Goal: Task Accomplishment & Management: Complete application form

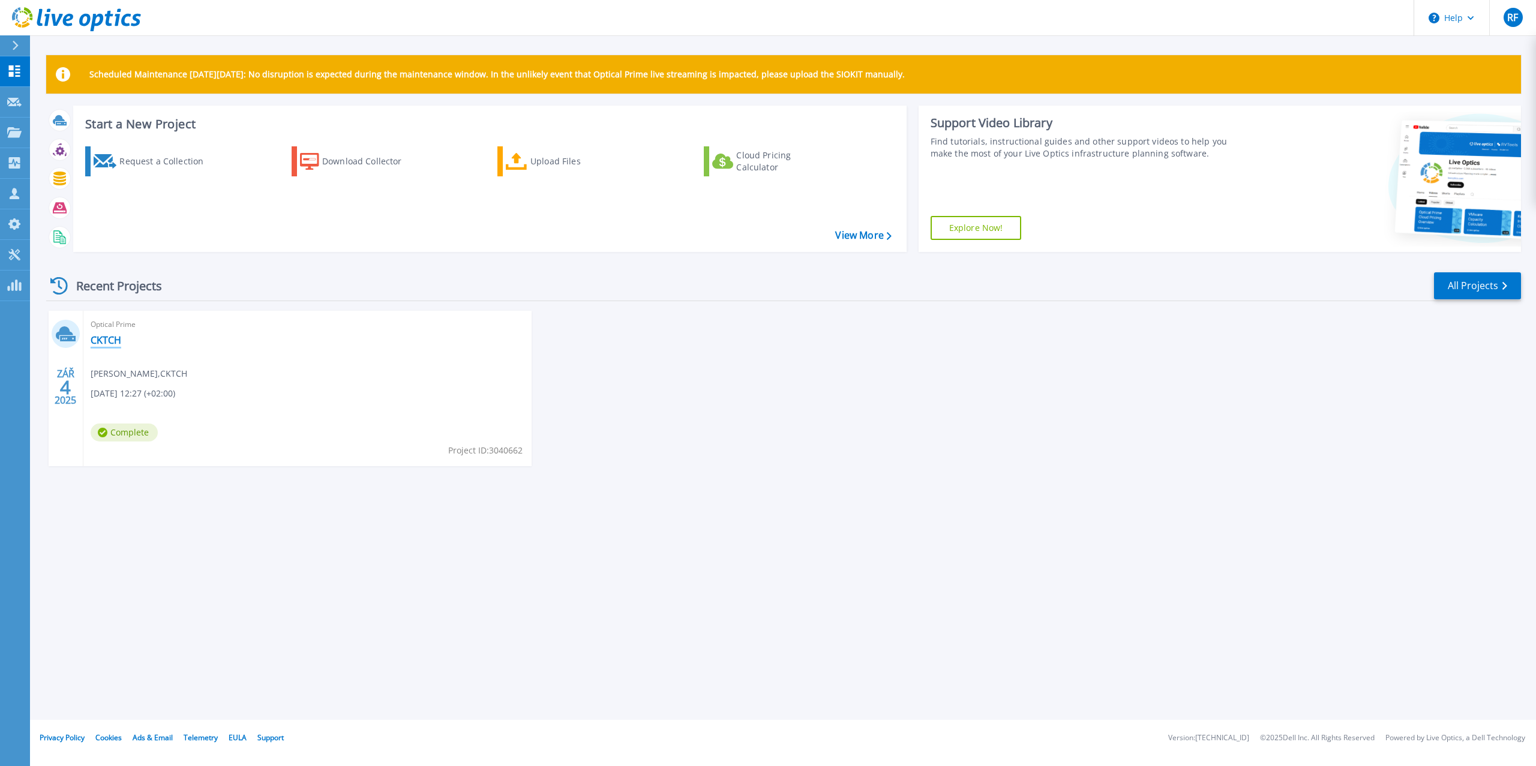
click at [101, 340] on link "CKTCH" at bounding box center [106, 340] width 31 height 12
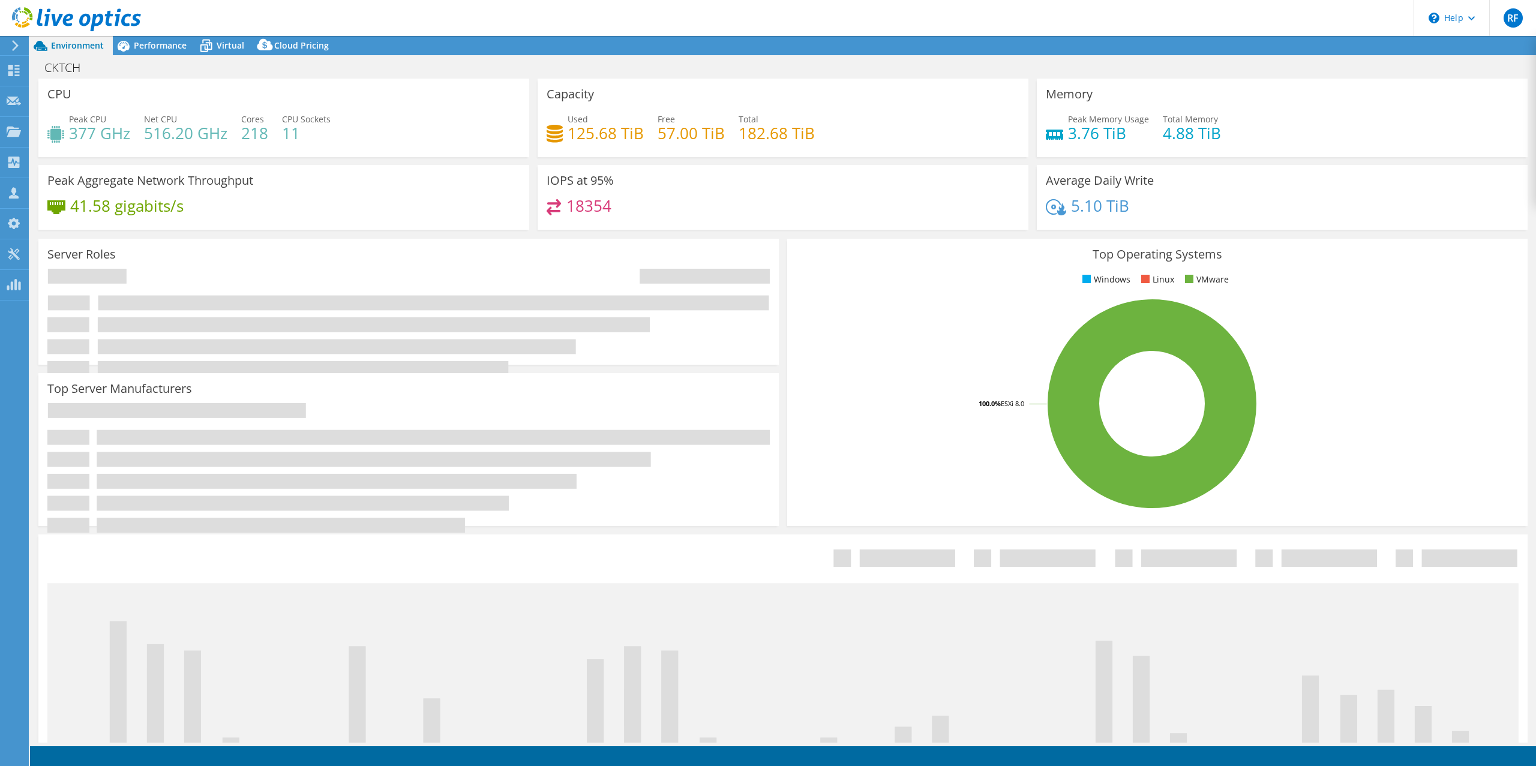
select select "EUFrankfurt"
select select "EUR"
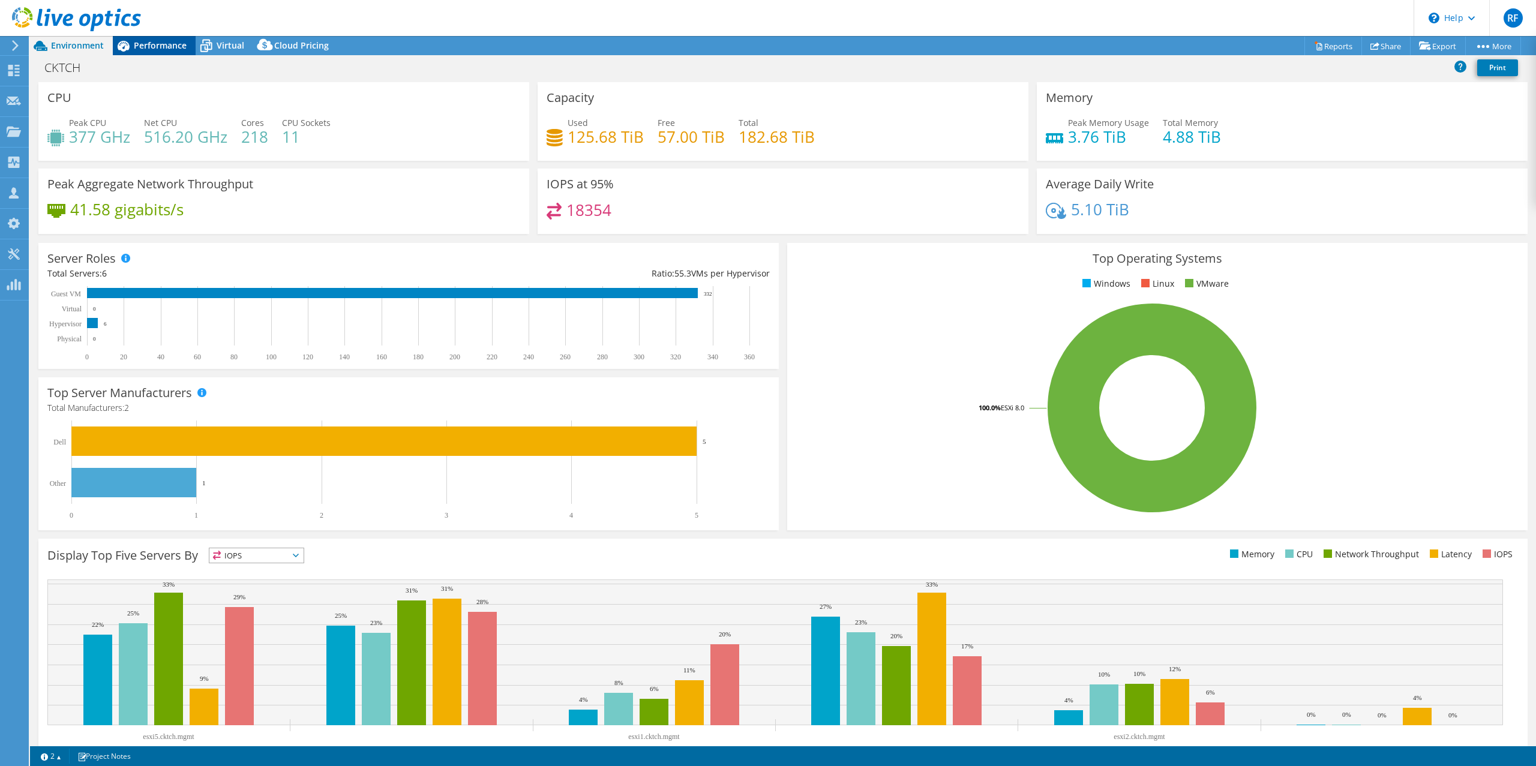
click at [155, 43] on span "Performance" at bounding box center [160, 45] width 53 height 11
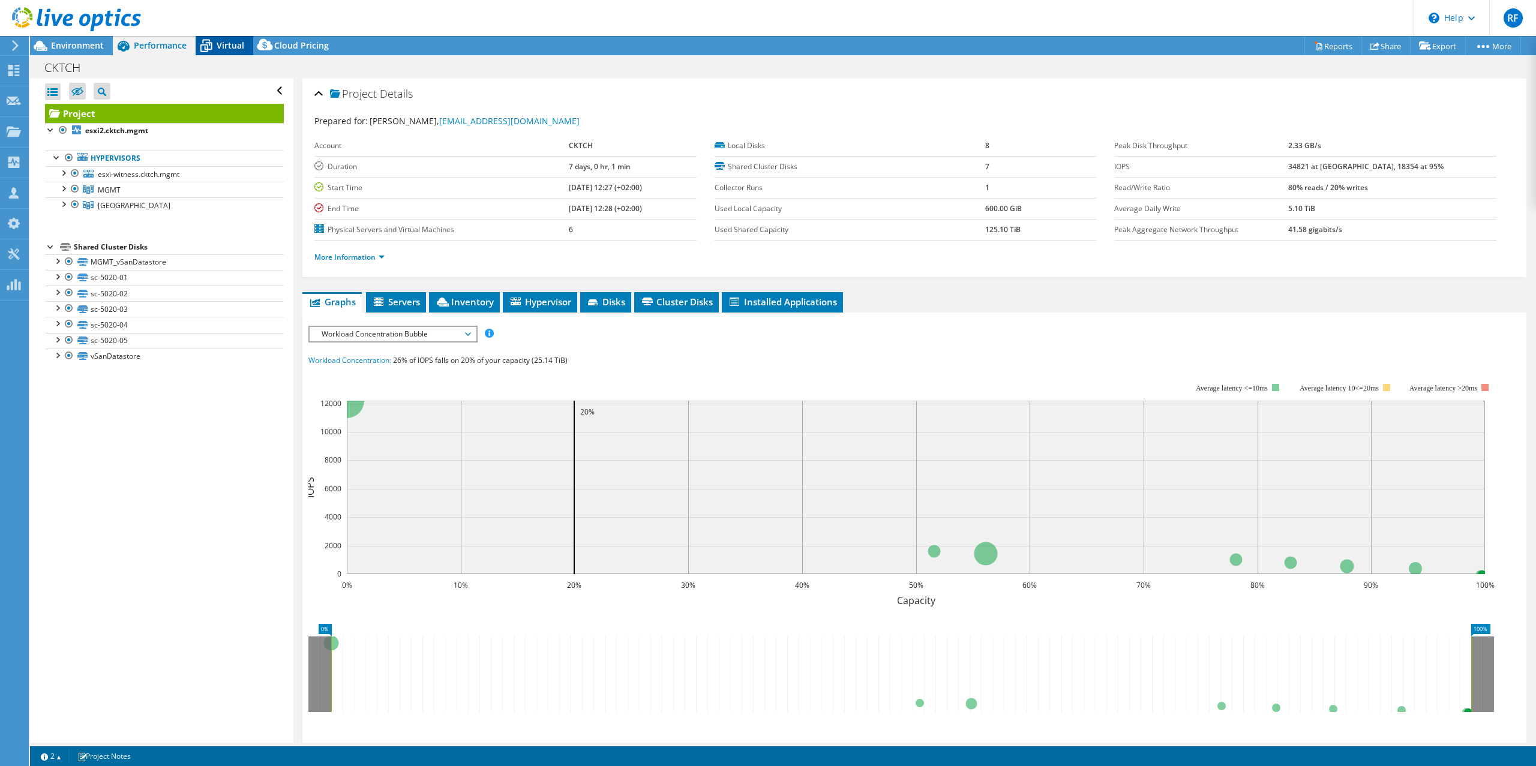
click at [217, 43] on span "Virtual" at bounding box center [231, 45] width 28 height 11
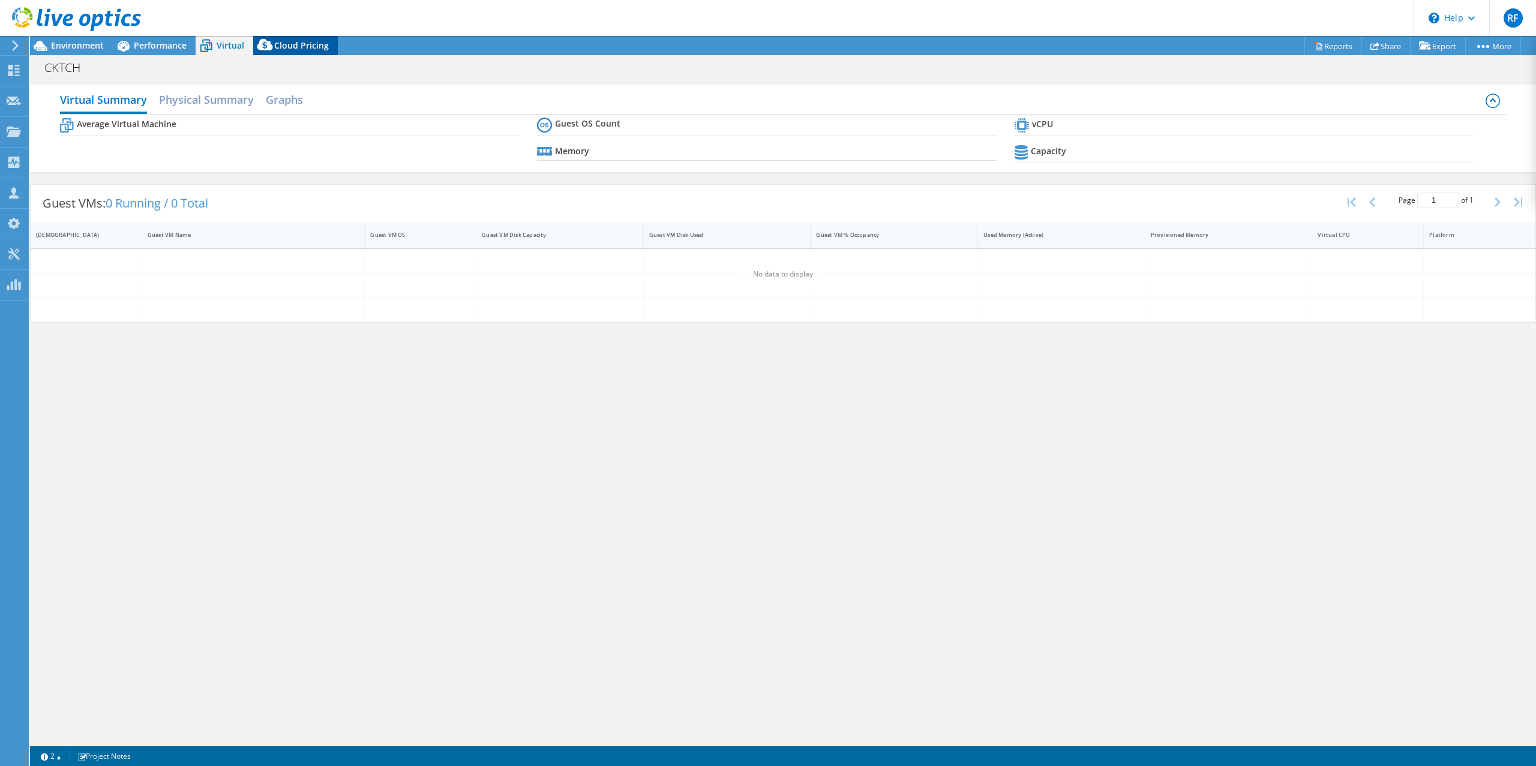
click at [310, 49] on span "Cloud Pricing" at bounding box center [301, 45] width 55 height 11
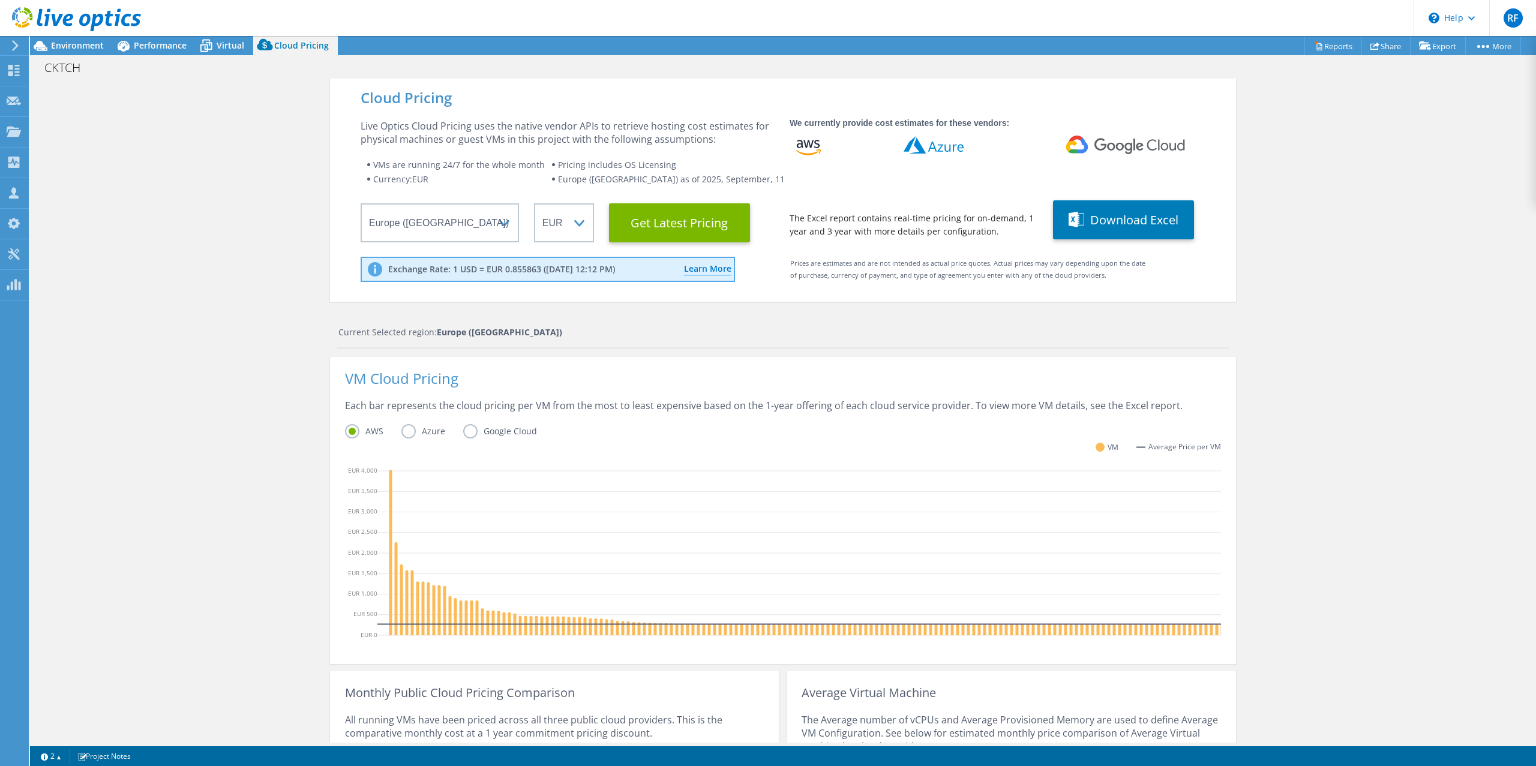
click at [404, 435] on label "Azure" at bounding box center [432, 431] width 62 height 14
click at [0, 0] on input "Azure" at bounding box center [0, 0] width 0 height 0
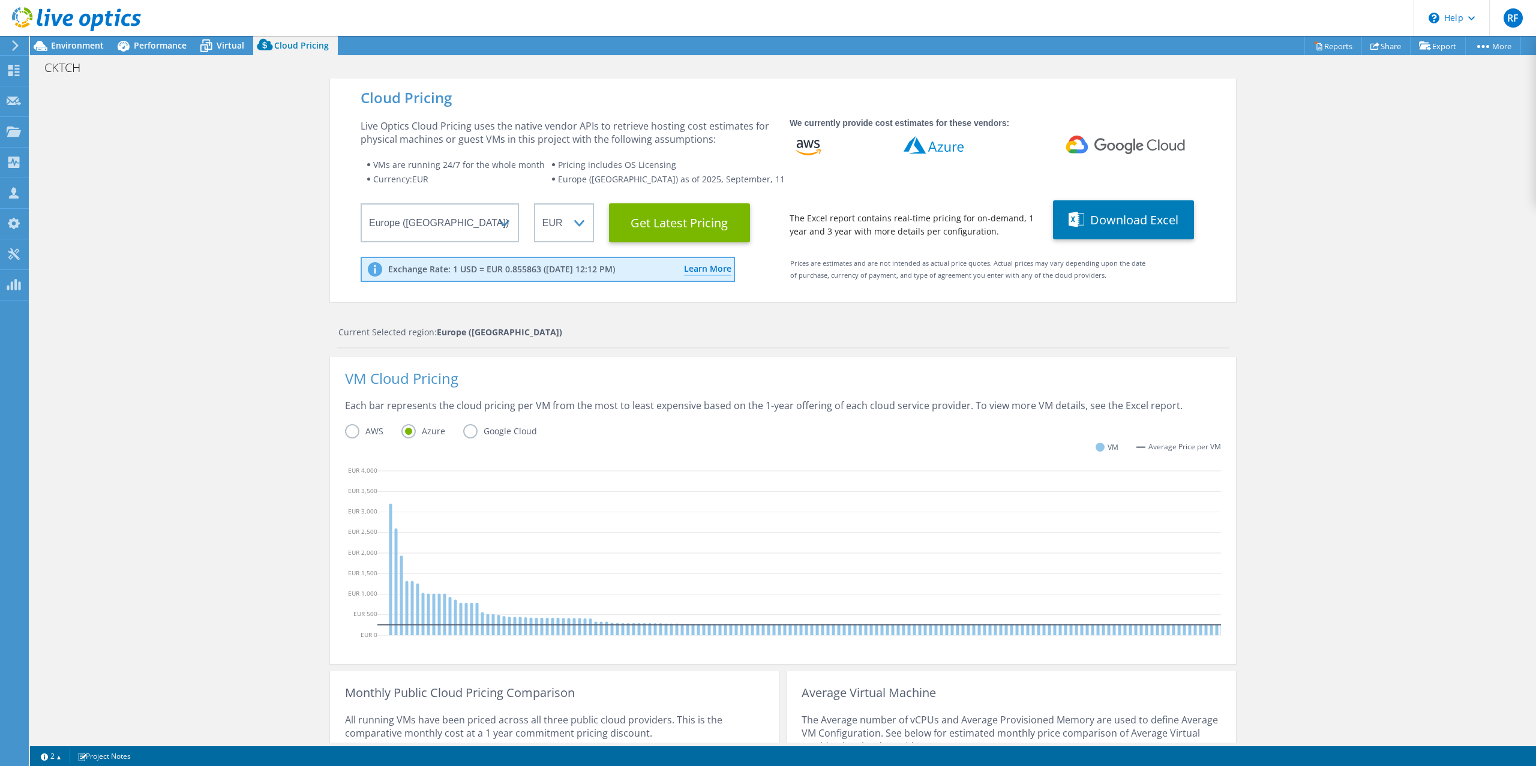
click at [465, 431] on label "Google Cloud" at bounding box center [509, 431] width 92 height 14
click at [0, 0] on input "Google Cloud" at bounding box center [0, 0] width 0 height 0
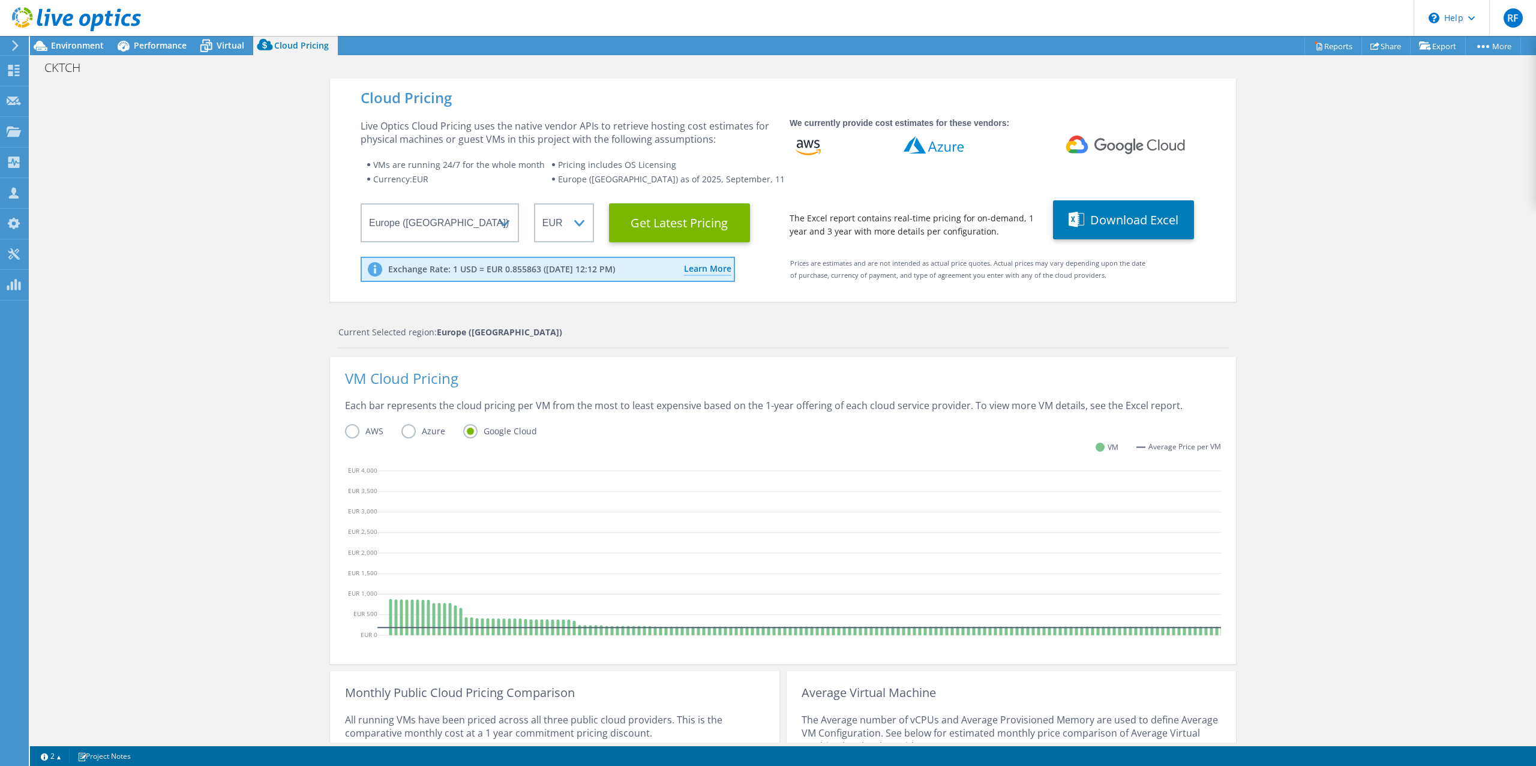
click at [349, 433] on label "AWS" at bounding box center [373, 431] width 56 height 14
click at [0, 0] on input "AWS" at bounding box center [0, 0] width 0 height 0
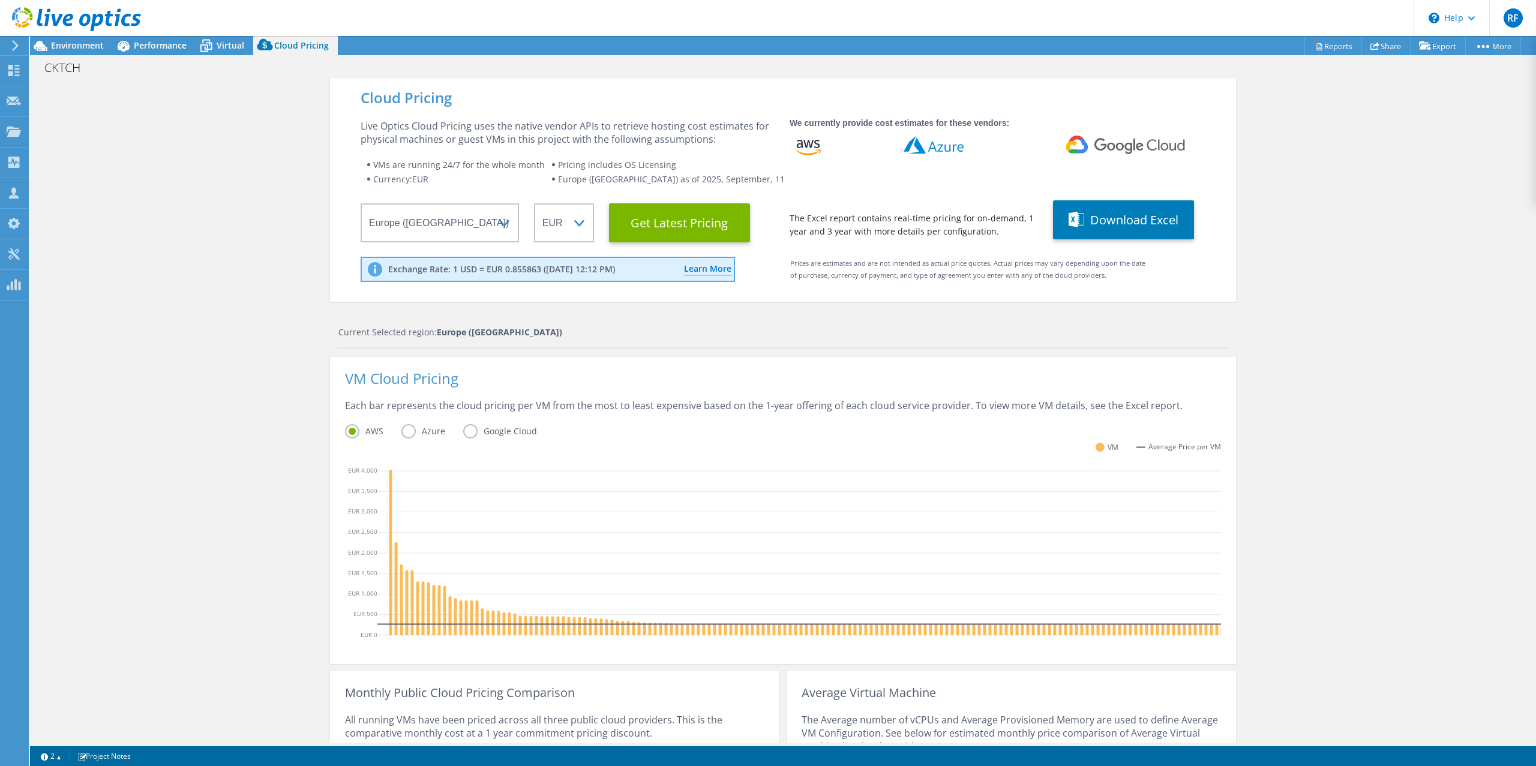
click at [410, 432] on label "Azure" at bounding box center [432, 431] width 62 height 14
click at [0, 0] on input "Azure" at bounding box center [0, 0] width 0 height 0
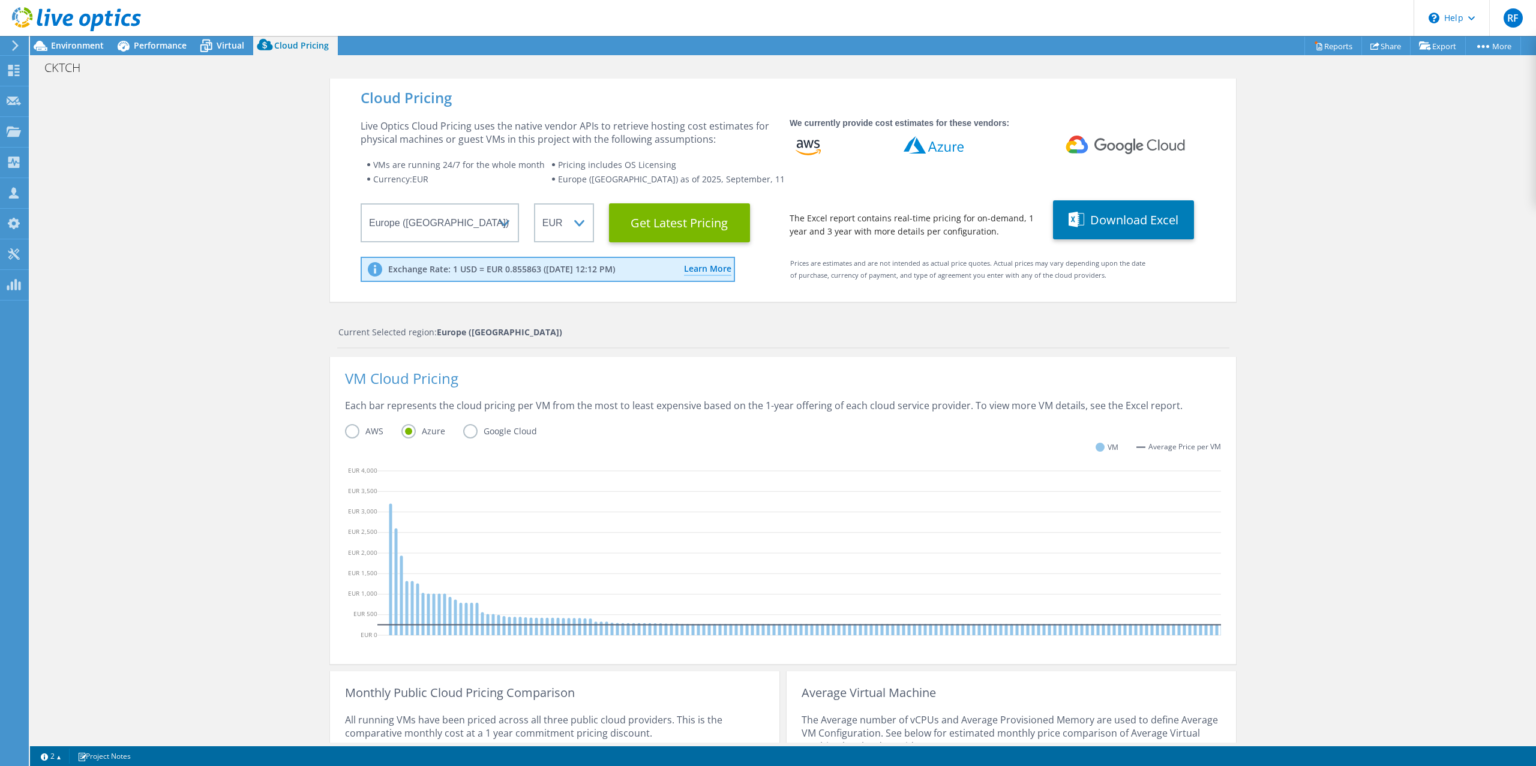
click at [467, 432] on label "Google Cloud" at bounding box center [509, 431] width 92 height 14
click at [0, 0] on input "Google Cloud" at bounding box center [0, 0] width 0 height 0
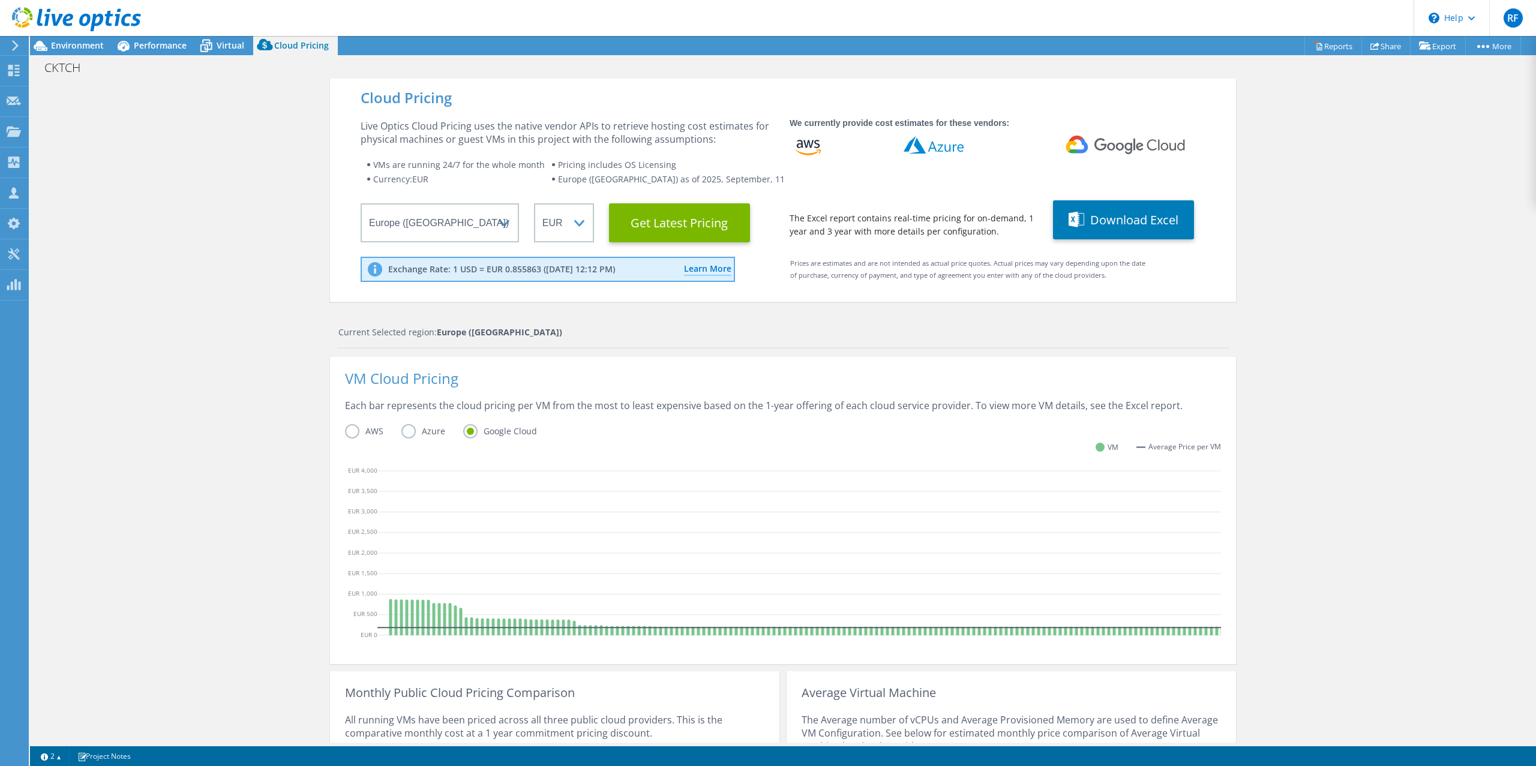
scroll to position [110, 0]
click at [308, 487] on div "Cloud Pricing Live Optics Cloud Pricing uses the native vendor APIs to retrieve…" at bounding box center [783, 487] width 1506 height 817
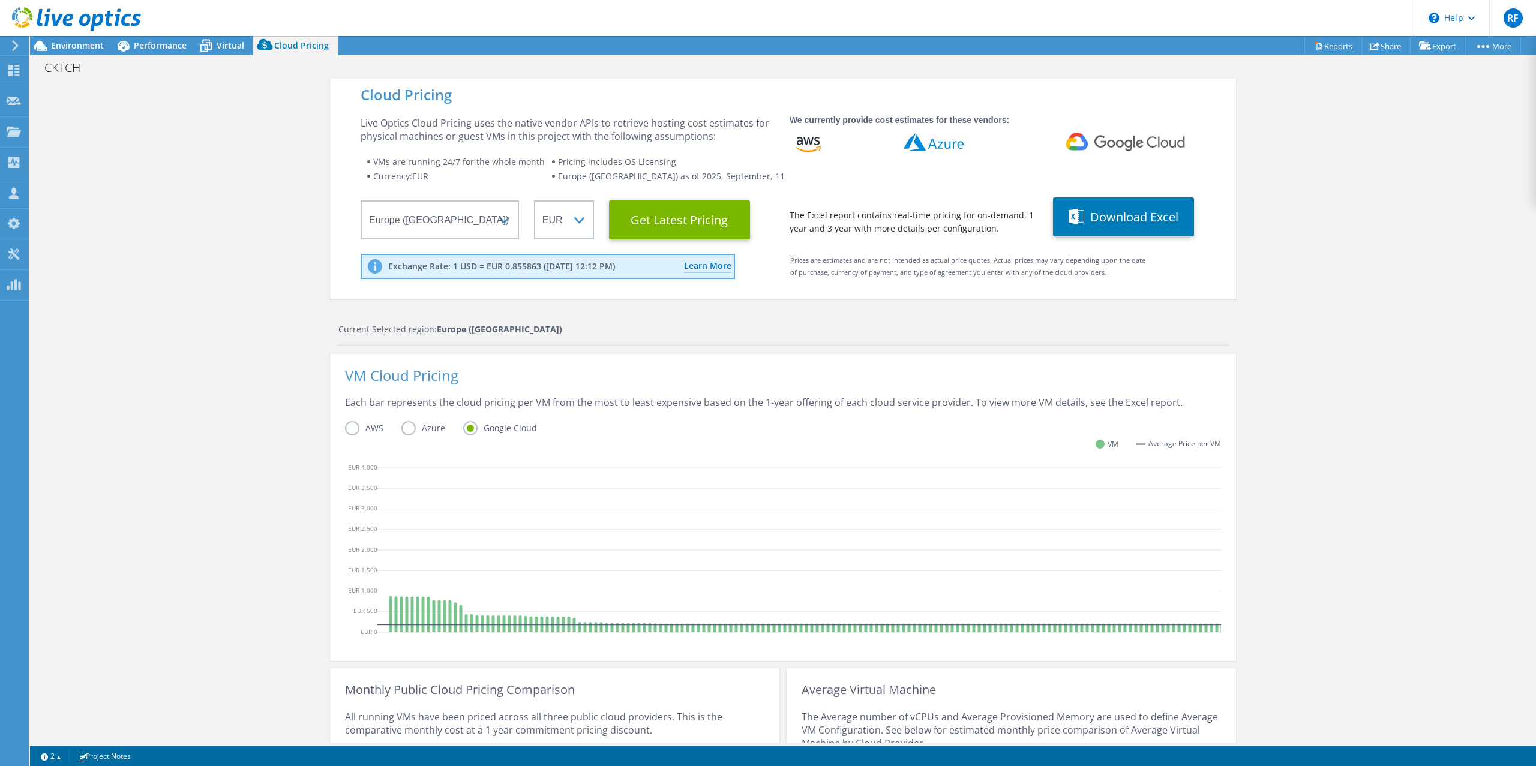
scroll to position [0, 0]
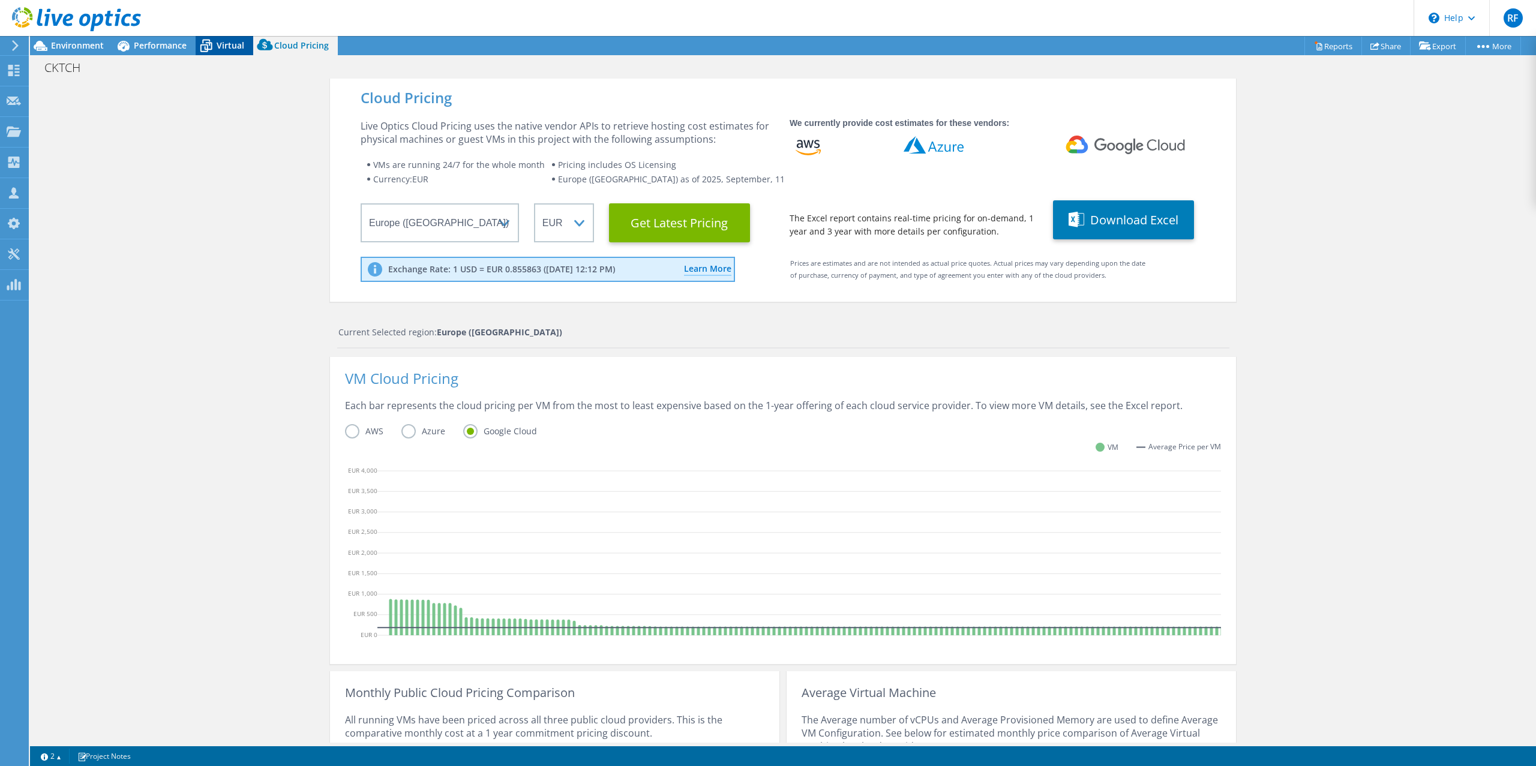
click at [233, 46] on span "Virtual" at bounding box center [231, 45] width 28 height 11
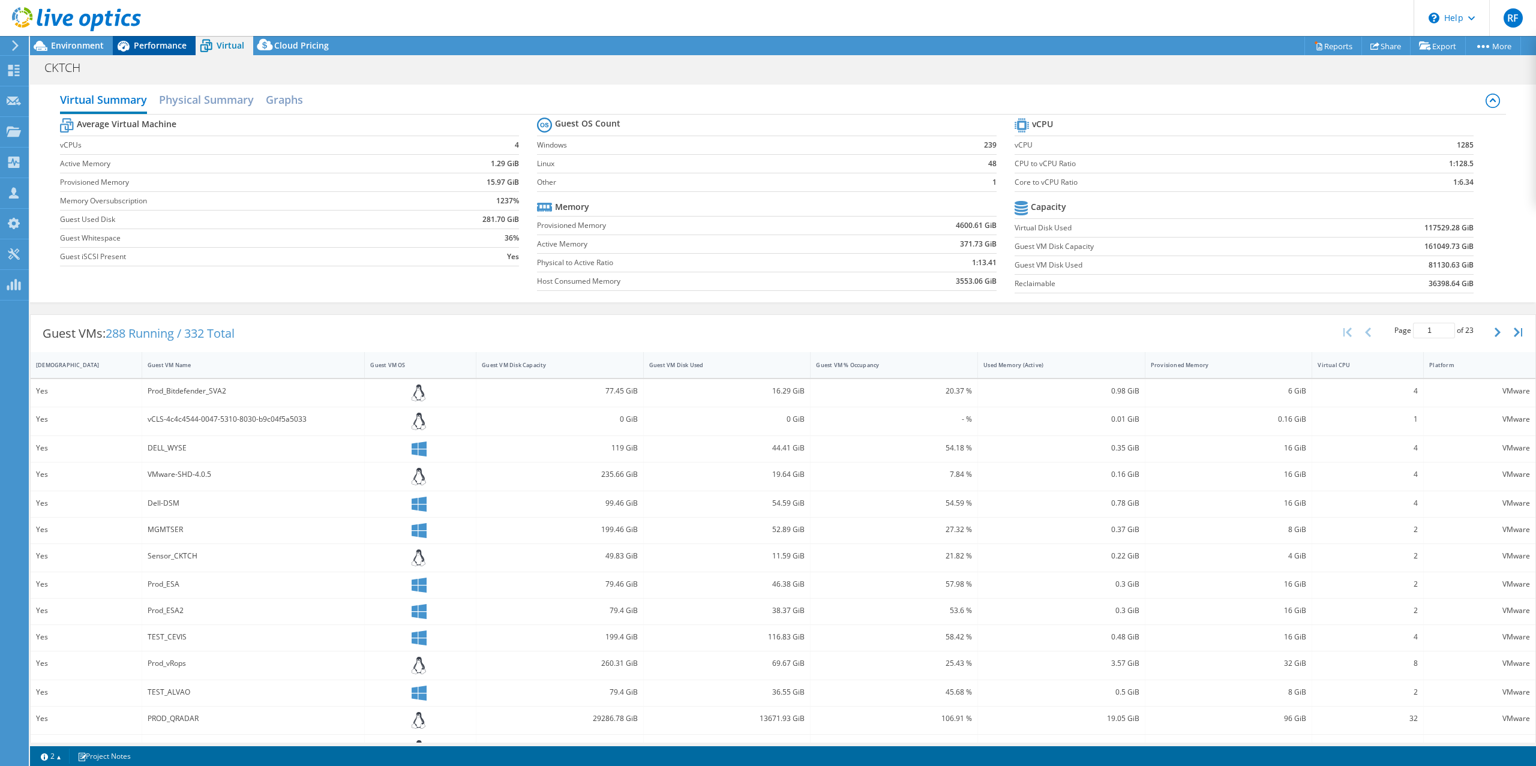
click at [161, 43] on span "Performance" at bounding box center [160, 45] width 53 height 11
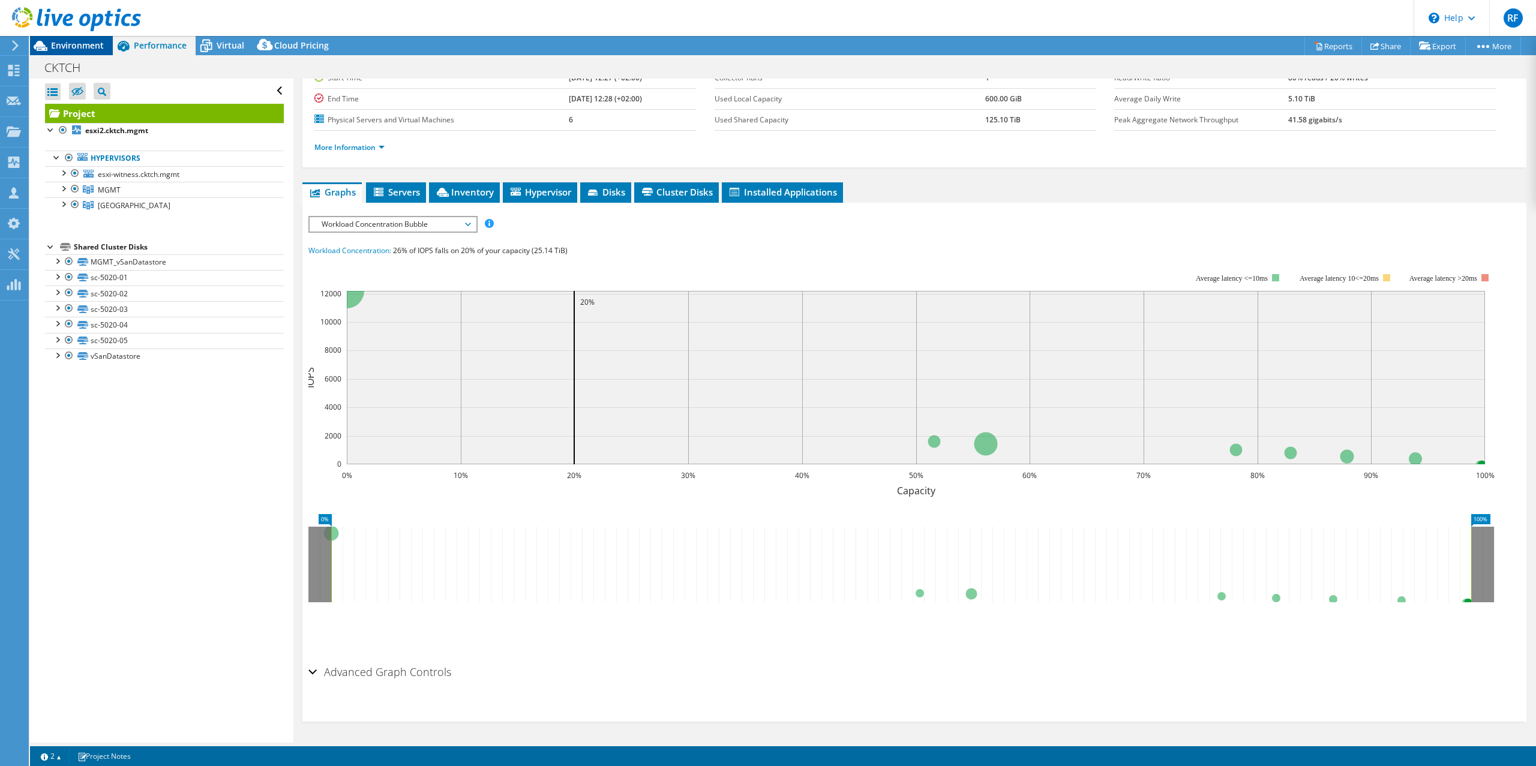
click at [80, 43] on span "Environment" at bounding box center [77, 45] width 53 height 11
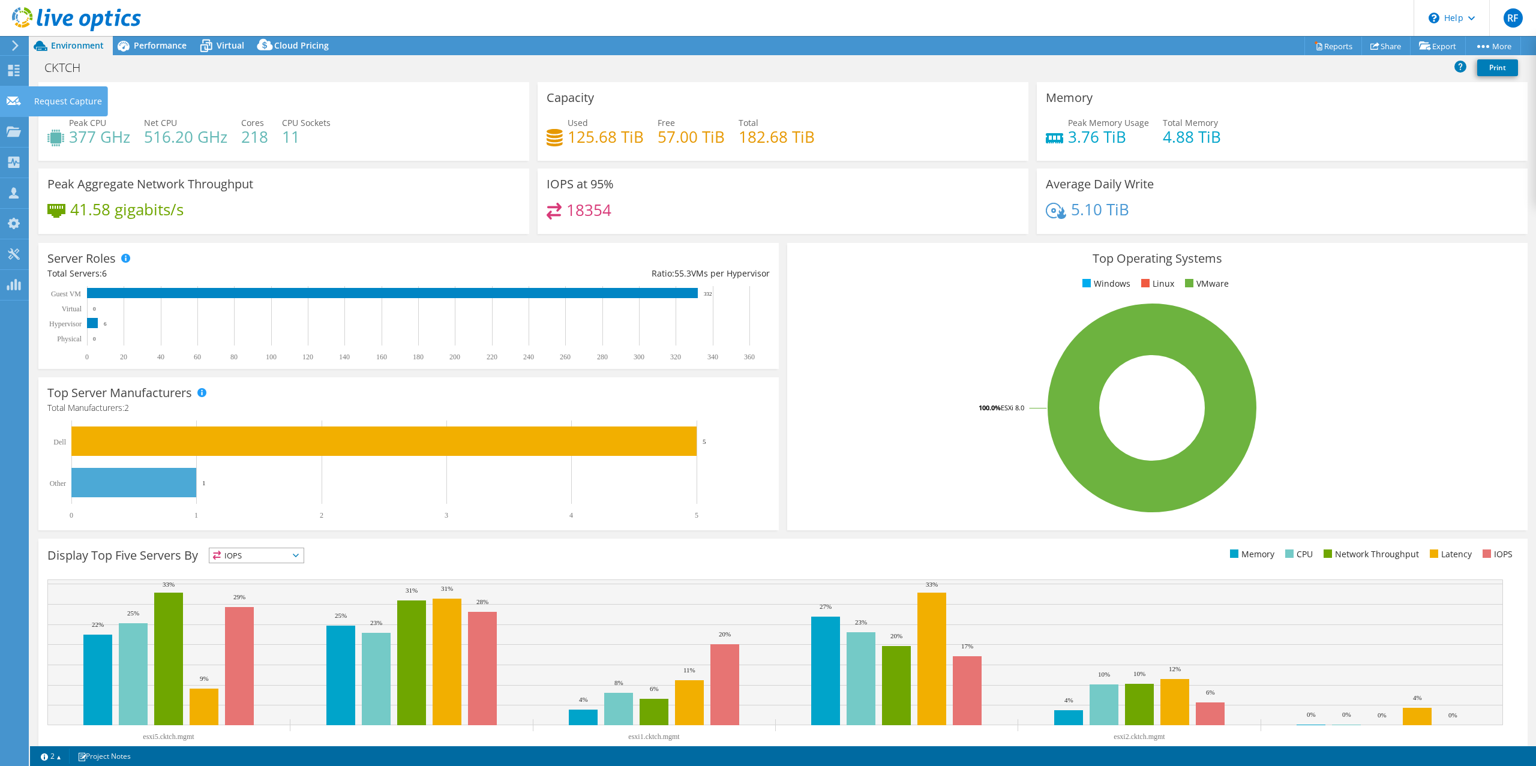
click at [11, 103] on use at bounding box center [14, 100] width 14 height 9
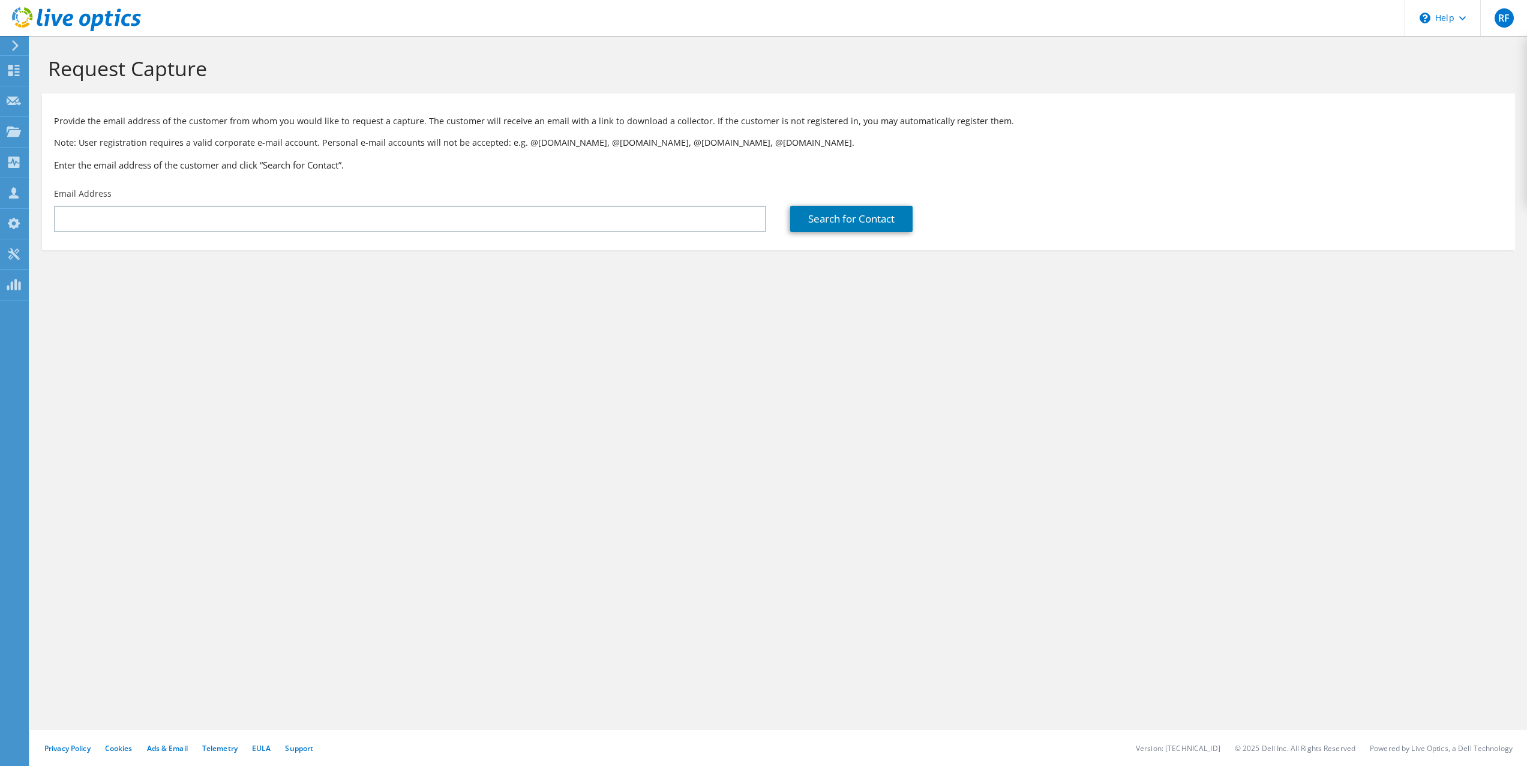
click at [11, 131] on use at bounding box center [14, 131] width 14 height 10
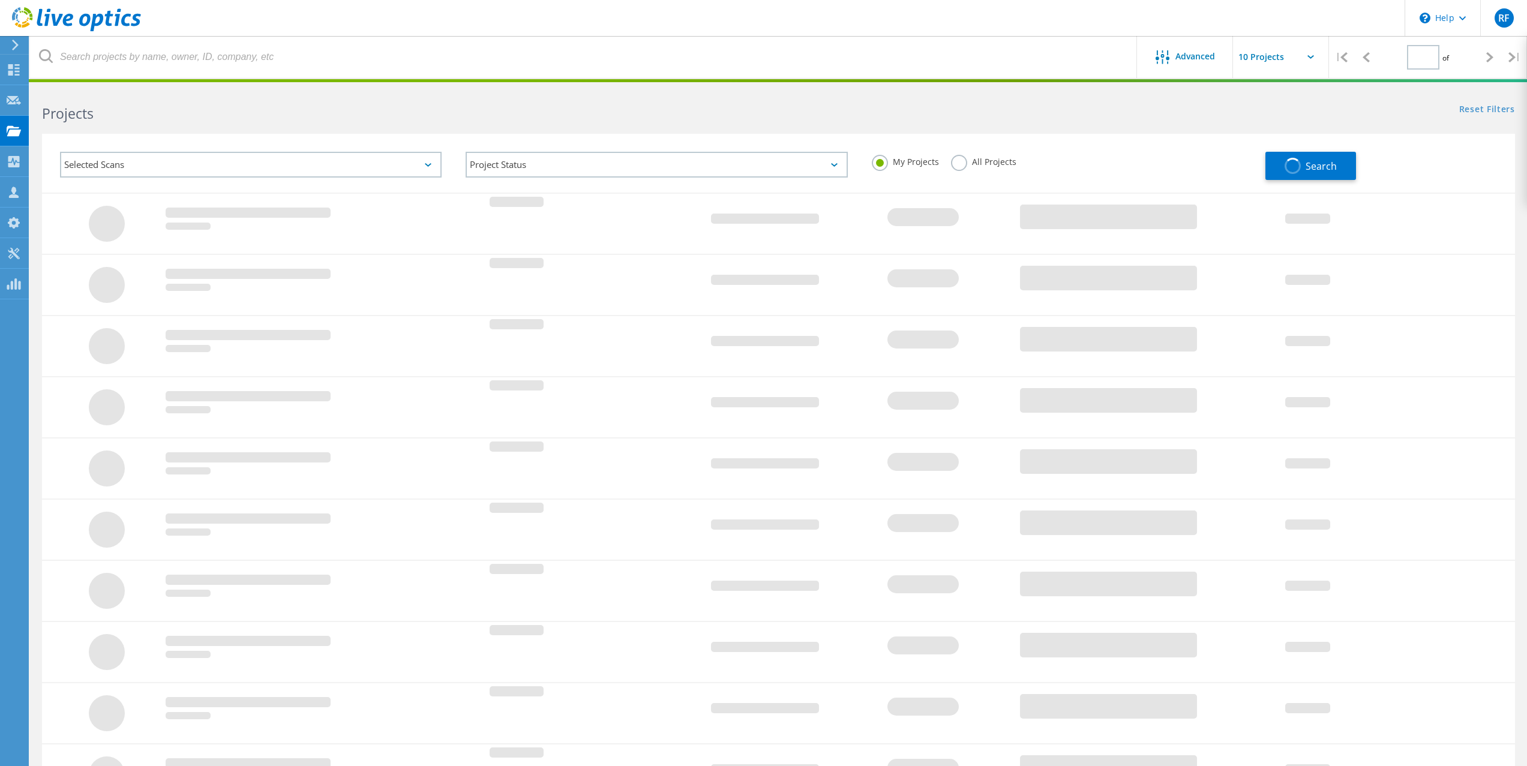
type input "1"
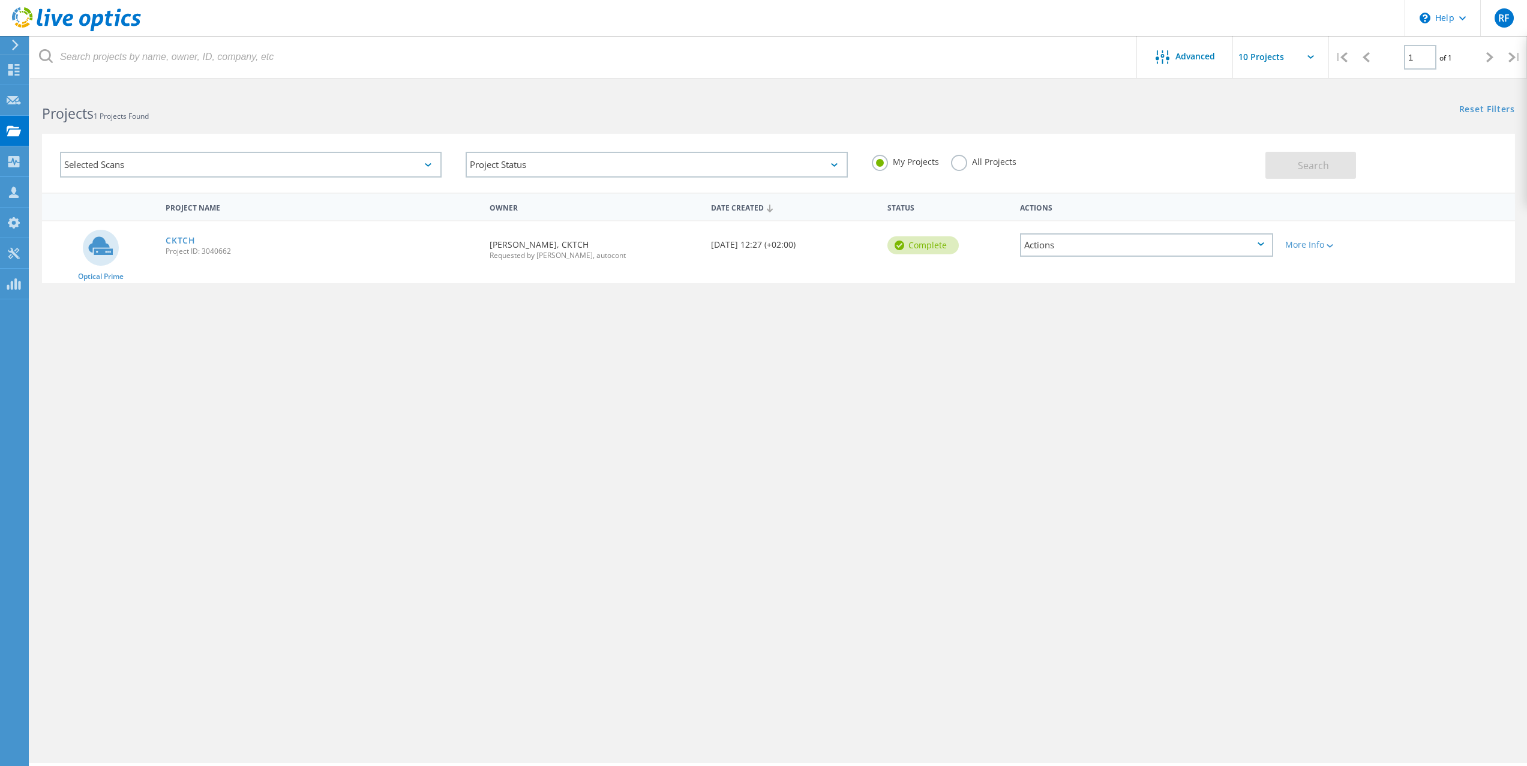
click at [1267, 248] on div "Actions" at bounding box center [1146, 244] width 253 height 23
click at [1349, 310] on div "Project Name Owner Date Created Status Actions Optical Prime CKTCH Project ID: …" at bounding box center [778, 349] width 1473 height 312
click at [1328, 245] on icon at bounding box center [1330, 246] width 7 height 4
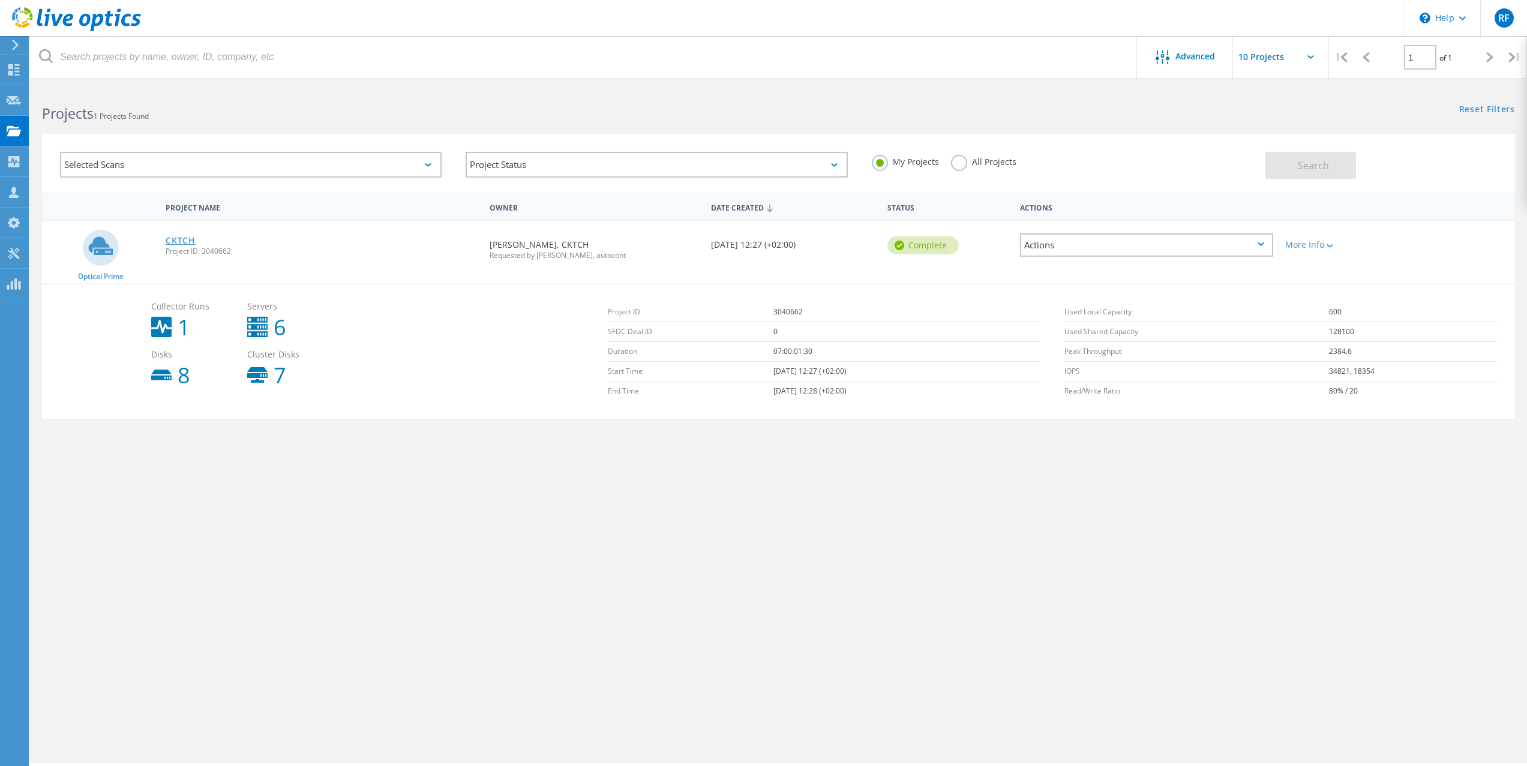
click at [169, 241] on link "CKTCH" at bounding box center [181, 240] width 30 height 8
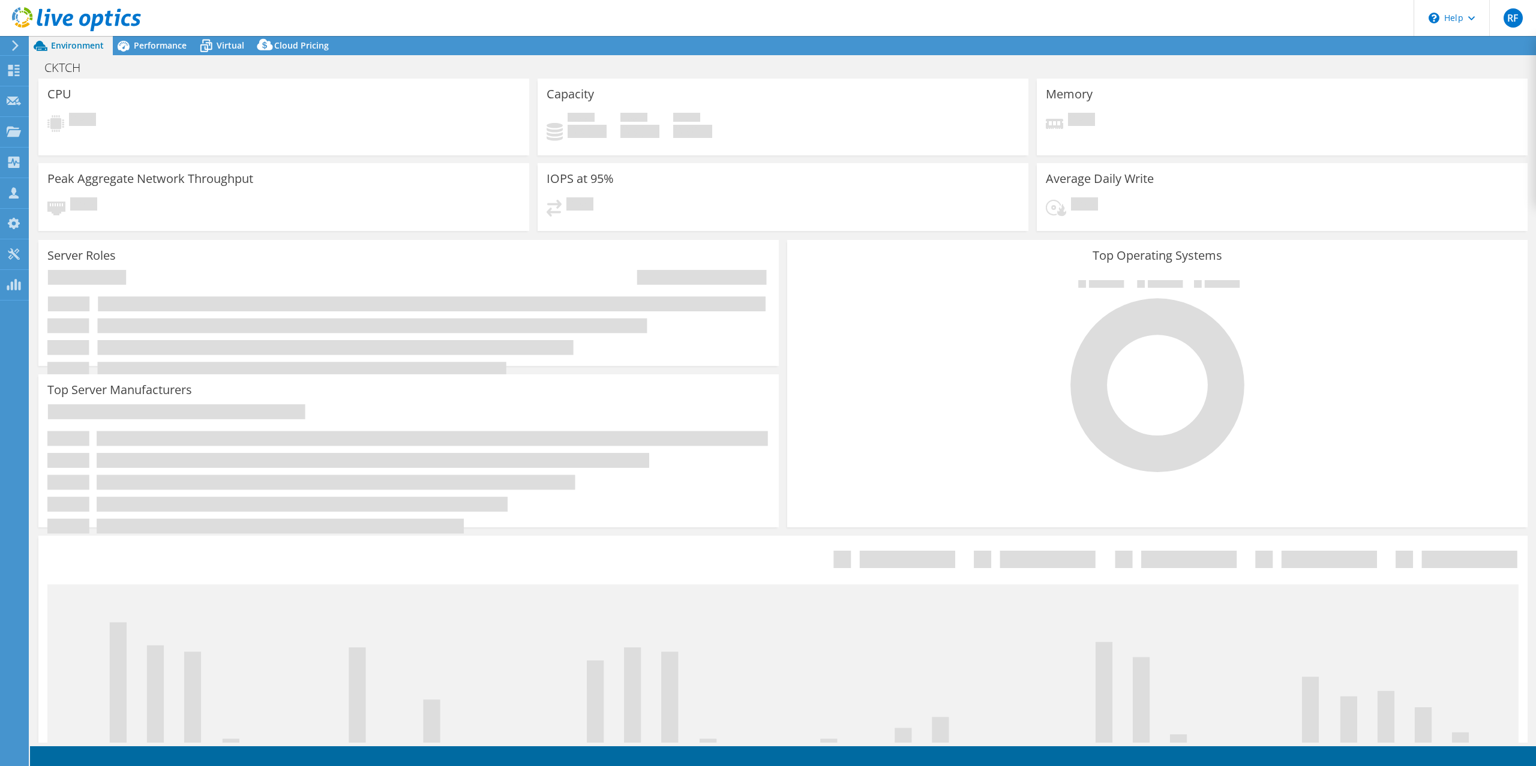
select select "EUFrankfurt"
select select "EUR"
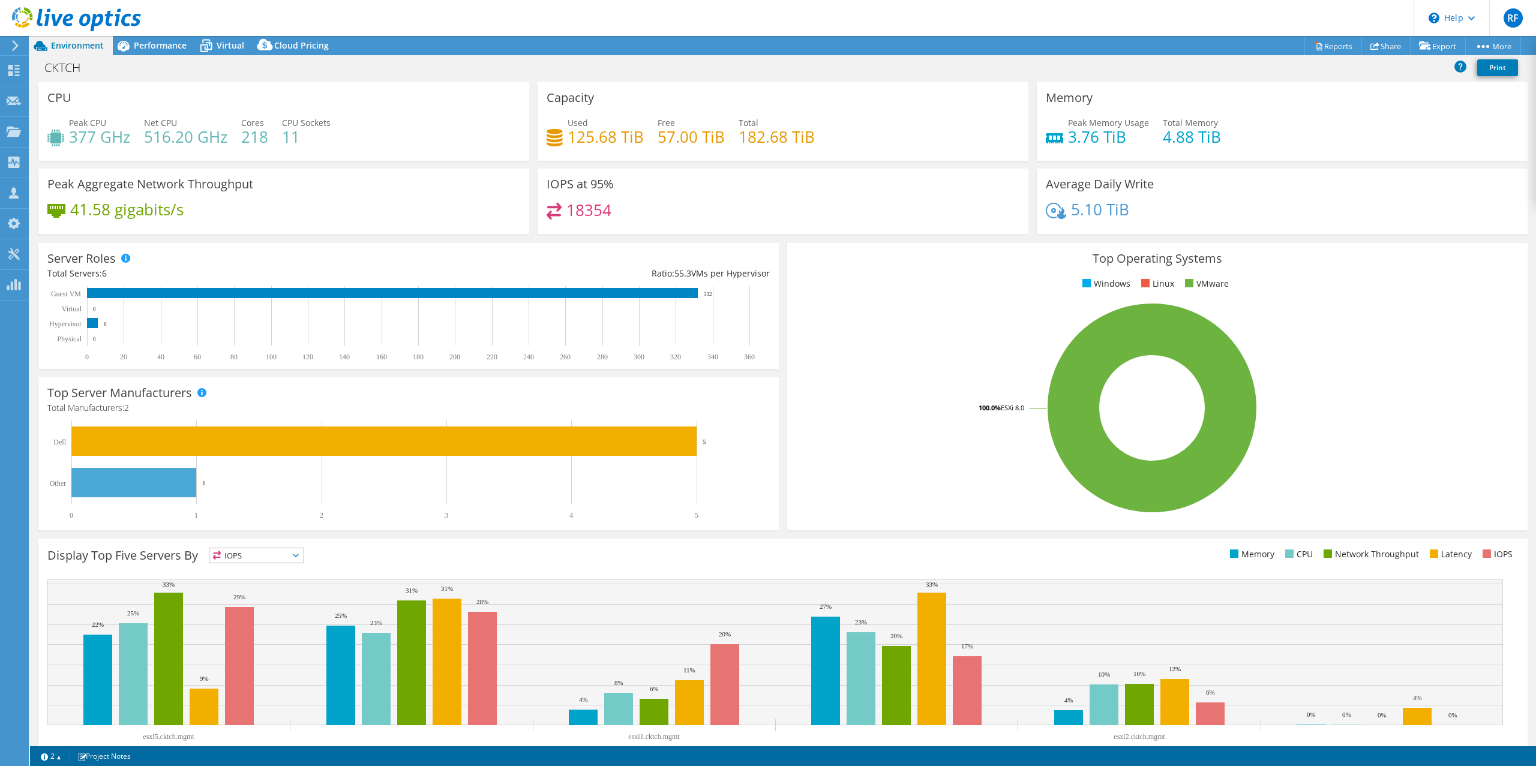
click at [14, 44] on icon at bounding box center [15, 45] width 9 height 11
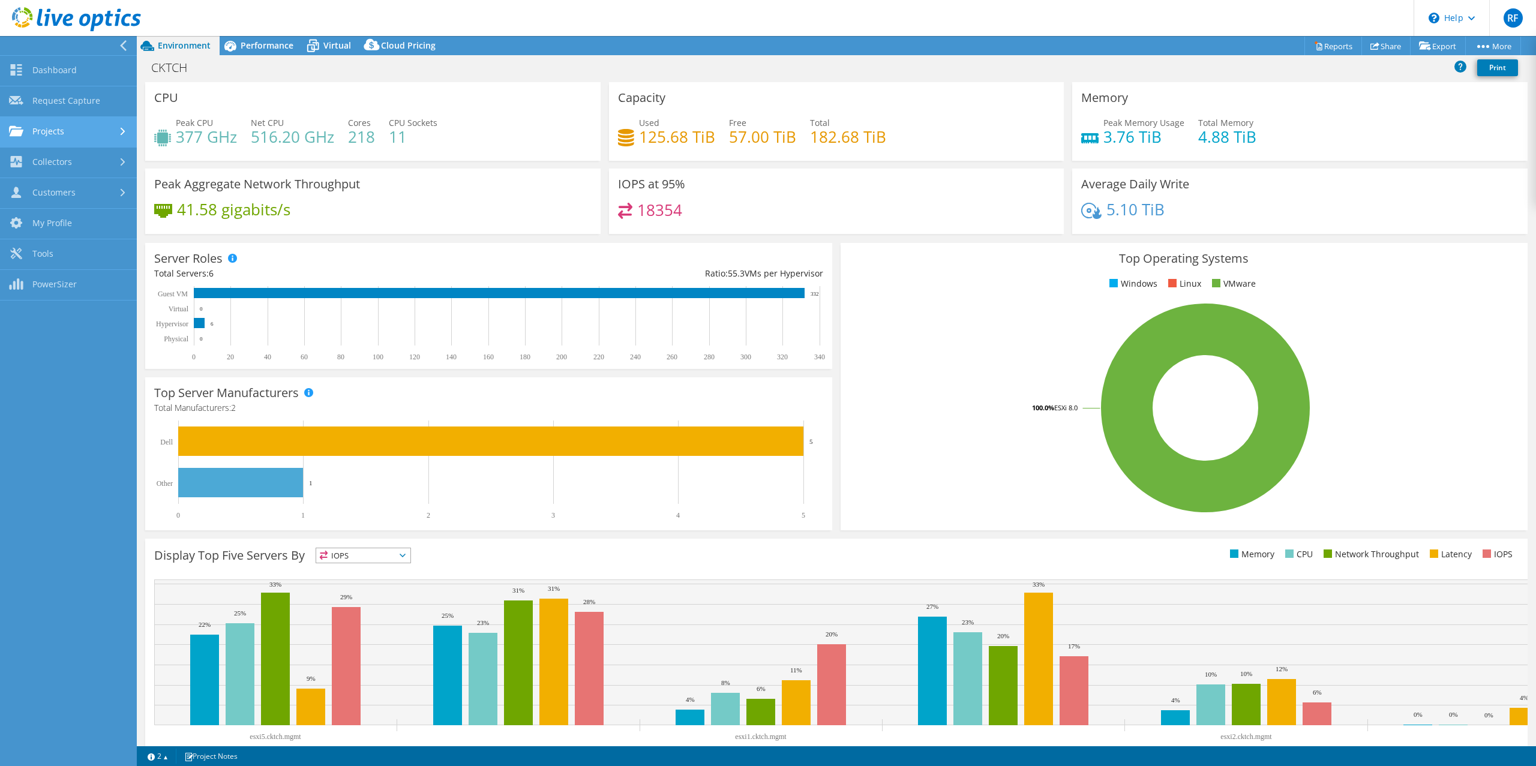
click at [85, 133] on link "Projects" at bounding box center [68, 132] width 137 height 31
click at [522, 232] on div "Peak Aggregate Network Throughput 41.58 gigabits/s" at bounding box center [372, 201] width 455 height 65
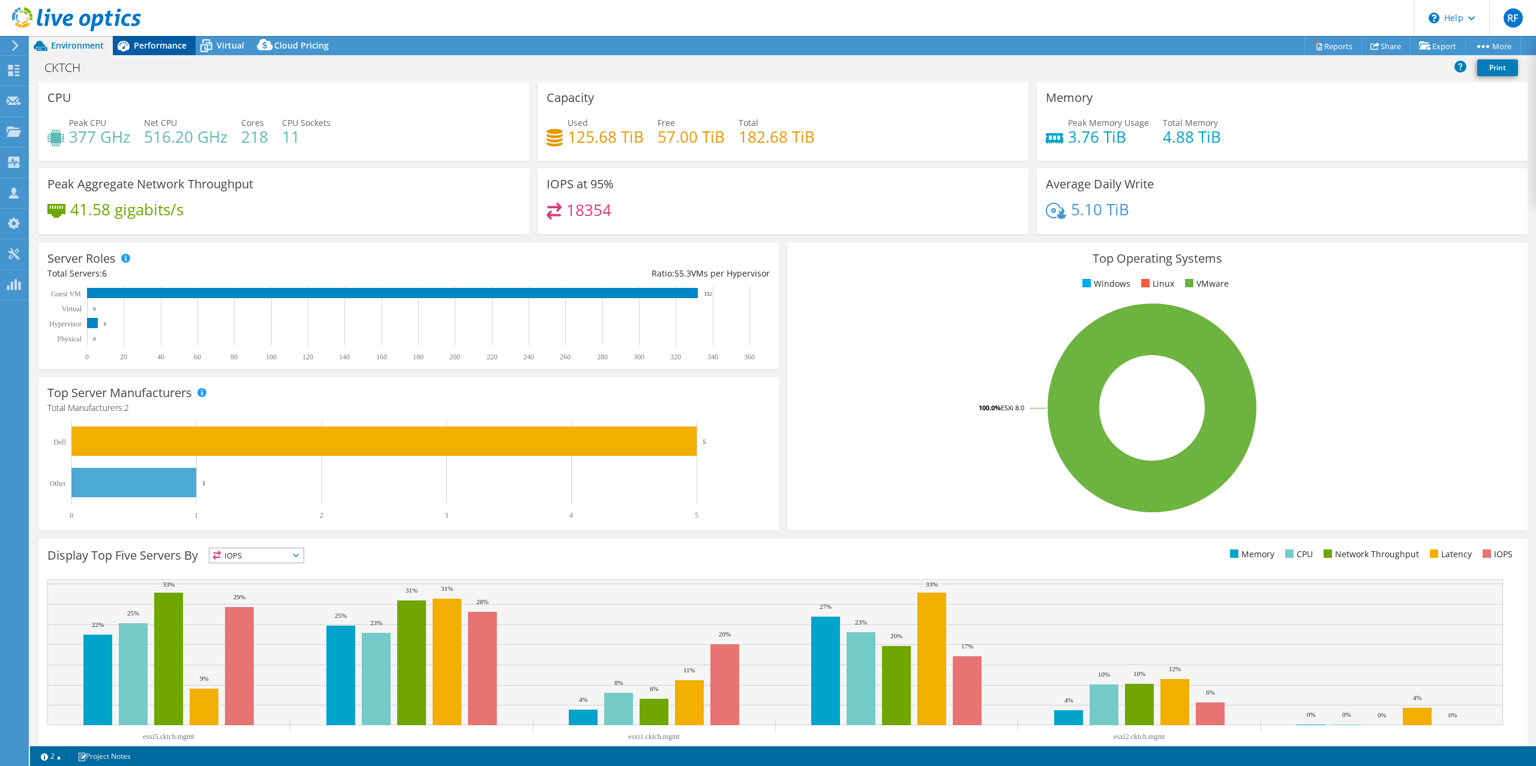
click at [149, 47] on span "Performance" at bounding box center [160, 45] width 53 height 11
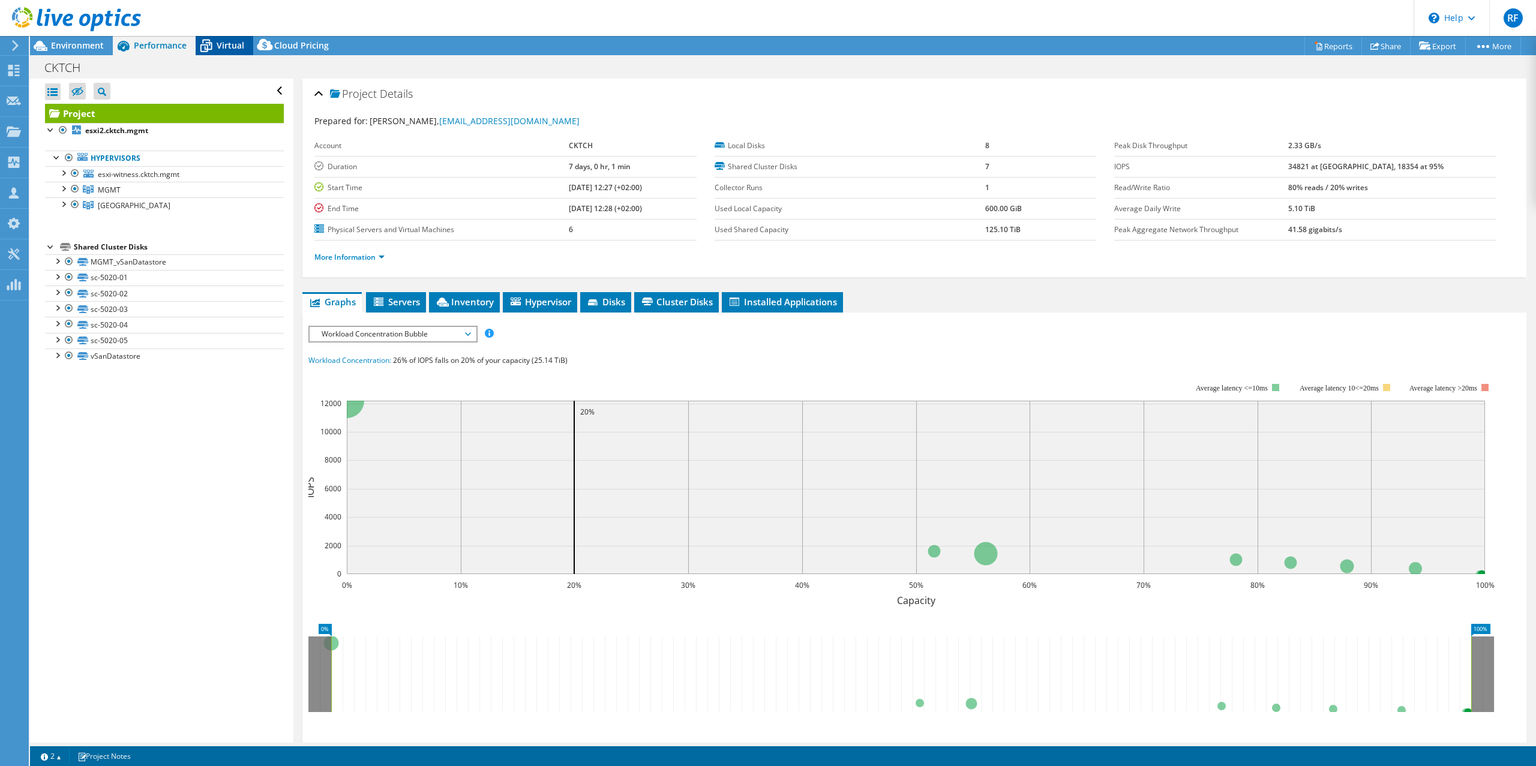
click at [234, 47] on span "Virtual" at bounding box center [231, 45] width 28 height 11
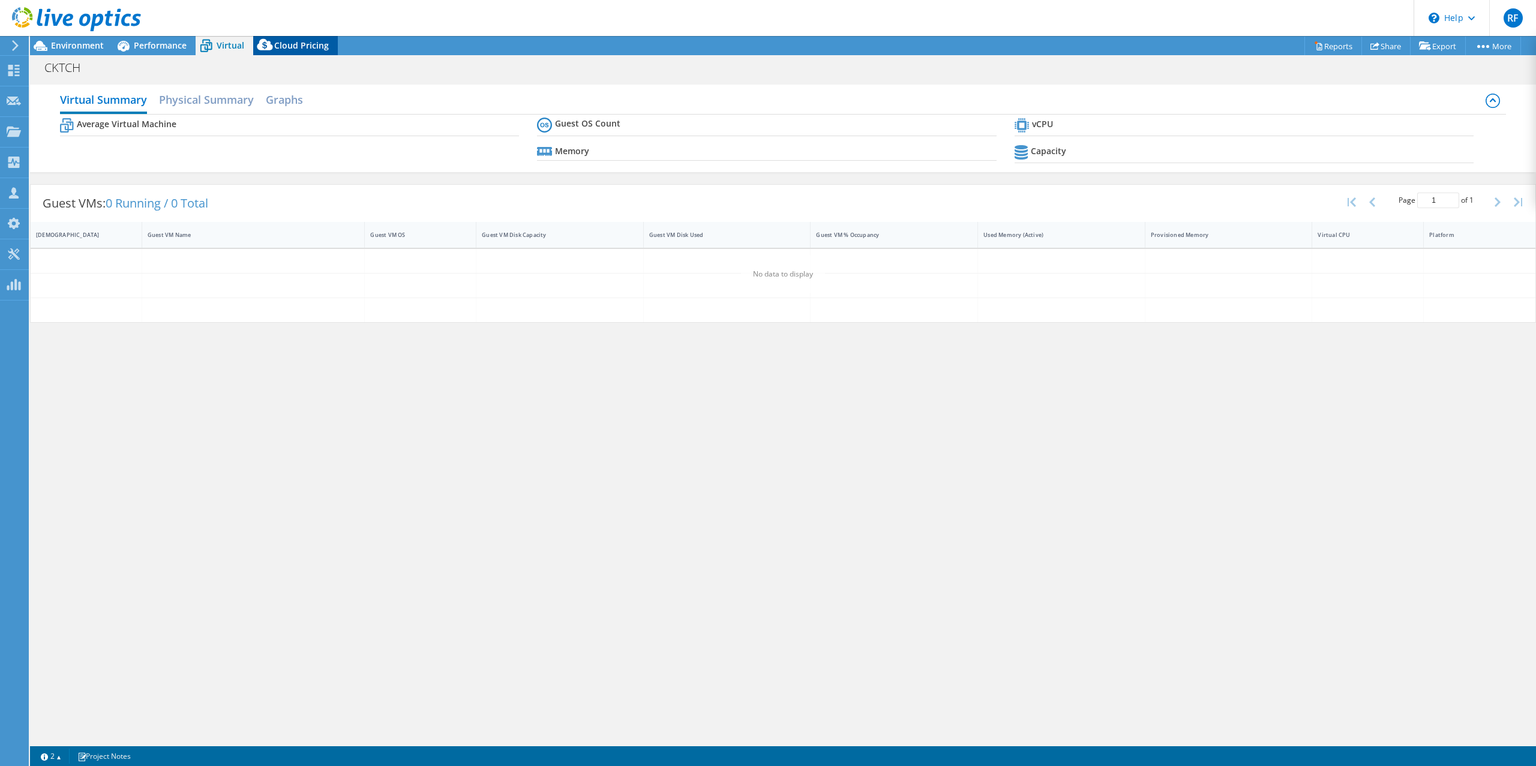
click at [301, 48] on span "Cloud Pricing" at bounding box center [301, 45] width 55 height 11
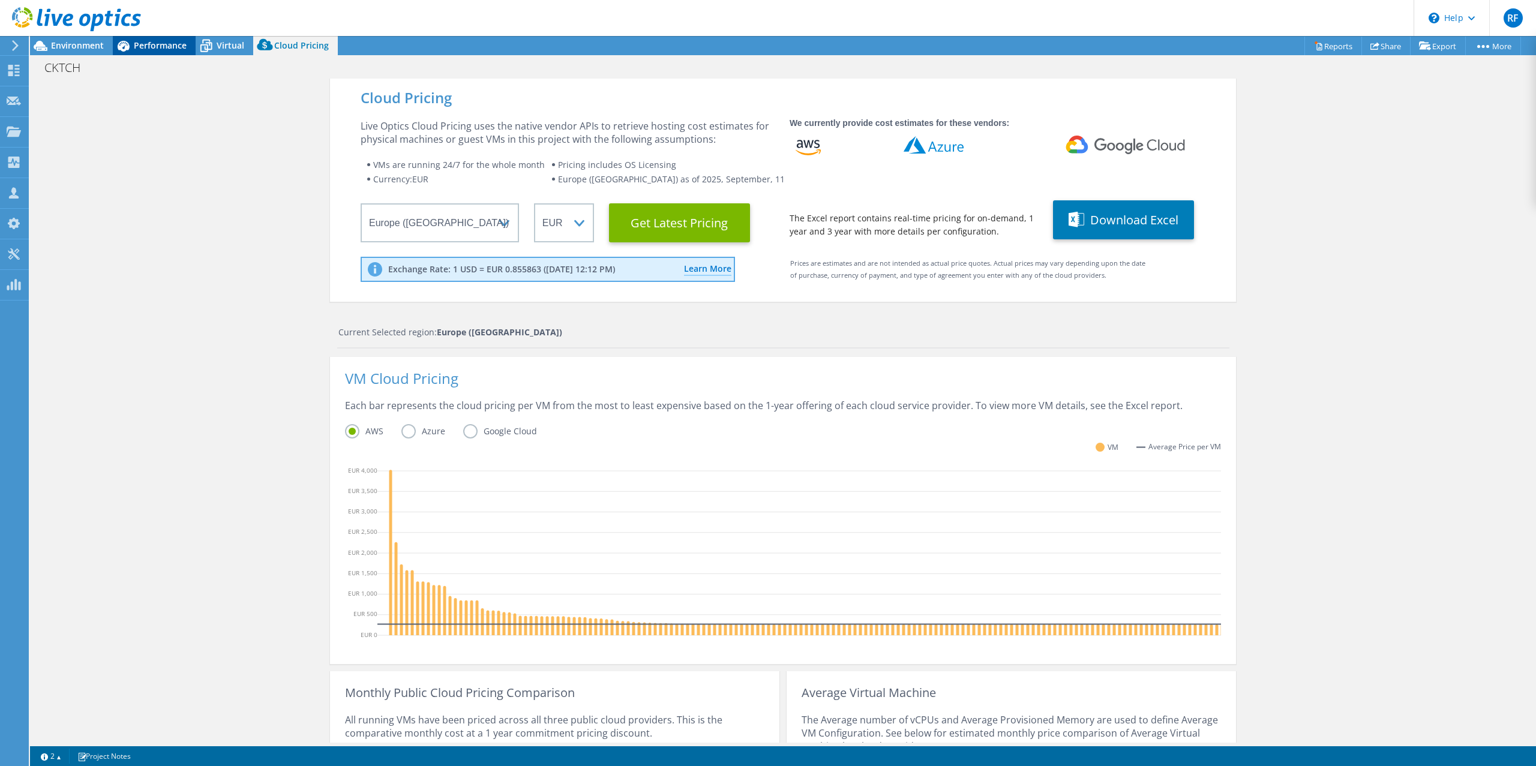
click at [150, 44] on span "Performance" at bounding box center [160, 45] width 53 height 11
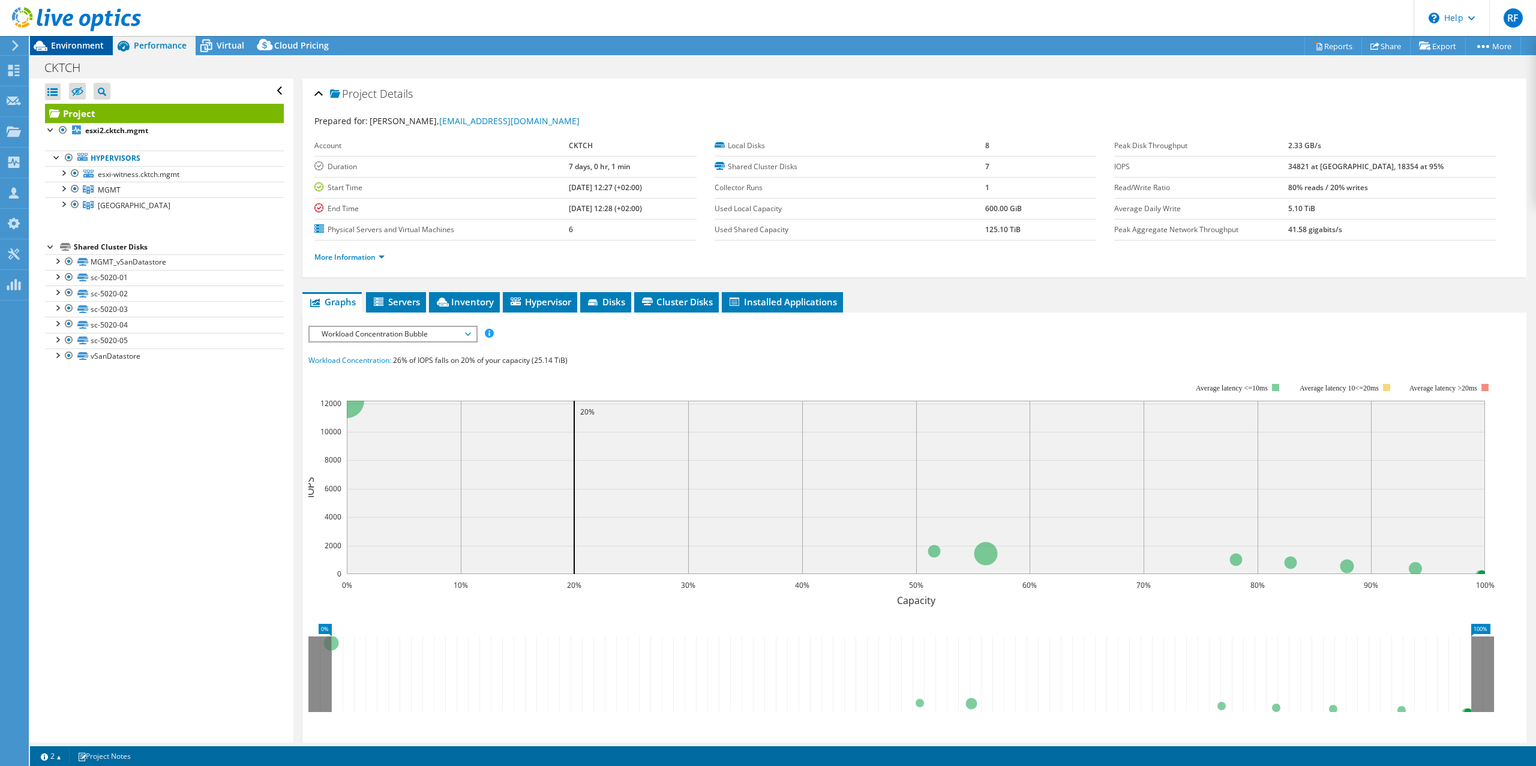
click at [83, 42] on span "Environment" at bounding box center [77, 45] width 53 height 11
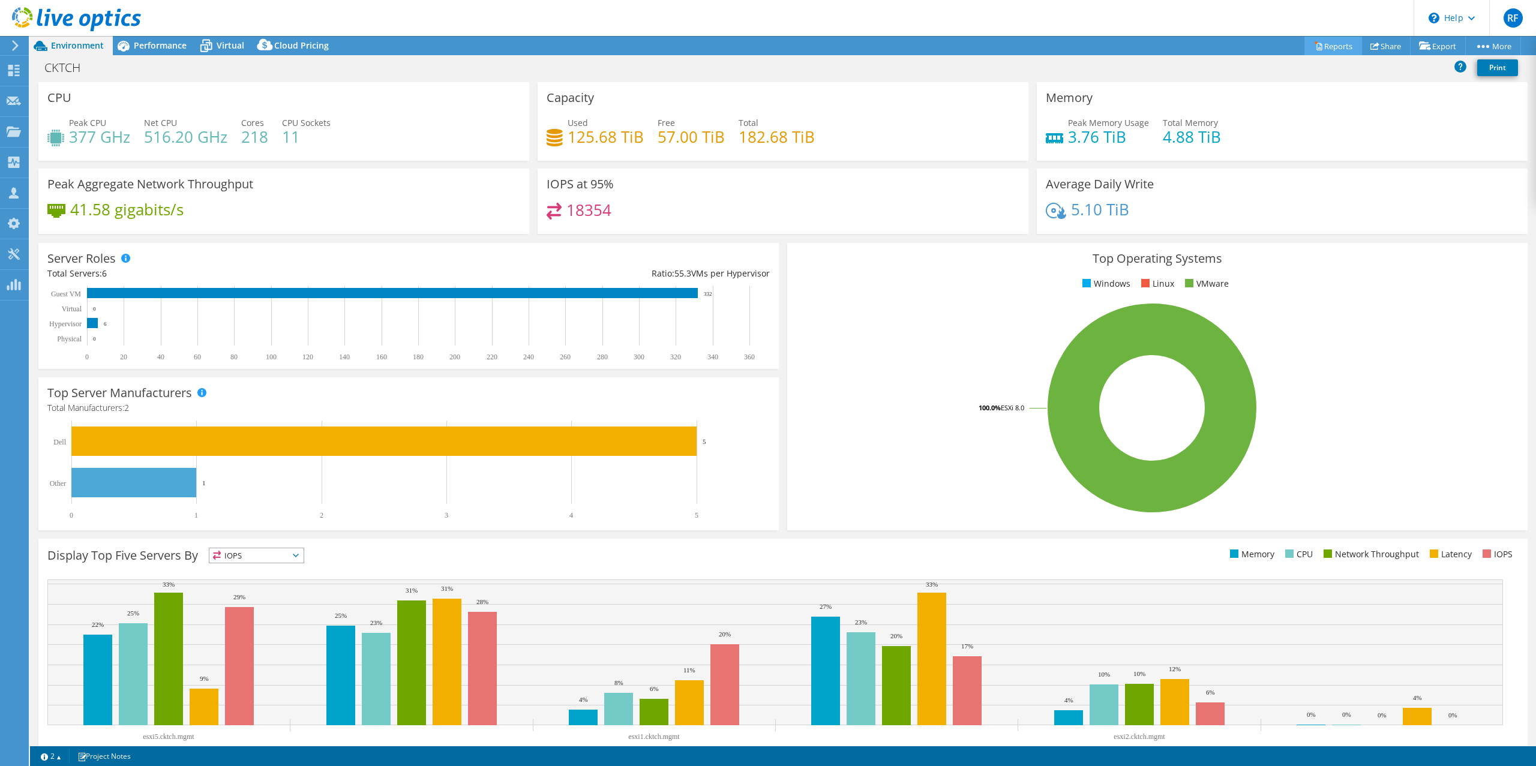
click at [1325, 47] on link "Reports" at bounding box center [1333, 46] width 58 height 19
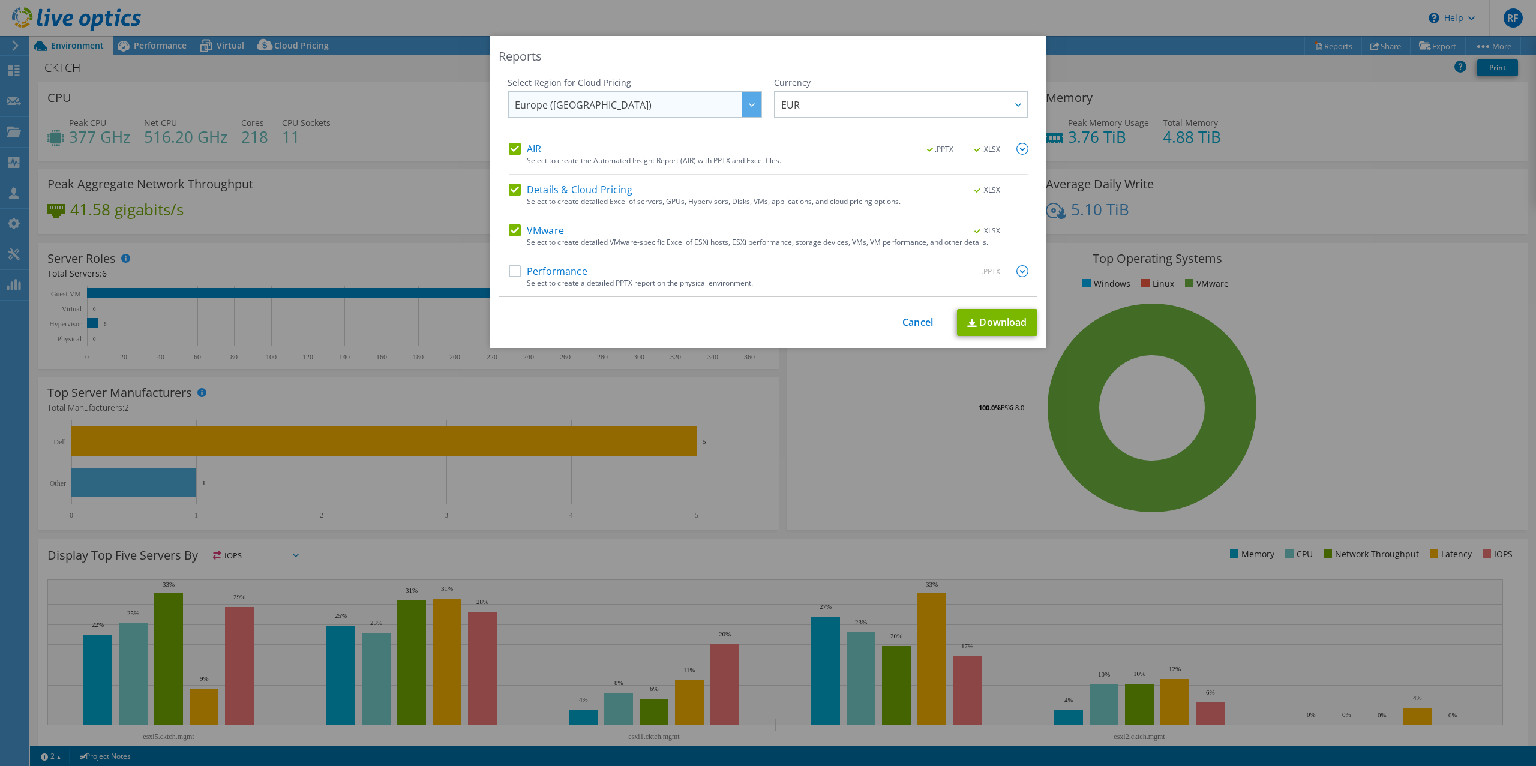
click at [754, 108] on div at bounding box center [751, 104] width 19 height 25
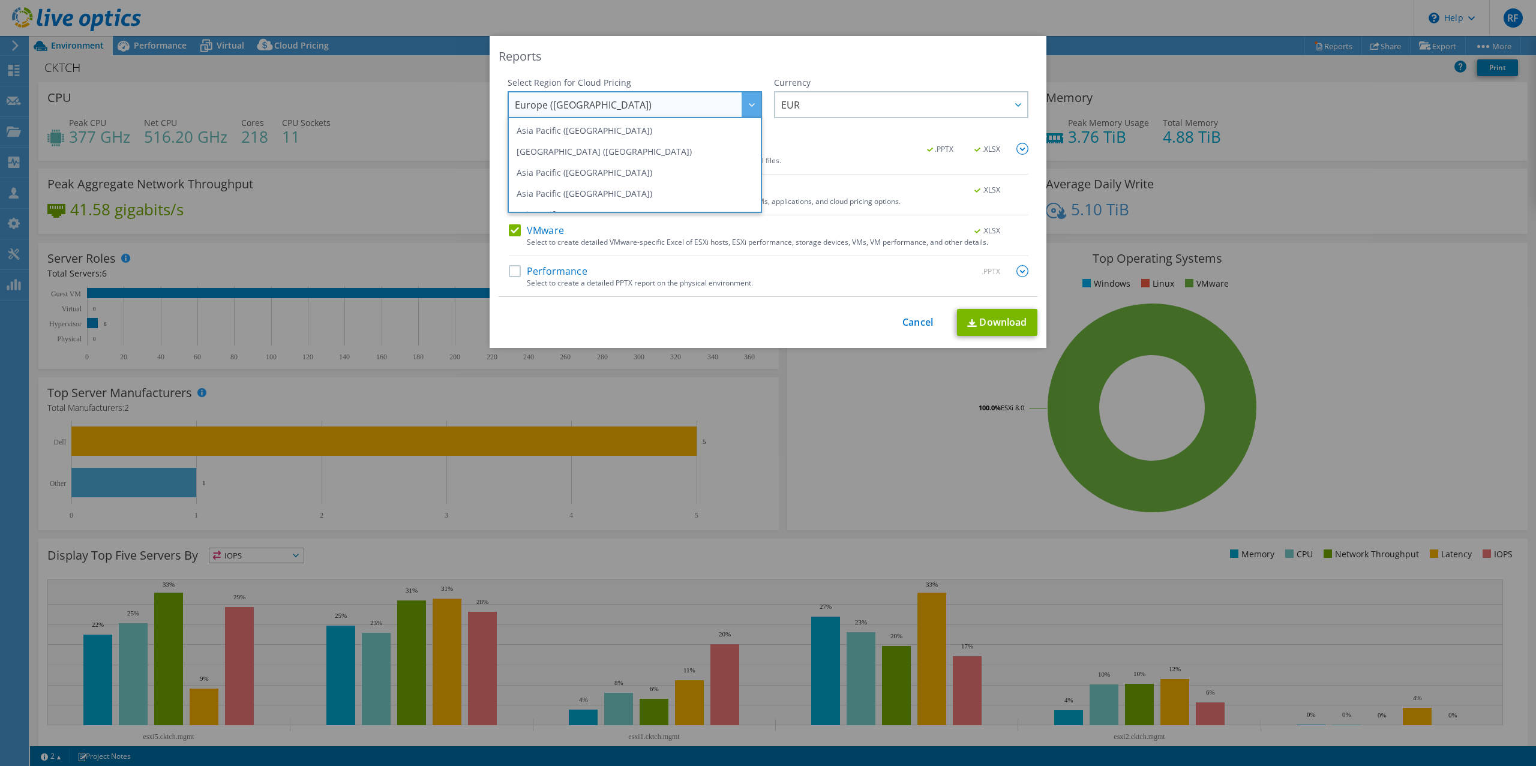
click at [754, 107] on div at bounding box center [751, 104] width 19 height 25
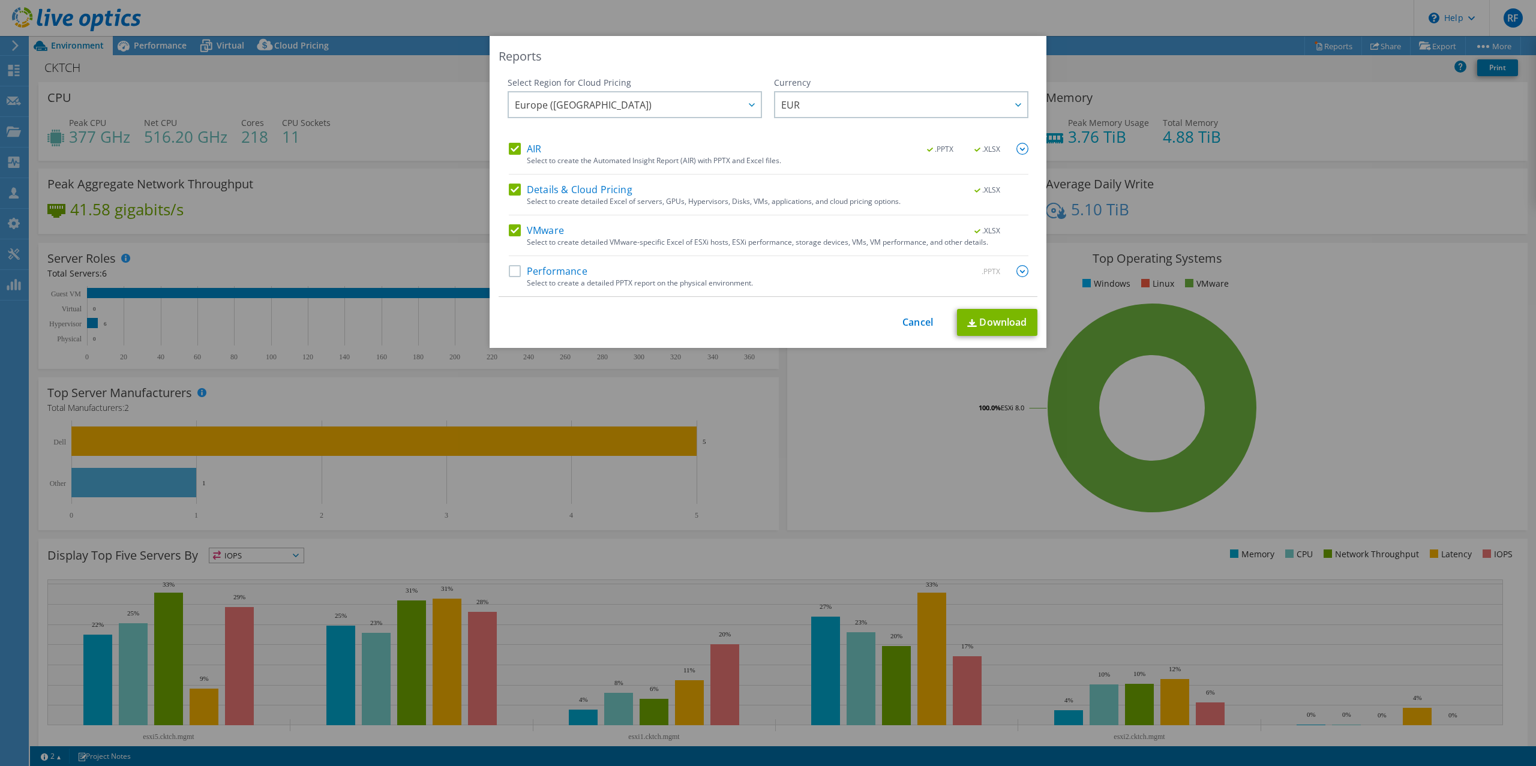
click at [514, 270] on label "Performance" at bounding box center [548, 271] width 79 height 12
click at [0, 0] on input "Performance" at bounding box center [0, 0] width 0 height 0
click at [1004, 323] on link "Download" at bounding box center [997, 322] width 80 height 27
click at [912, 329] on div "This process may take a while, please wait... Cancel Download" at bounding box center [768, 322] width 539 height 27
click at [916, 324] on link "Cancel" at bounding box center [917, 322] width 31 height 11
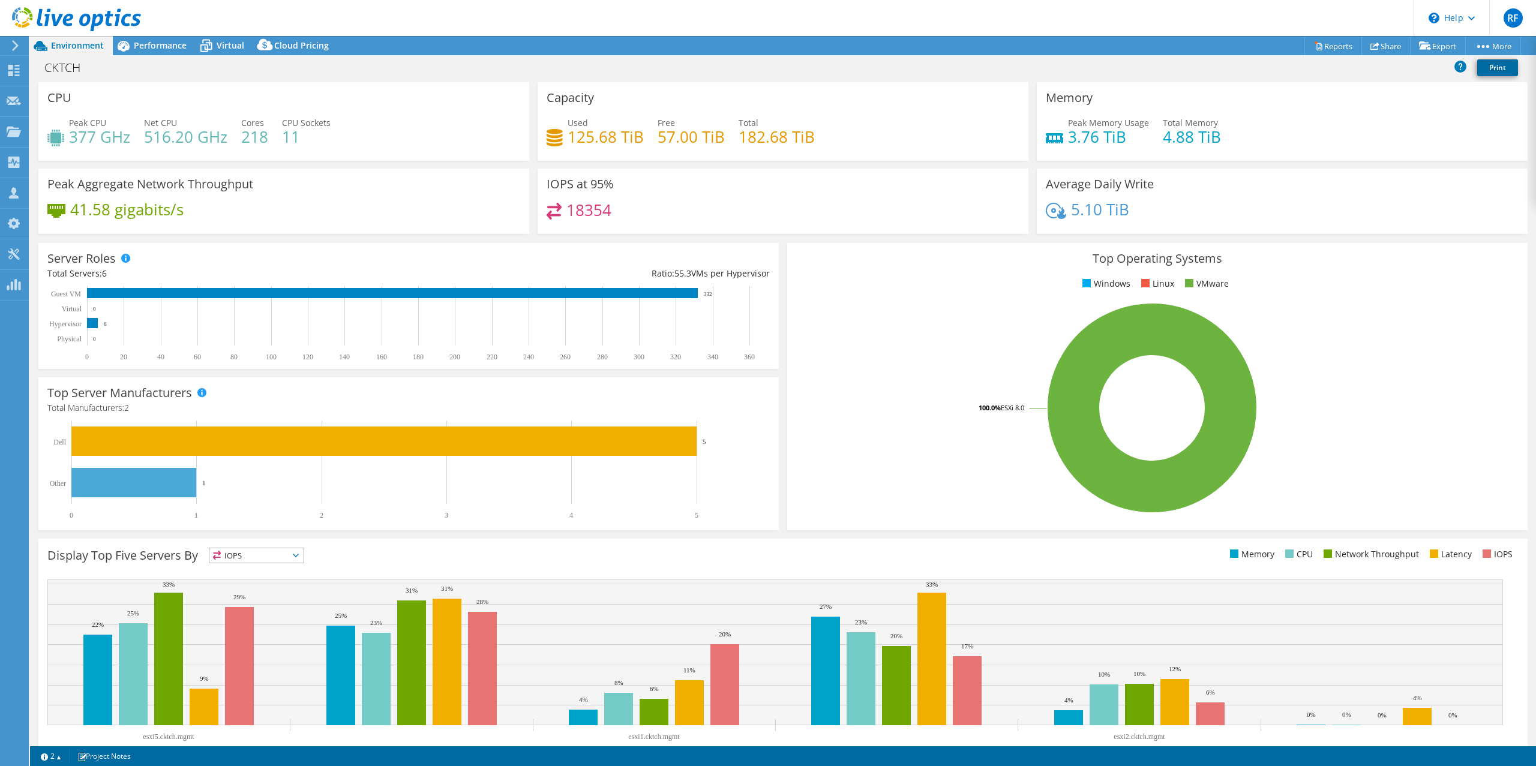
click at [1488, 67] on link "Print" at bounding box center [1497, 67] width 41 height 17
click at [134, 51] on div "Performance" at bounding box center [154, 45] width 83 height 19
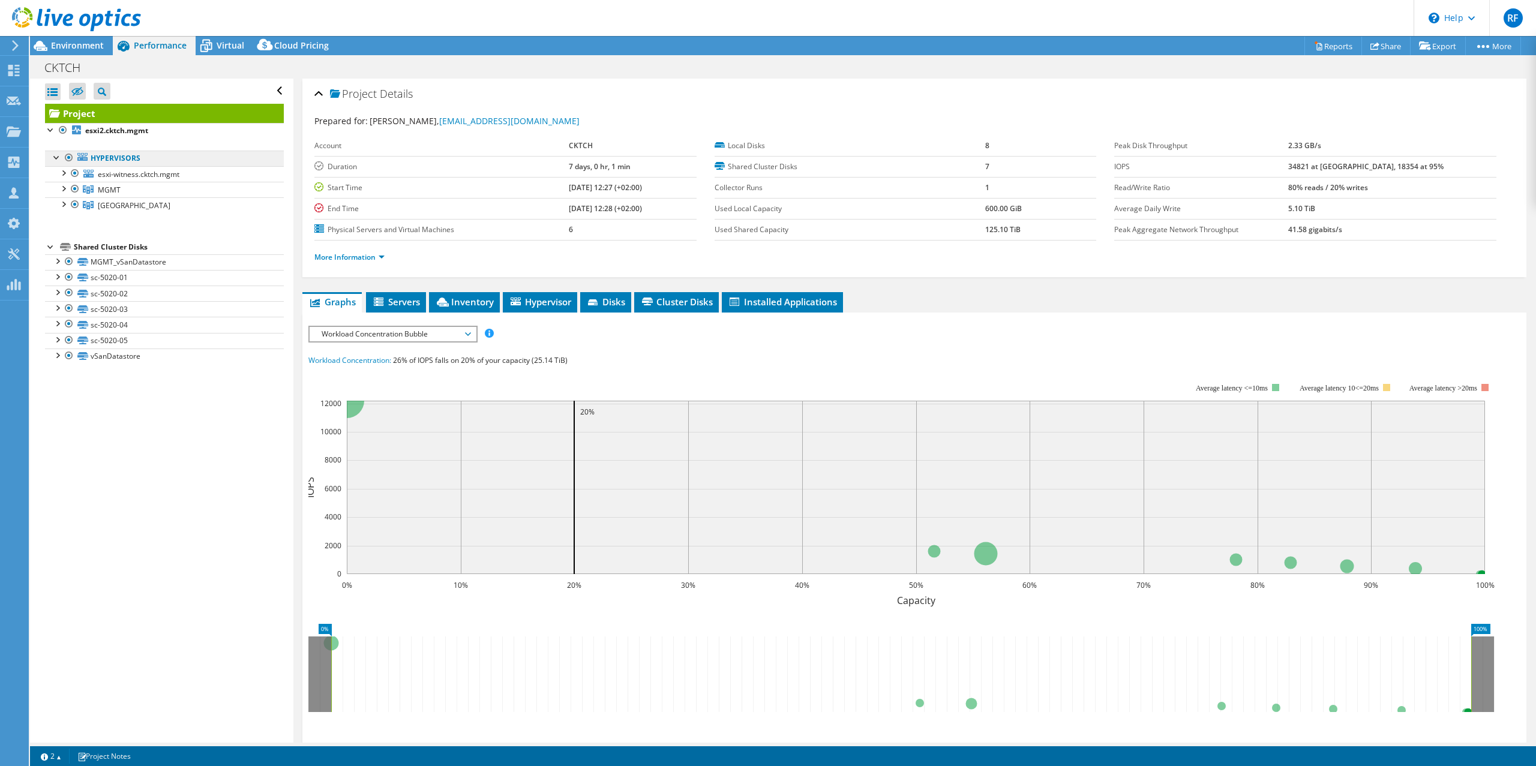
click at [128, 159] on link "Hypervisors" at bounding box center [164, 159] width 239 height 16
click at [134, 175] on span "esxi-witness.cktch.mgmt" at bounding box center [139, 174] width 82 height 10
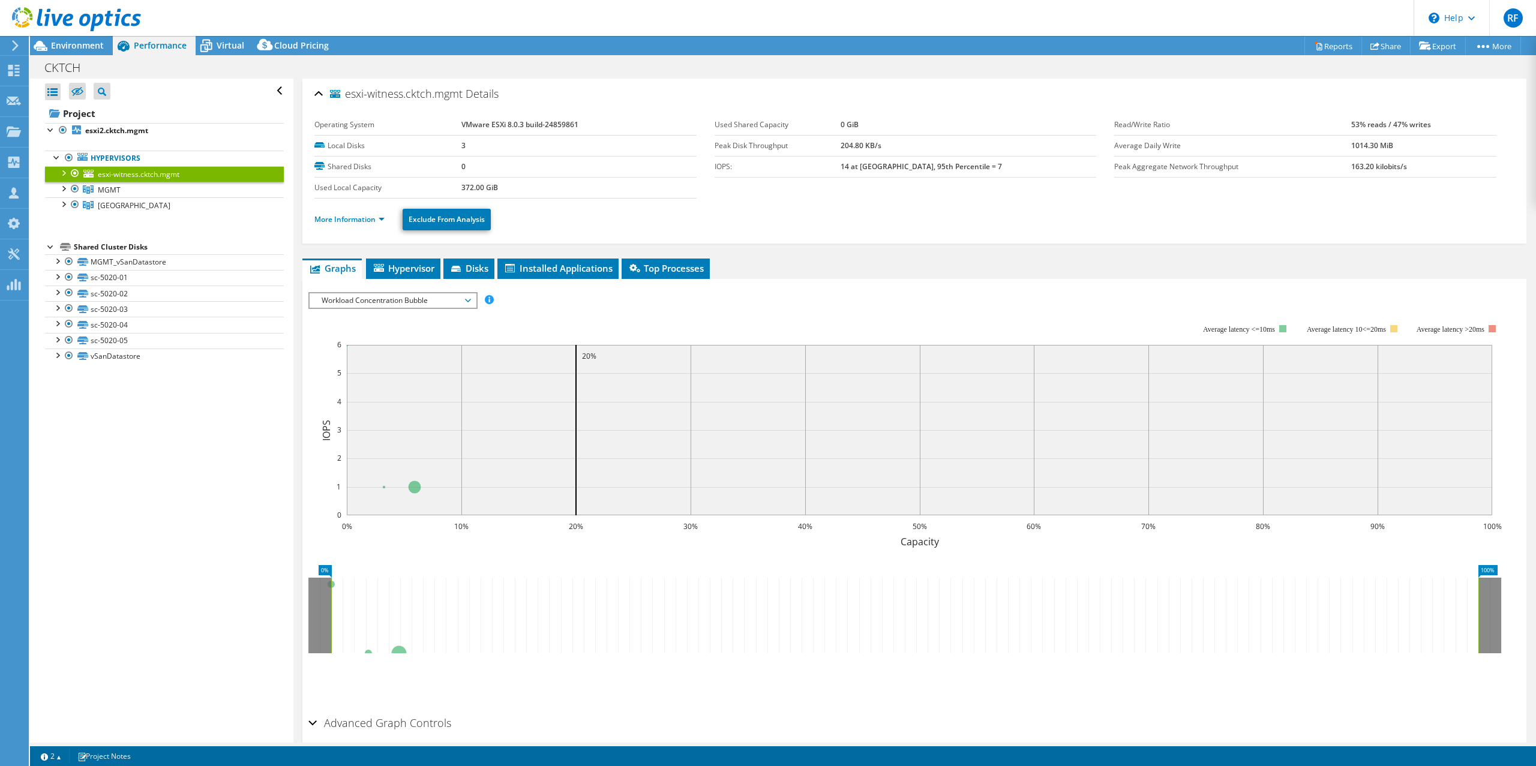
click at [121, 182] on link "esxi-witness.cktch.mgmt" at bounding box center [164, 174] width 239 height 16
click at [119, 202] on link "Brno" at bounding box center [164, 205] width 239 height 16
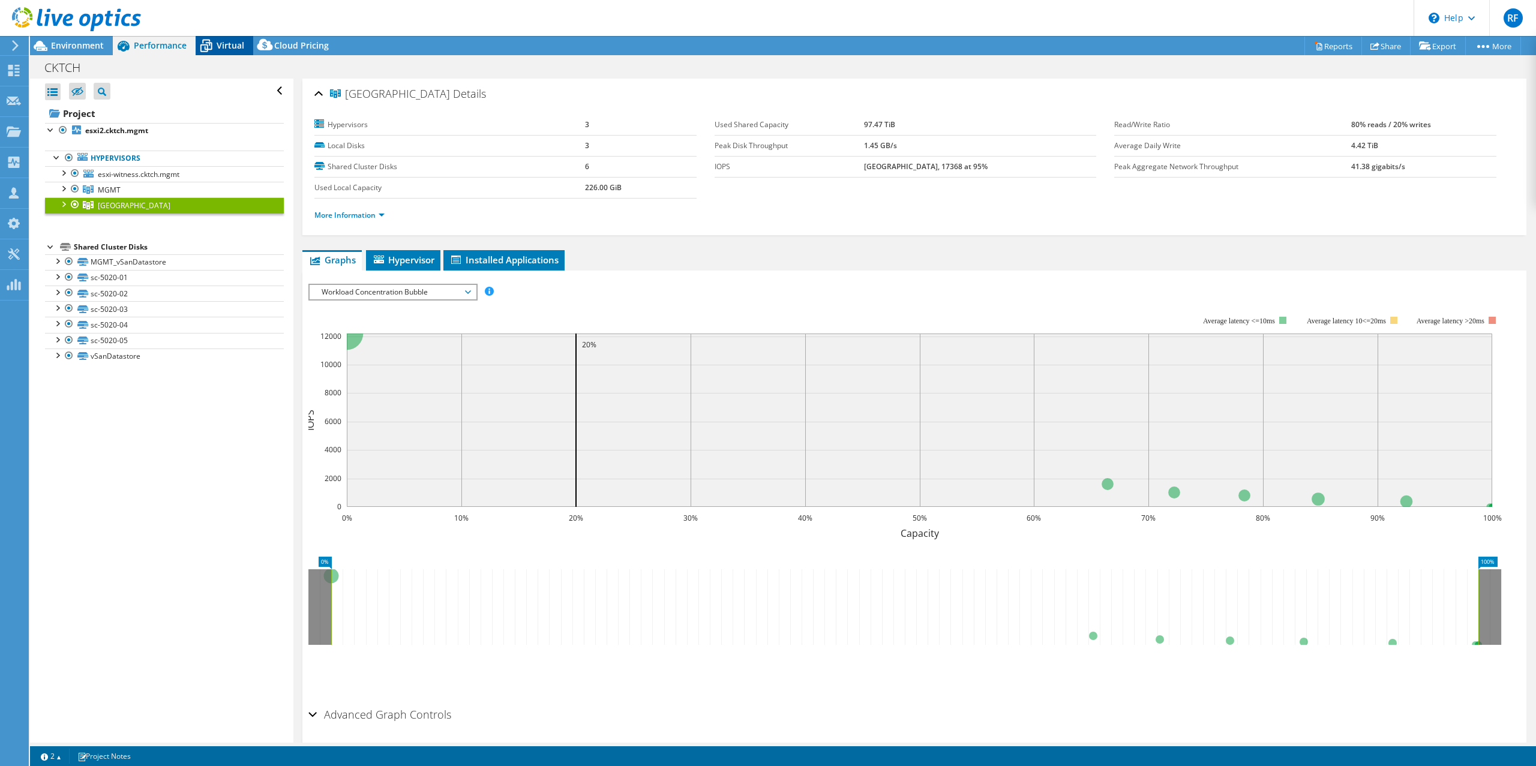
click at [228, 43] on span "Virtual" at bounding box center [231, 45] width 28 height 11
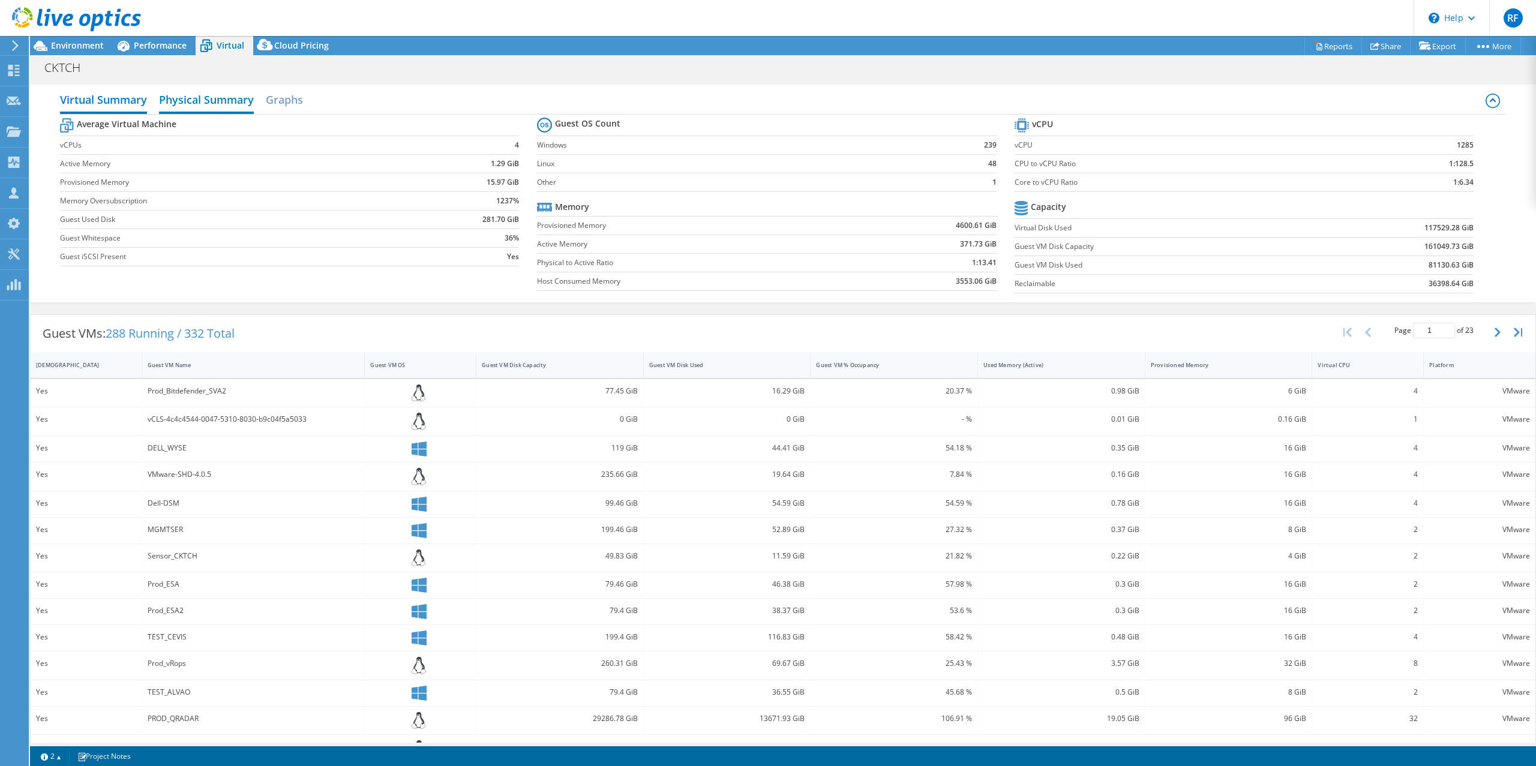
click at [206, 97] on h2 "Physical Summary" at bounding box center [206, 101] width 95 height 26
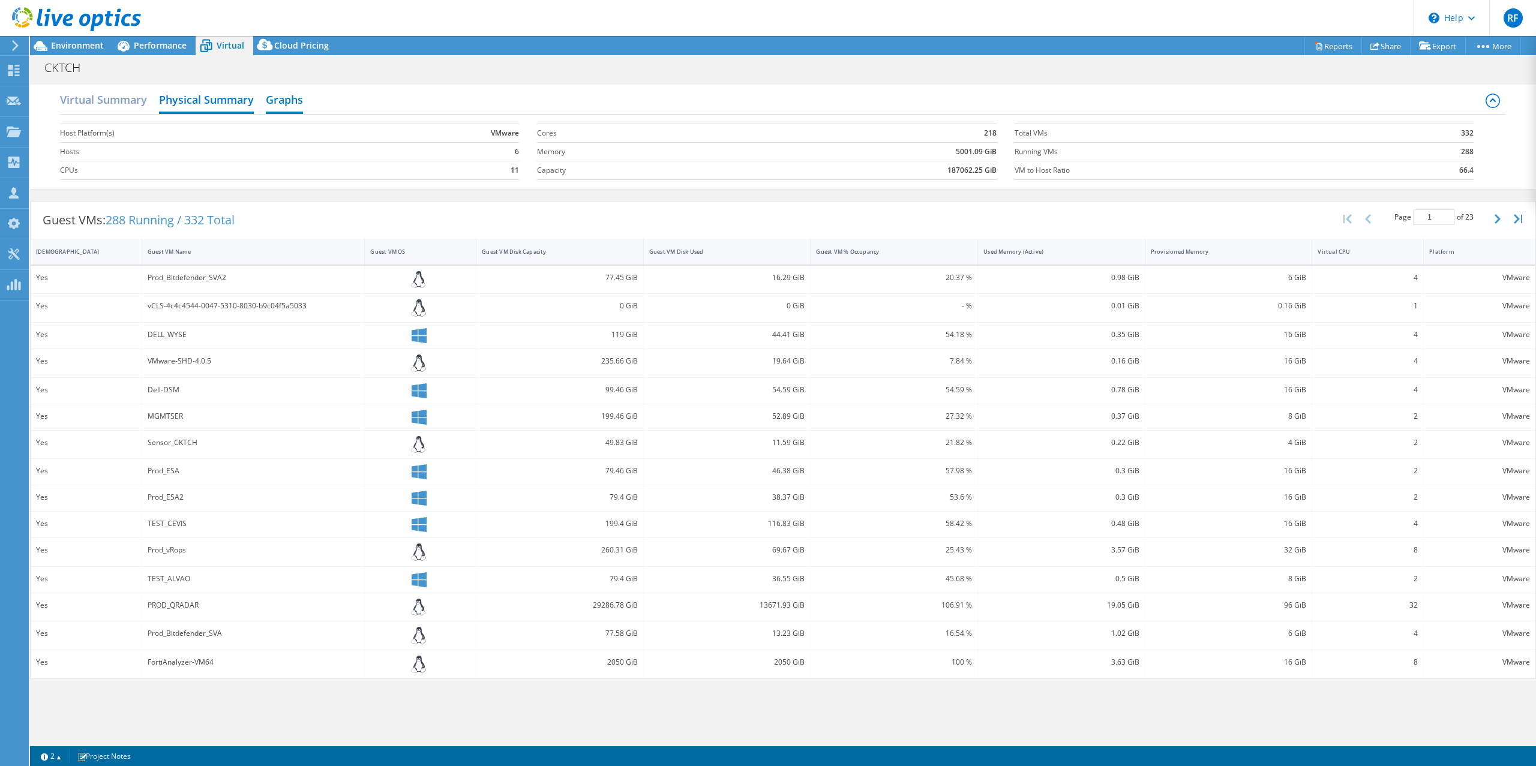
click at [300, 98] on h2 "Graphs" at bounding box center [284, 101] width 37 height 26
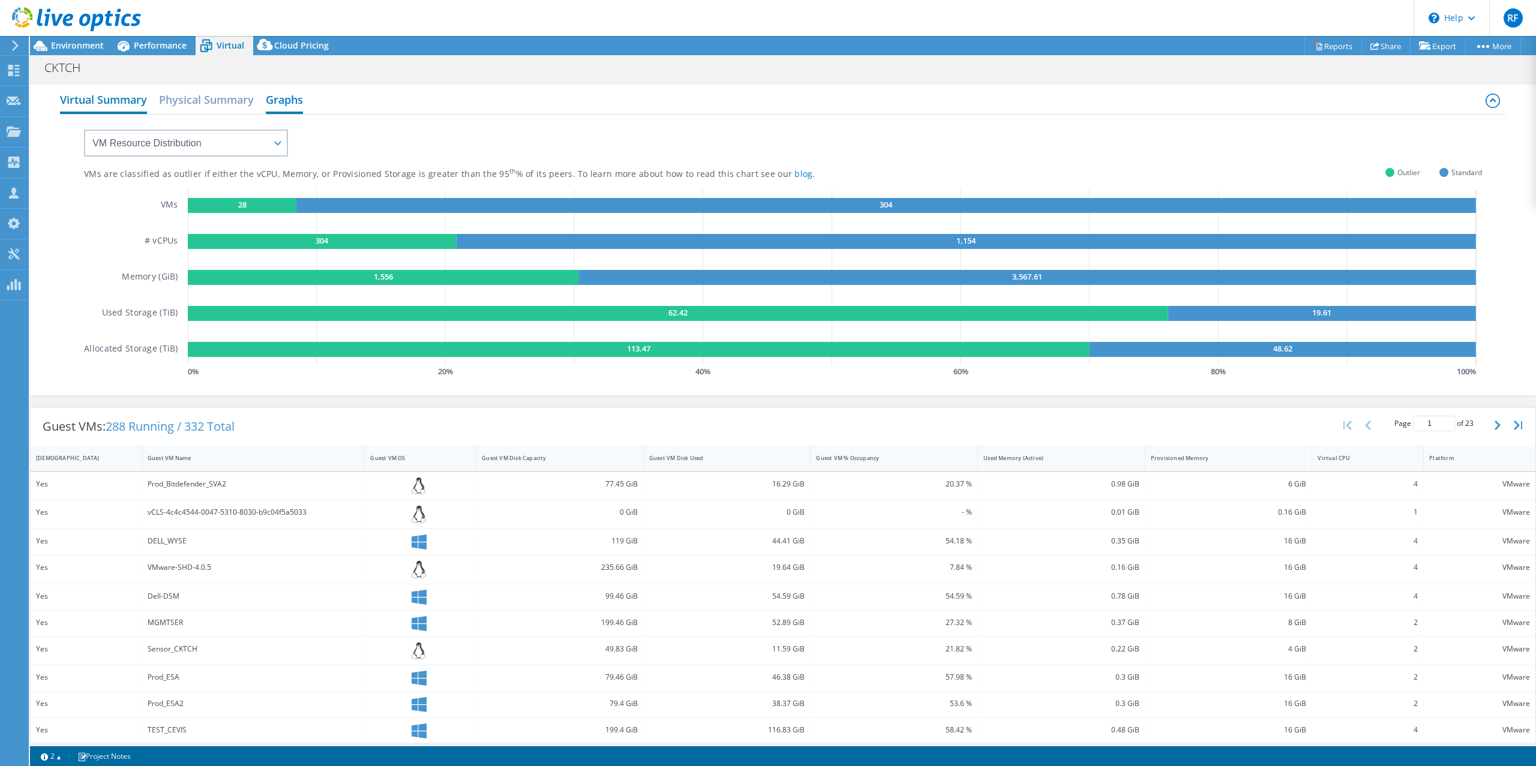
click at [109, 93] on h2 "Virtual Summary" at bounding box center [103, 101] width 87 height 26
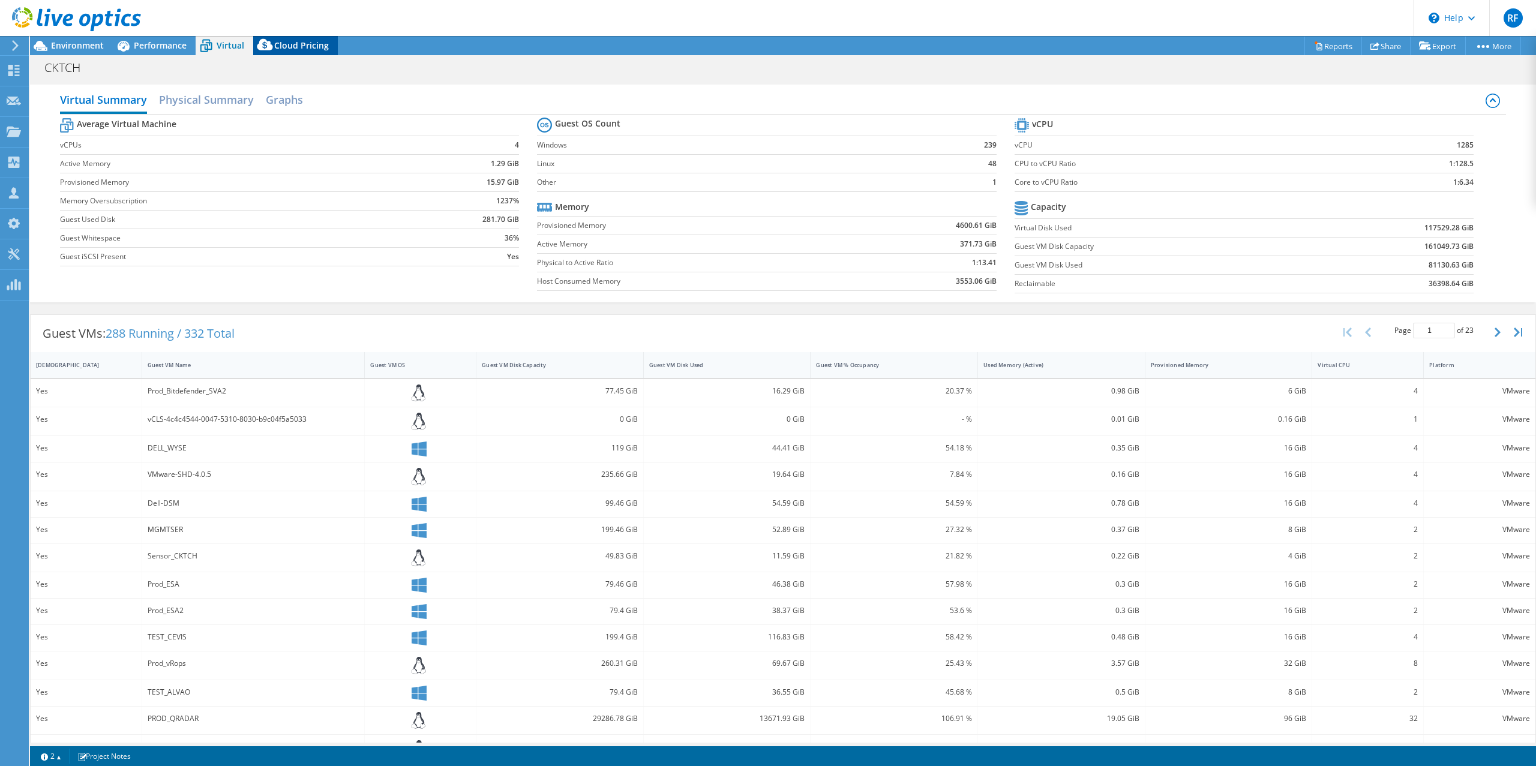
click at [280, 45] on span "Cloud Pricing" at bounding box center [301, 45] width 55 height 11
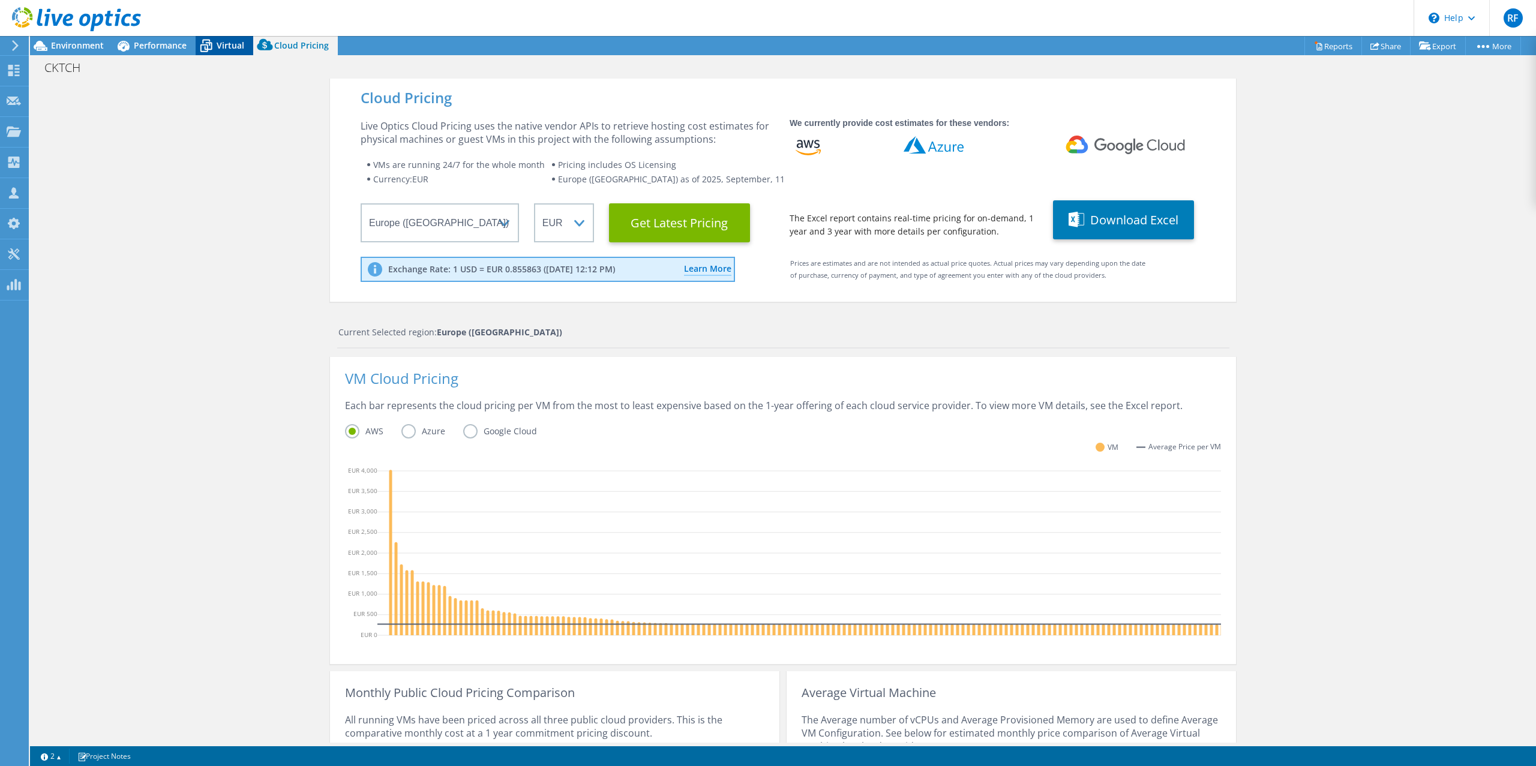
click at [218, 44] on span "Virtual" at bounding box center [231, 45] width 28 height 11
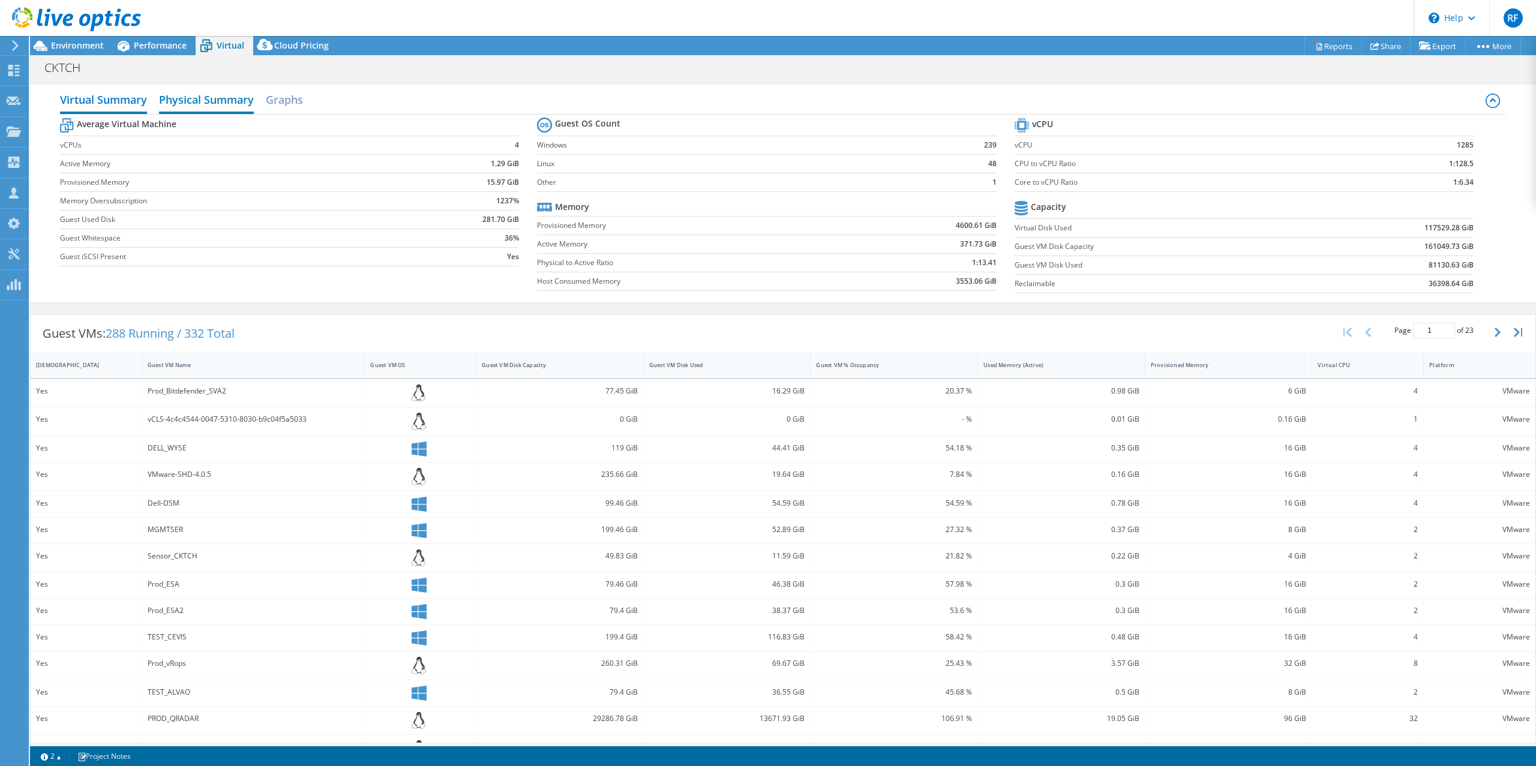
click at [198, 97] on h2 "Physical Summary" at bounding box center [206, 101] width 95 height 26
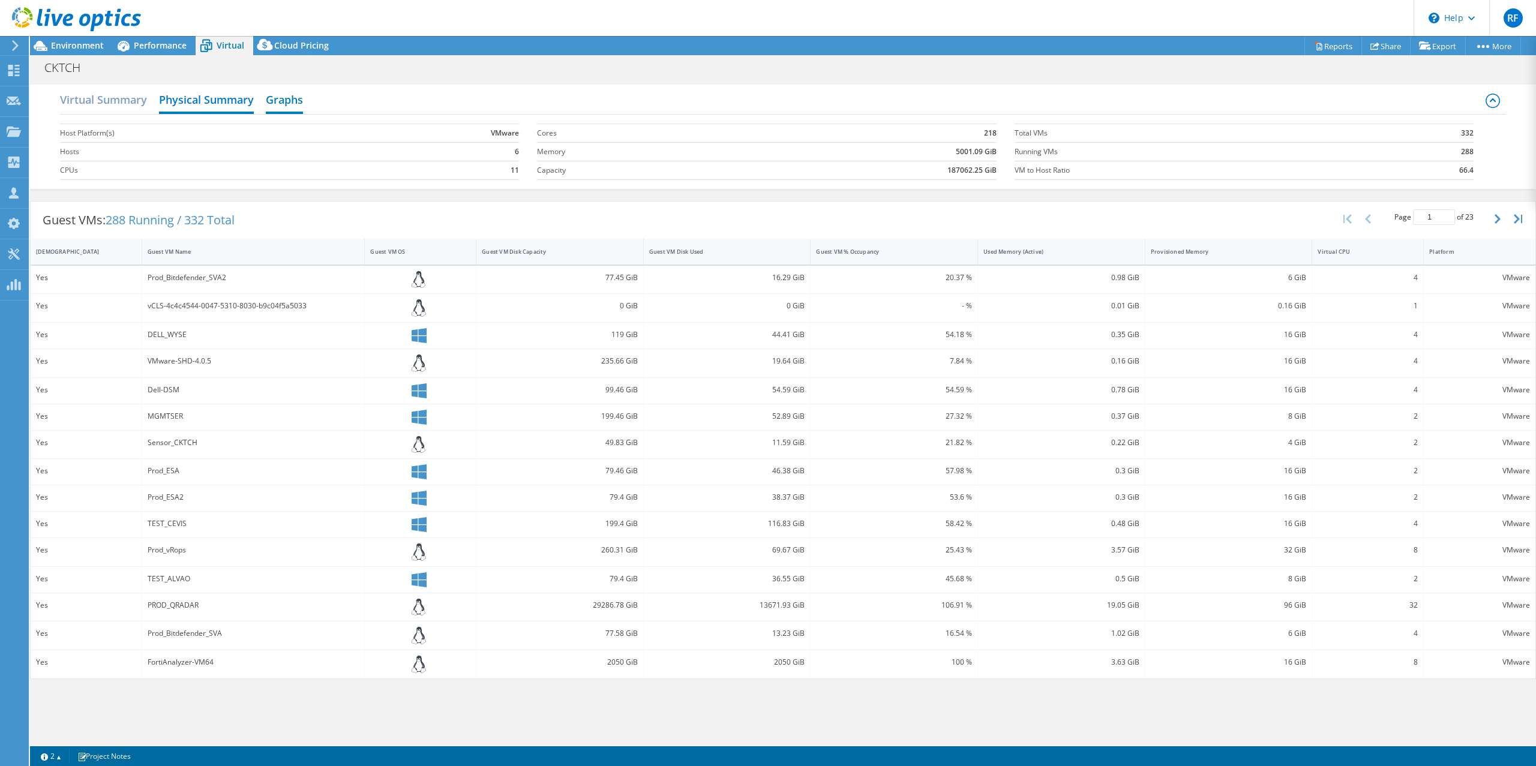
click at [283, 98] on h2 "Graphs" at bounding box center [284, 101] width 37 height 26
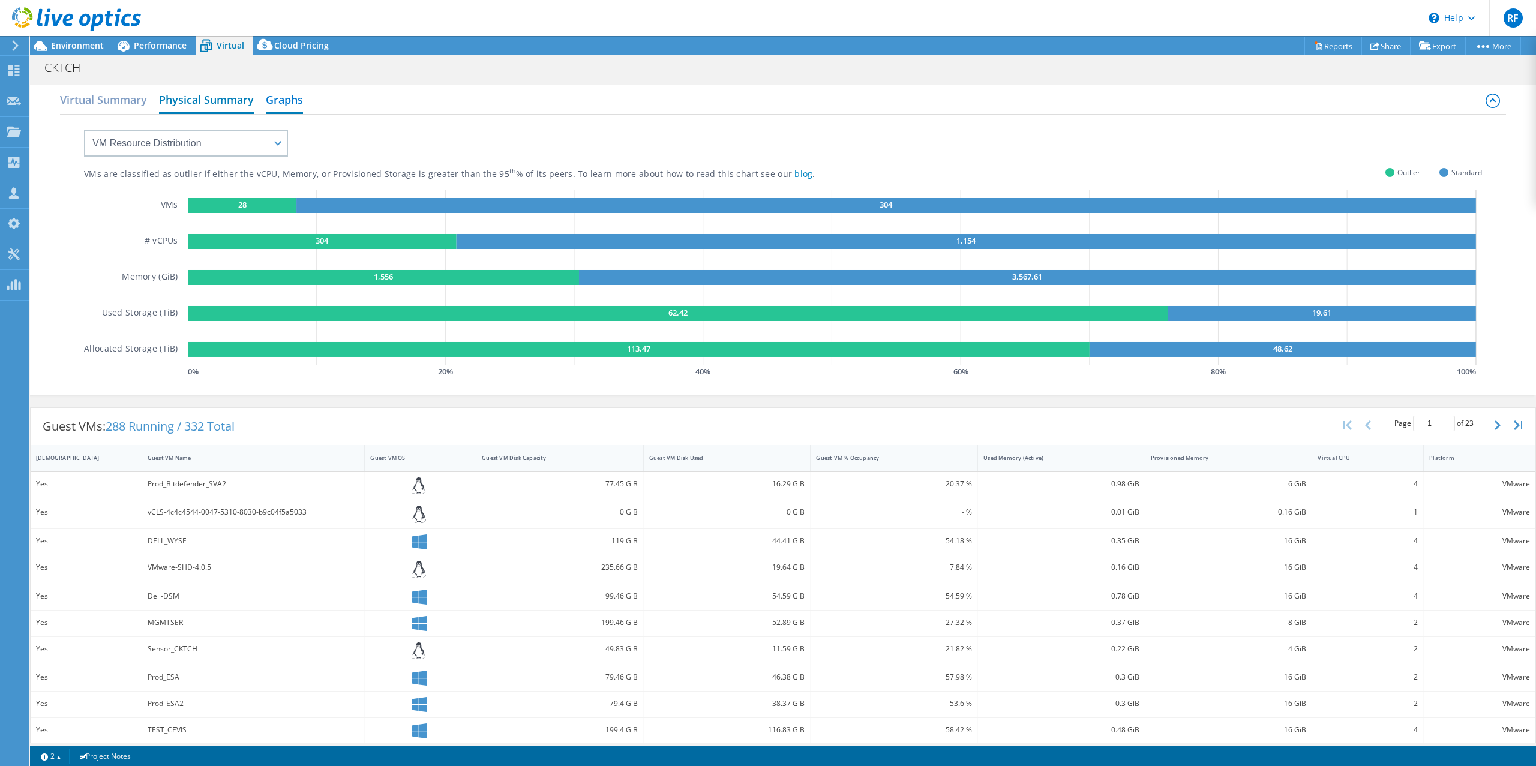
click at [215, 98] on h2 "Physical Summary" at bounding box center [206, 101] width 95 height 26
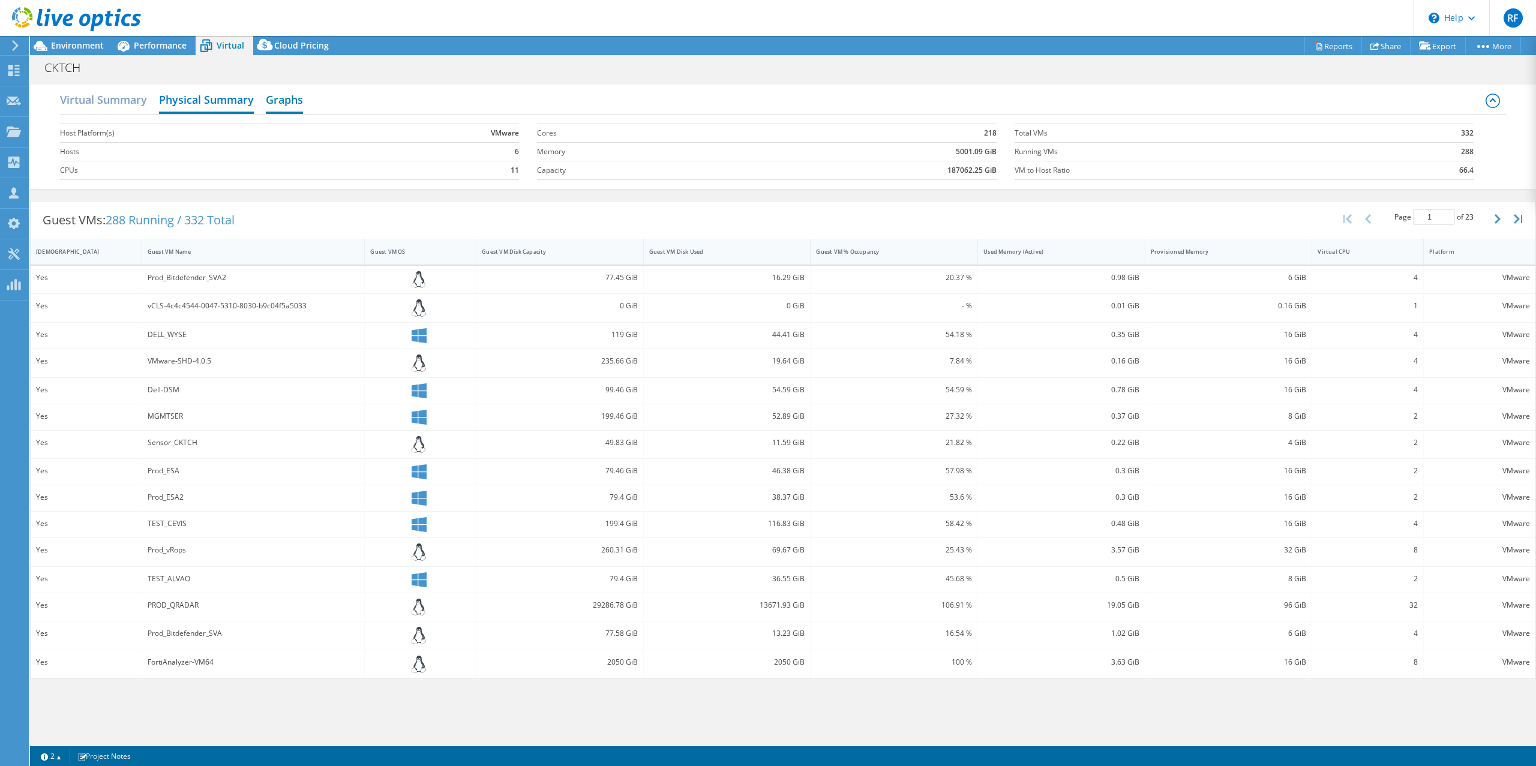
click at [278, 96] on h2 "Graphs" at bounding box center [284, 101] width 37 height 26
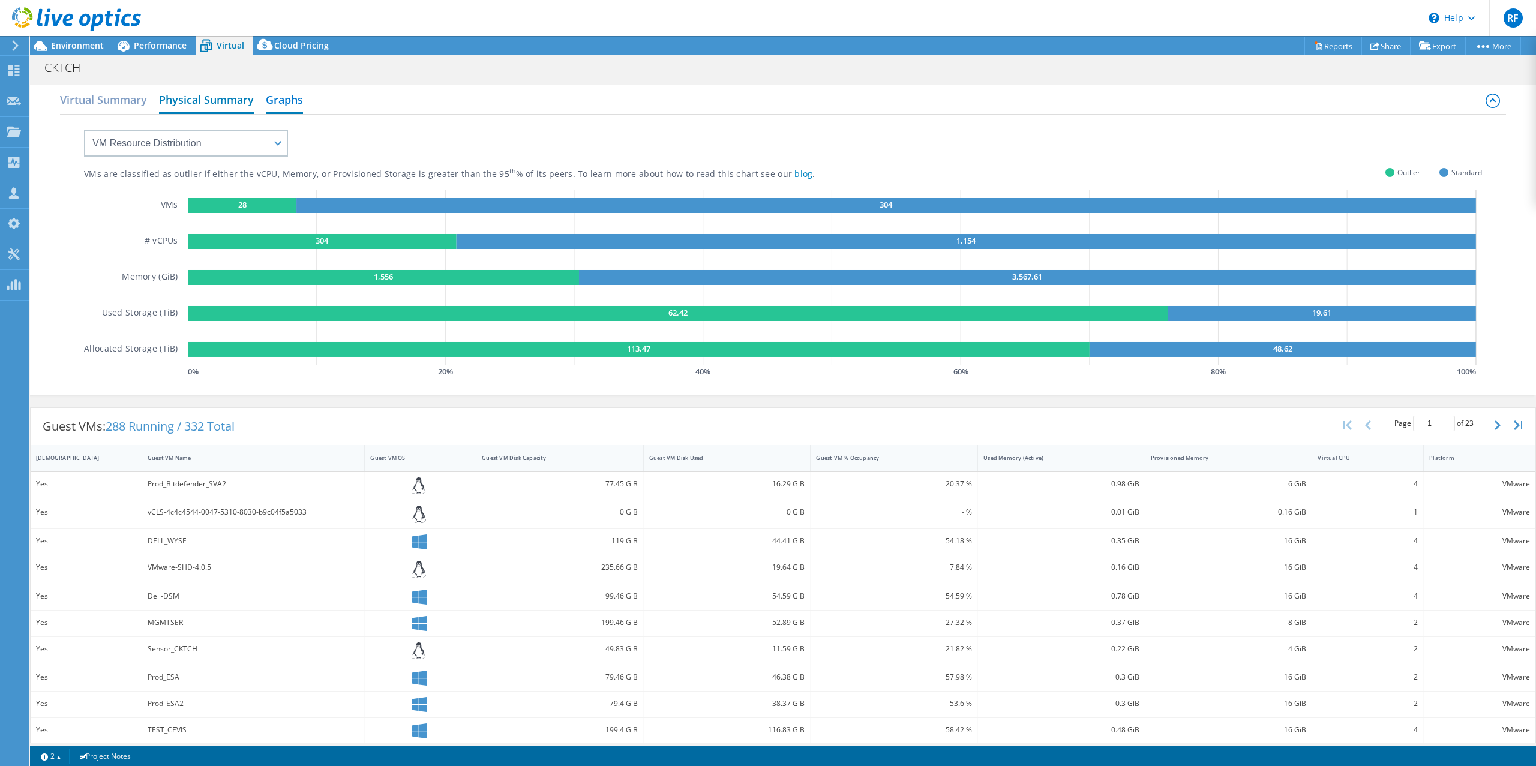
click at [201, 97] on h2 "Physical Summary" at bounding box center [206, 101] width 95 height 26
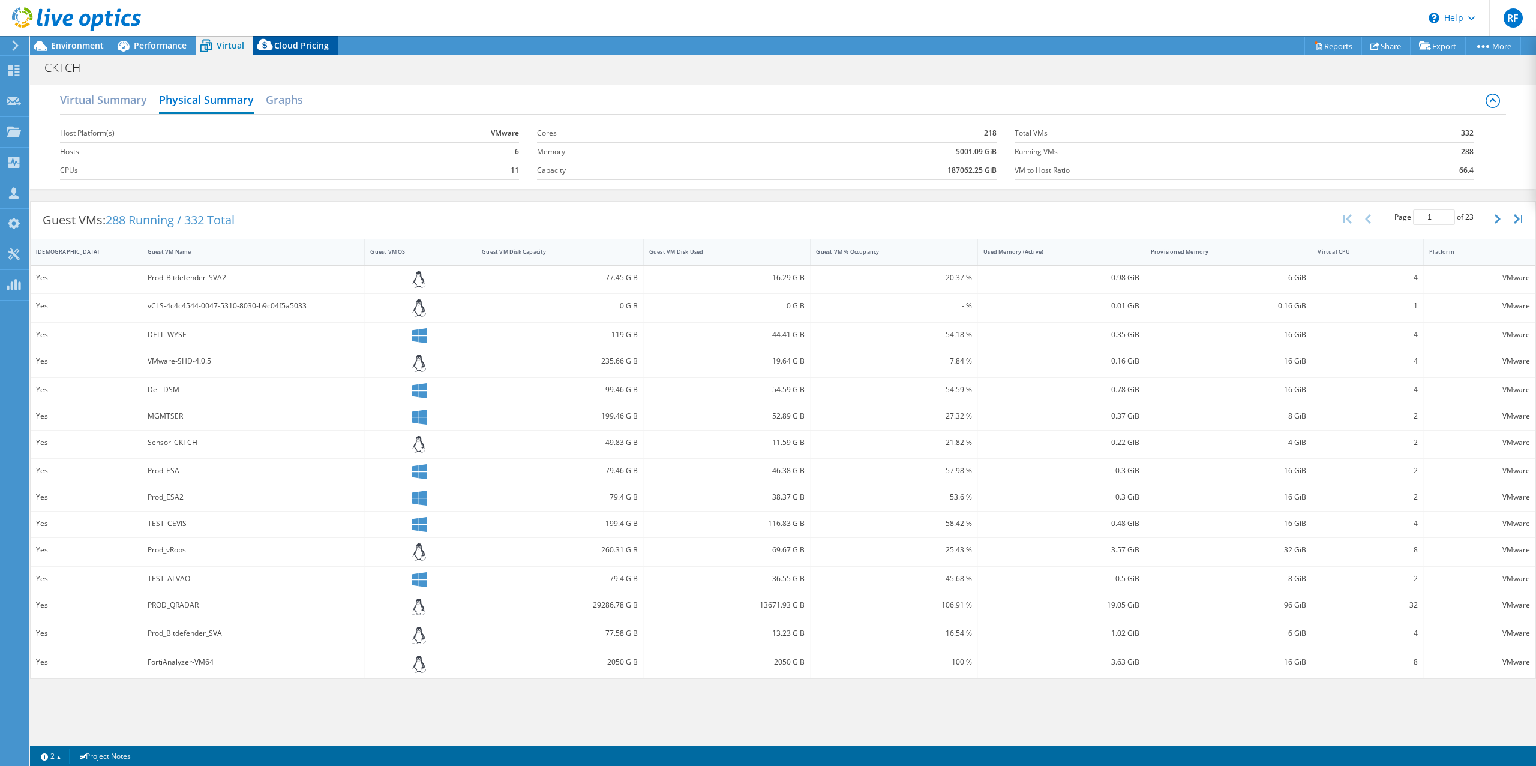
click at [298, 37] on div "Cloud Pricing" at bounding box center [295, 45] width 85 height 19
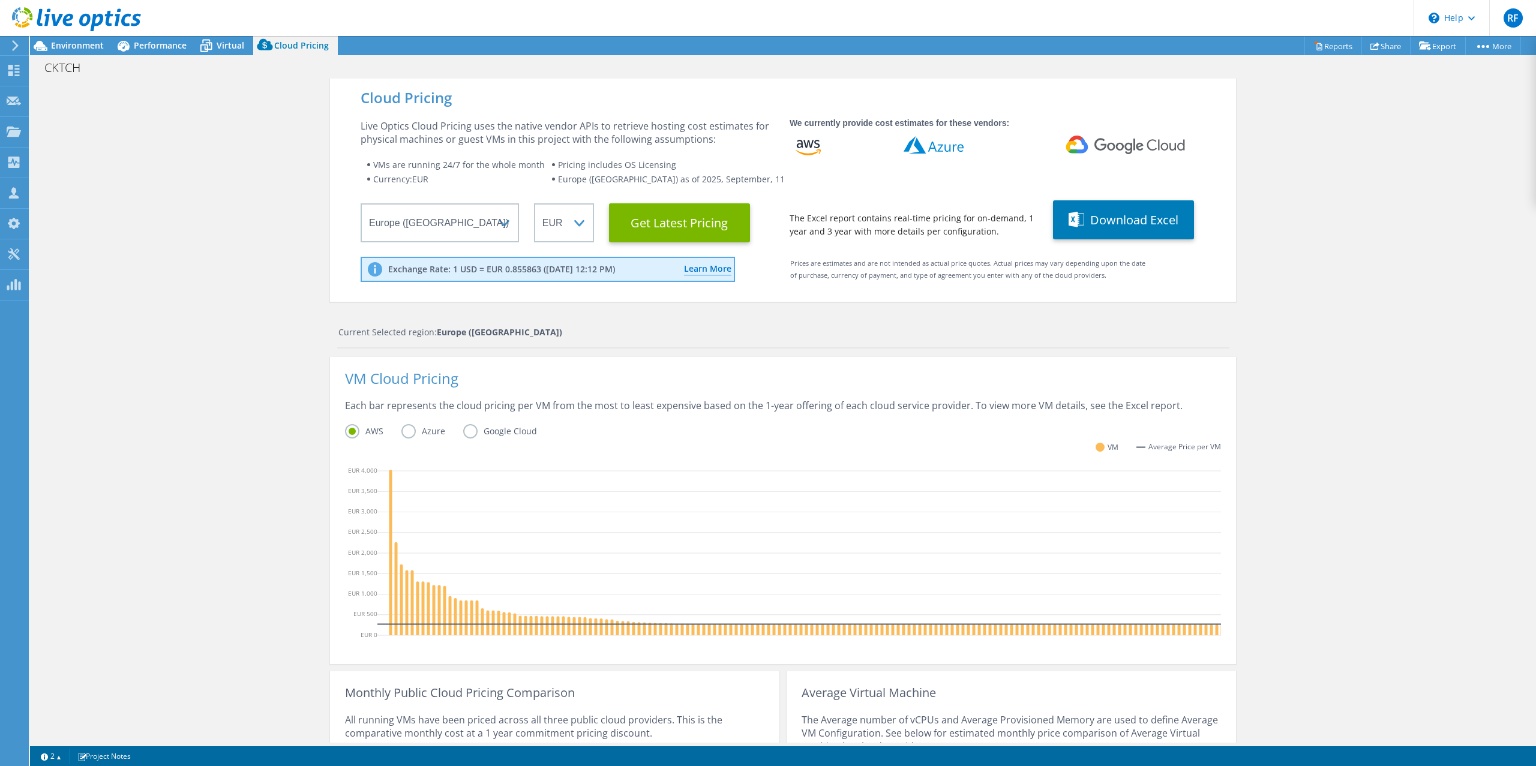
click at [137, 37] on div at bounding box center [70, 20] width 141 height 40
click at [140, 48] on span "Performance" at bounding box center [160, 45] width 53 height 11
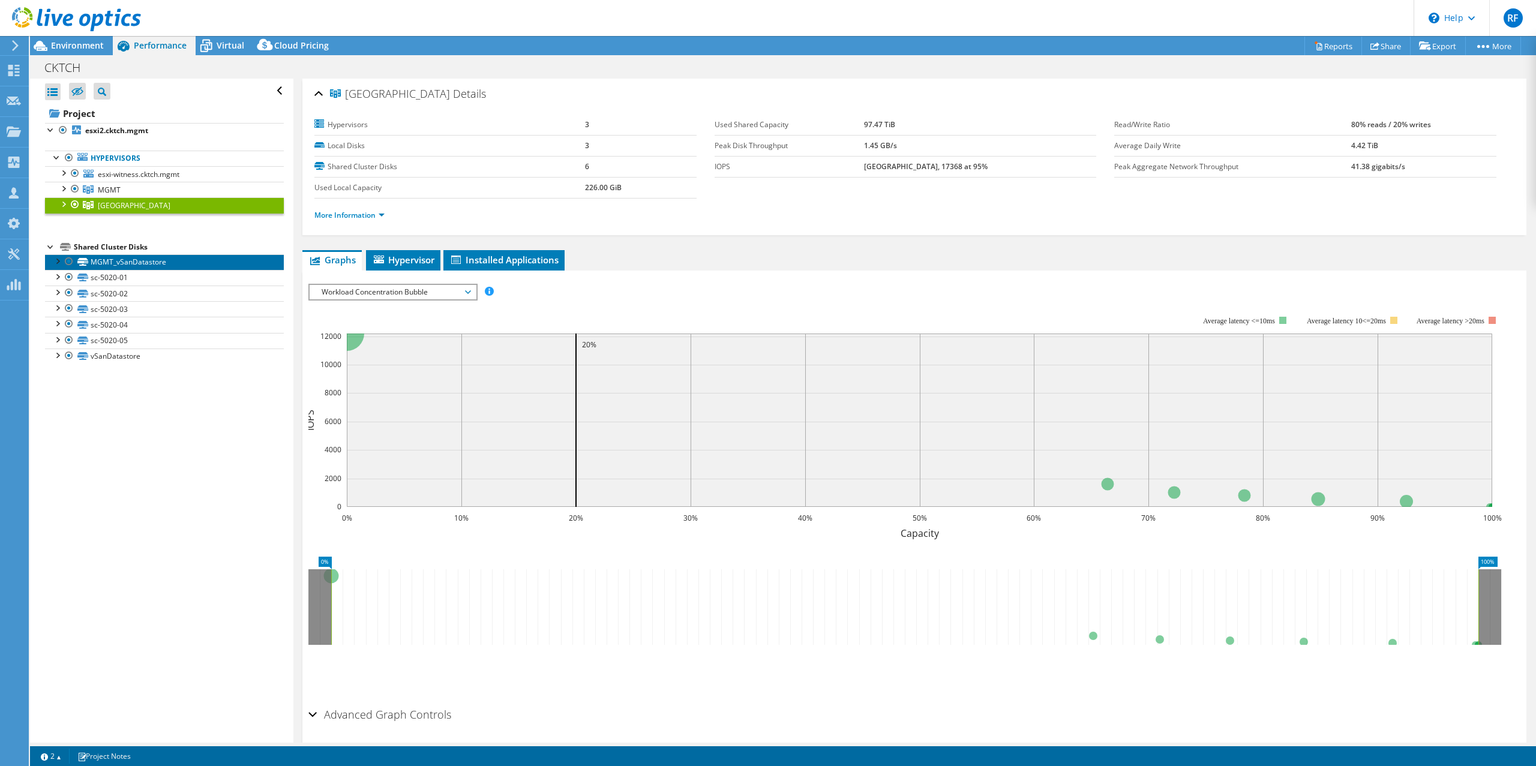
click at [109, 263] on link "MGMT_vSanDatastore" at bounding box center [164, 262] width 239 height 16
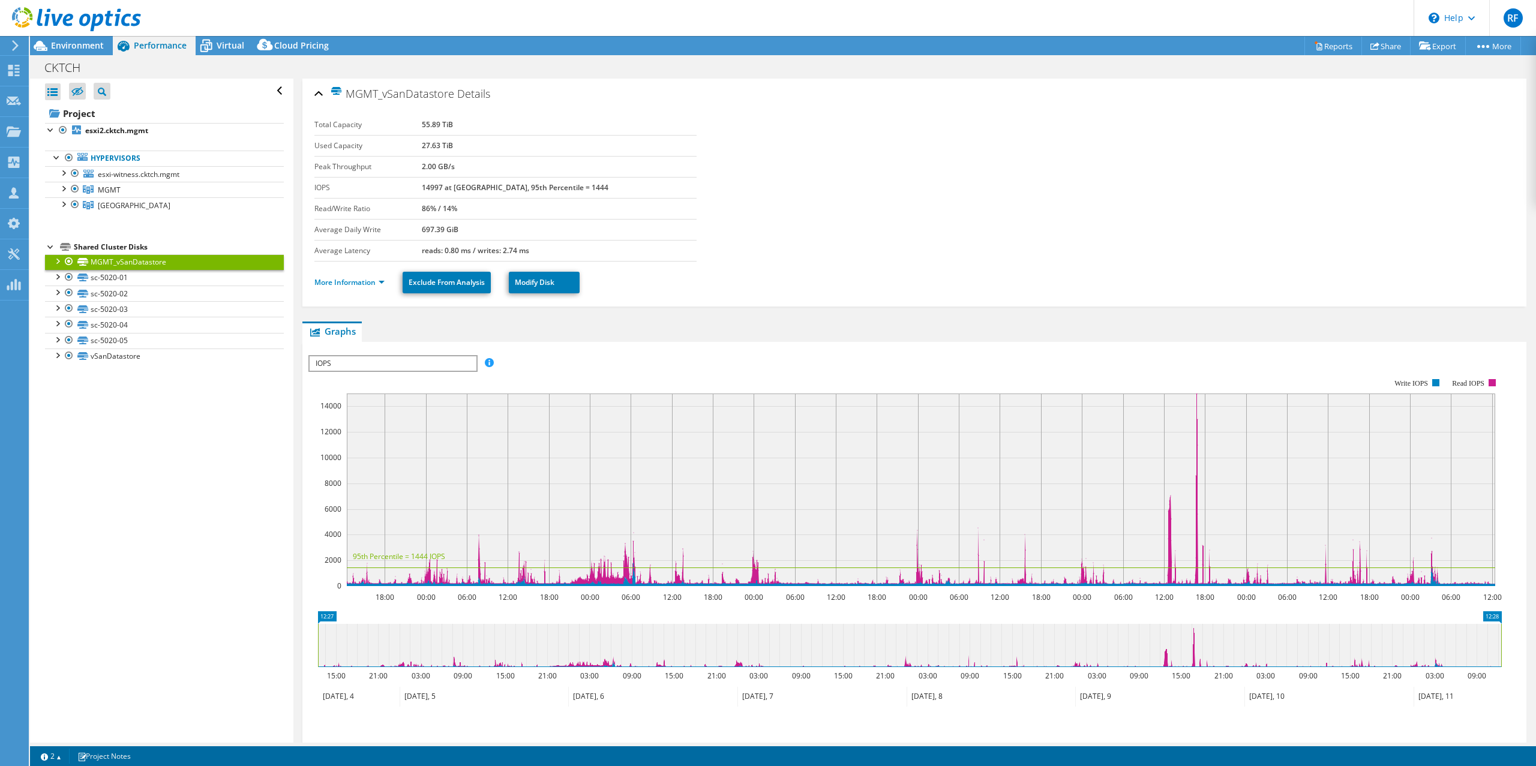
click at [57, 261] on div at bounding box center [57, 260] width 12 height 12
click at [57, 312] on div at bounding box center [57, 307] width 12 height 12
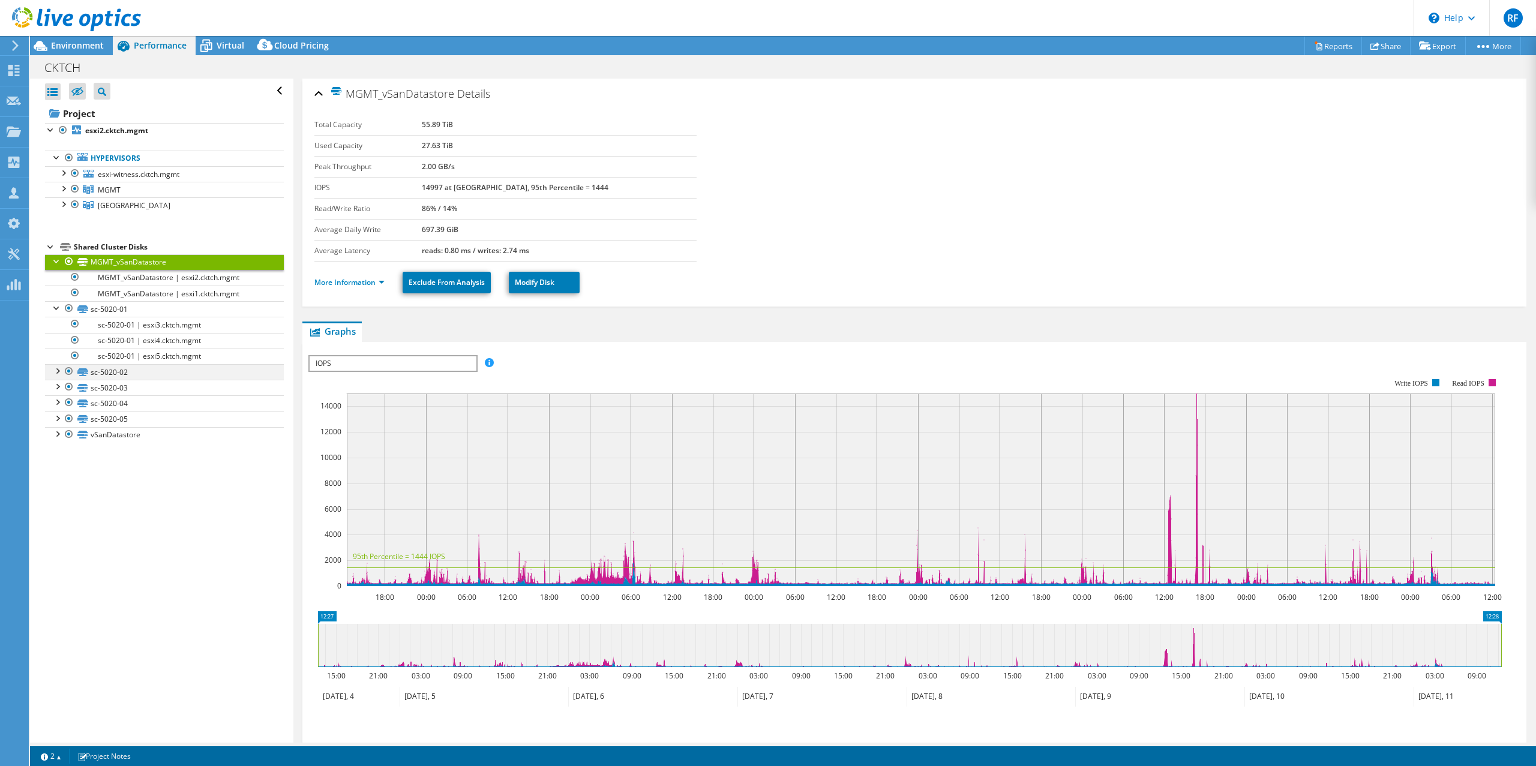
click at [54, 374] on div at bounding box center [57, 370] width 12 height 12
click at [56, 437] on div at bounding box center [57, 433] width 12 height 12
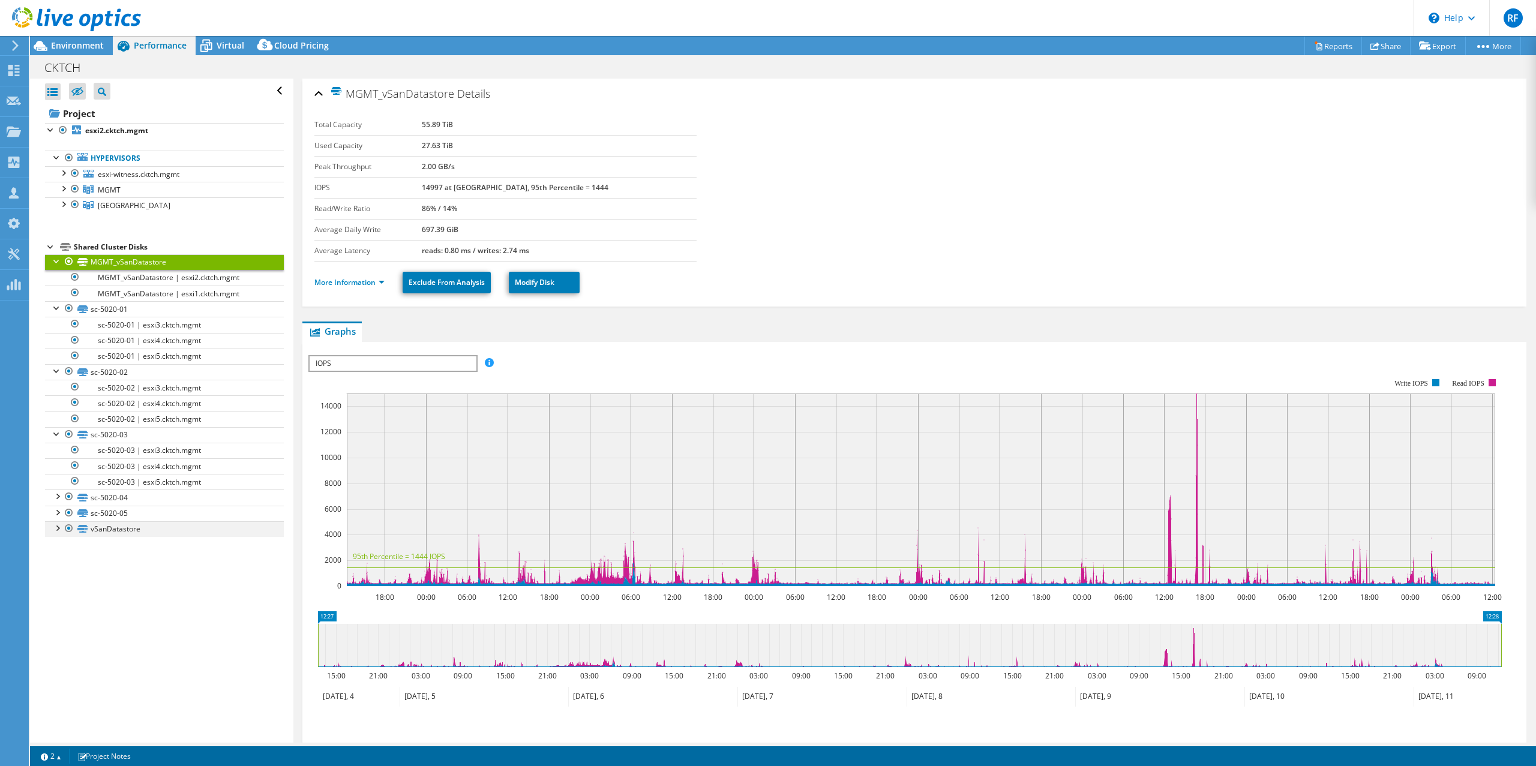
click at [58, 533] on div at bounding box center [57, 527] width 12 height 12
click at [61, 512] on div at bounding box center [57, 512] width 12 height 12
click at [57, 496] on div at bounding box center [57, 496] width 12 height 12
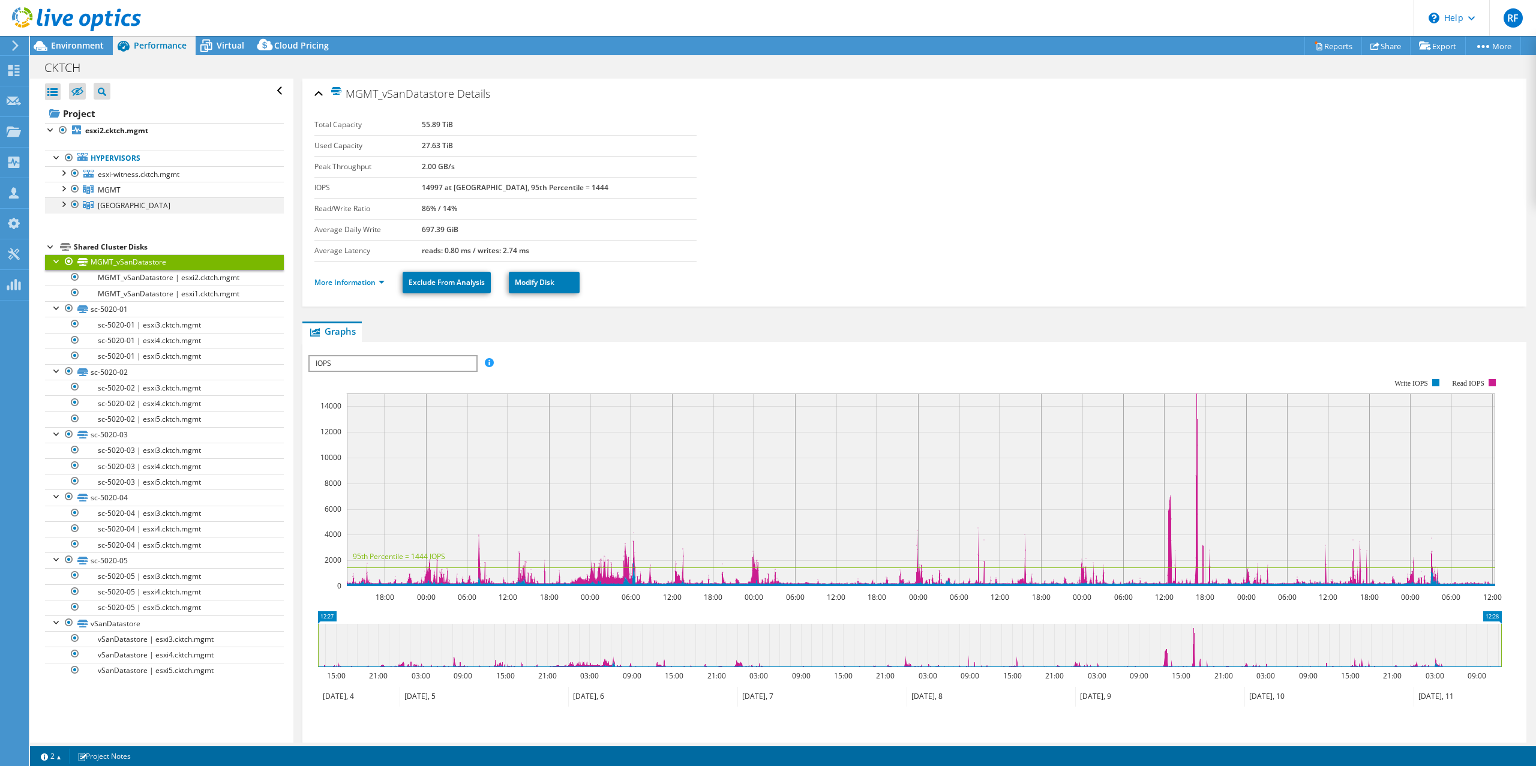
click at [64, 204] on div at bounding box center [63, 203] width 12 height 12
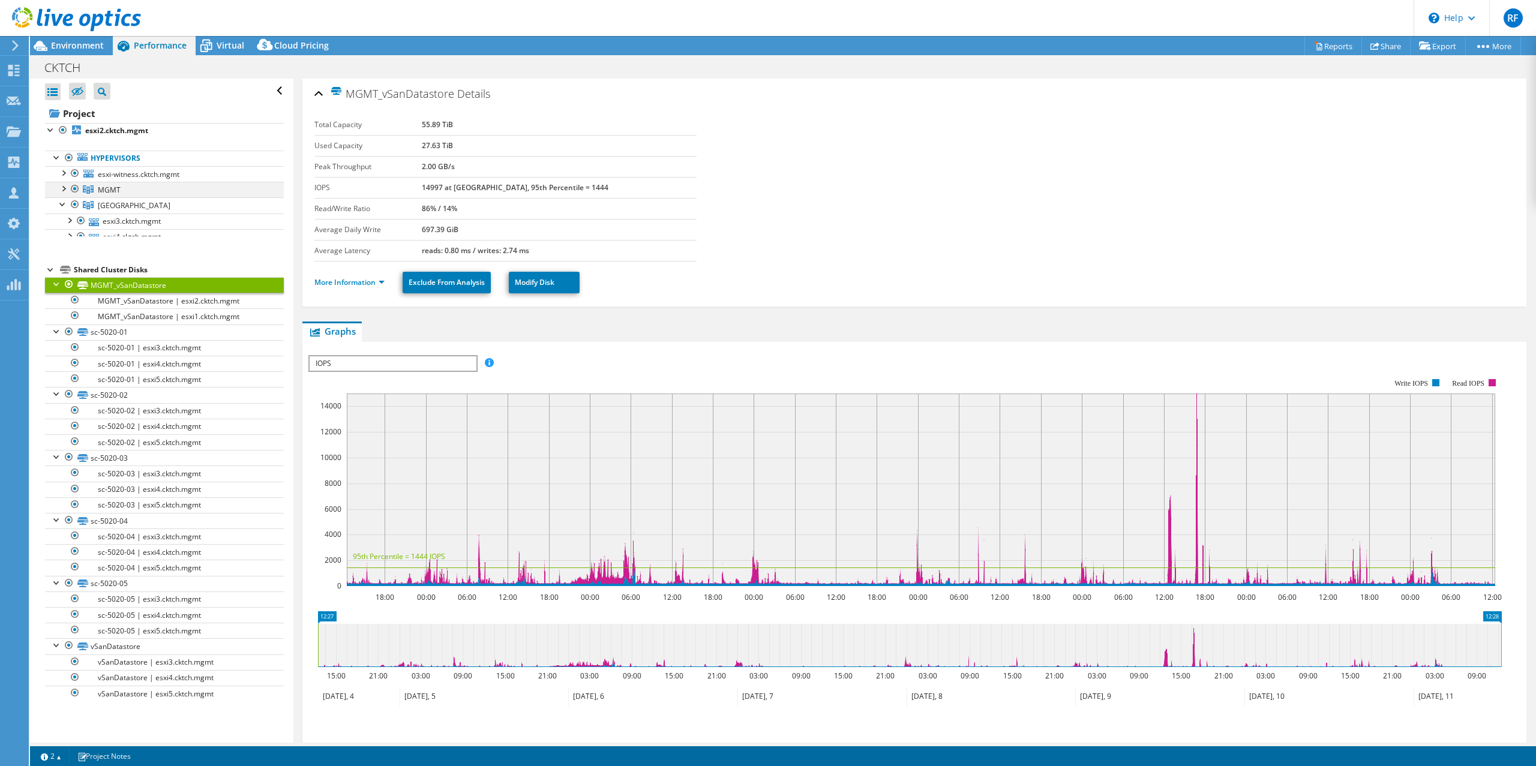
click at [68, 191] on div at bounding box center [63, 188] width 12 height 12
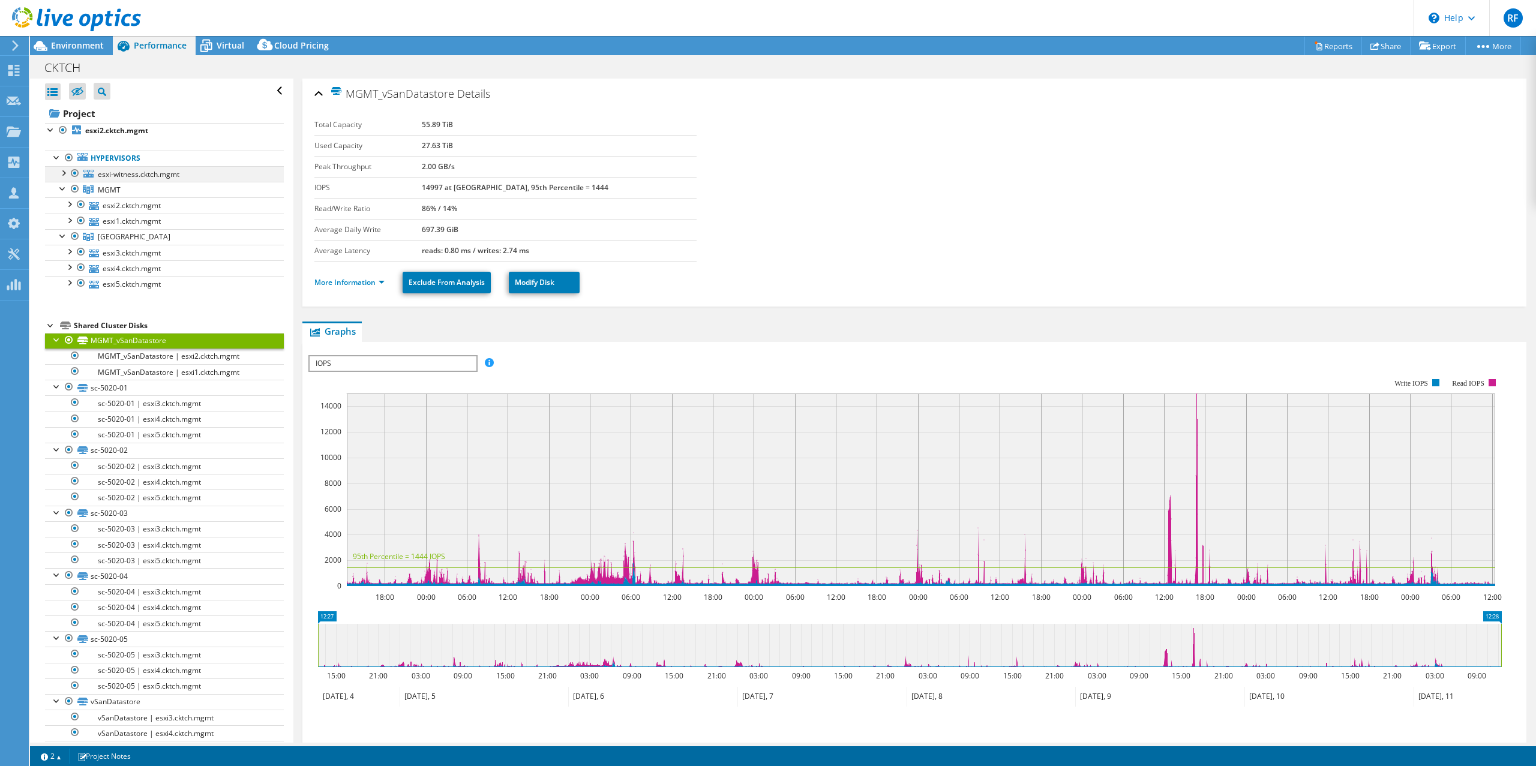
click at [62, 176] on div at bounding box center [63, 172] width 12 height 12
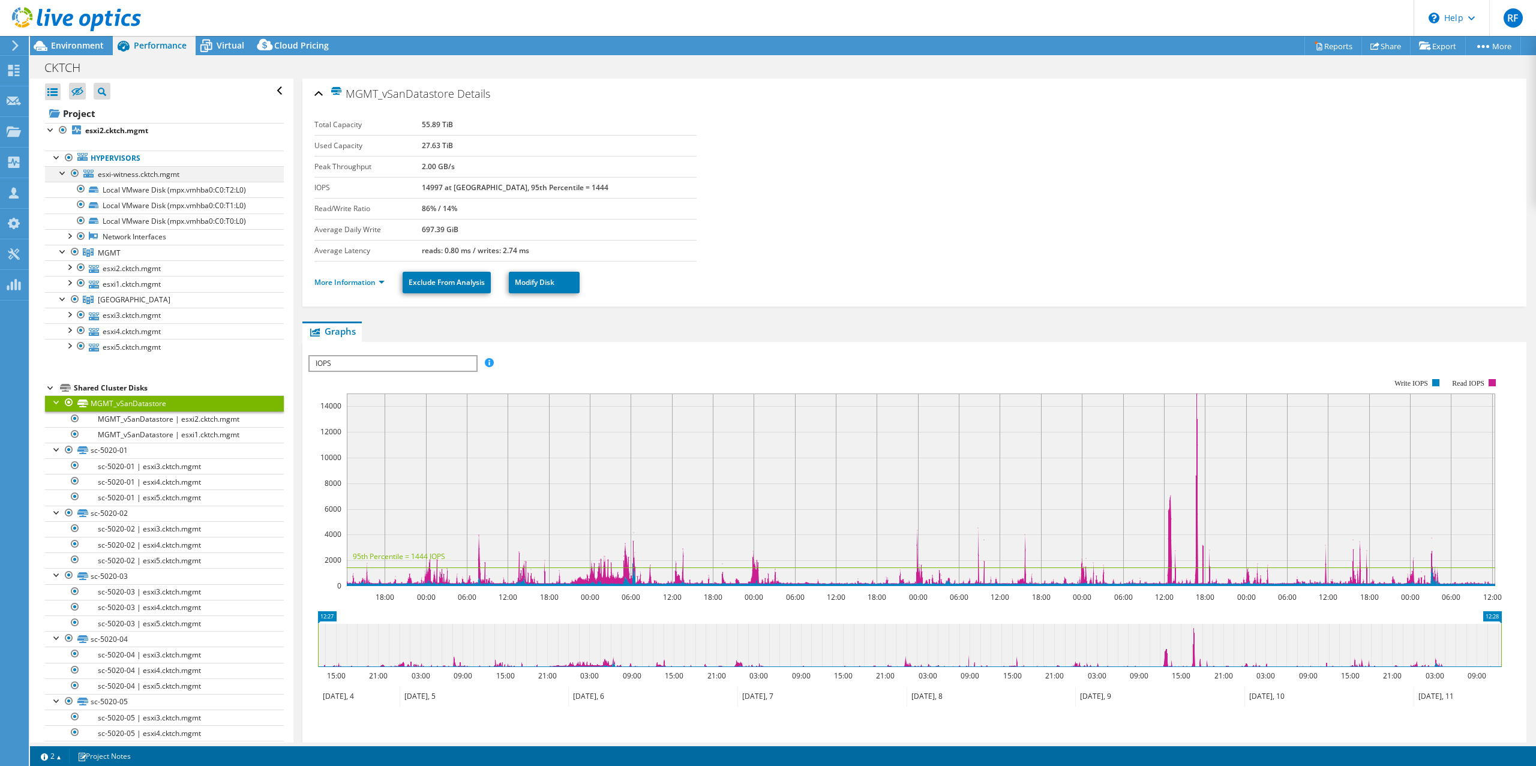
click at [62, 176] on div at bounding box center [63, 172] width 12 height 12
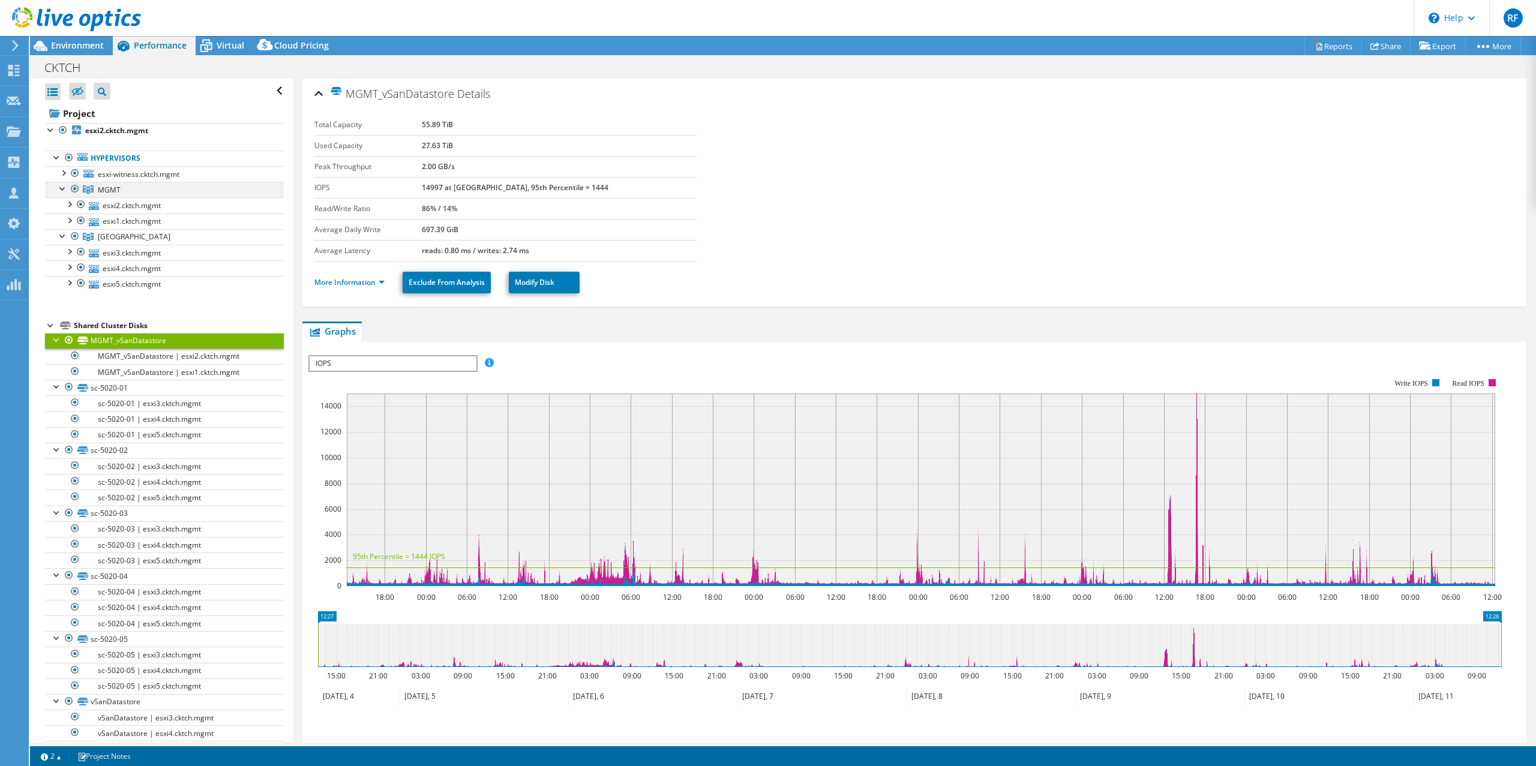
click at [64, 191] on div at bounding box center [63, 188] width 12 height 12
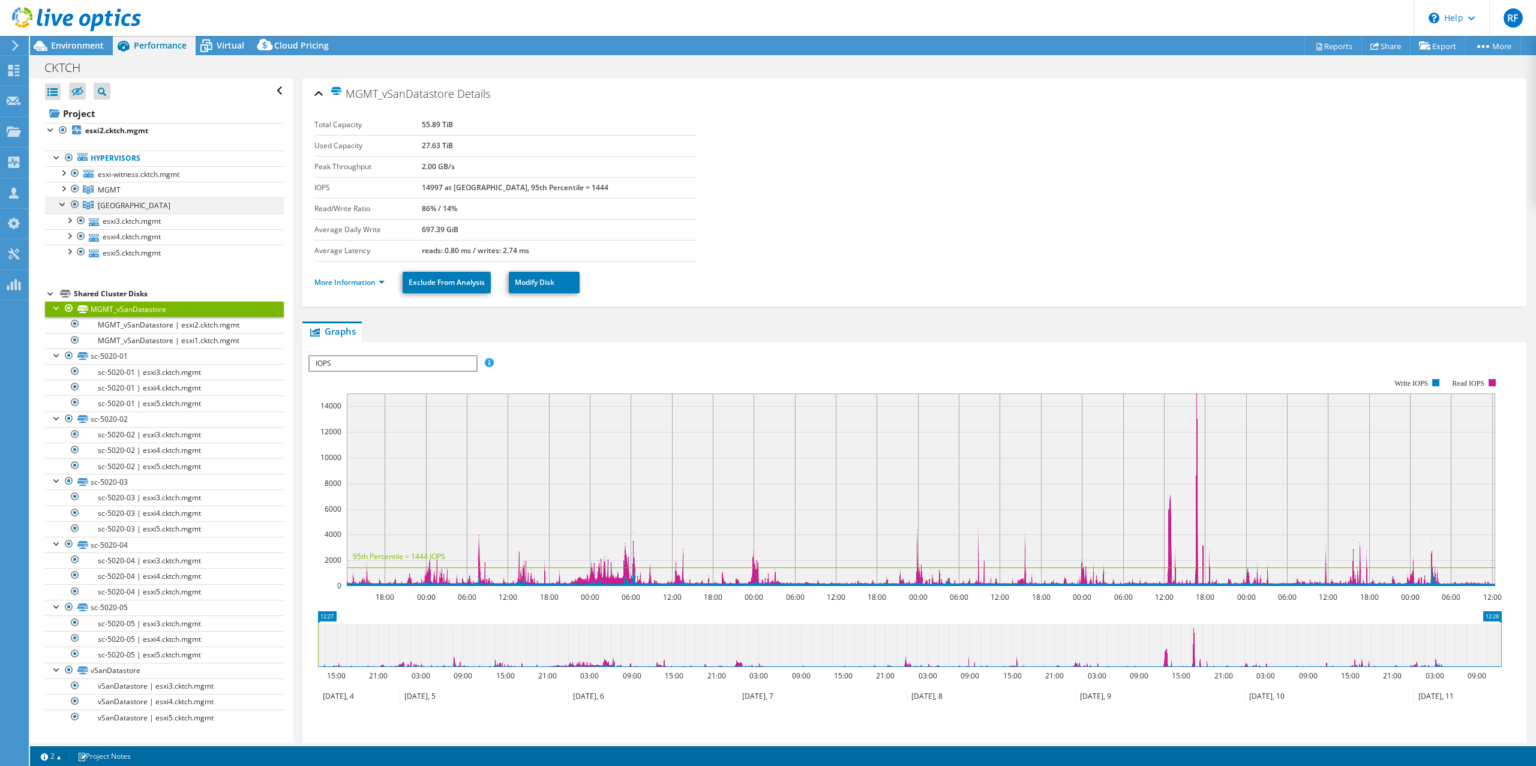
click at [61, 205] on div at bounding box center [63, 203] width 12 height 12
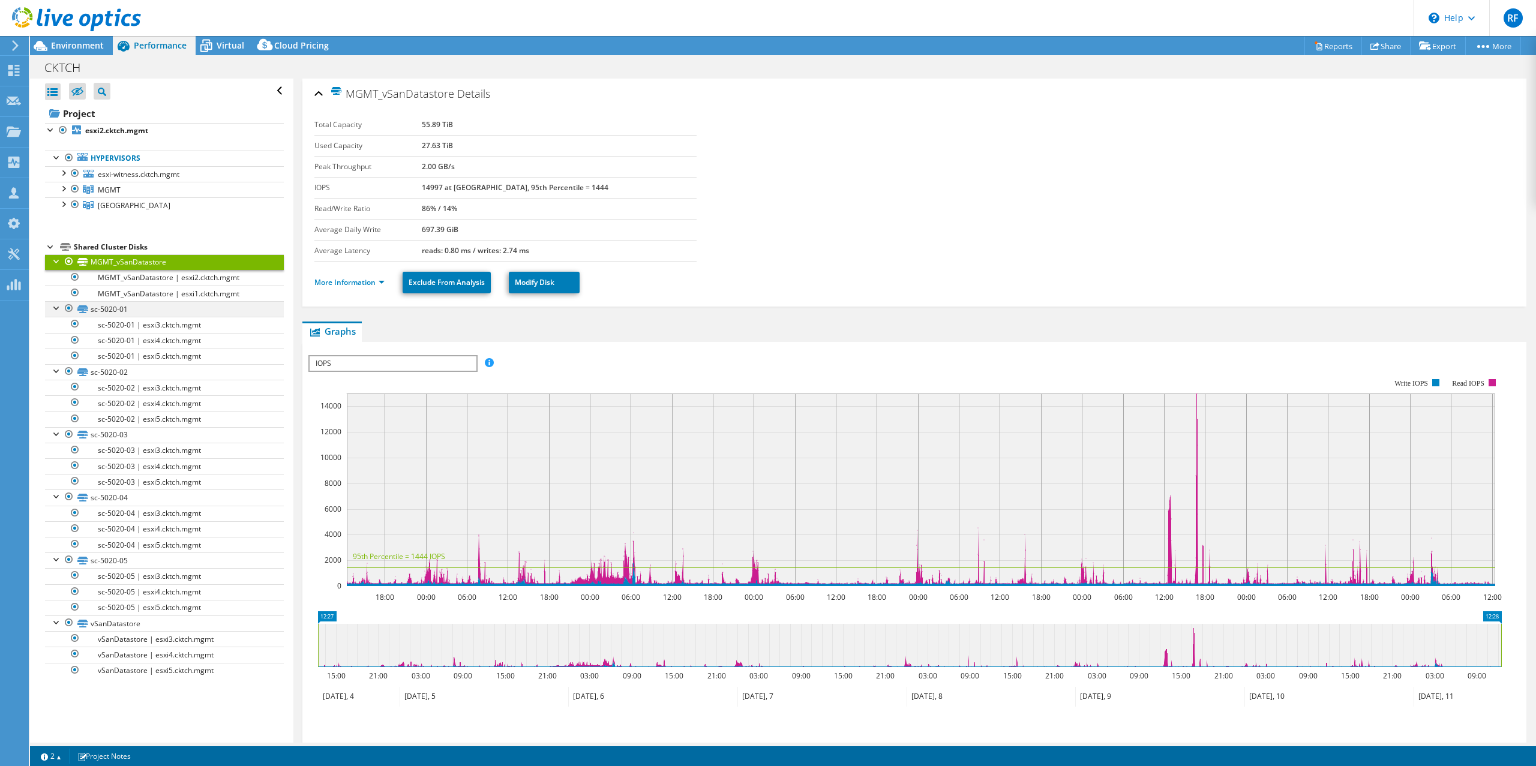
click at [56, 307] on div at bounding box center [57, 307] width 12 height 12
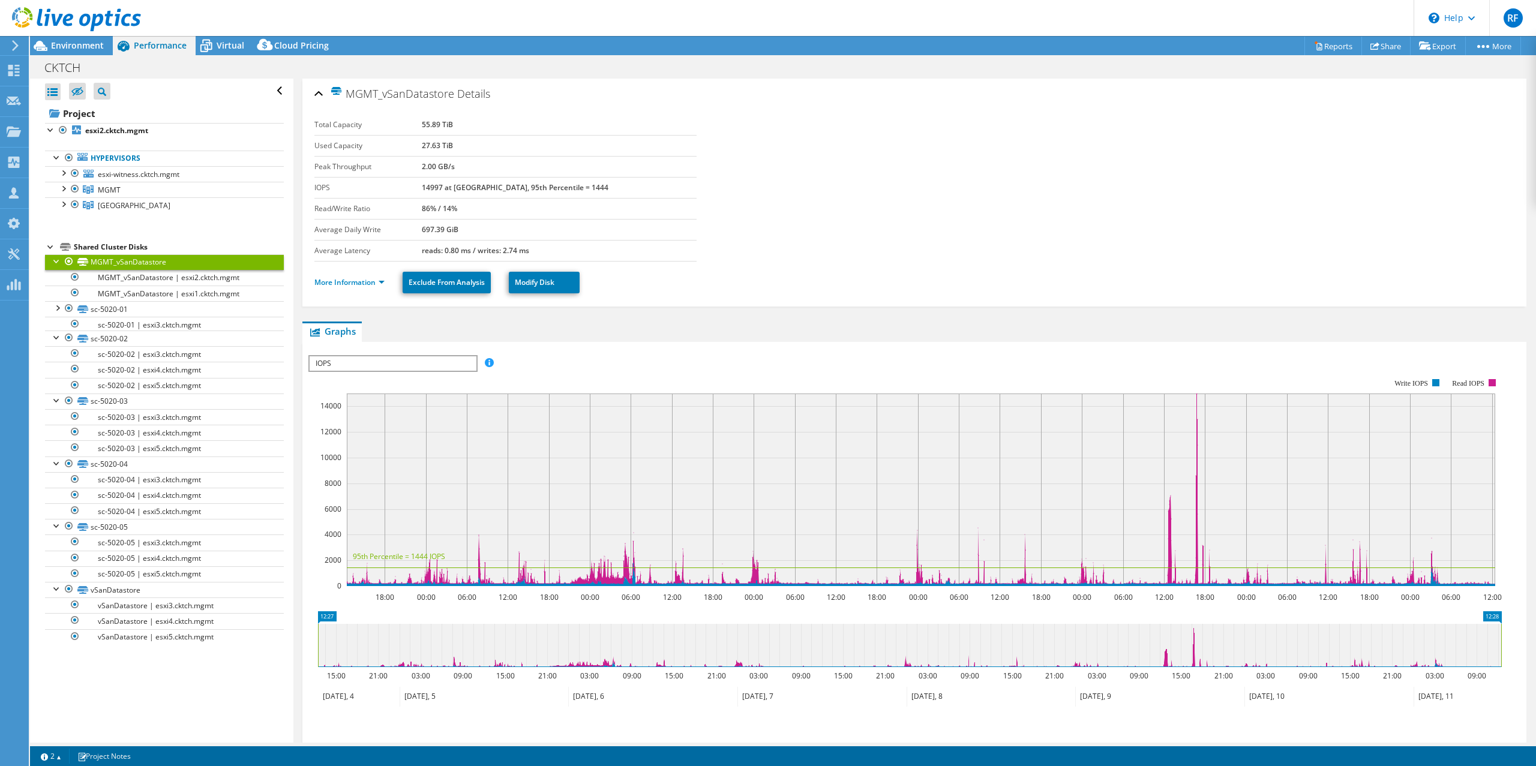
click at [56, 259] on div at bounding box center [57, 260] width 12 height 12
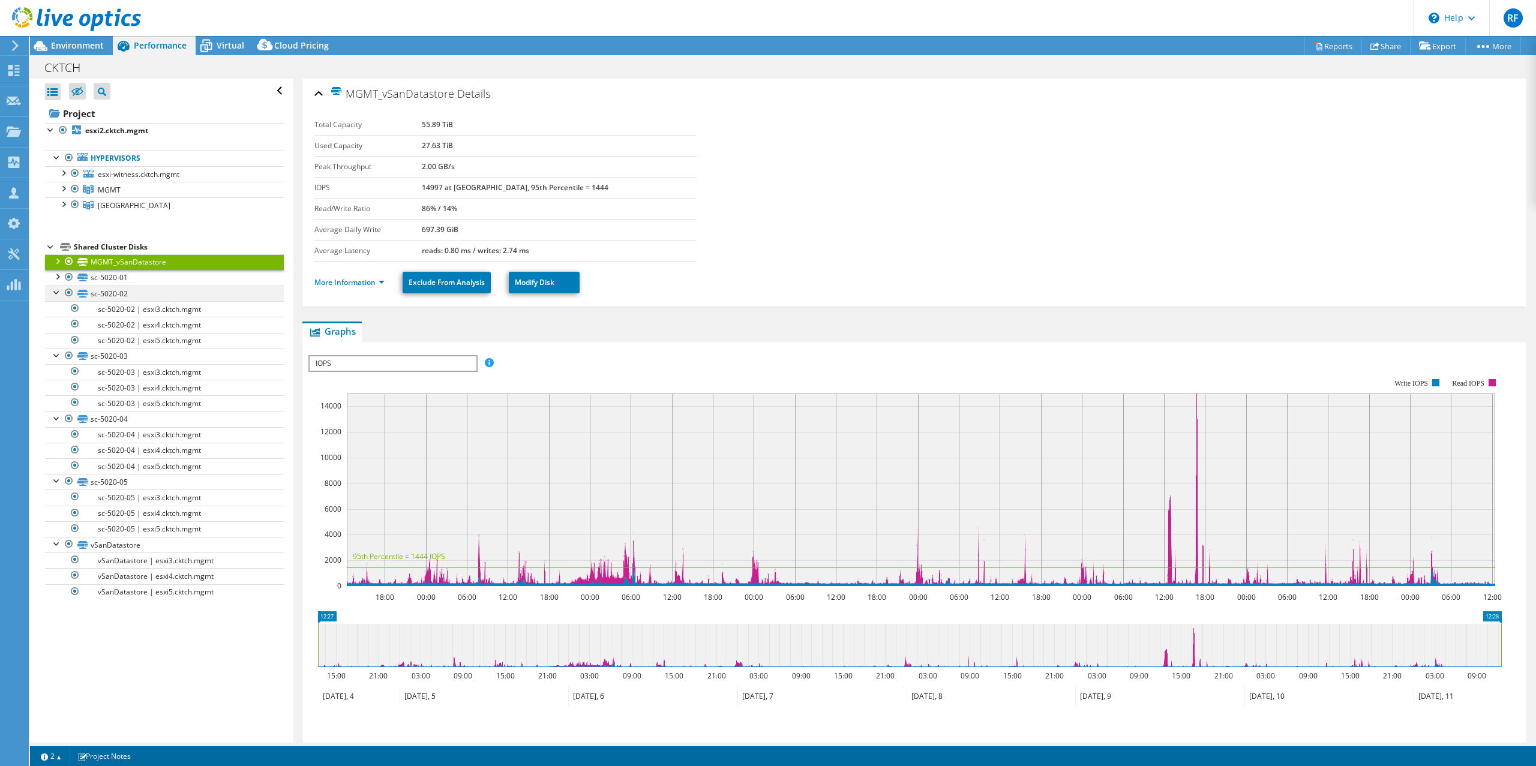
click at [56, 295] on div at bounding box center [57, 292] width 12 height 12
click at [58, 306] on div at bounding box center [57, 307] width 12 height 12
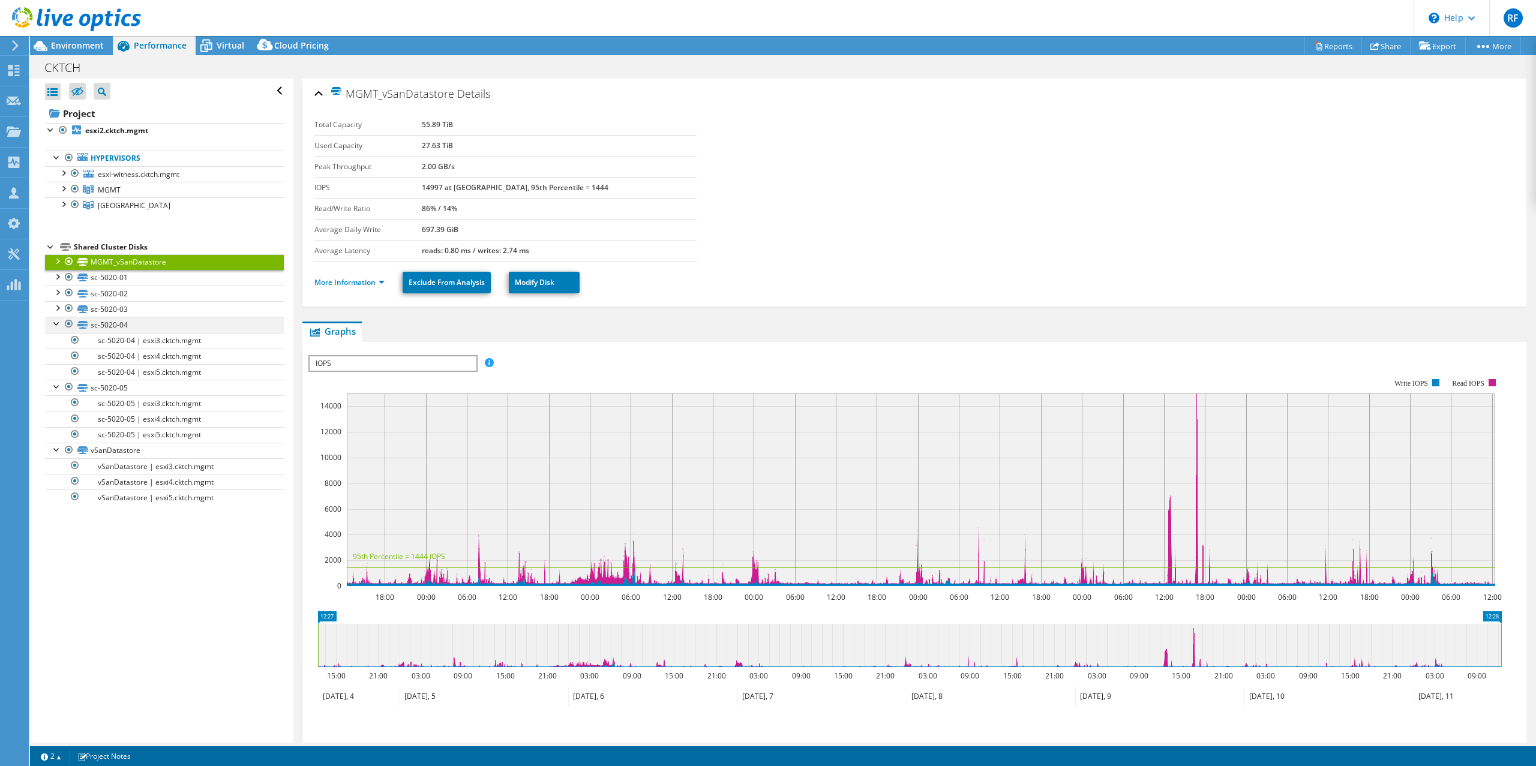
click at [55, 323] on div at bounding box center [57, 323] width 12 height 12
click at [61, 343] on div at bounding box center [57, 339] width 12 height 12
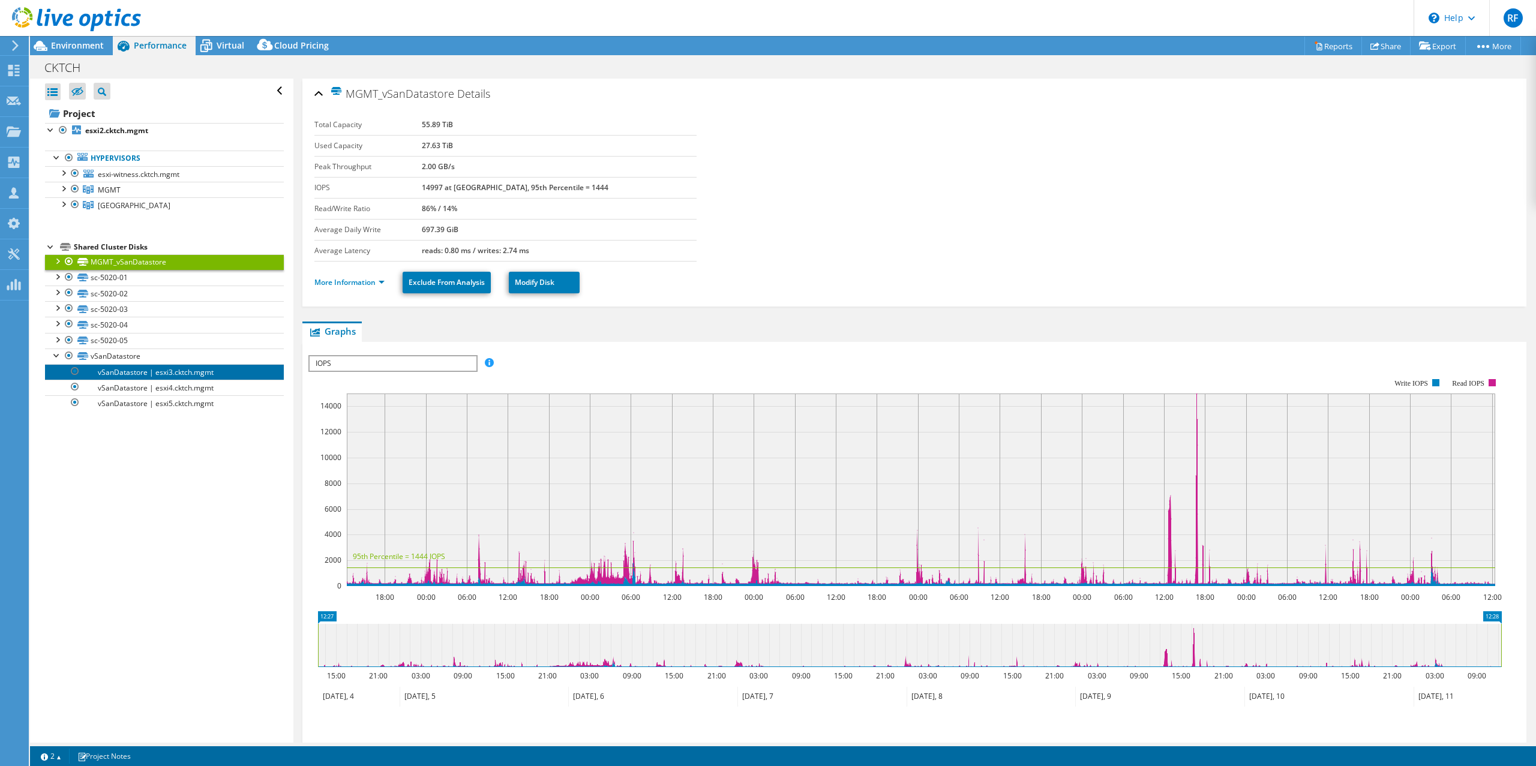
click at [56, 365] on link "vSanDatastore | esxi3.cktch.mgmt" at bounding box center [164, 372] width 239 height 16
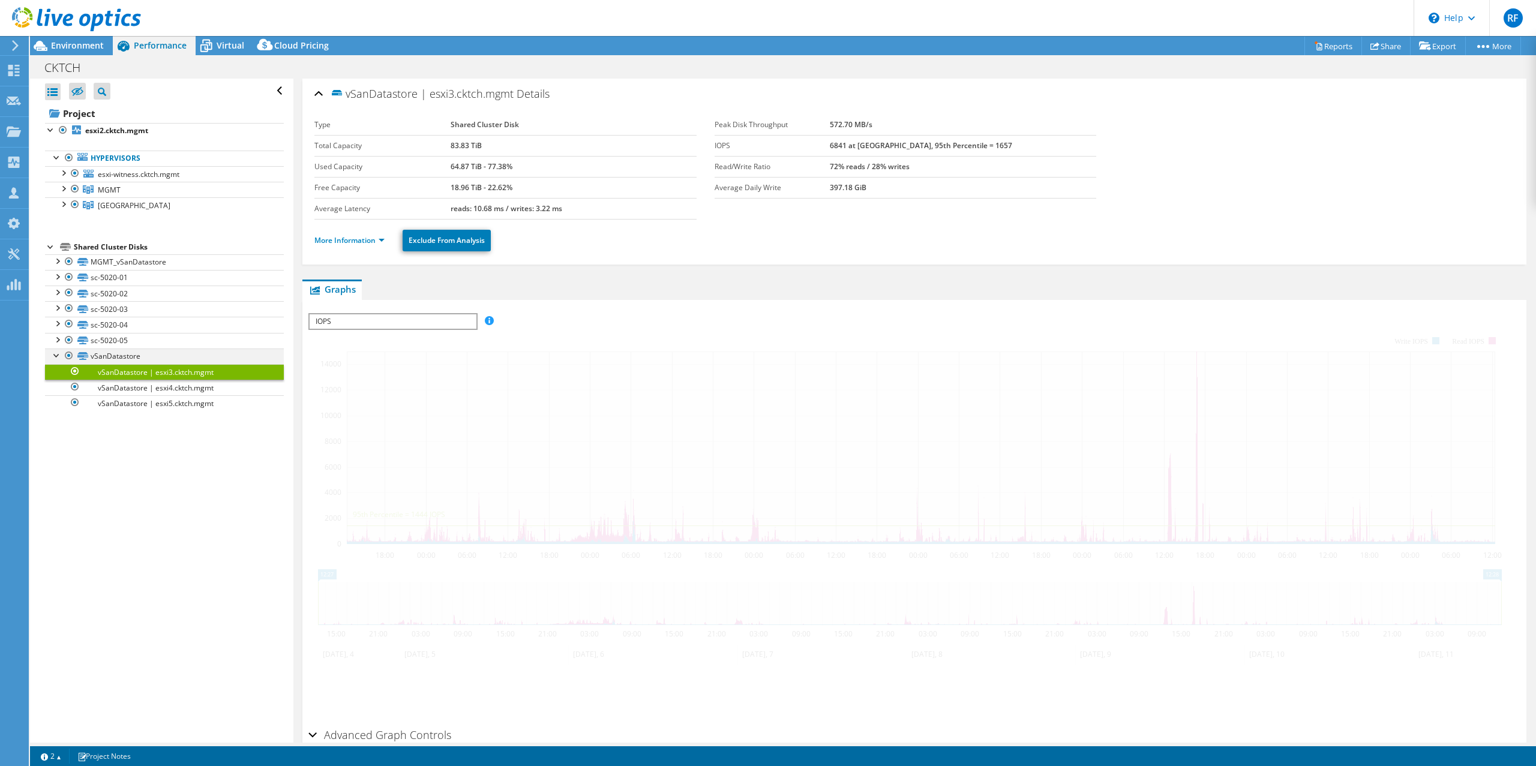
click at [56, 360] on div at bounding box center [57, 355] width 12 height 12
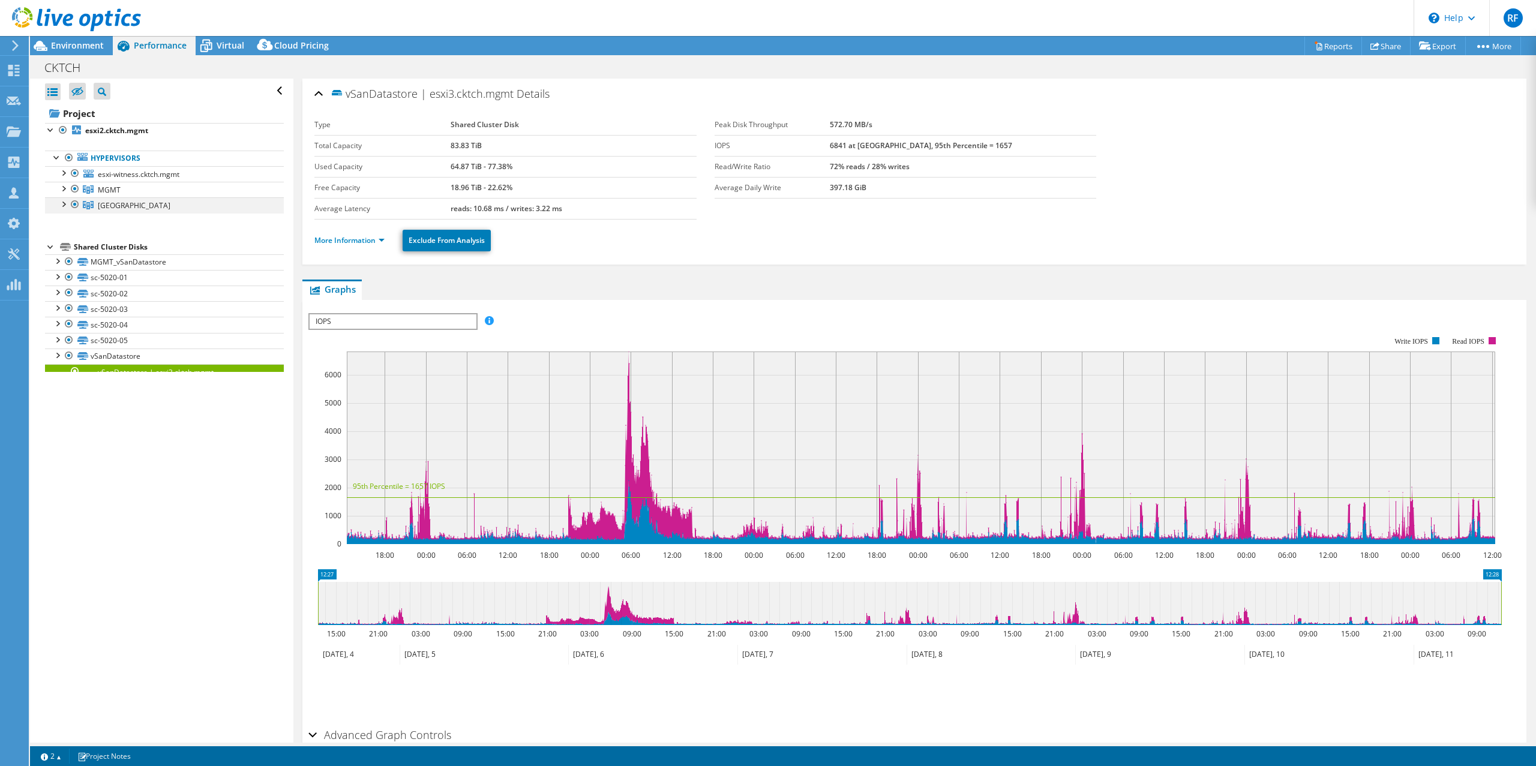
click at [64, 205] on div at bounding box center [63, 203] width 12 height 12
click at [65, 188] on div at bounding box center [63, 188] width 12 height 12
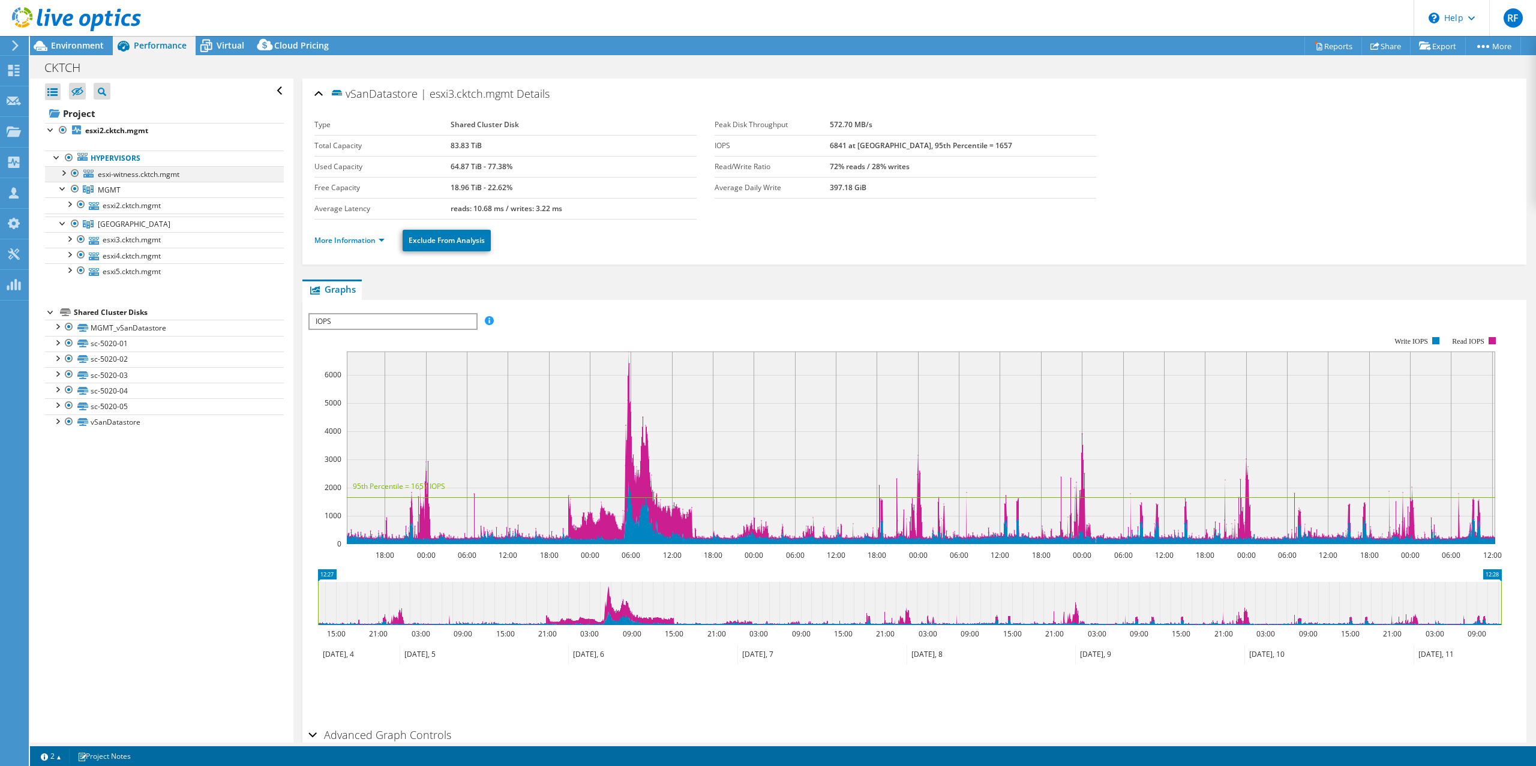
click at [67, 173] on div at bounding box center [63, 172] width 12 height 12
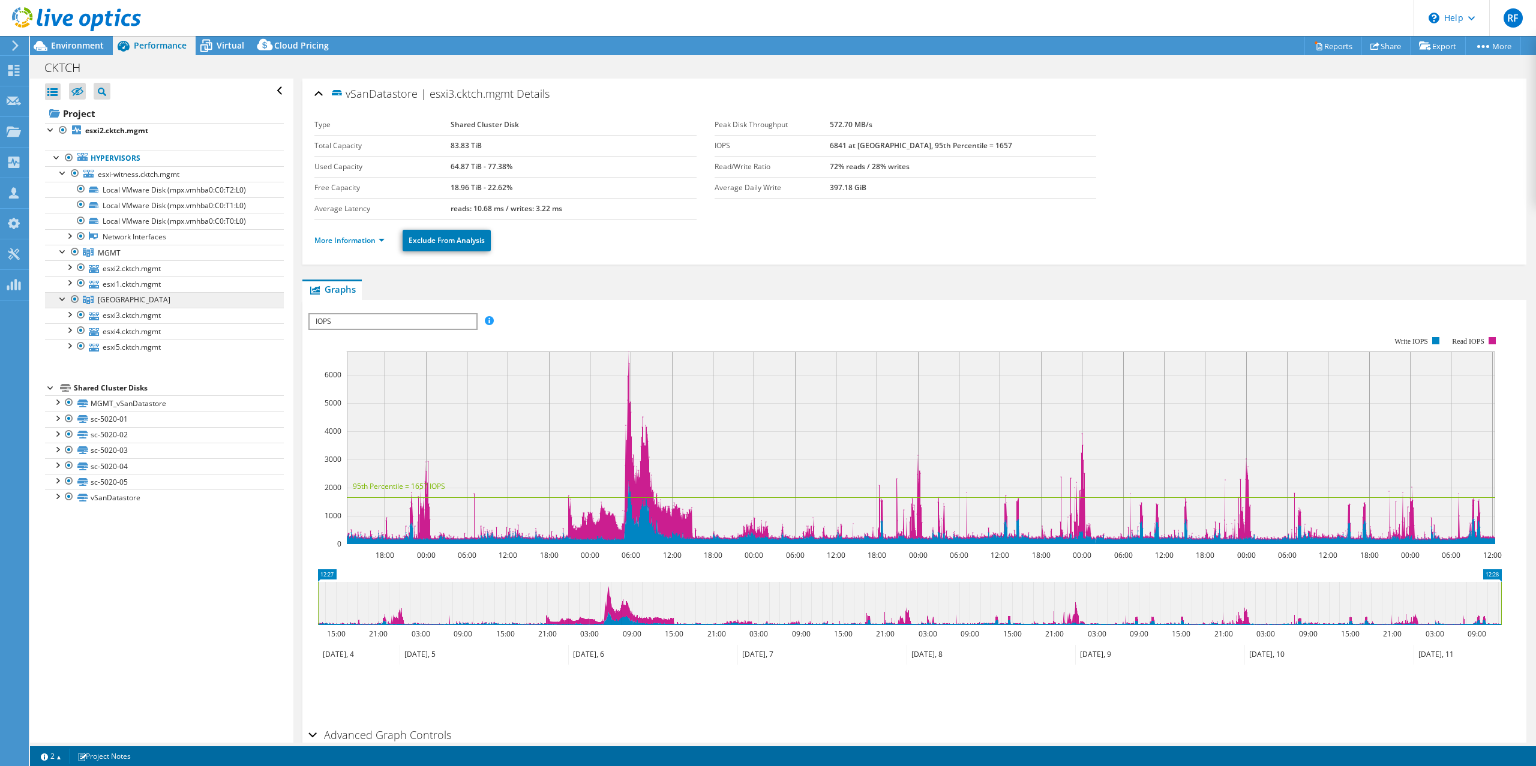
click at [111, 299] on span "Brno" at bounding box center [134, 300] width 73 height 10
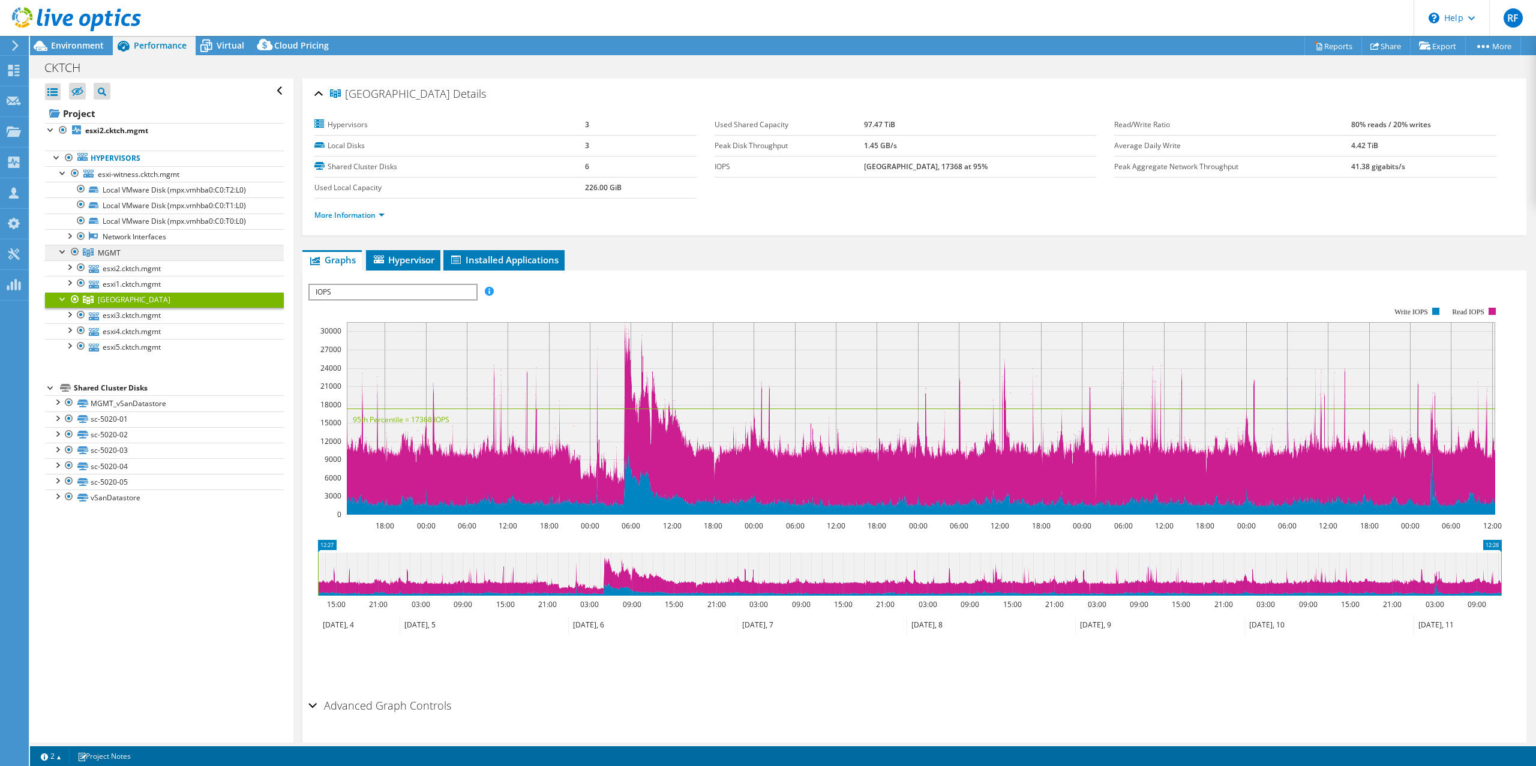
click at [125, 253] on link "MGMT" at bounding box center [164, 253] width 239 height 16
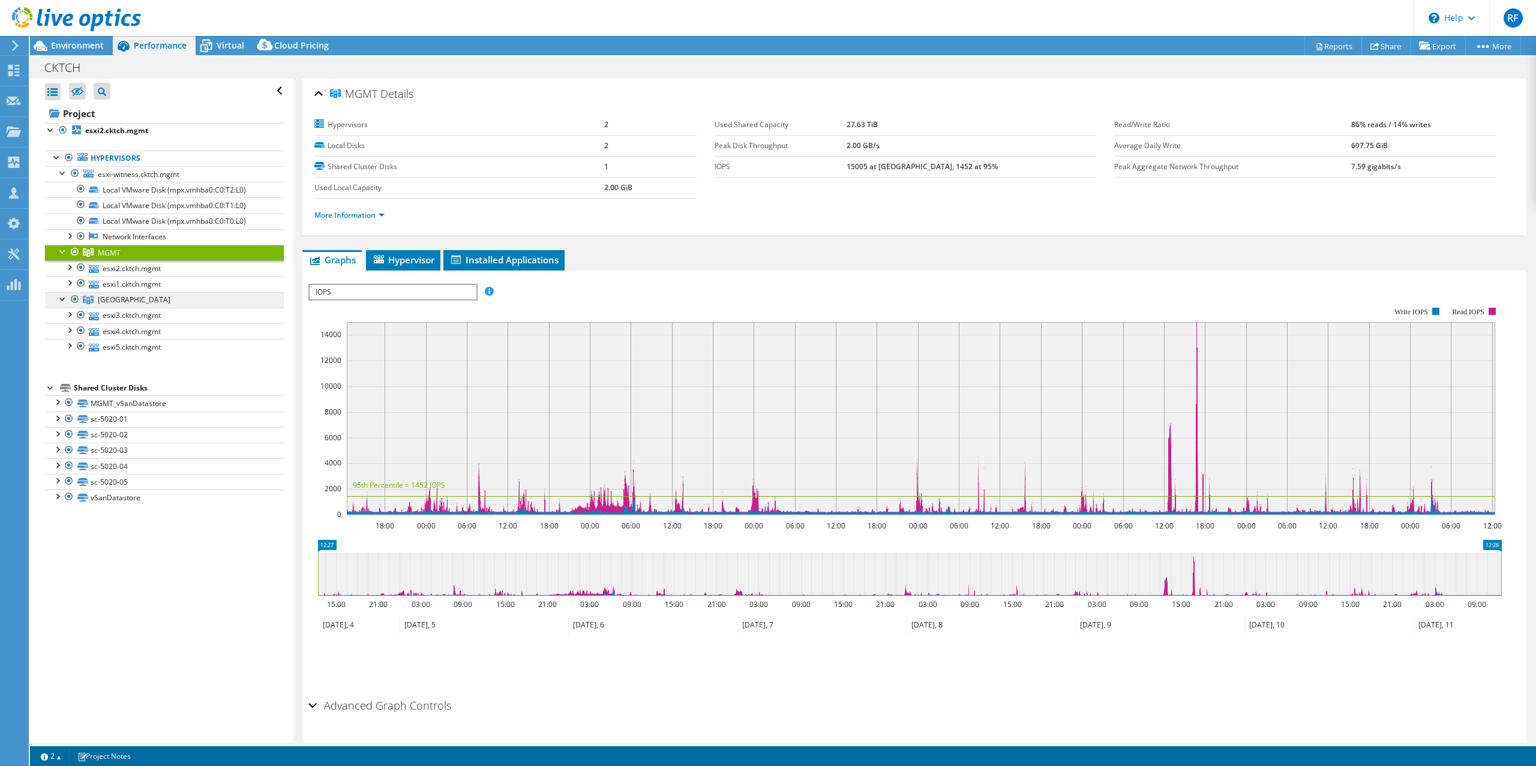
click at [100, 296] on span "Brno" at bounding box center [134, 300] width 73 height 10
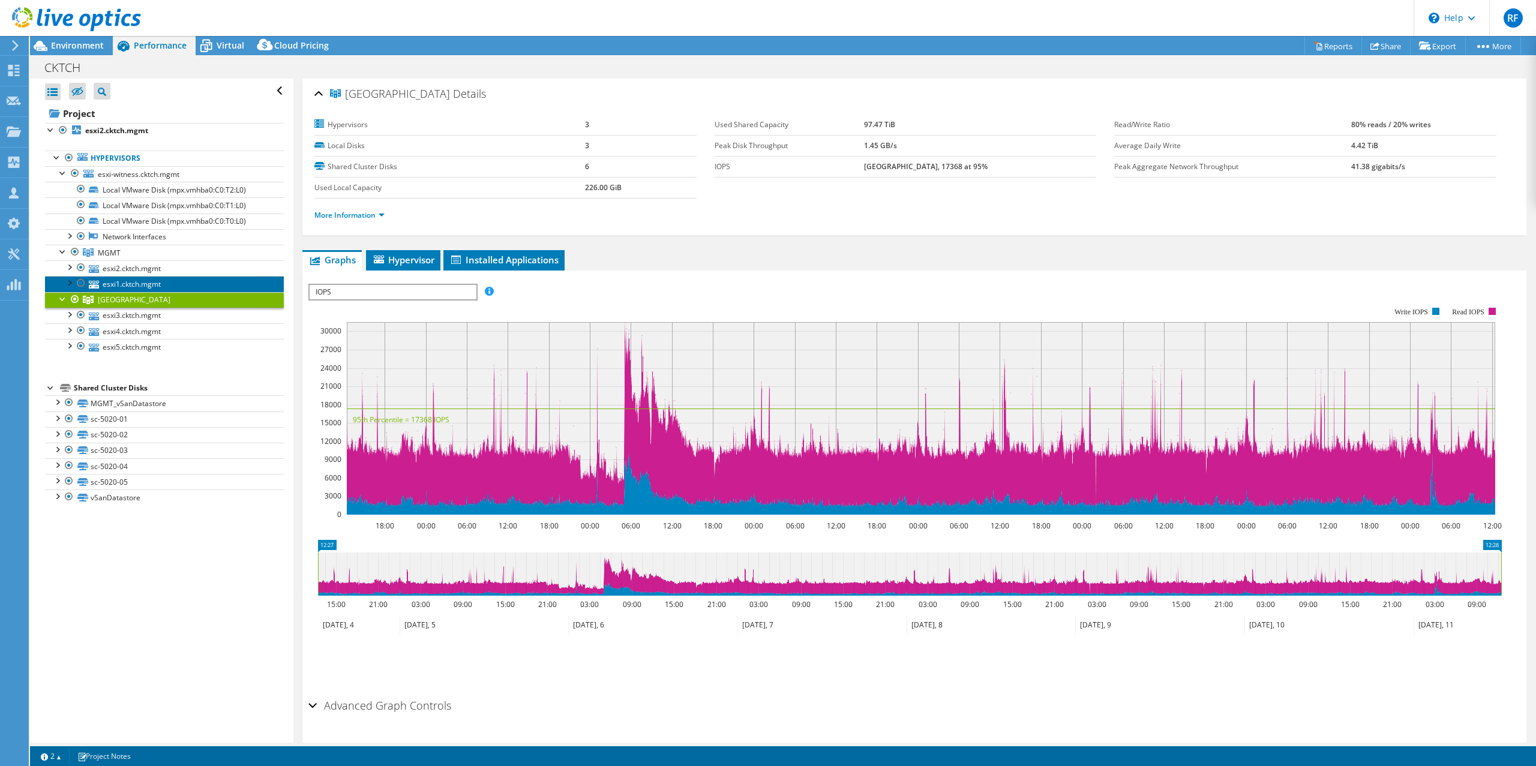
click at [119, 286] on link "esxi1.cktch.mgmt" at bounding box center [164, 284] width 239 height 16
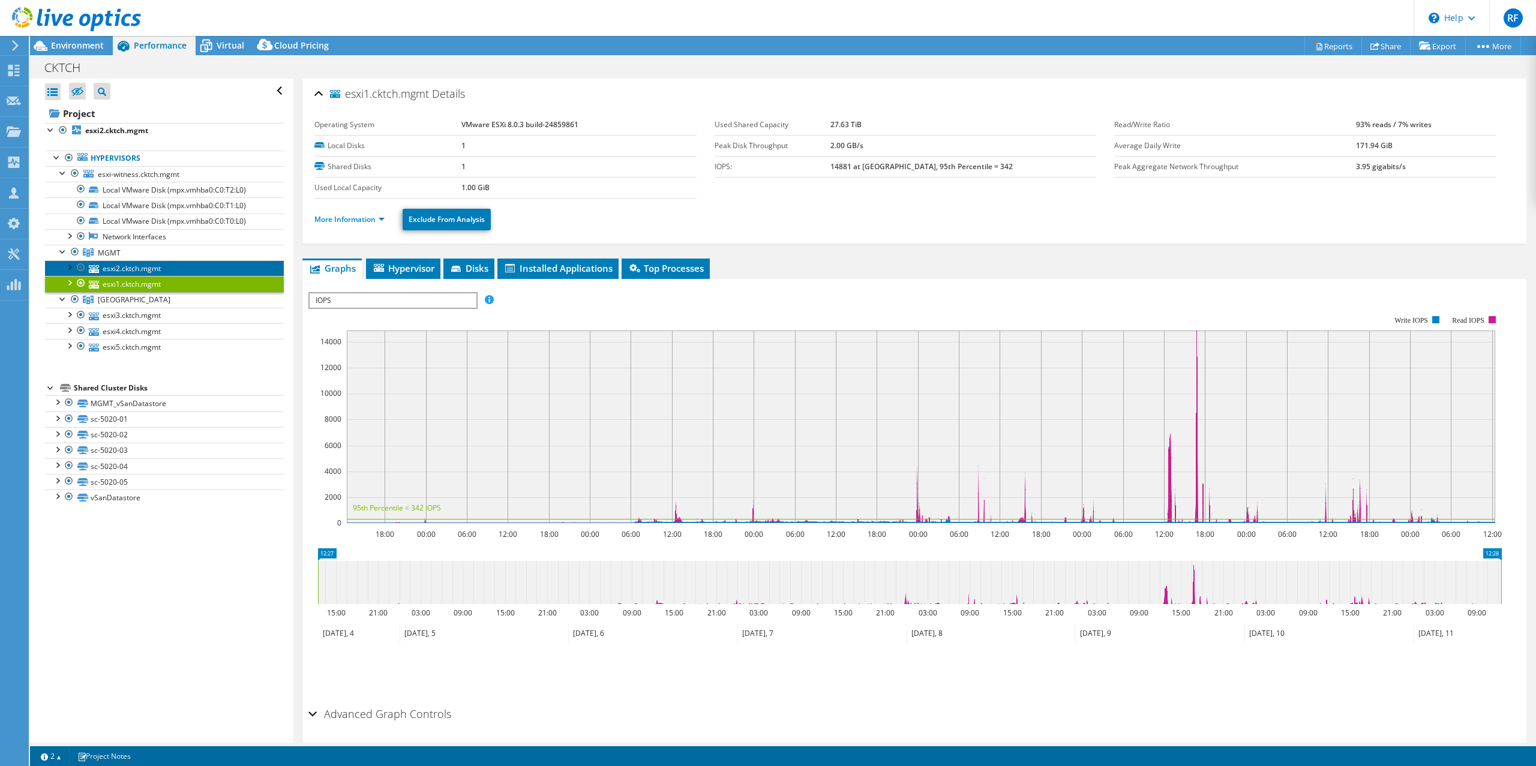
click at [122, 272] on link "esxi2.cktch.mgmt" at bounding box center [164, 268] width 239 height 16
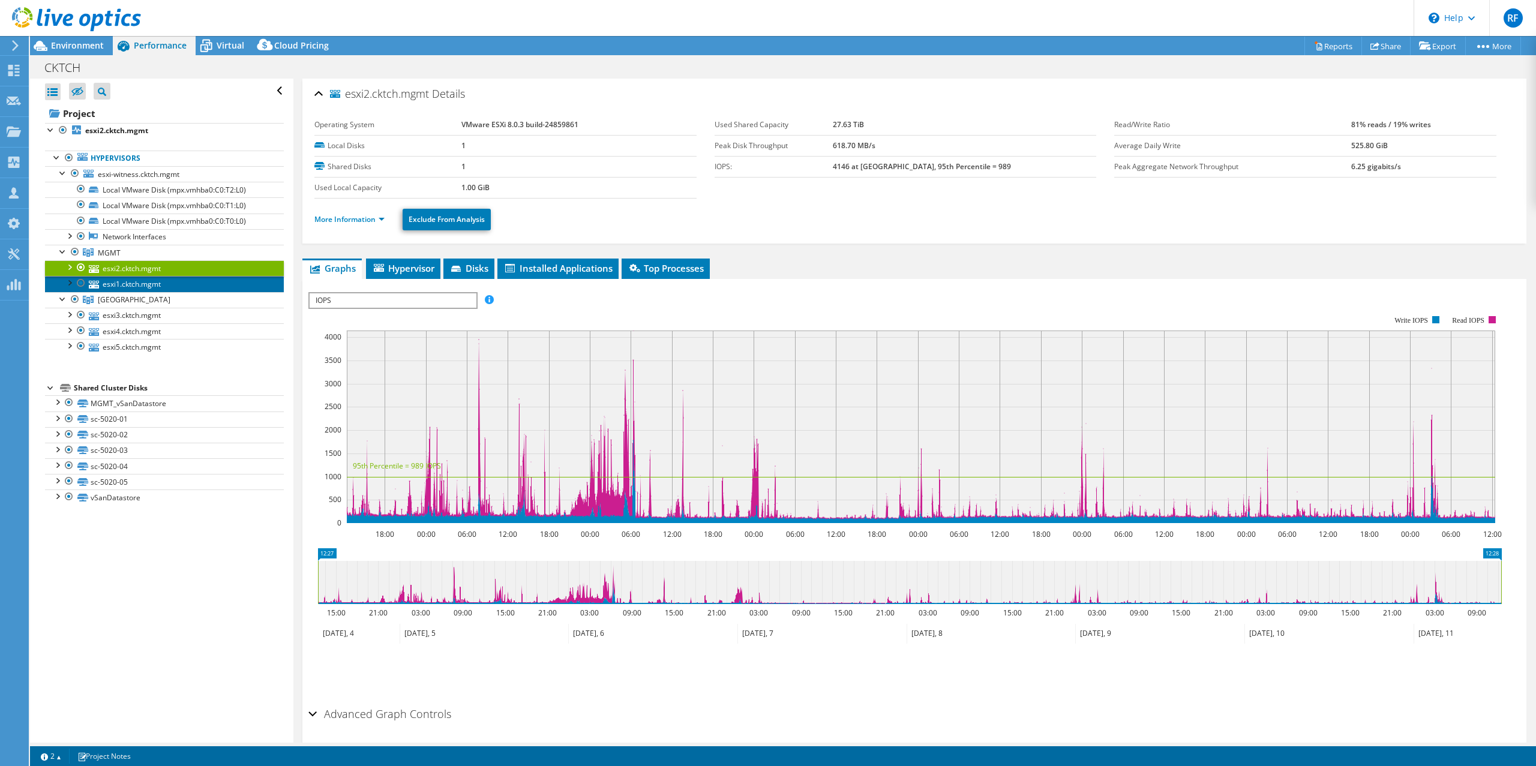
click at [126, 287] on link "esxi1.cktch.mgmt" at bounding box center [164, 284] width 239 height 16
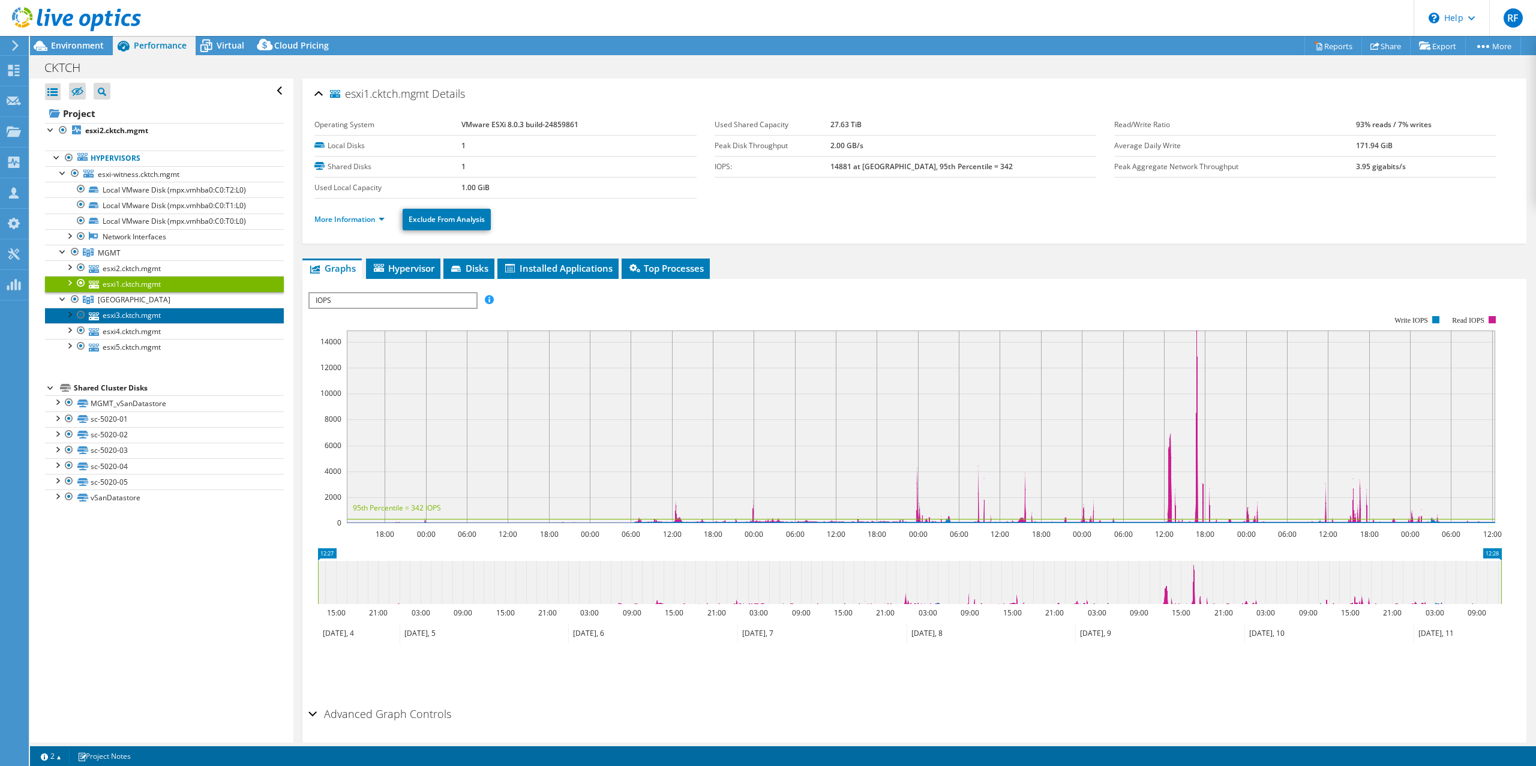
click at [119, 320] on link "esxi3.cktch.mgmt" at bounding box center [164, 316] width 239 height 16
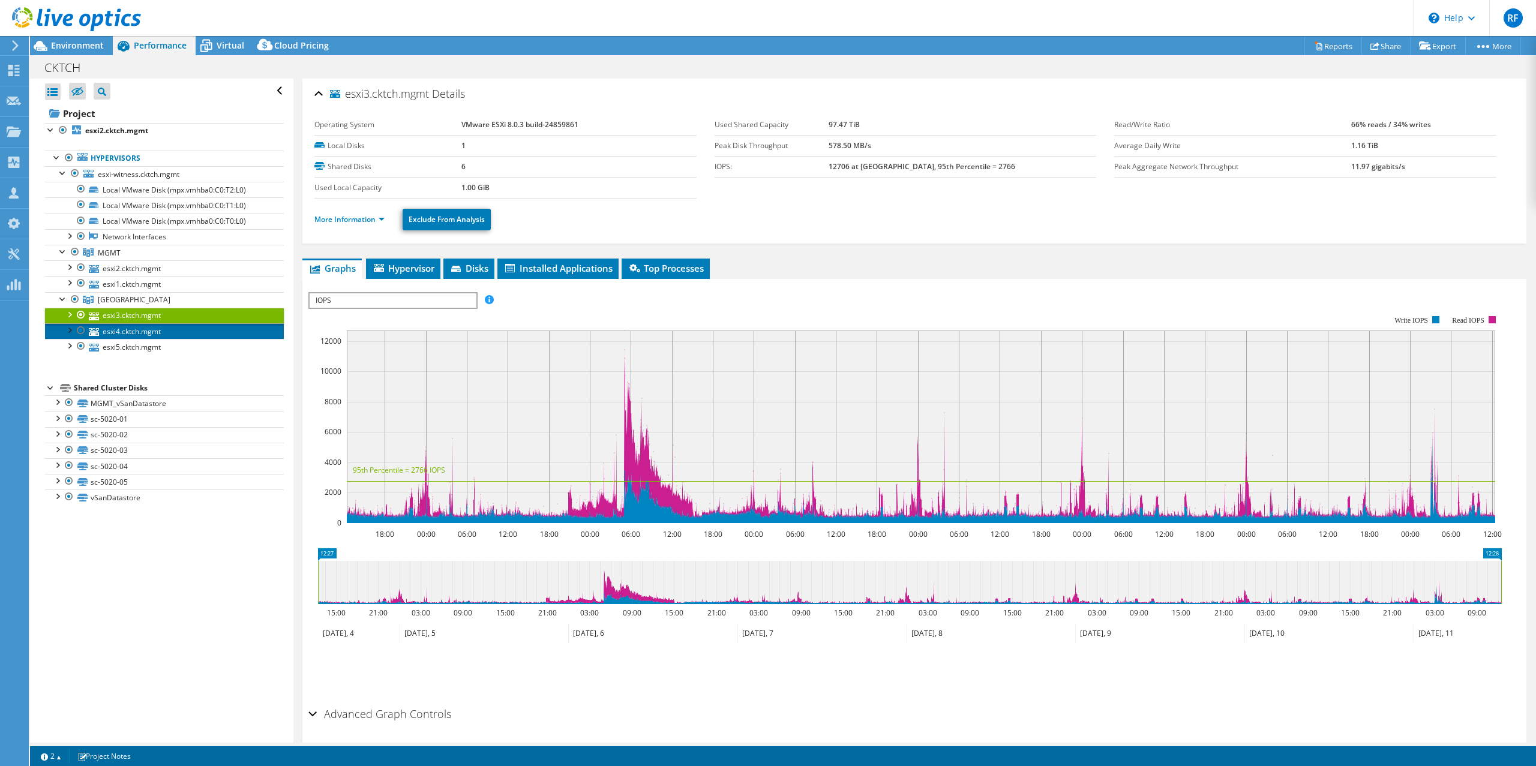
click at [118, 332] on link "esxi4.cktch.mgmt" at bounding box center [164, 331] width 239 height 16
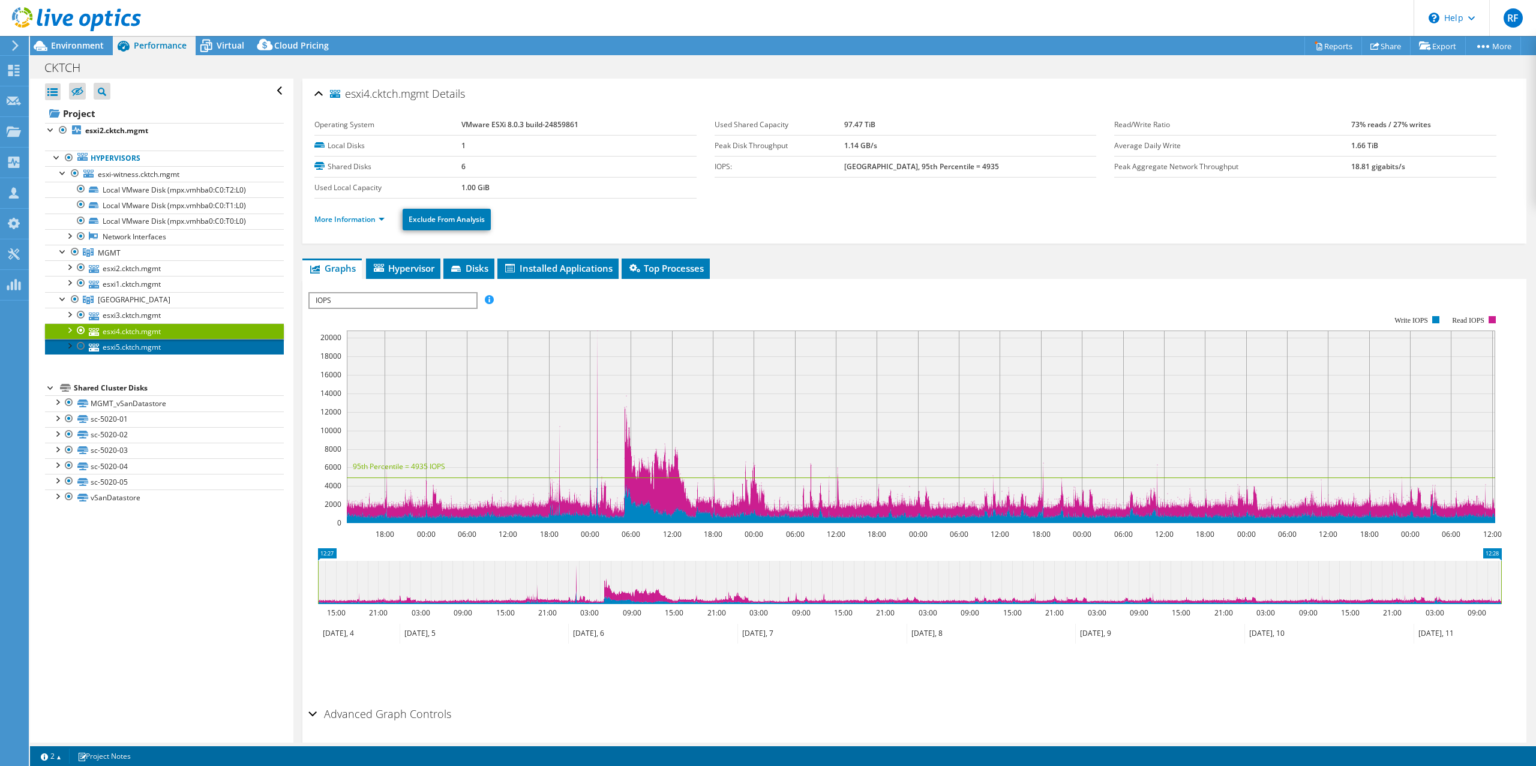
click at [117, 344] on link "esxi5.cktch.mgmt" at bounding box center [164, 347] width 239 height 16
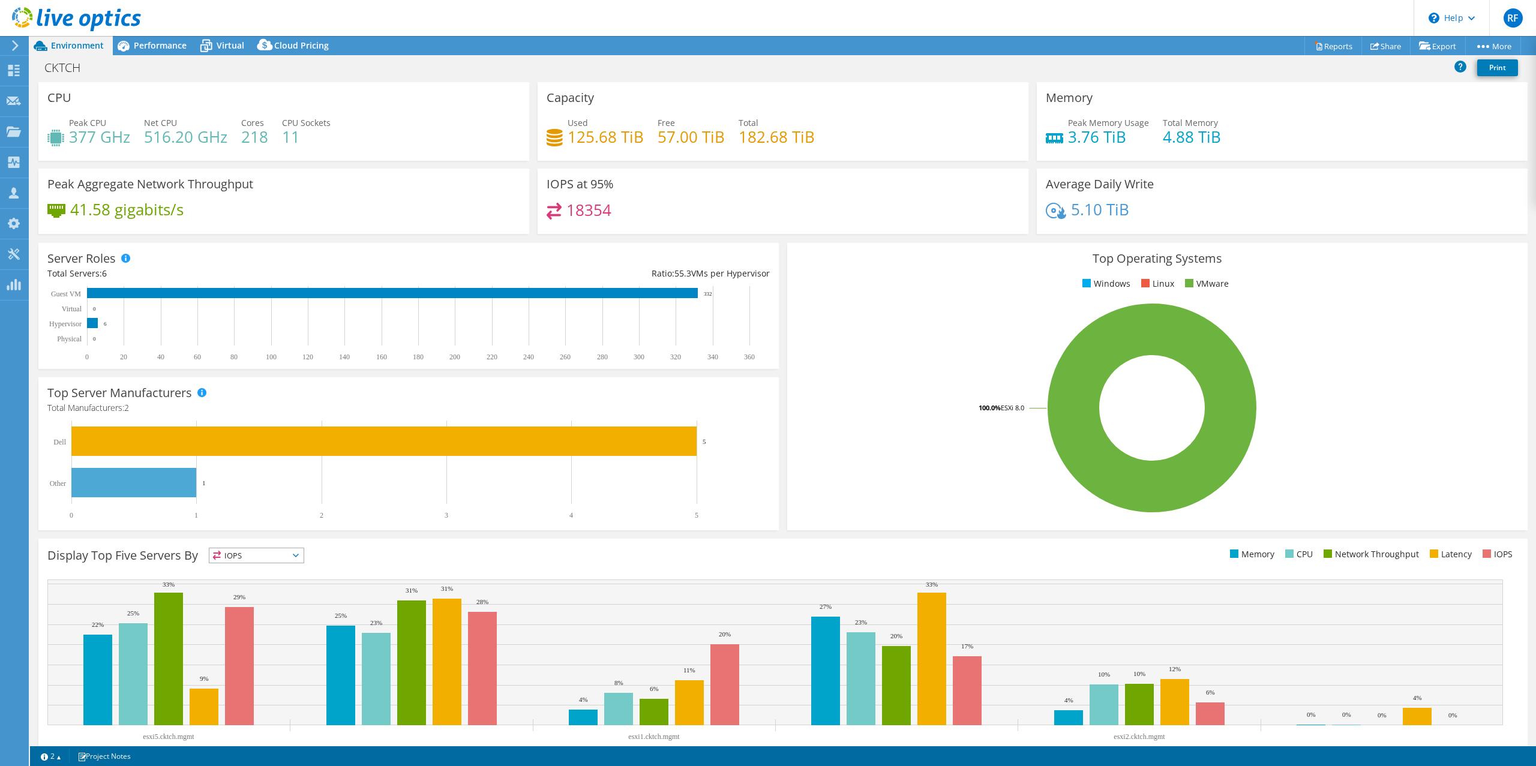
select select "EUFrankfurt"
select select "EUR"
click at [10, 97] on use at bounding box center [14, 100] width 14 height 9
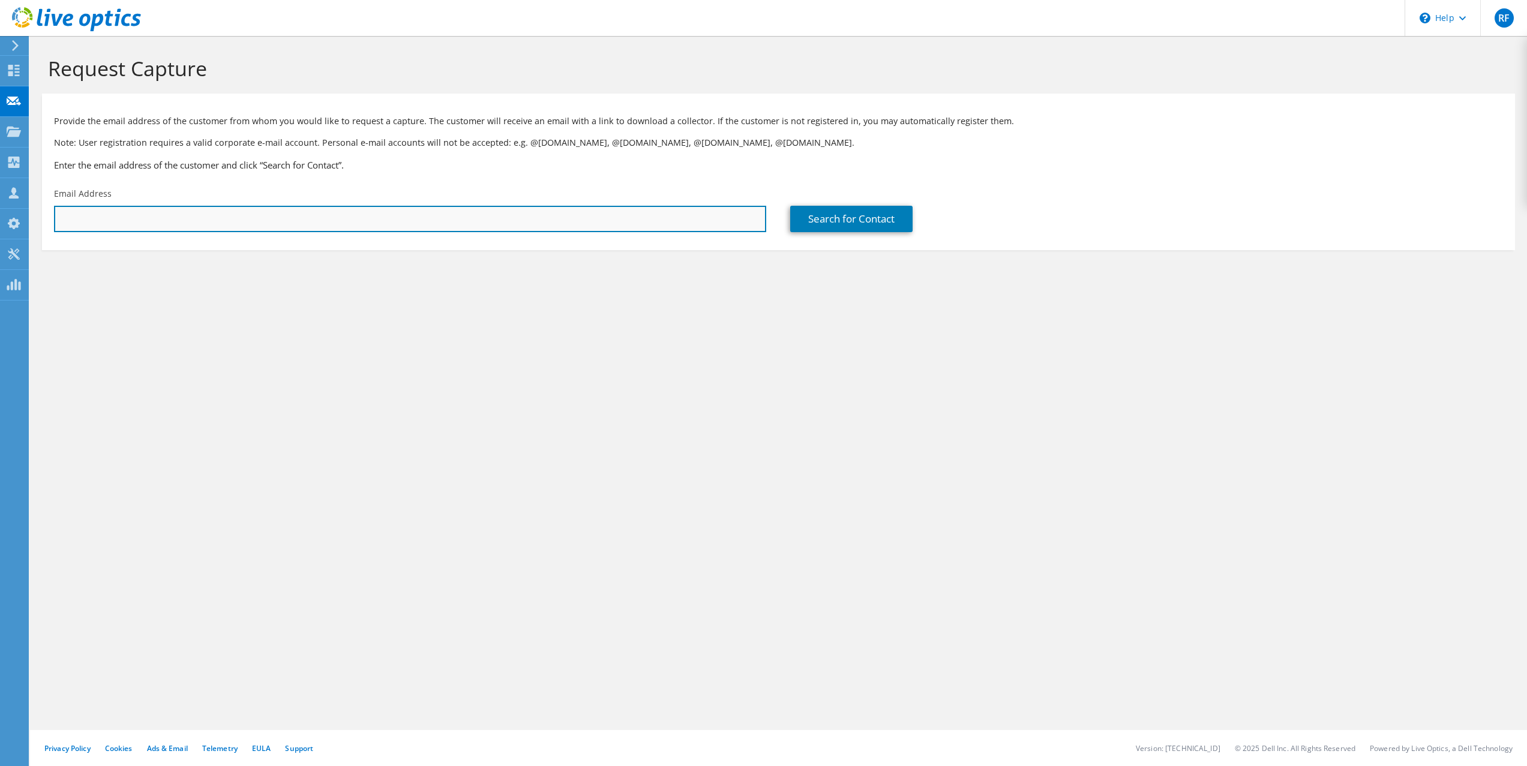
click at [176, 222] on input "text" at bounding box center [410, 219] width 712 height 26
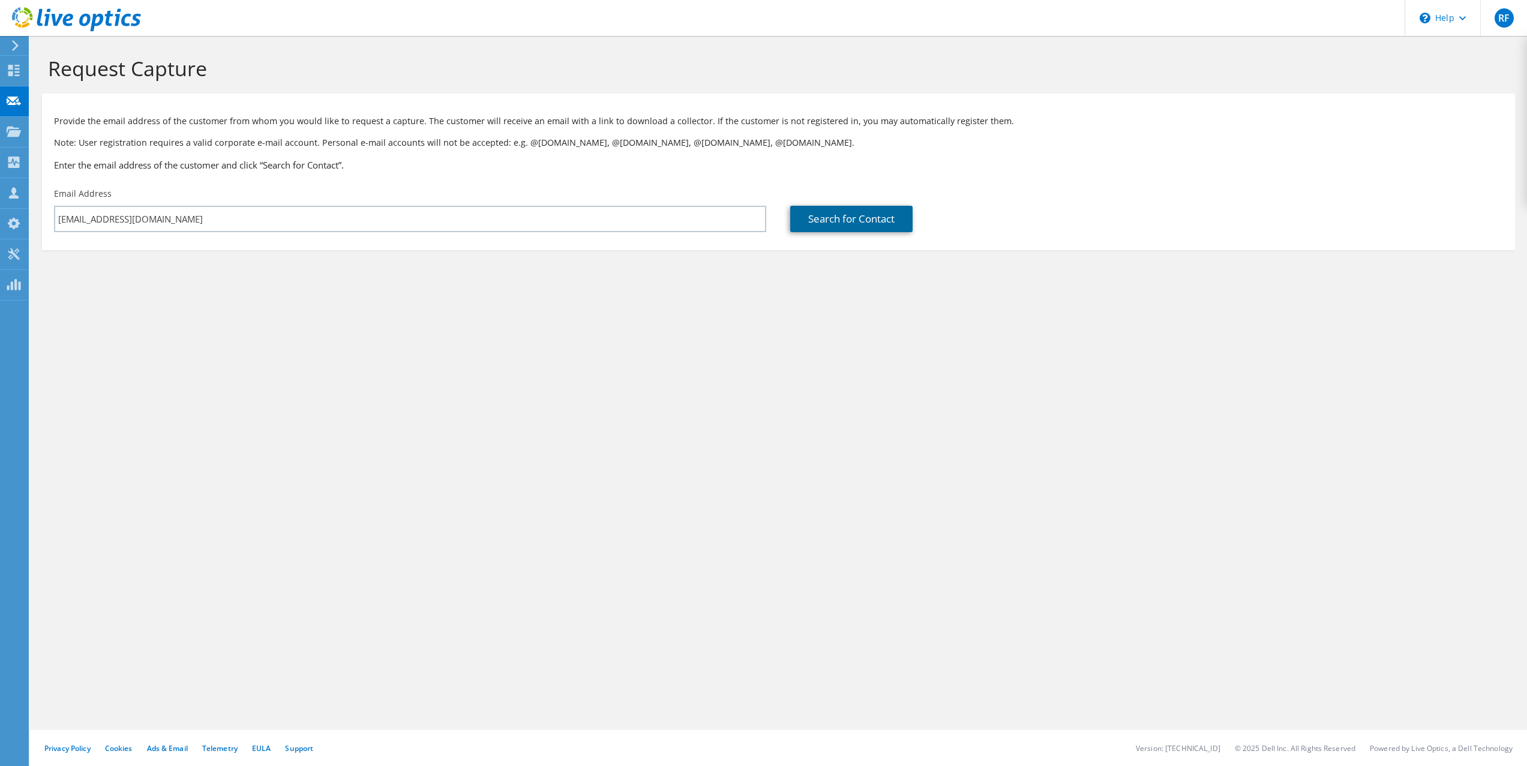
click at [839, 221] on link "Search for Contact" at bounding box center [851, 219] width 122 height 26
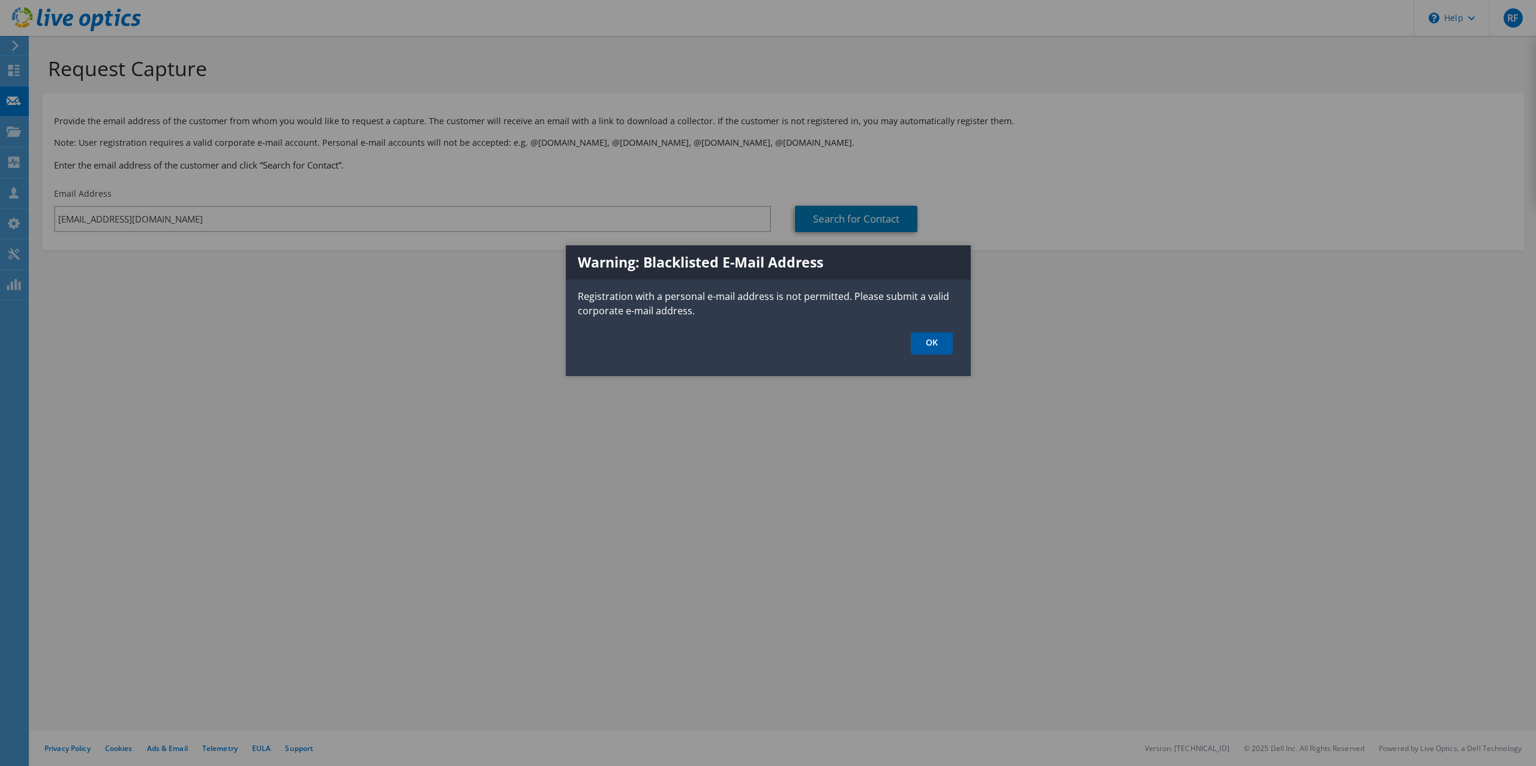
click at [935, 343] on link "OK" at bounding box center [932, 343] width 42 height 22
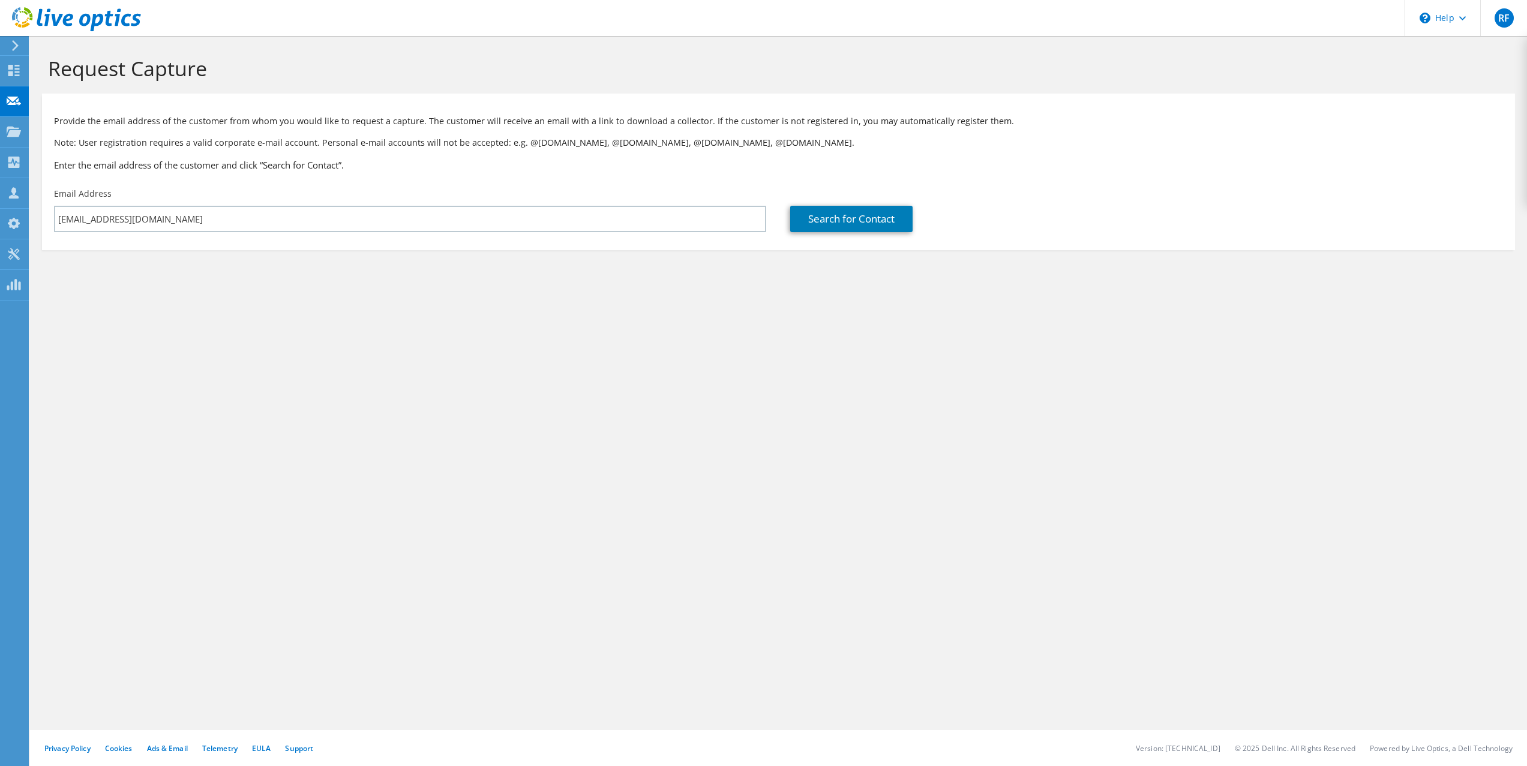
click at [43, 291] on section "Request Capture Provide the email address of the customer from whom you would l…" at bounding box center [778, 173] width 1497 height 274
drag, startPoint x: 178, startPoint y: 224, endPoint x: 17, endPoint y: 215, distance: 161.7
click at [17, 215] on div "RF Partner Team Member Richard Fabián richard.fabian@aricoma.com autocont My Pr…" at bounding box center [763, 383] width 1527 height 766
paste input "vana@gaston.cz"
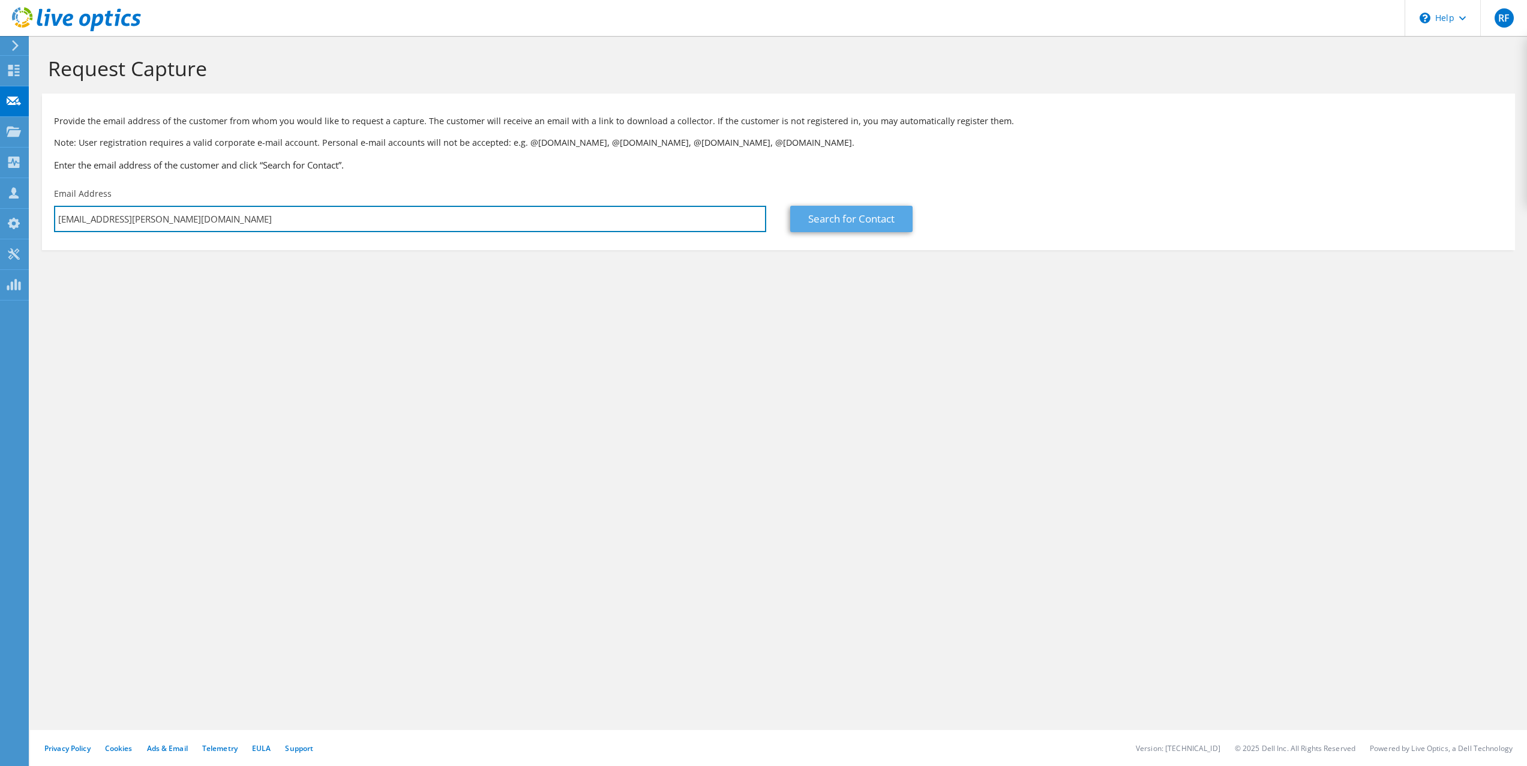
type input "vana@gaston.cz"
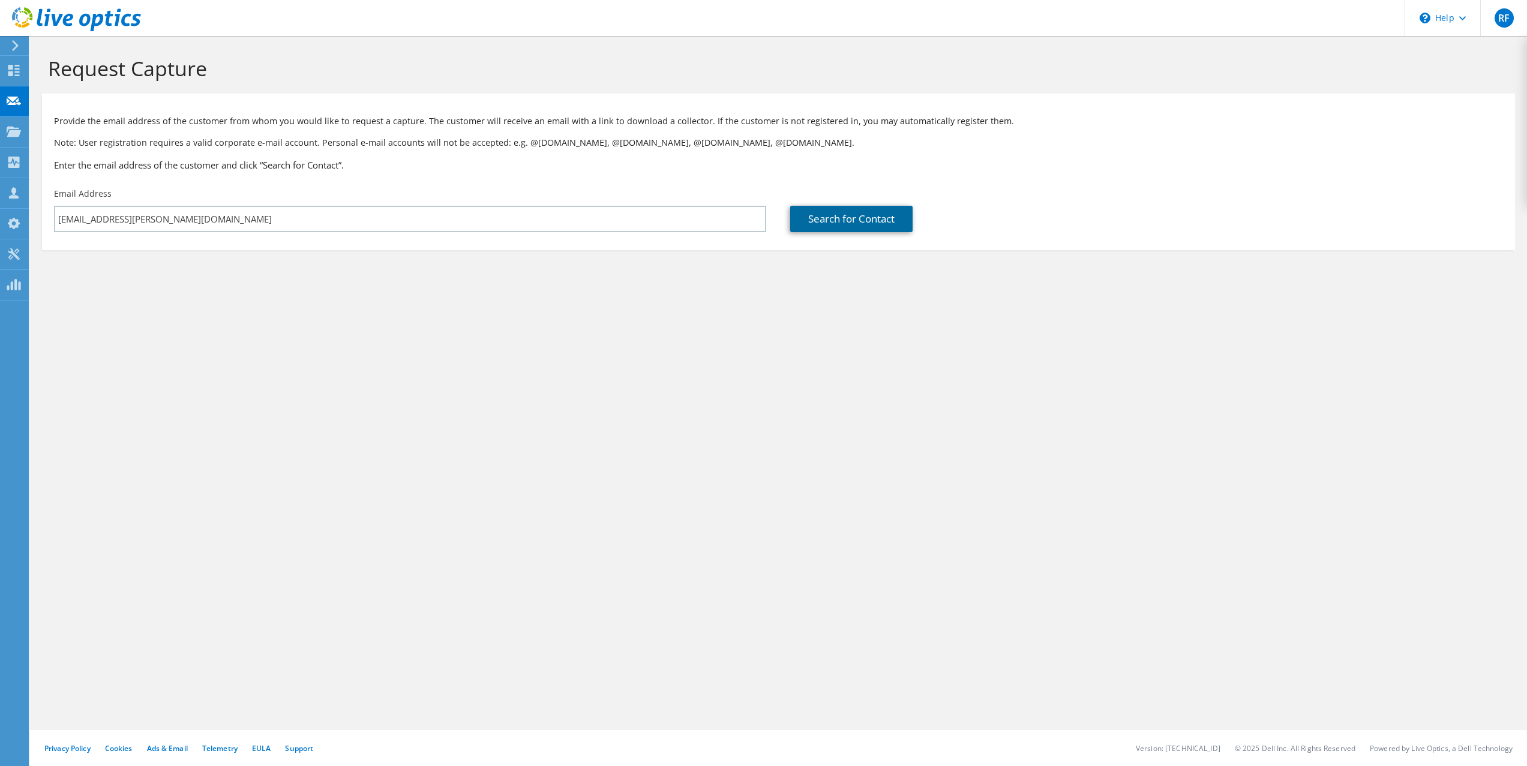
click at [866, 220] on link "Search for Contact" at bounding box center [851, 219] width 122 height 26
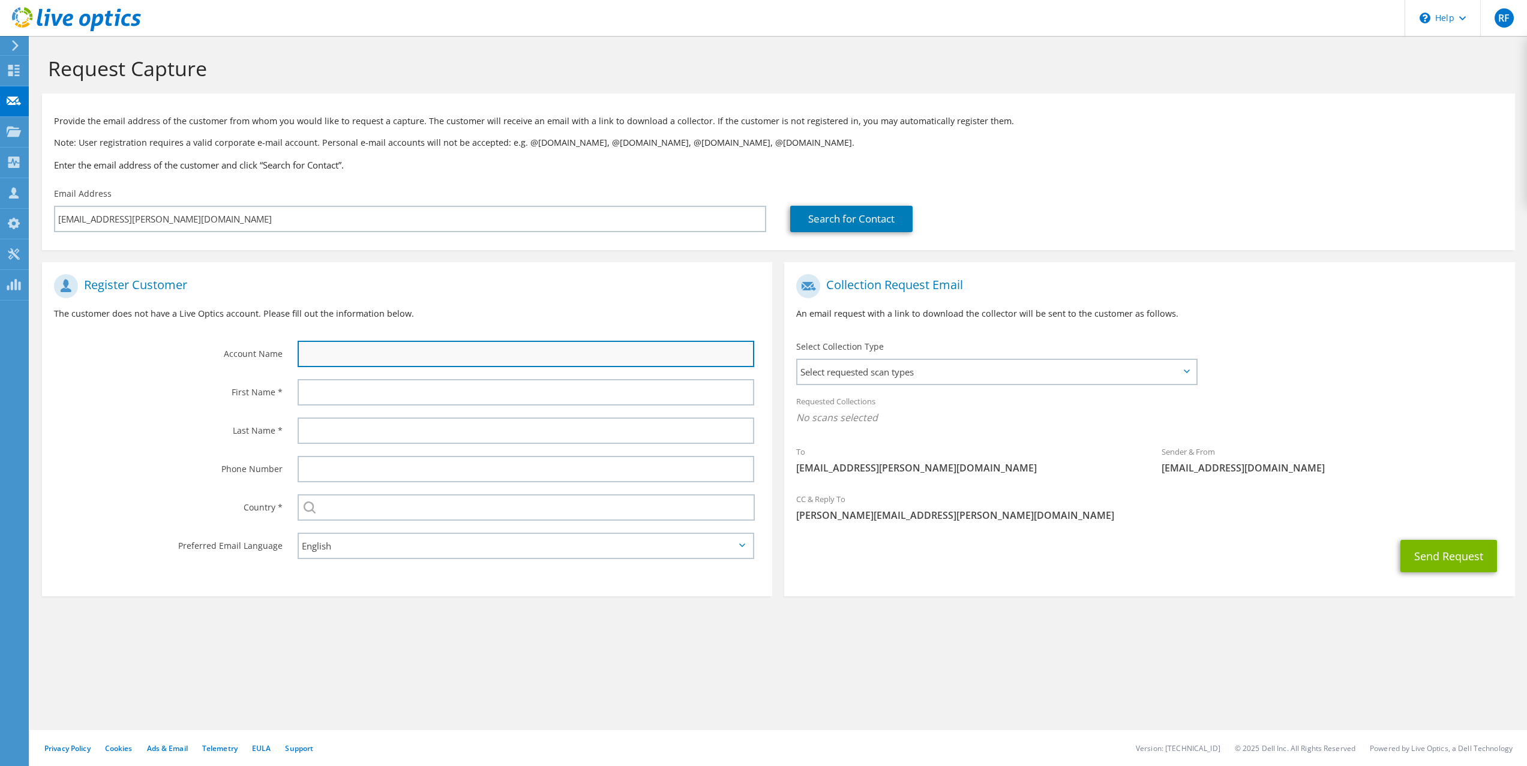
click at [395, 350] on input "text" at bounding box center [526, 354] width 457 height 26
type input "GASTON"
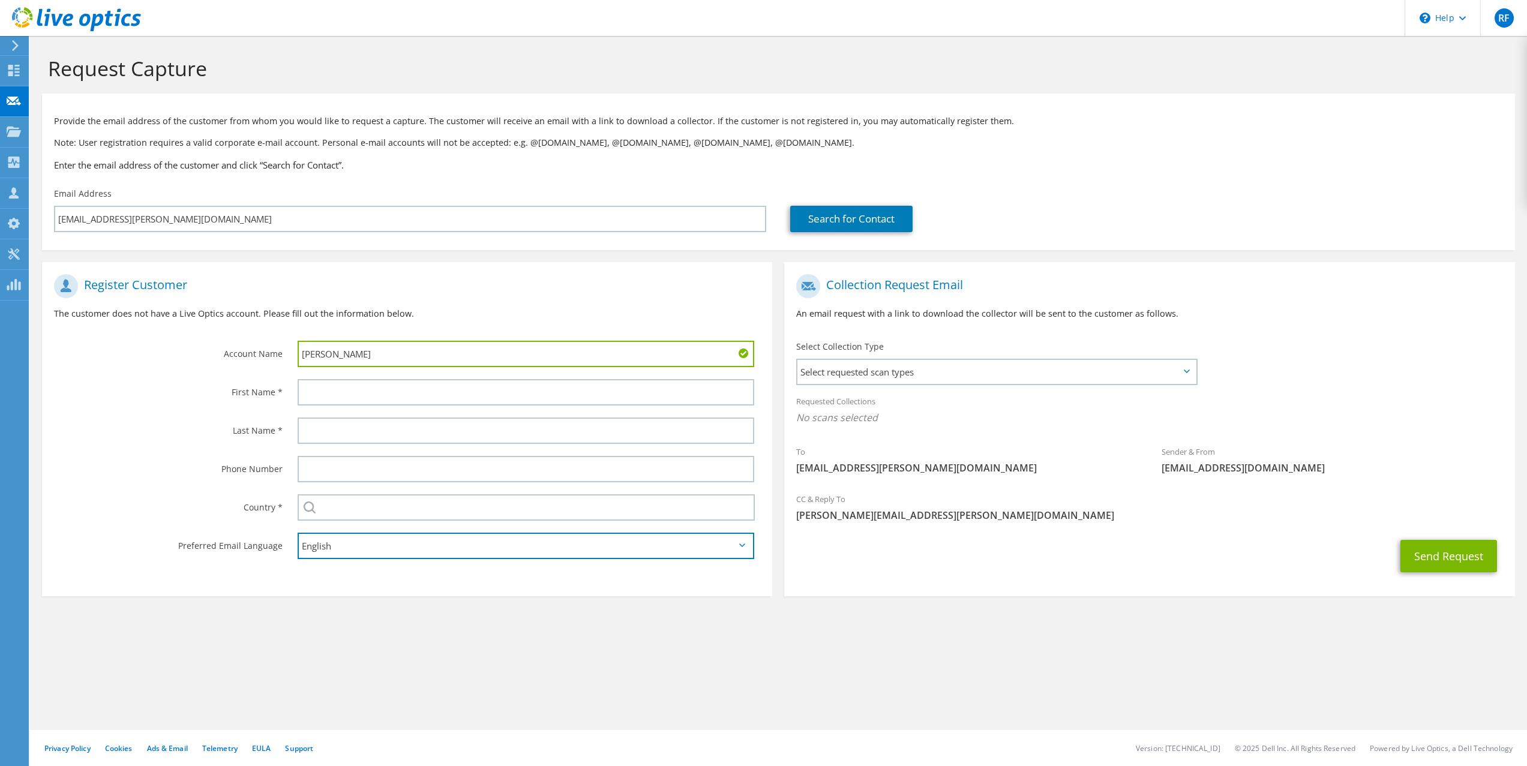
click at [407, 550] on select "English Deutsch Español Français Italiano Polski Português Русский 한국어 中文 日本語" at bounding box center [526, 546] width 457 height 26
click at [409, 550] on select "English Deutsch Español Français Italiano Polski Português Русский 한국어 中文 日本語" at bounding box center [526, 546] width 457 height 26
click at [917, 374] on span "Select requested scan types" at bounding box center [996, 372] width 398 height 24
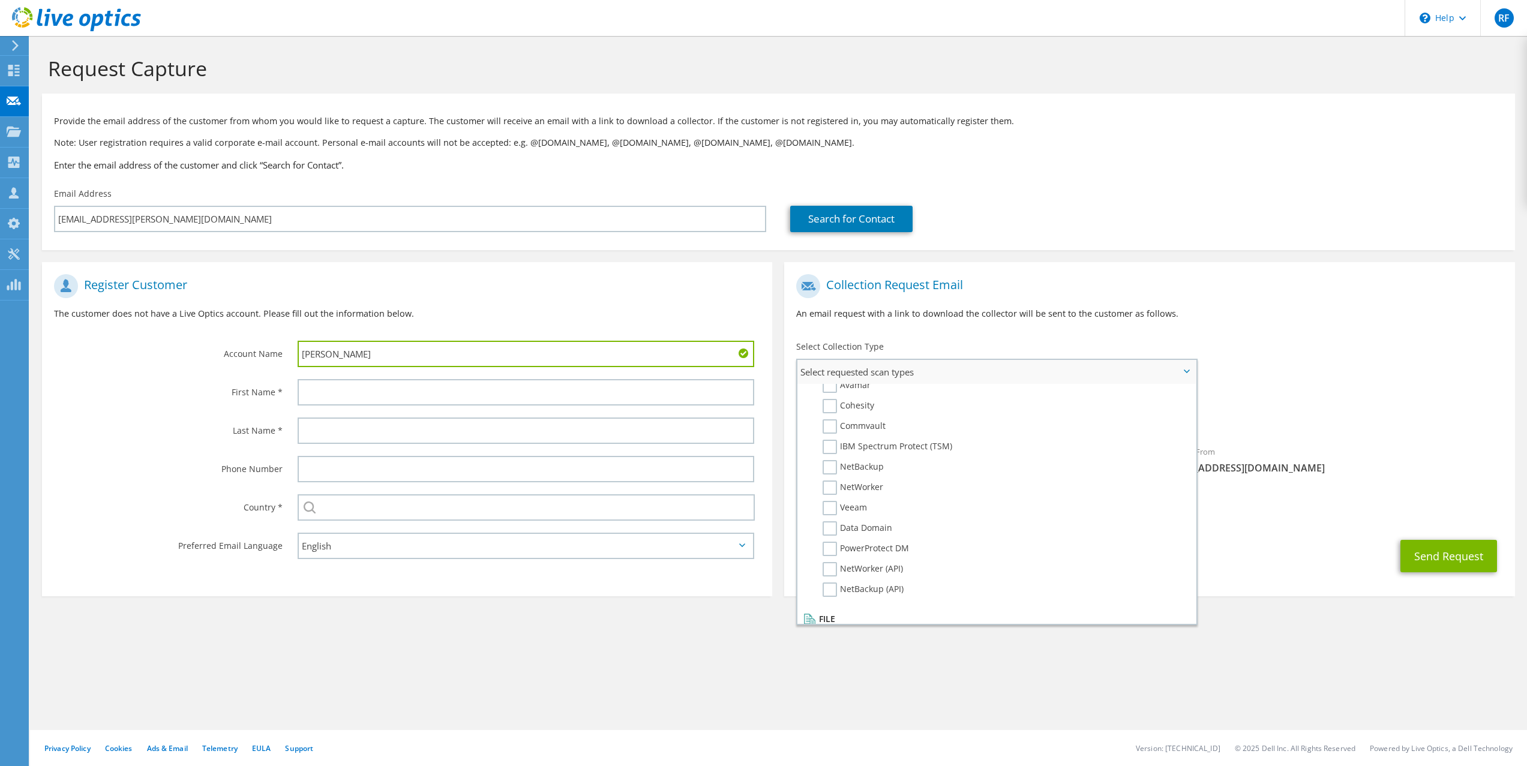
scroll to position [571, 0]
click at [835, 479] on label "Veeam" at bounding box center [845, 479] width 44 height 14
click at [0, 0] on input "Veeam" at bounding box center [0, 0] width 0 height 0
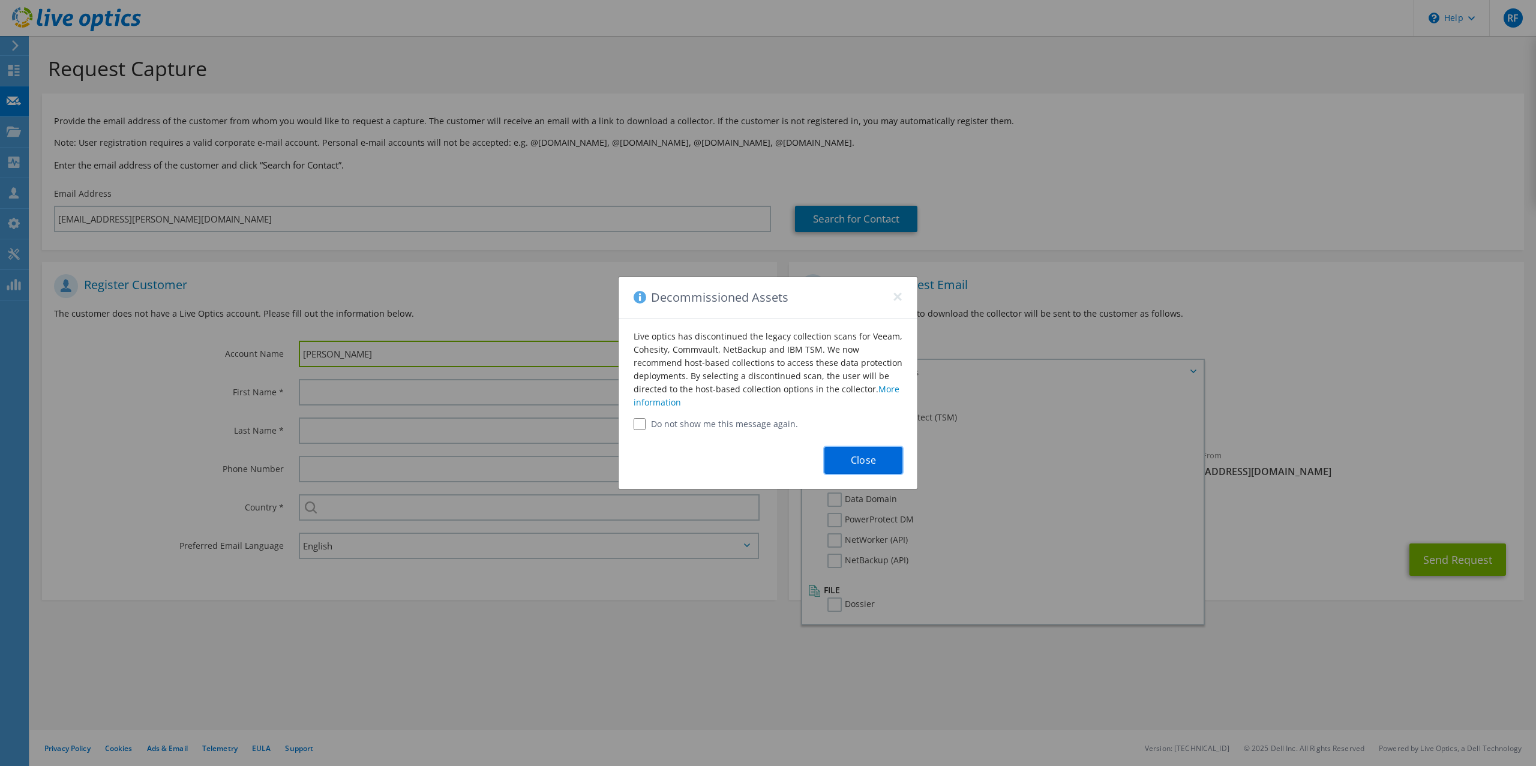
click at [863, 464] on button "Close" at bounding box center [863, 460] width 78 height 27
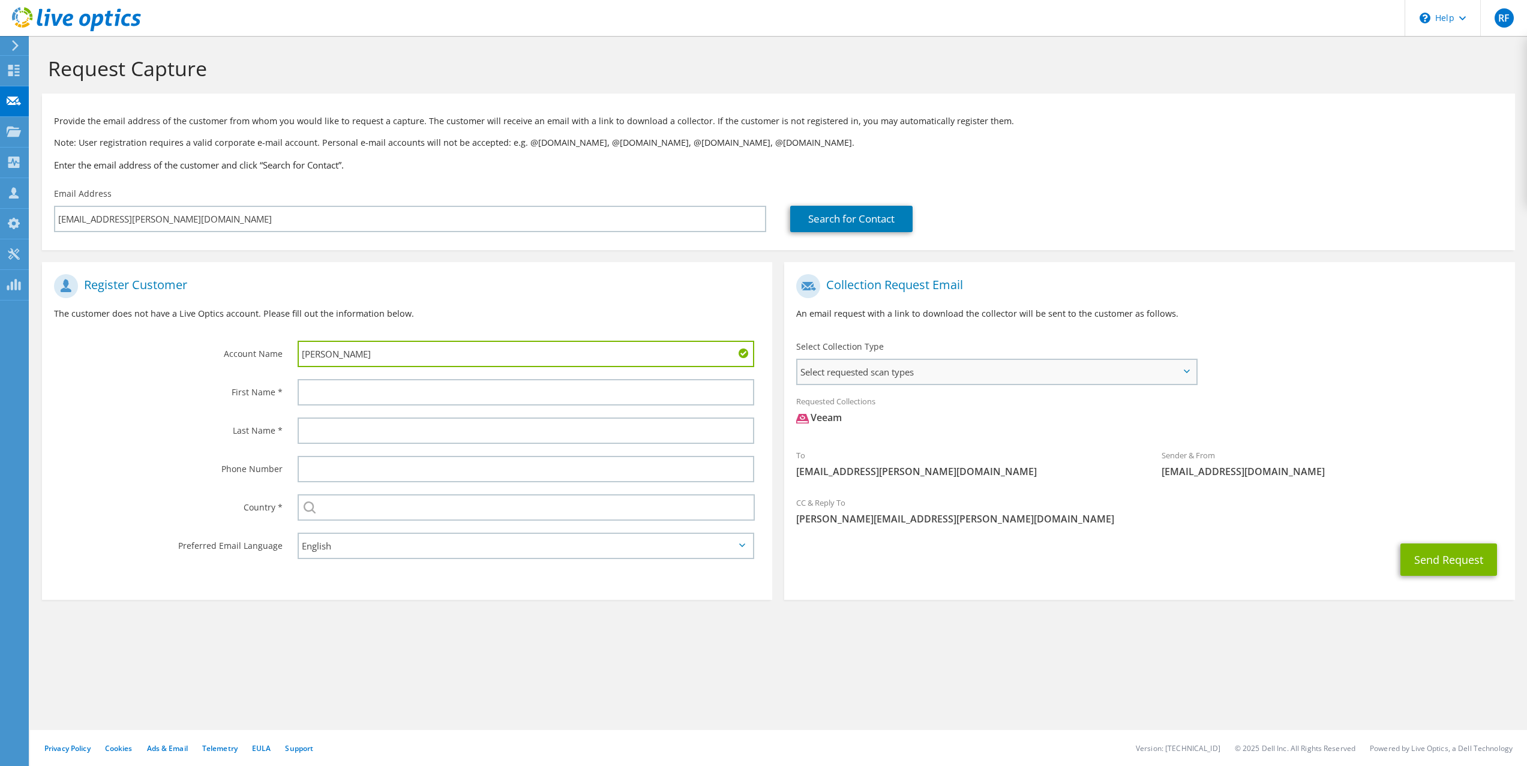
click at [889, 368] on span "Select requested scan types" at bounding box center [996, 372] width 398 height 24
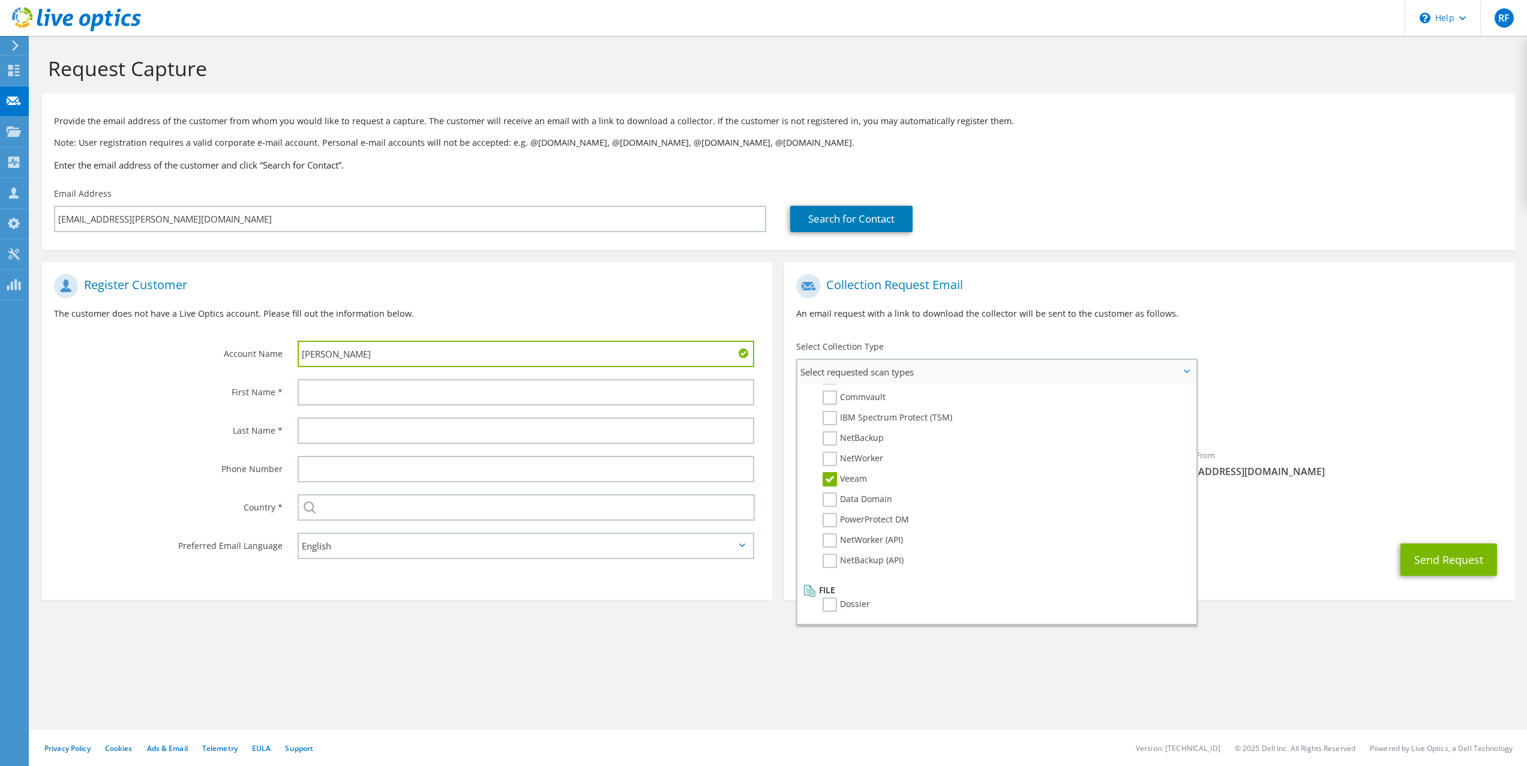
click at [830, 476] on label "Veeam" at bounding box center [845, 479] width 44 height 14
click at [0, 0] on input "Veeam" at bounding box center [0, 0] width 0 height 0
click at [1349, 348] on div "To vana@gaston.cz Sender & From liveoptics@liveoptics.com" at bounding box center [1149, 377] width 730 height 218
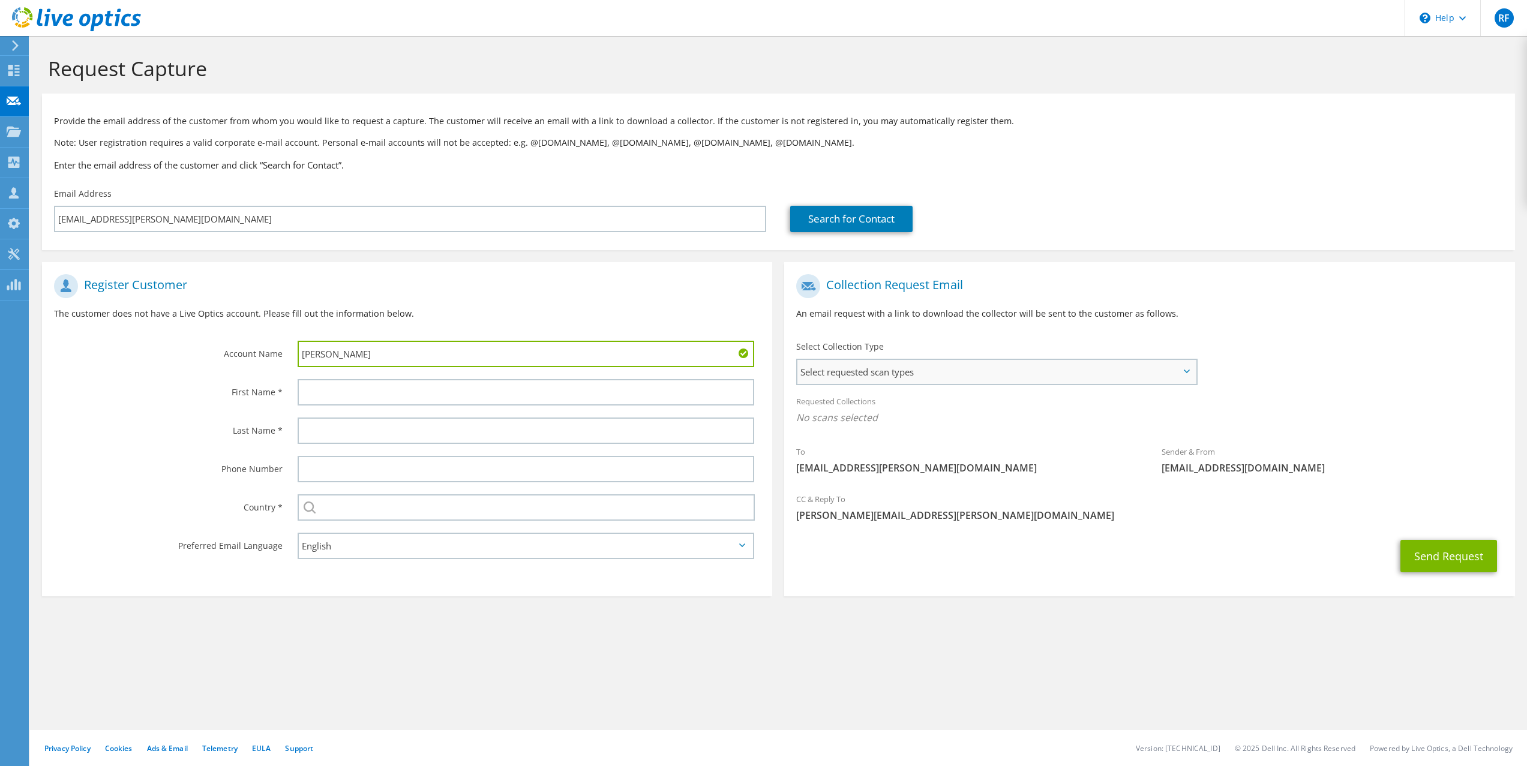
click at [912, 380] on span "Select requested scan types" at bounding box center [996, 372] width 398 height 24
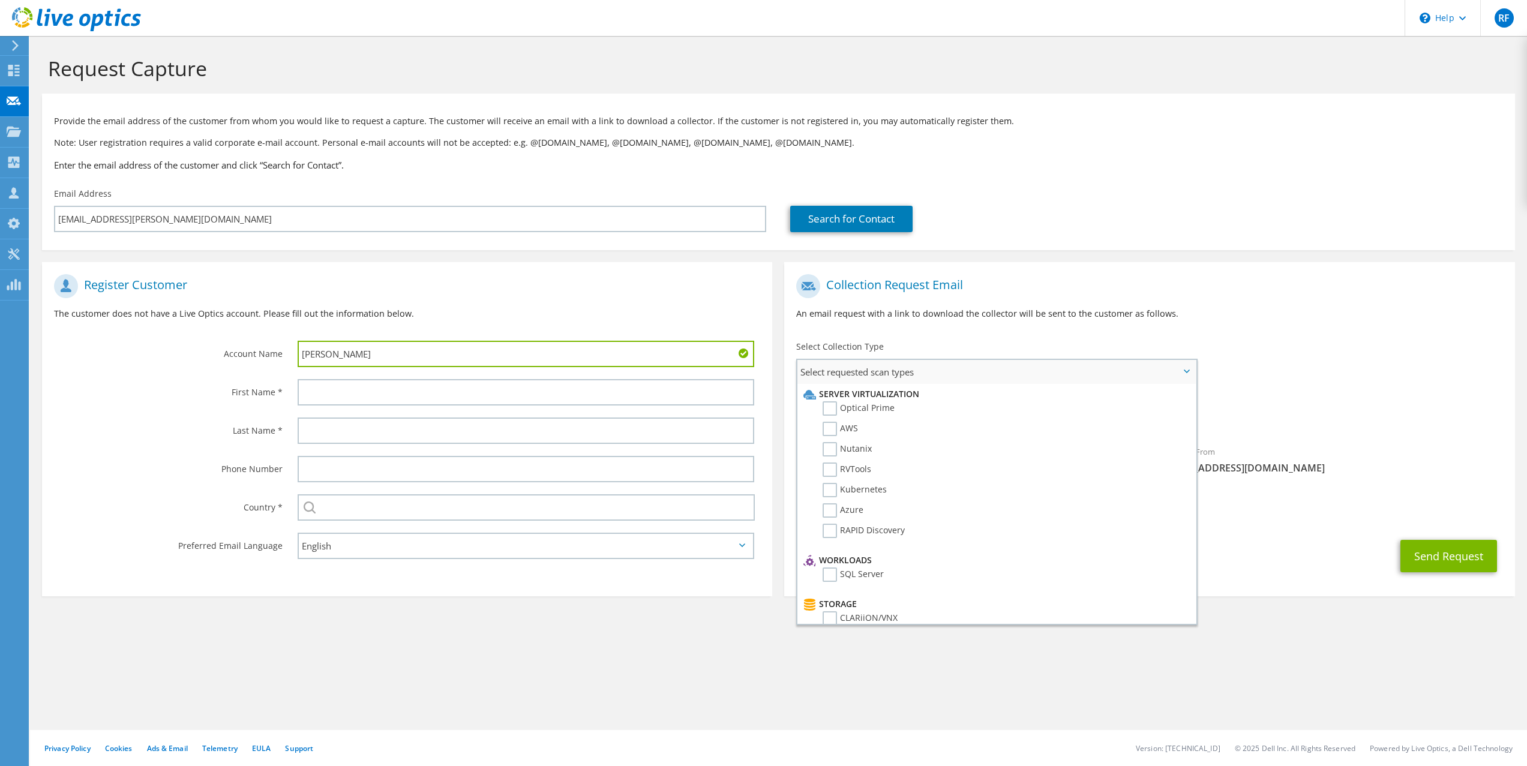
click at [822, 414] on li "Optical Prime" at bounding box center [994, 411] width 389 height 20
click at [826, 407] on label "Optical Prime" at bounding box center [859, 408] width 72 height 14
click at [0, 0] on input "Optical Prime" at bounding box center [0, 0] width 0 height 0
click at [1136, 285] on h1 "Collection Request Email" at bounding box center [1146, 286] width 700 height 24
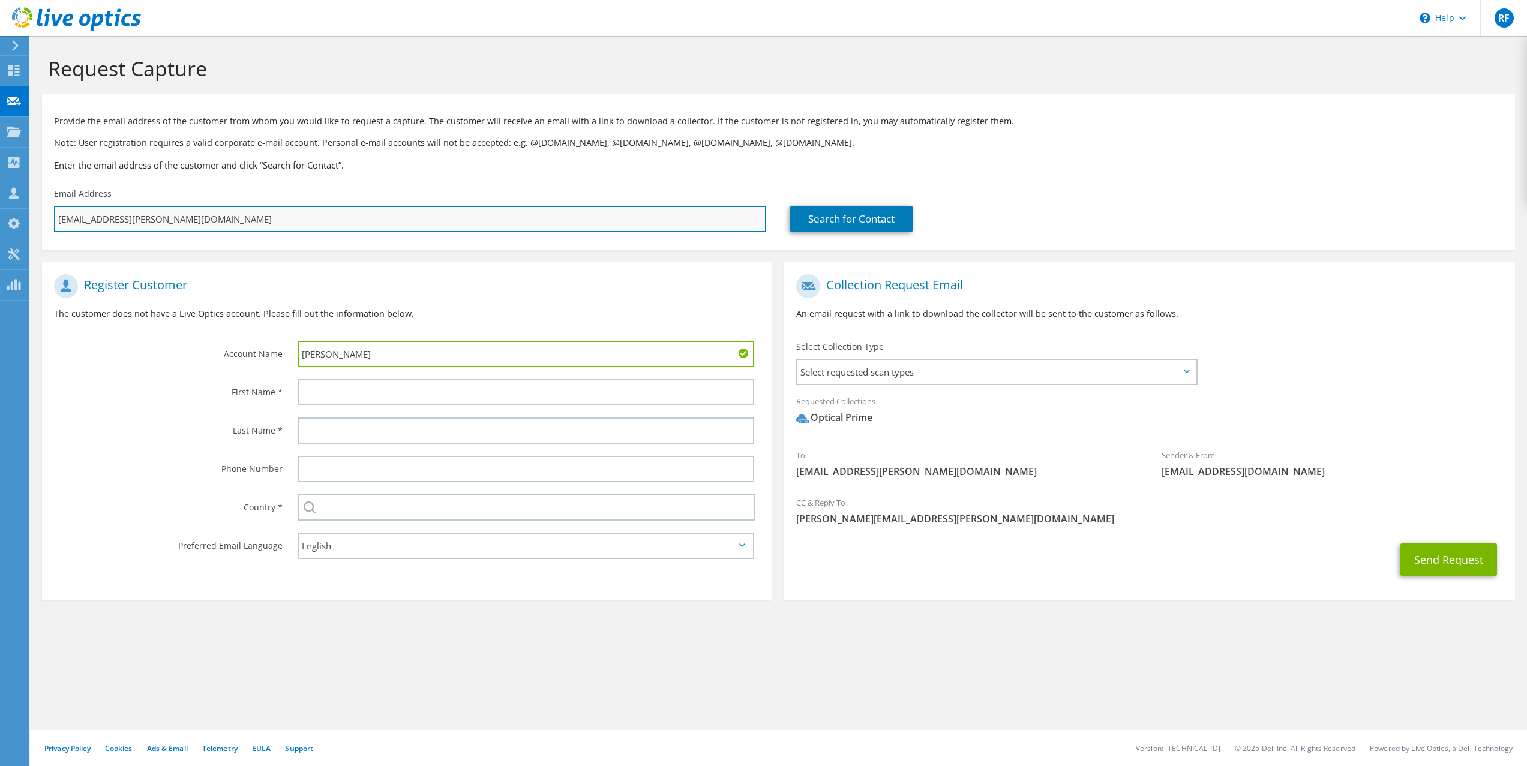
drag, startPoint x: 146, startPoint y: 224, endPoint x: 55, endPoint y: 218, distance: 91.4
click at [55, 218] on input "vana@gaston.cz" at bounding box center [410, 219] width 712 height 26
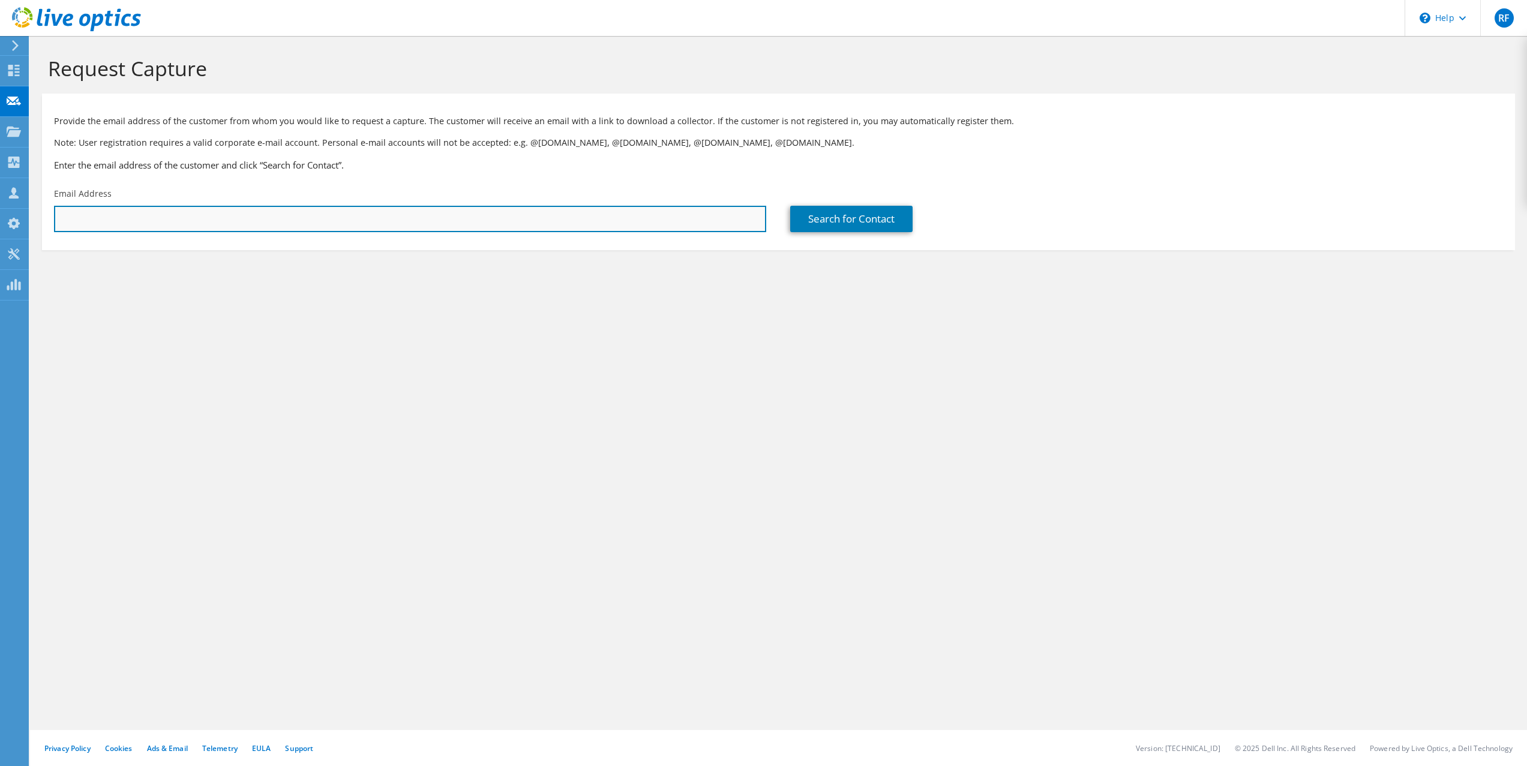
drag, startPoint x: 0, startPoint y: 0, endPoint x: 154, endPoint y: 223, distance: 271.3
click at [154, 223] on input "text" at bounding box center [410, 219] width 712 height 26
type input "[PERSON_NAME][EMAIL_ADDRESS][PERSON_NAME][DOMAIN_NAME]"
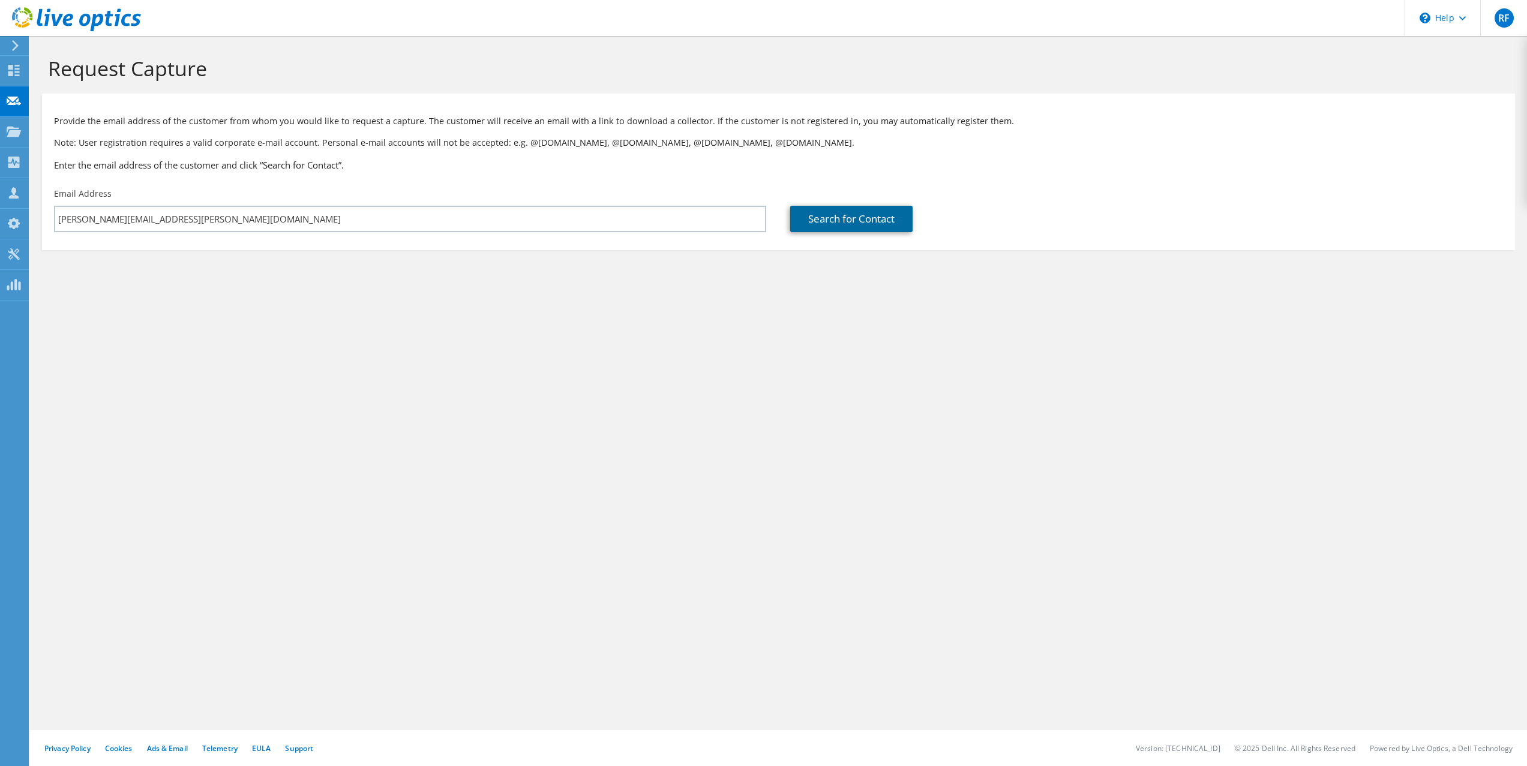
click at [872, 221] on link "Search for Contact" at bounding box center [851, 219] width 122 height 26
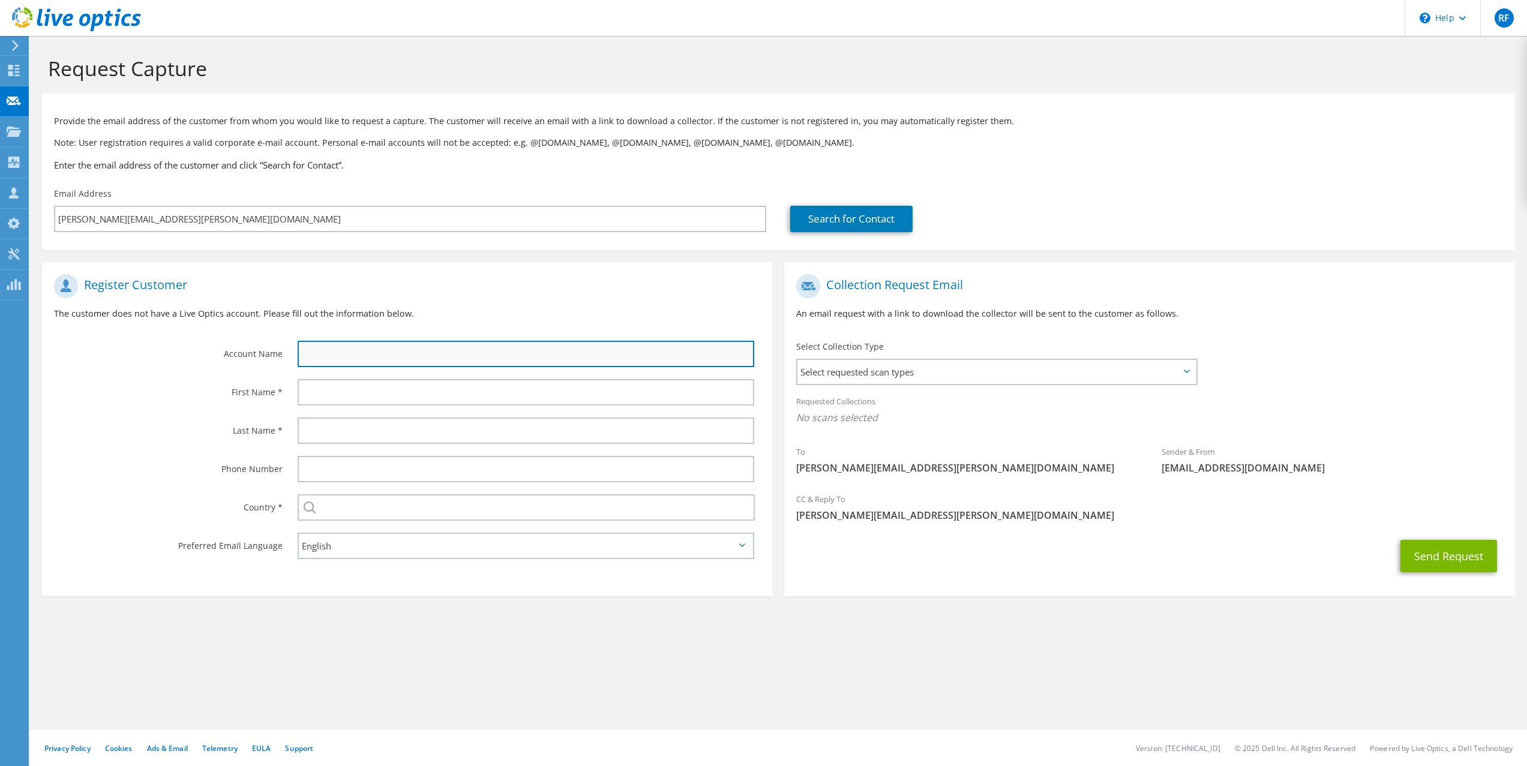
click at [374, 361] on input "text" at bounding box center [526, 354] width 457 height 26
type input "Adaptica"
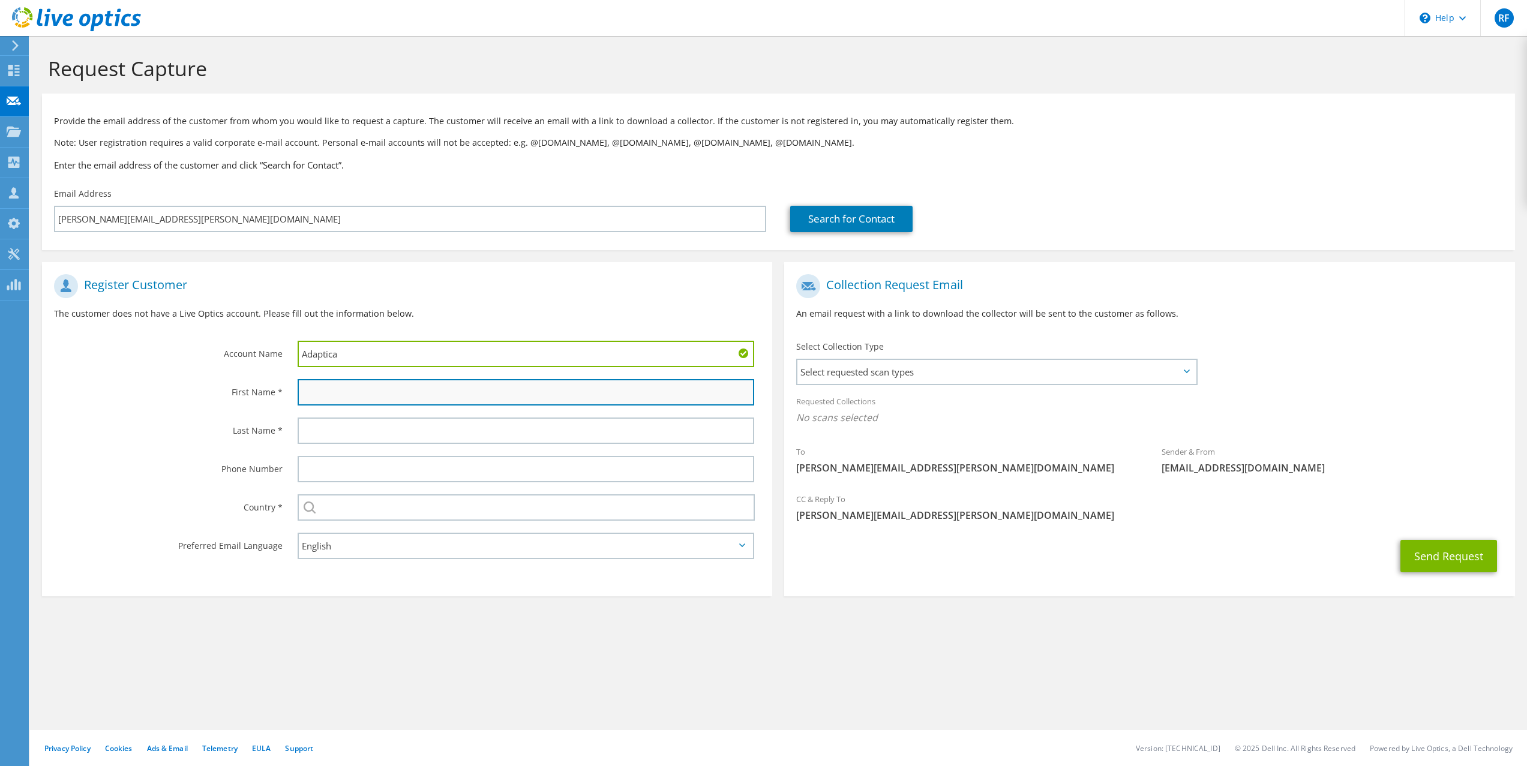
click at [377, 394] on input "text" at bounding box center [526, 392] width 457 height 26
type input "[PERSON_NAME]"
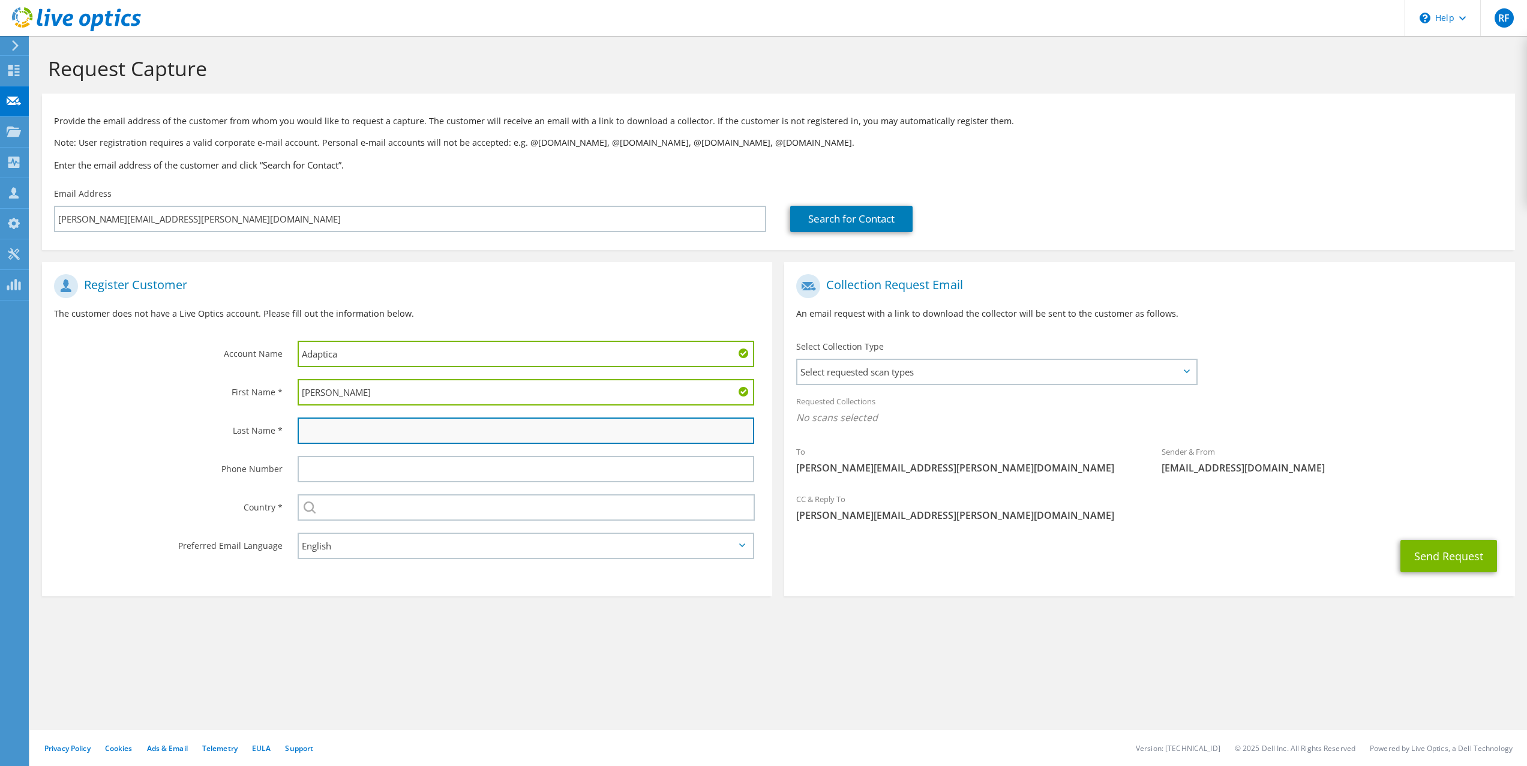
click at [382, 436] on input "text" at bounding box center [526, 431] width 457 height 26
type input "Fabián"
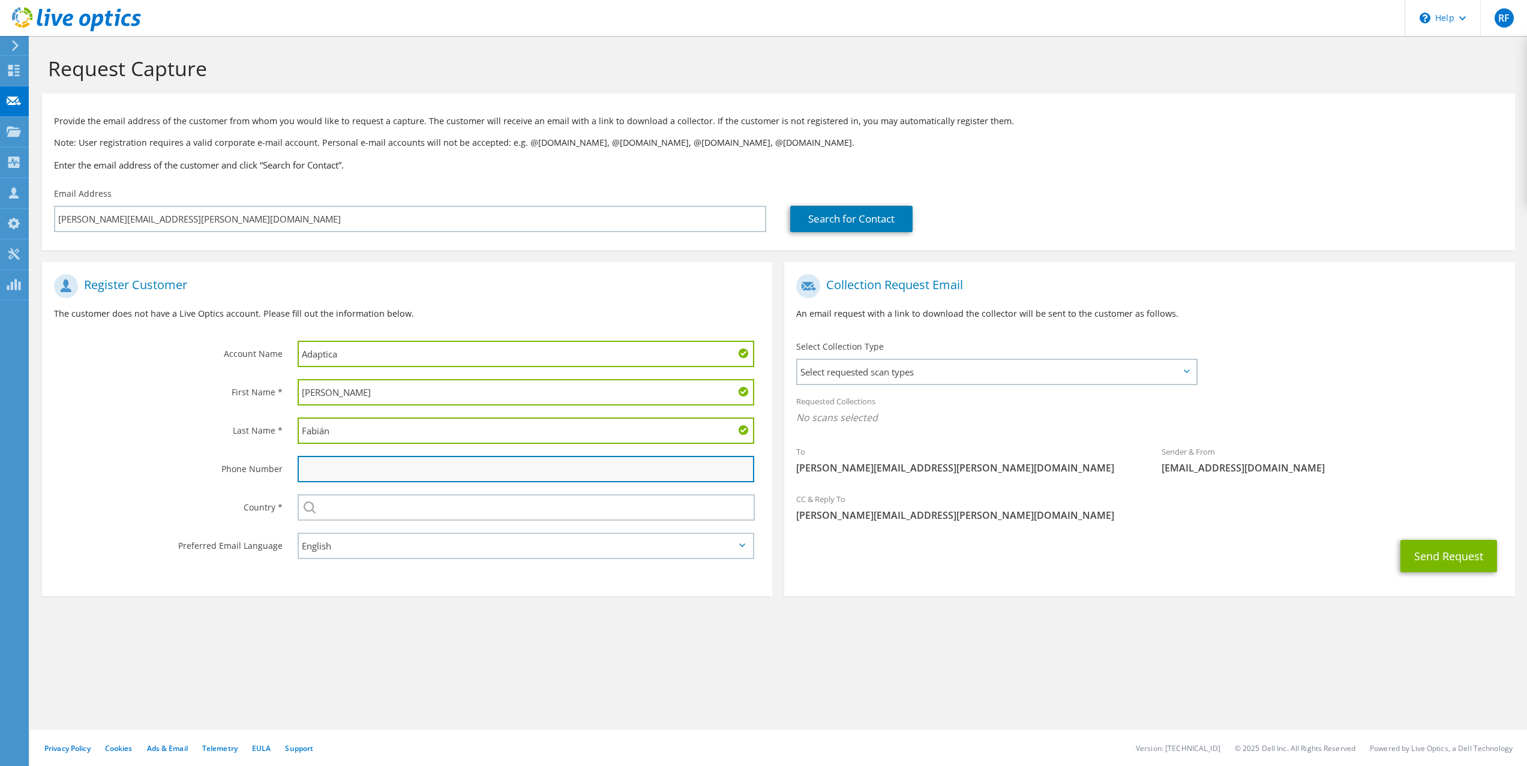
click at [387, 472] on input "text" at bounding box center [526, 469] width 457 height 26
type input "777711490"
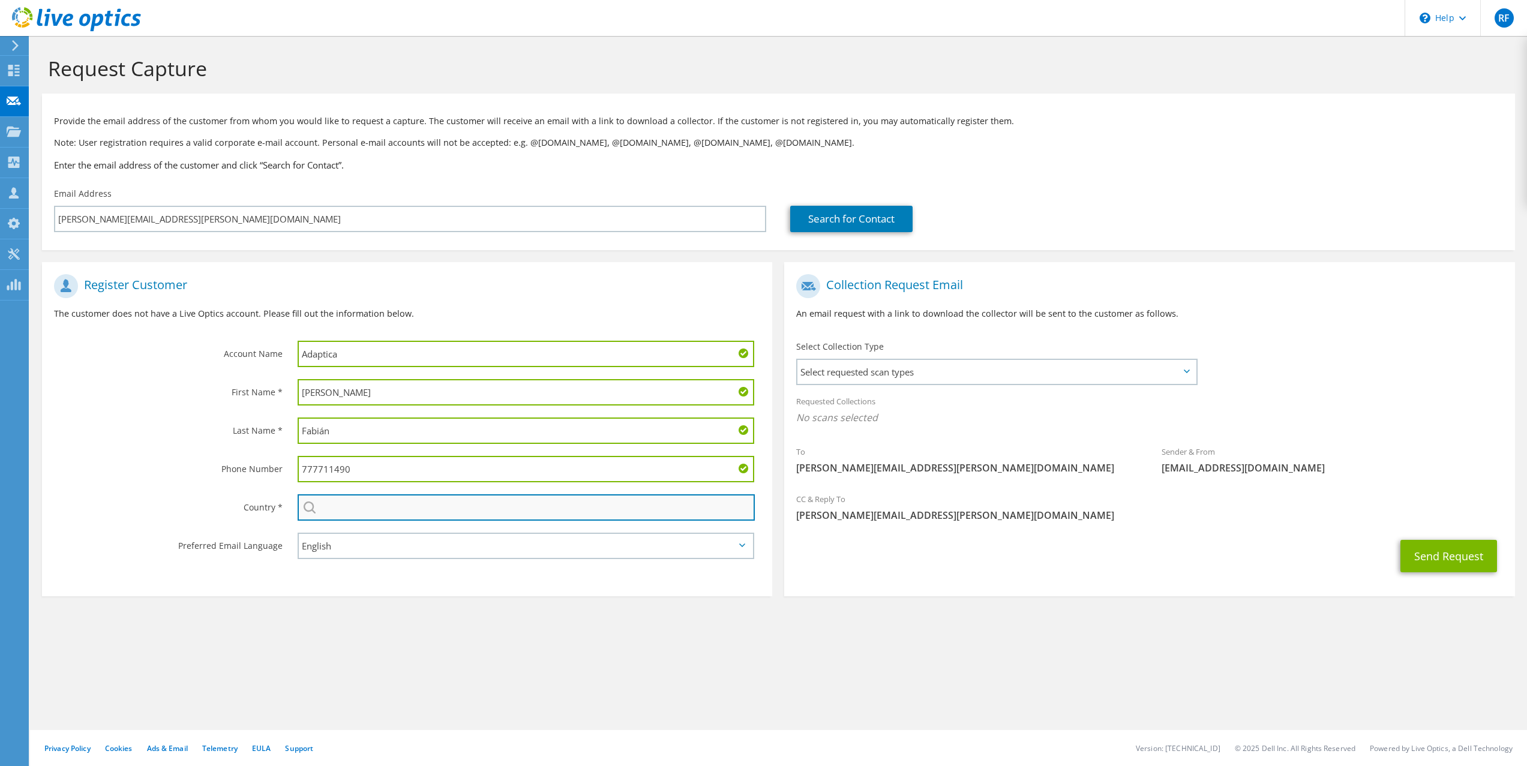
click at [370, 510] on input "text" at bounding box center [527, 507] width 458 height 26
click at [361, 526] on li "[GEOGRAPHIC_DATA]" at bounding box center [526, 529] width 457 height 17
type input "[GEOGRAPHIC_DATA]"
click at [886, 375] on span "Select requested scan types" at bounding box center [996, 372] width 398 height 24
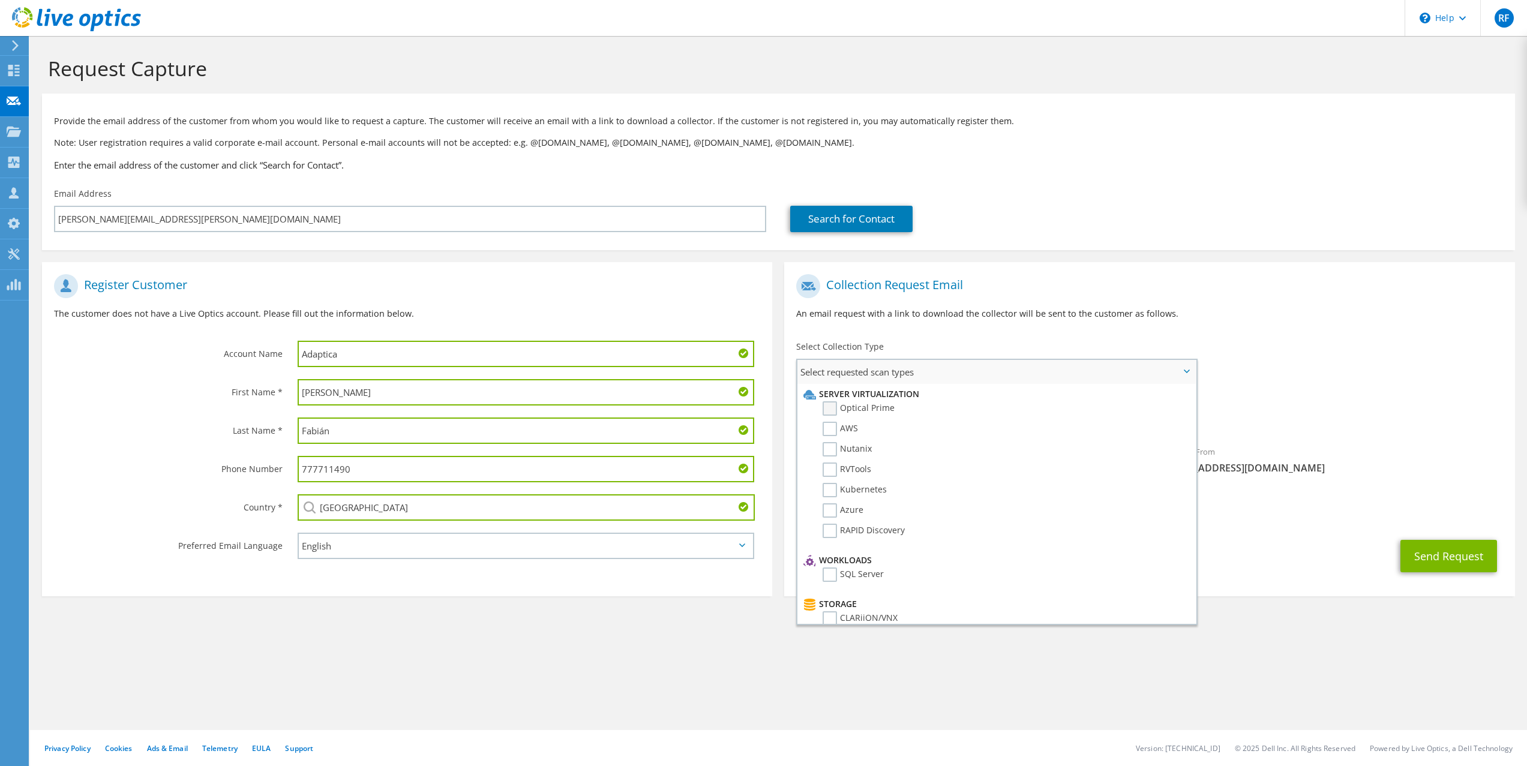
click at [832, 409] on label "Optical Prime" at bounding box center [859, 408] width 72 height 14
click at [0, 0] on input "Optical Prime" at bounding box center [0, 0] width 0 height 0
click at [1387, 355] on div "To [PERSON_NAME][EMAIL_ADDRESS][PERSON_NAME][DOMAIN_NAME] Sender & From [EMAIL_…" at bounding box center [1149, 379] width 730 height 222
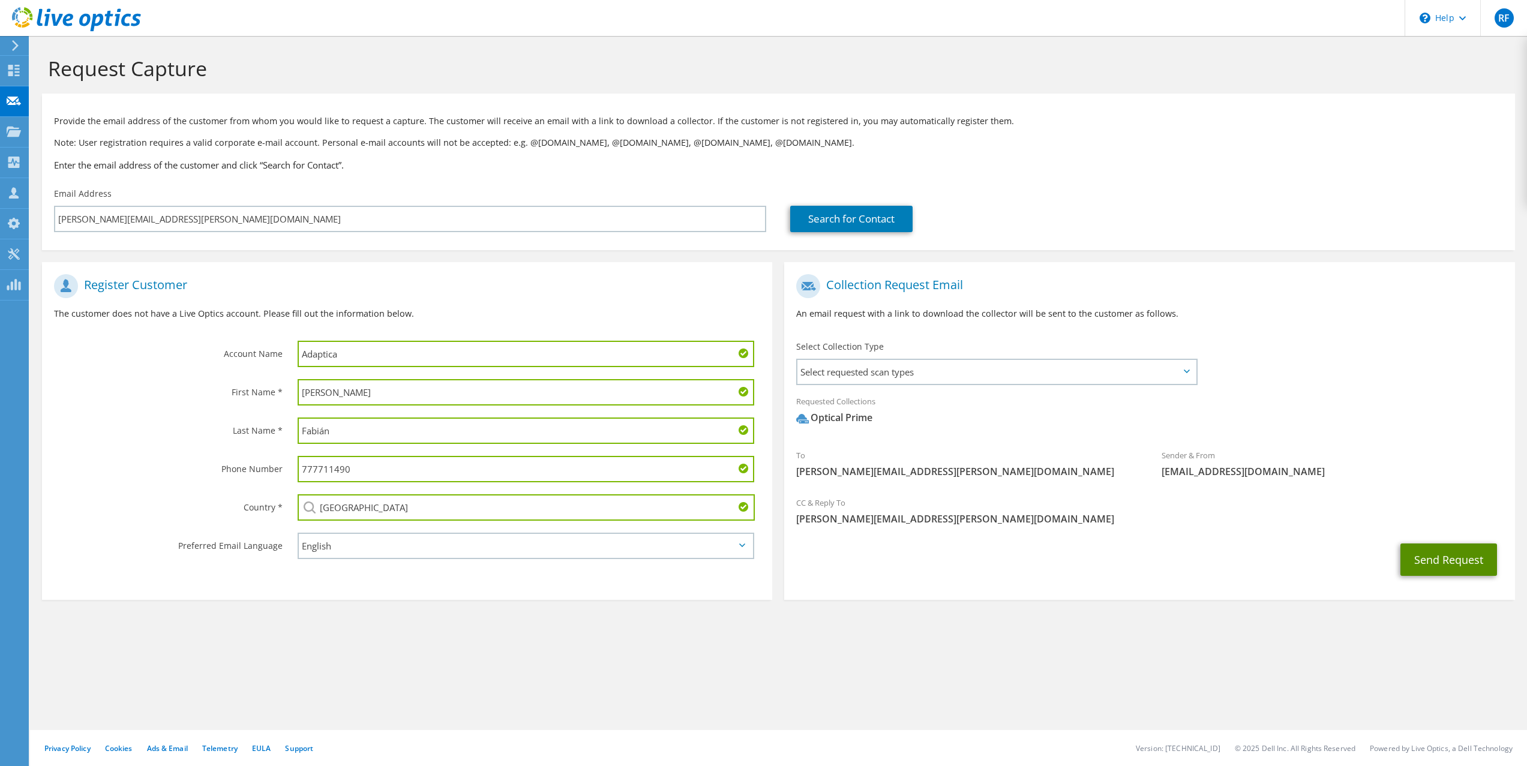
click at [1426, 558] on button "Send Request" at bounding box center [1448, 560] width 97 height 32
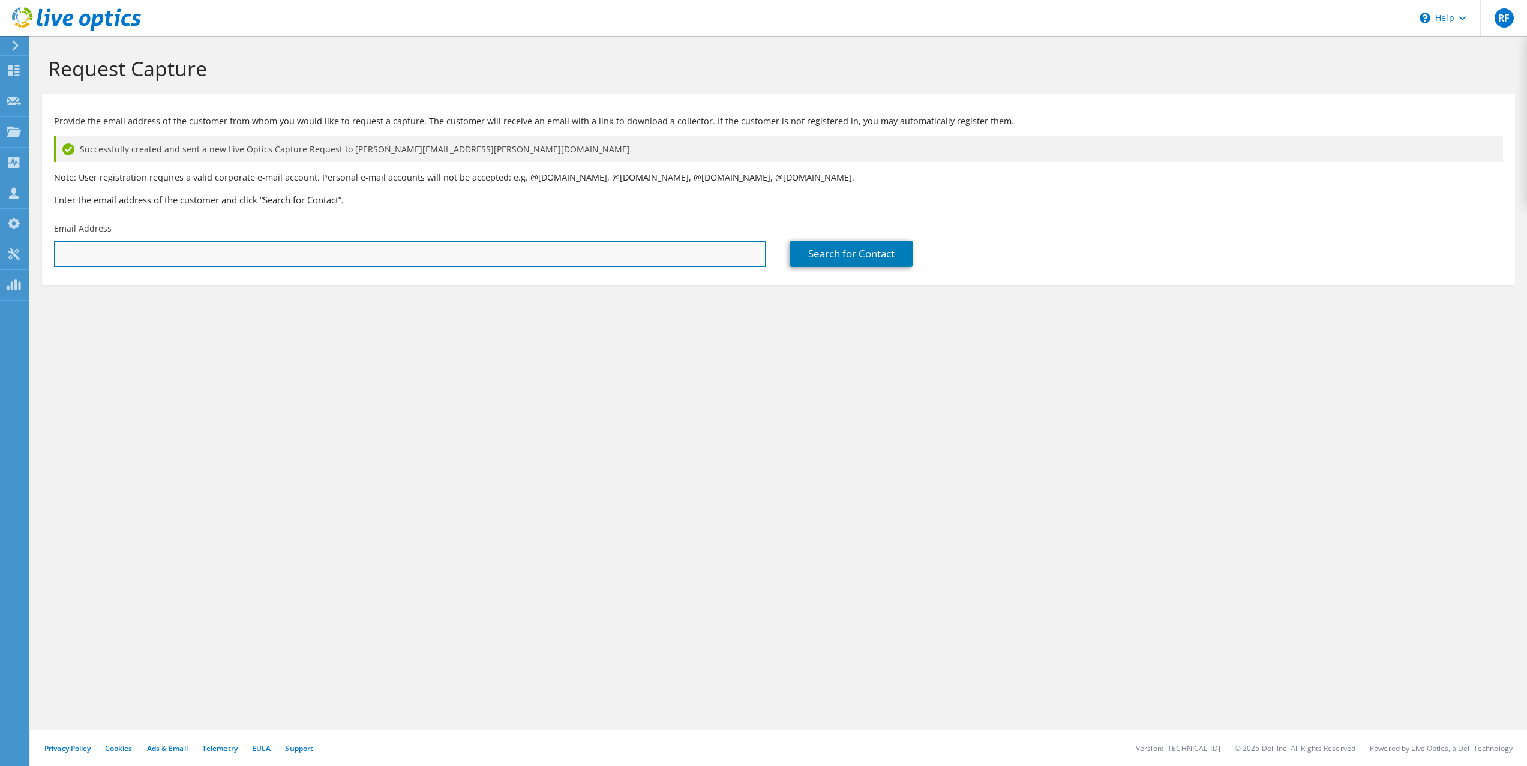
click at [190, 256] on input "text" at bounding box center [410, 254] width 712 height 26
click at [95, 255] on input "vana" at bounding box center [410, 254] width 712 height 26
drag, startPoint x: 103, startPoint y: 256, endPoint x: 0, endPoint y: 254, distance: 103.2
click at [0, 254] on div "RF Partner Team Member Richard Fabián richard.fabian@aricoma.com autocont My Pr…" at bounding box center [763, 383] width 1527 height 766
paste input "vana@gaston.cz"
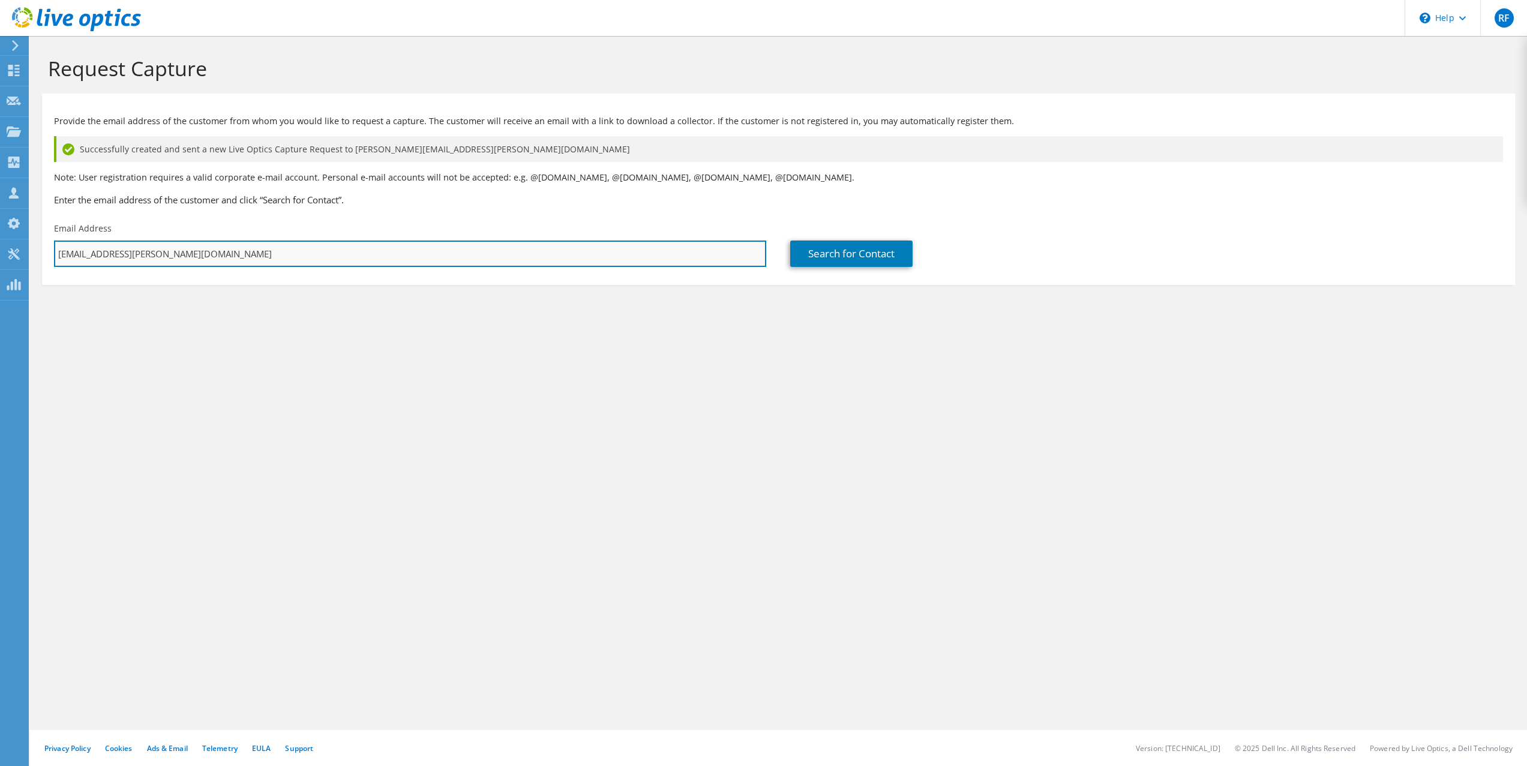
paste input "text"
type input "vana@gaston.cz"
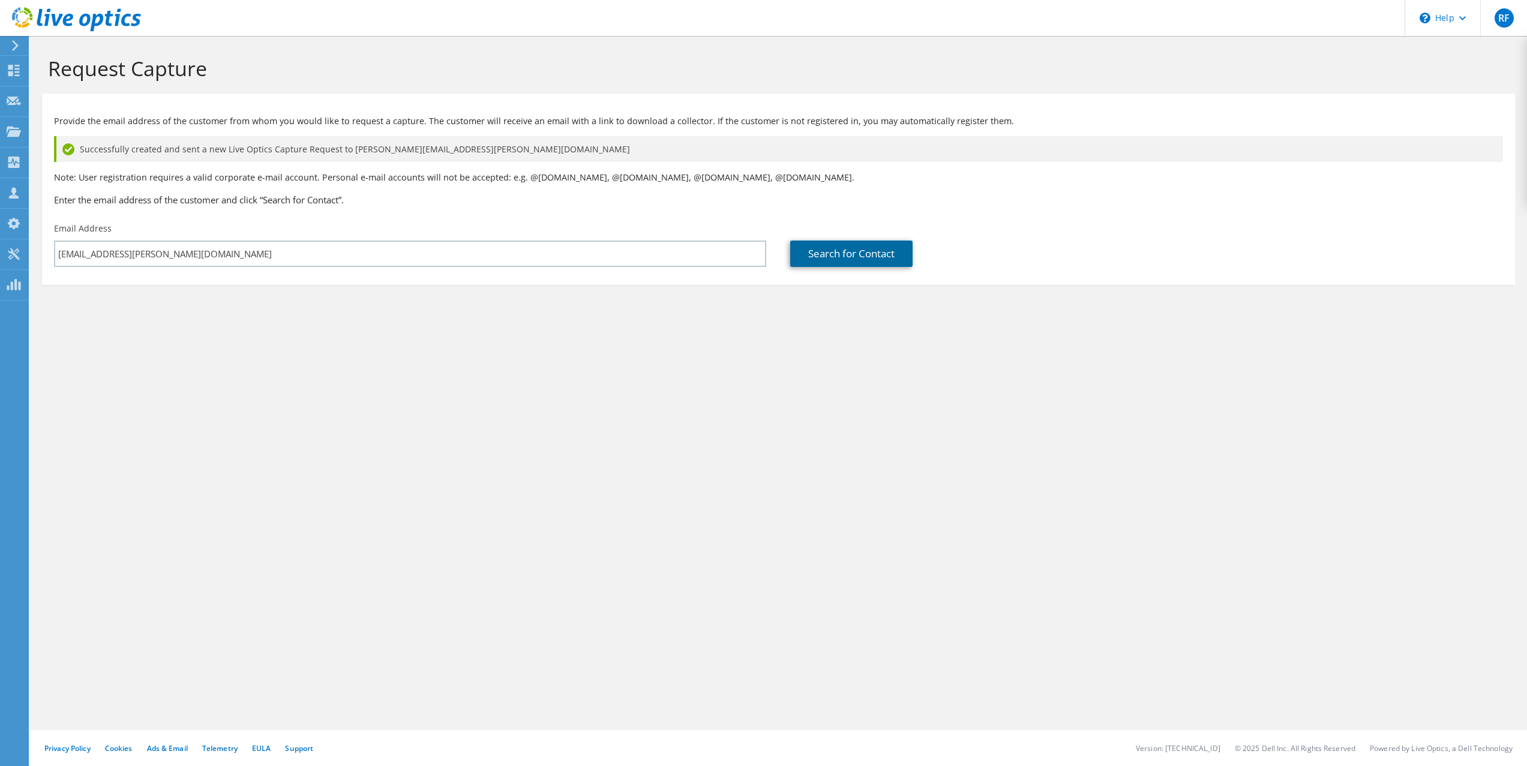
click at [833, 249] on link "Search for Contact" at bounding box center [851, 254] width 122 height 26
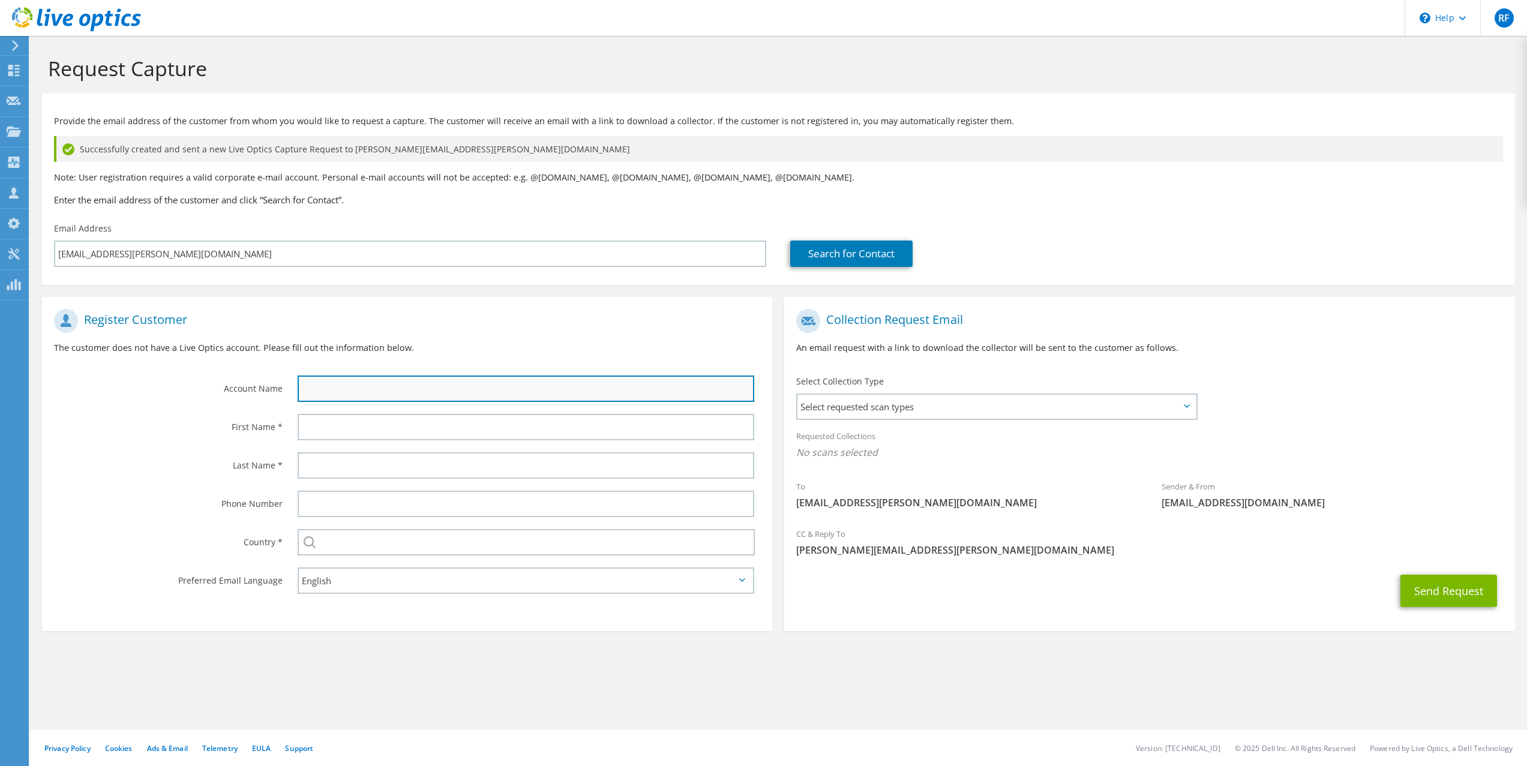
click at [400, 385] on input "text" at bounding box center [526, 389] width 457 height 26
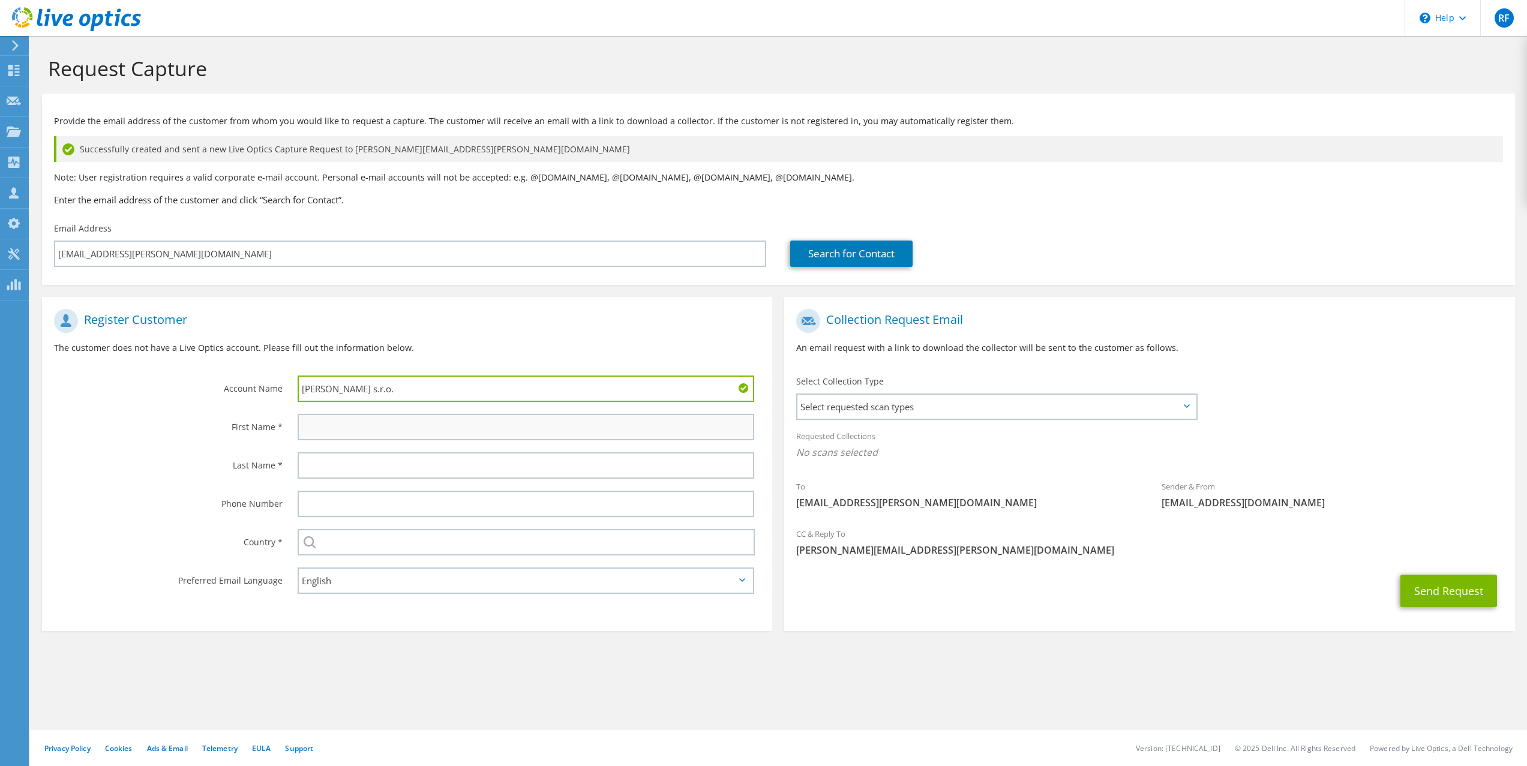
type input "GASTON s.r.o."
click at [422, 431] on input "text" at bounding box center [526, 427] width 457 height 26
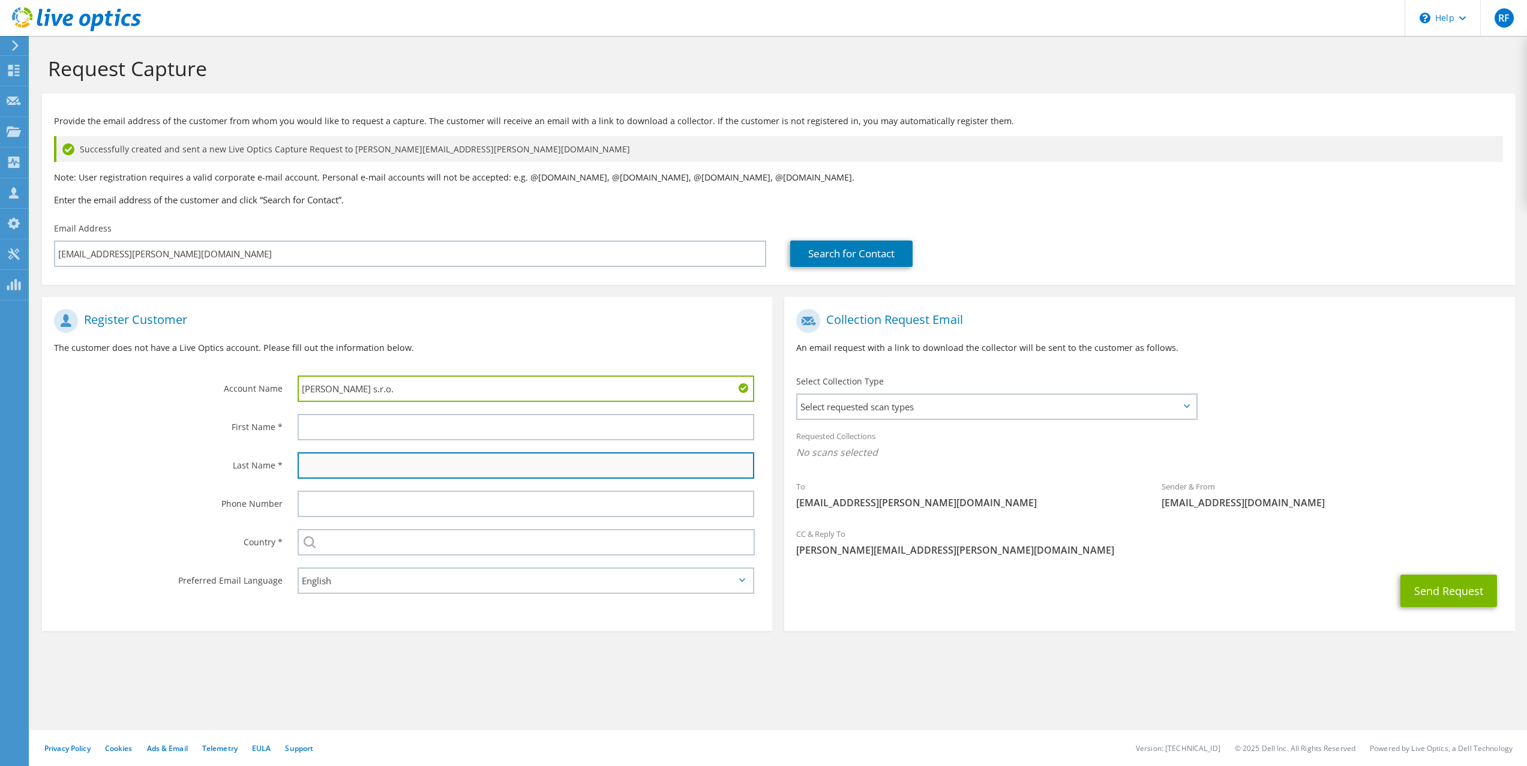
click at [503, 469] on input "text" at bounding box center [526, 465] width 457 height 26
type input "Váňa"
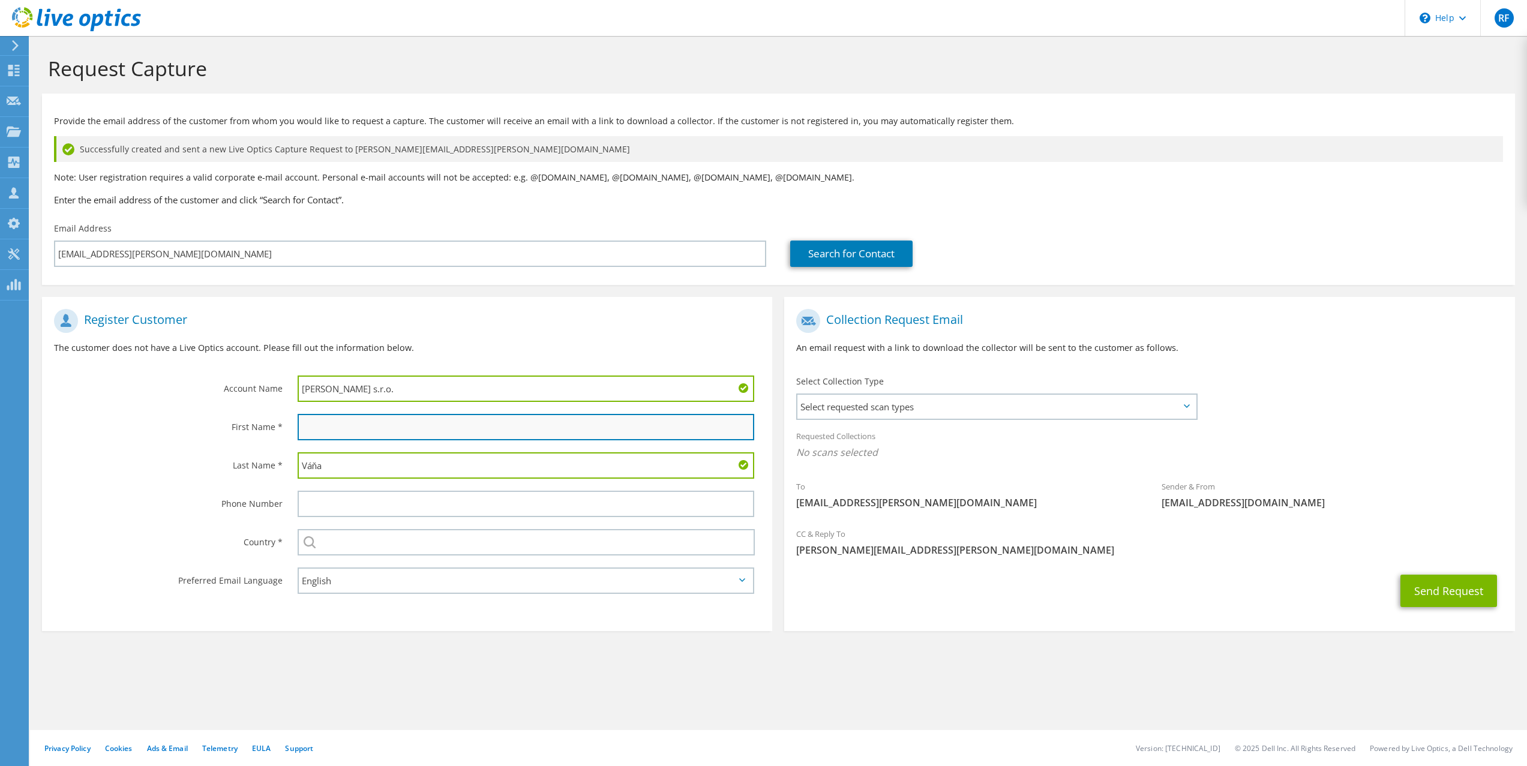
click at [350, 428] on input "text" at bounding box center [526, 427] width 457 height 26
type input "T"
type input "Roman"
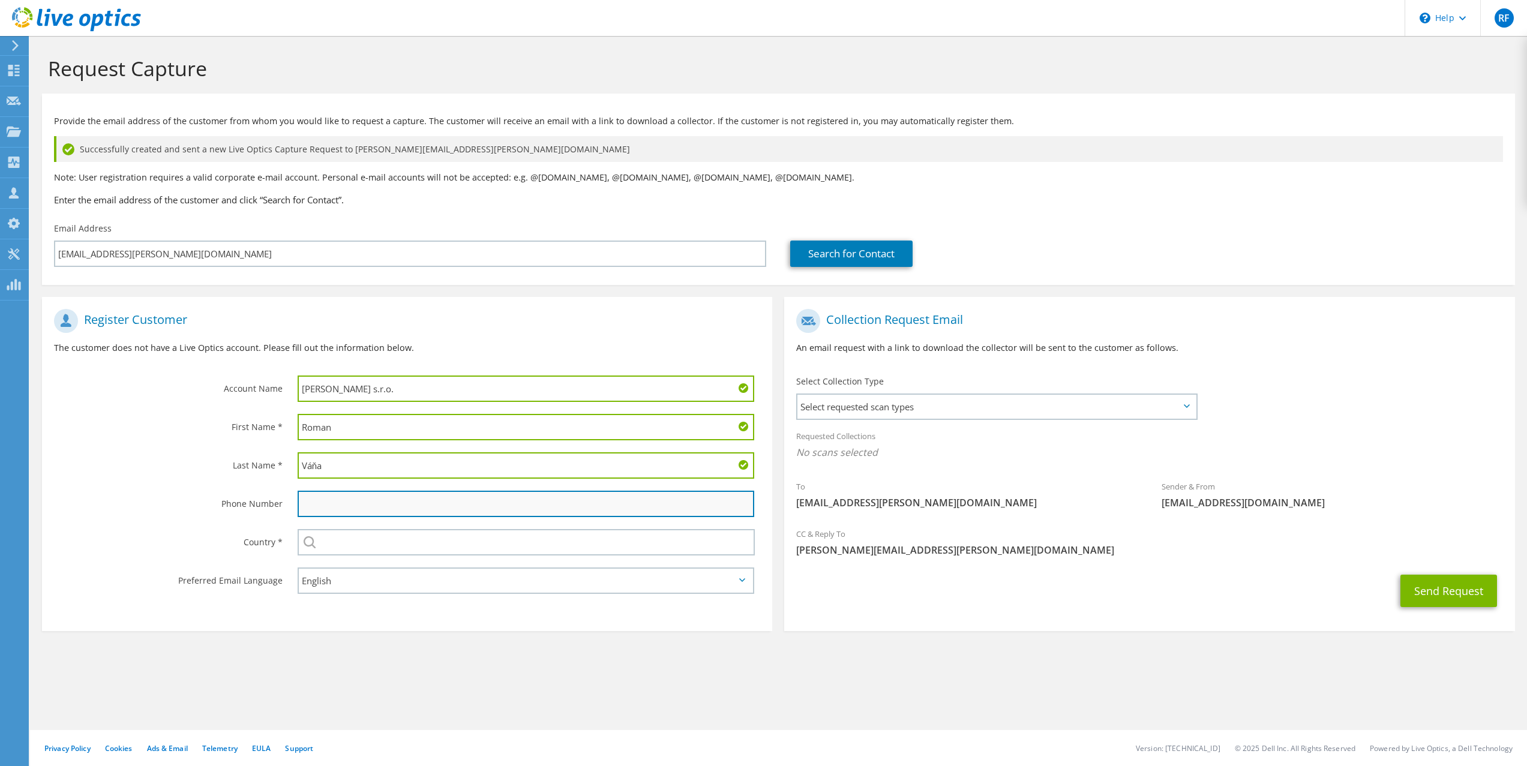
click at [412, 506] on input "text" at bounding box center [526, 504] width 457 height 26
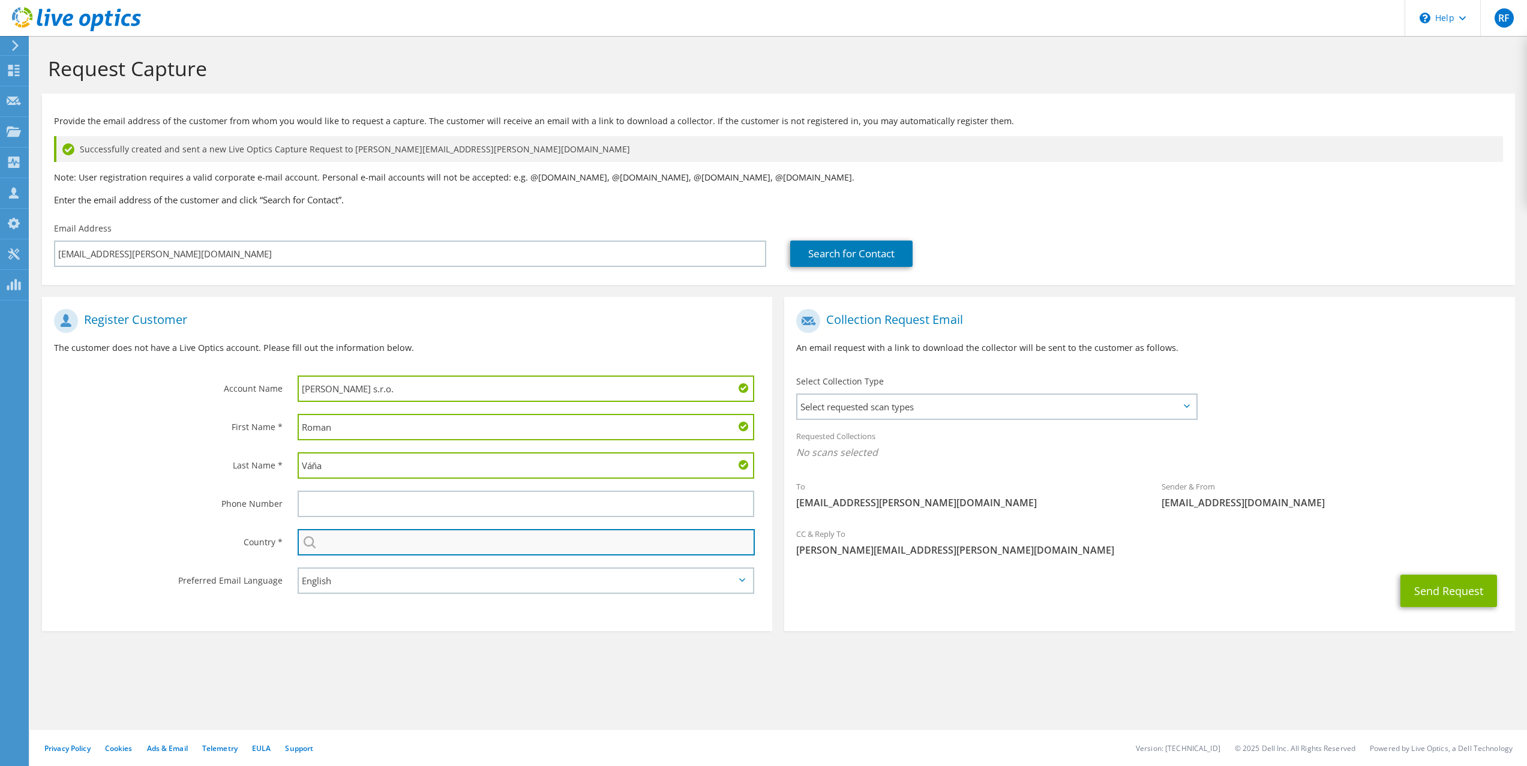
click at [415, 547] on input "text" at bounding box center [527, 542] width 458 height 26
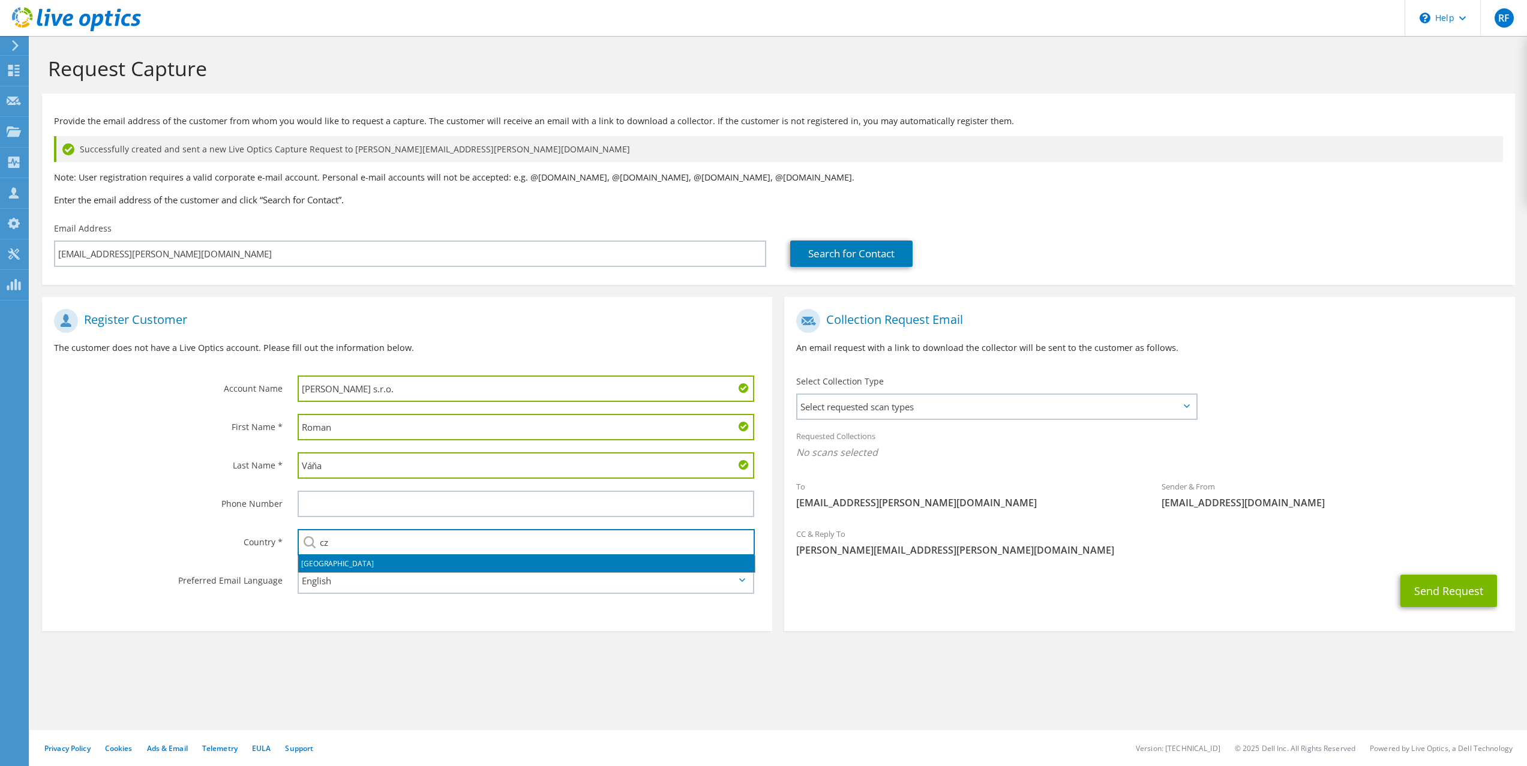
click at [404, 560] on li "Czech Republic" at bounding box center [526, 564] width 457 height 17
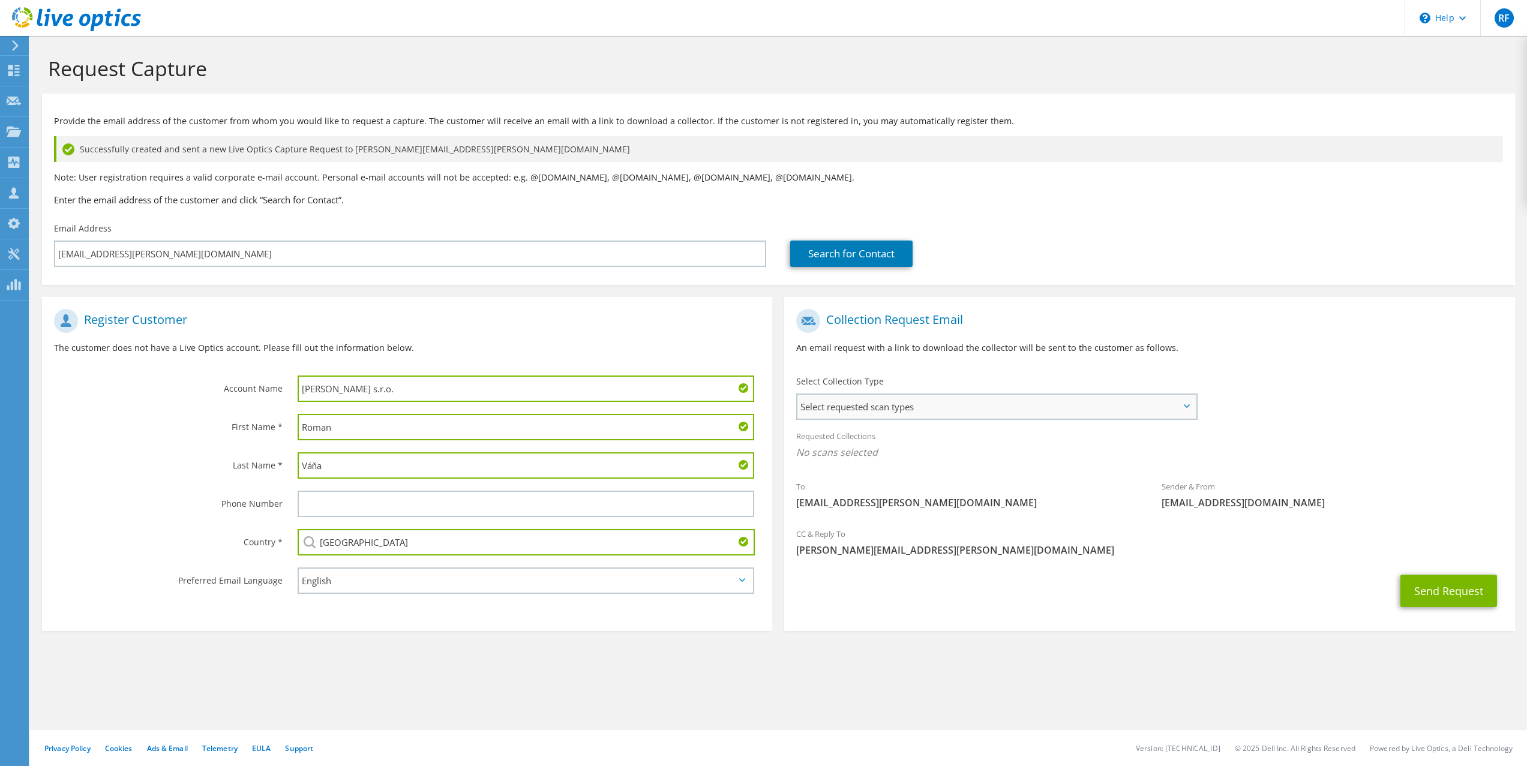
type input "Czech Republic"
click at [929, 417] on span "Select requested scan types" at bounding box center [996, 407] width 398 height 24
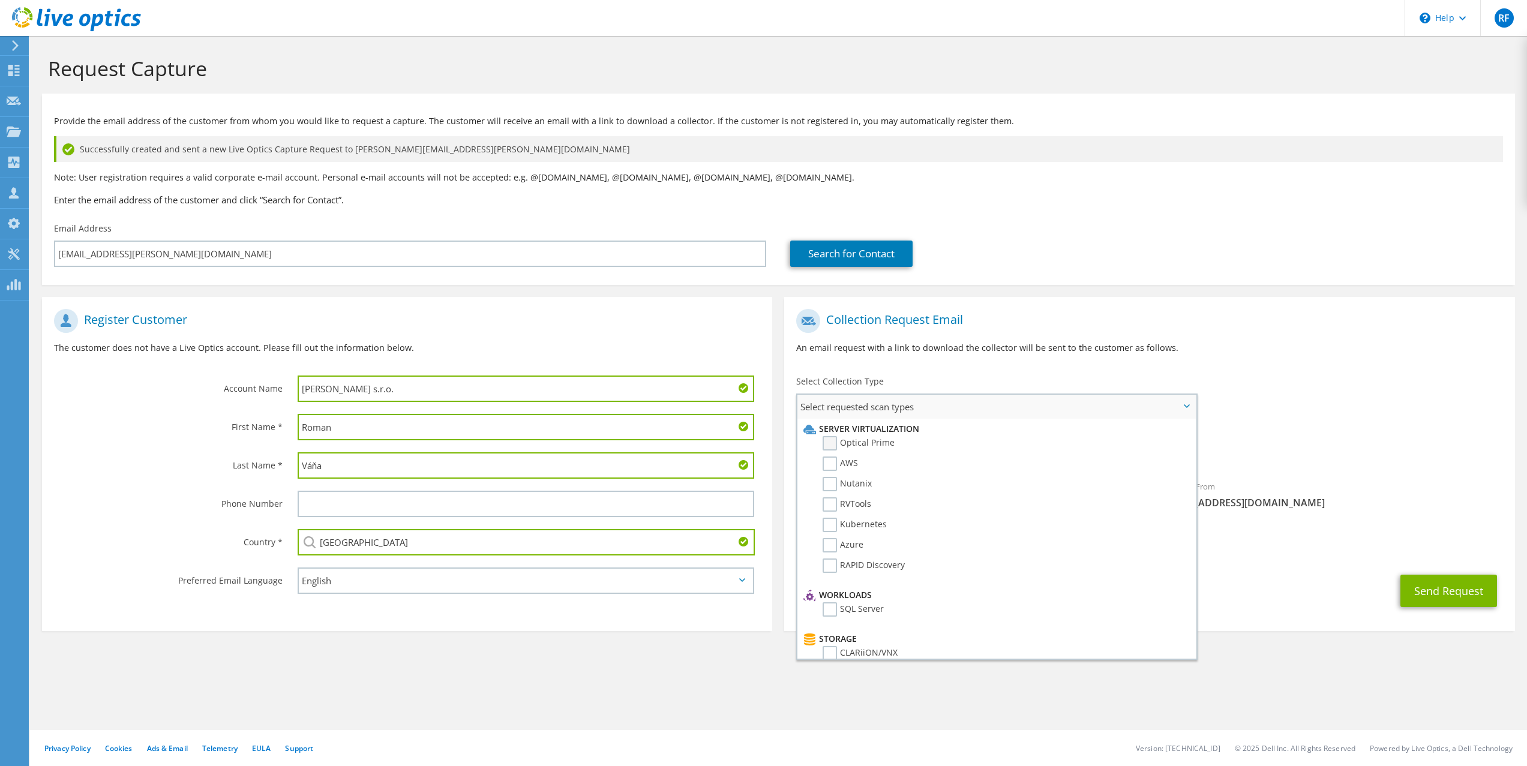
click at [829, 442] on label "Optical Prime" at bounding box center [859, 443] width 72 height 14
click at [0, 0] on input "Optical Prime" at bounding box center [0, 0] width 0 height 0
click at [1344, 463] on span "Optical Prime" at bounding box center [1149, 456] width 706 height 20
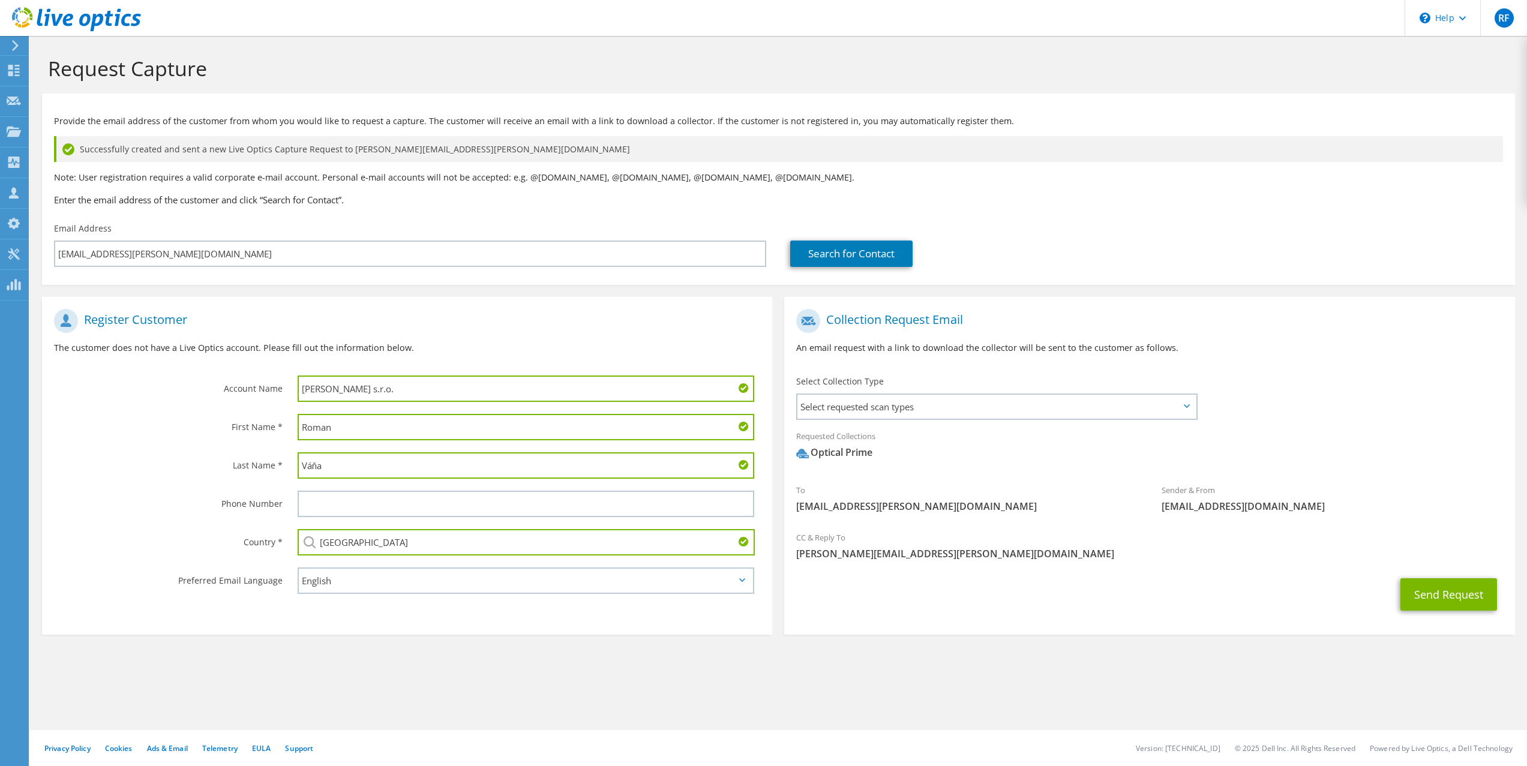
click at [778, 658] on section "Request Capture Provide the email address of the customer from whom you would l…" at bounding box center [778, 365] width 1497 height 659
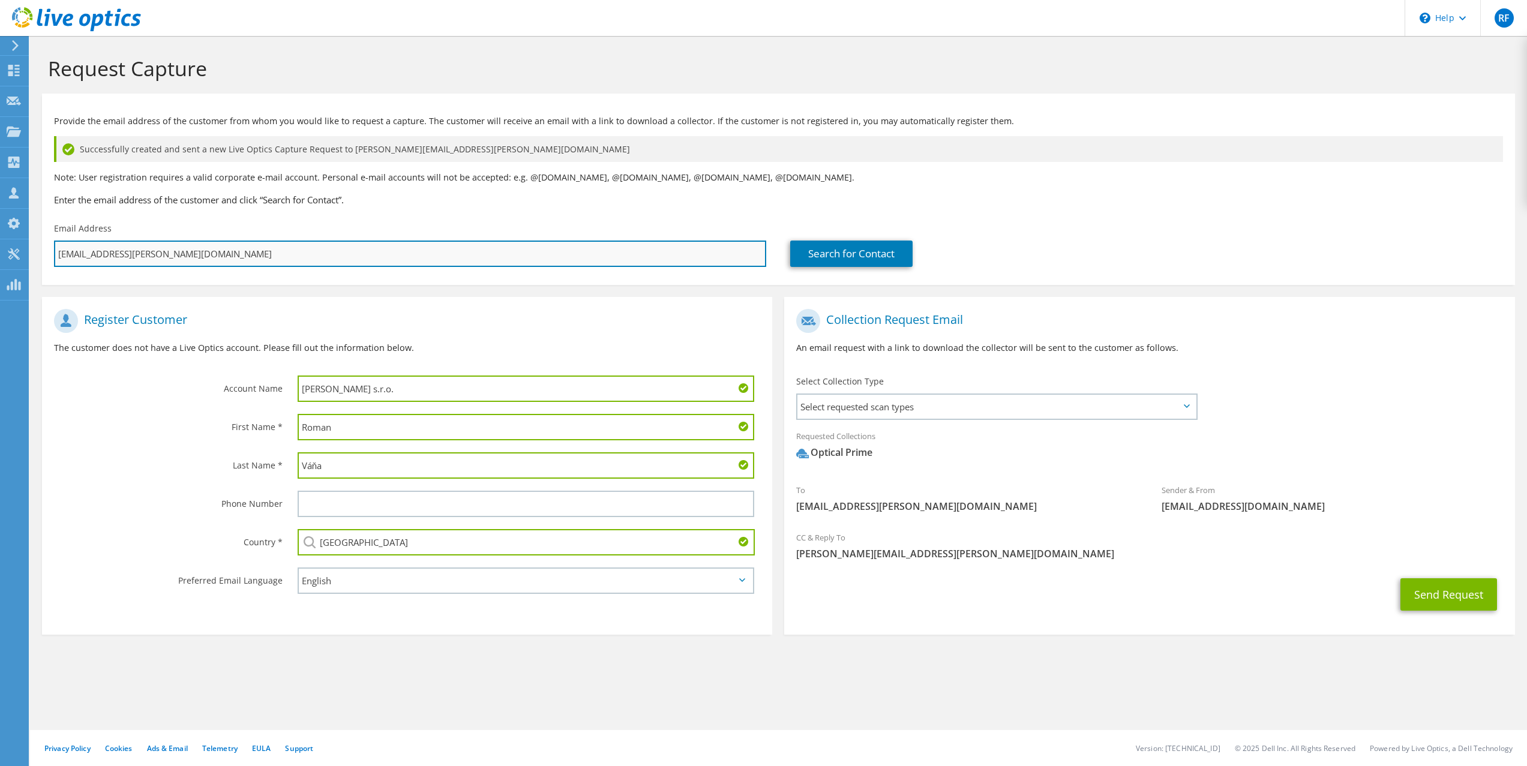
drag, startPoint x: 135, startPoint y: 255, endPoint x: 55, endPoint y: 260, distance: 80.6
click at [55, 260] on input "vana@gaston.cz" at bounding box center [410, 254] width 712 height 26
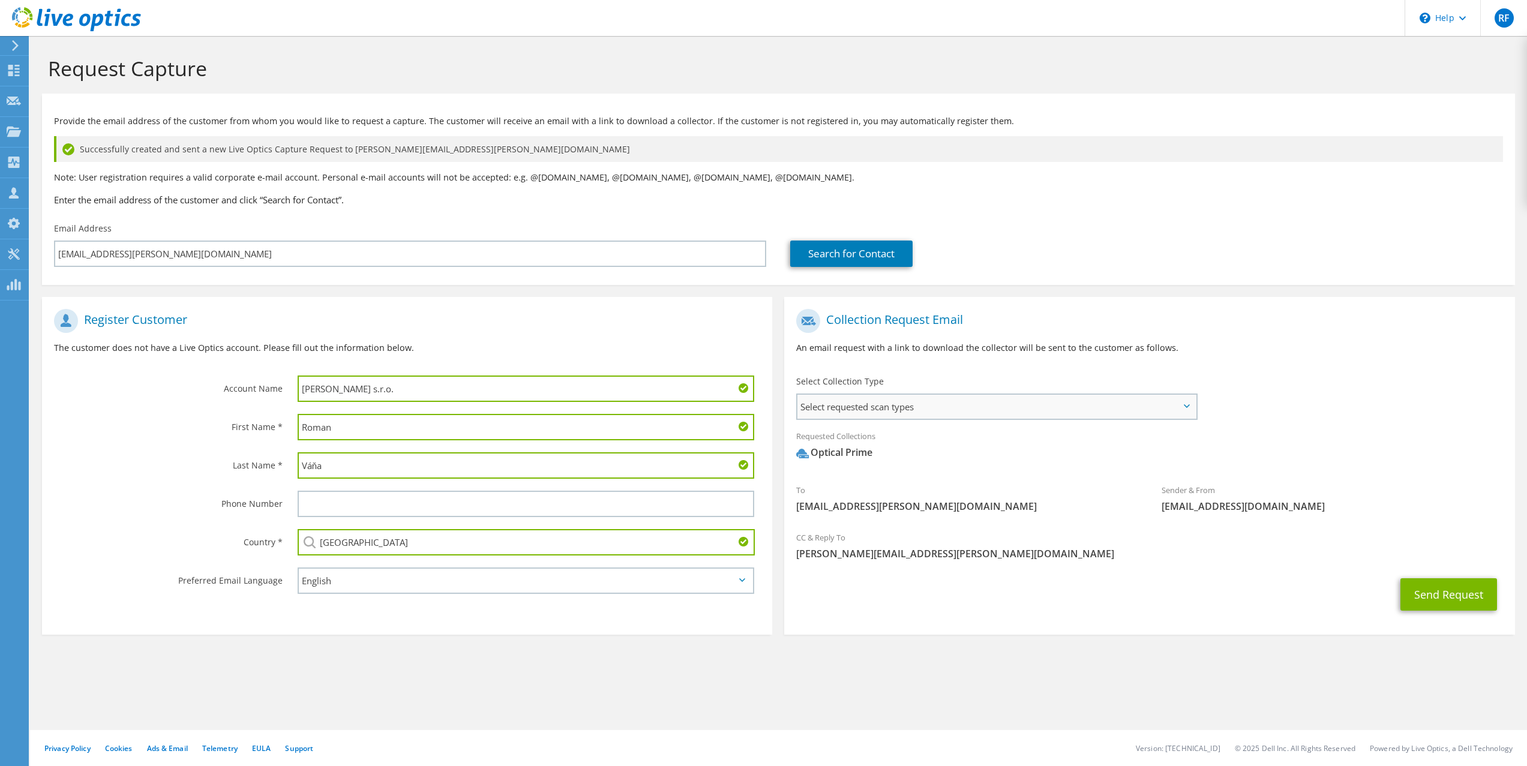
click at [1191, 410] on span "Select requested scan types" at bounding box center [996, 407] width 398 height 24
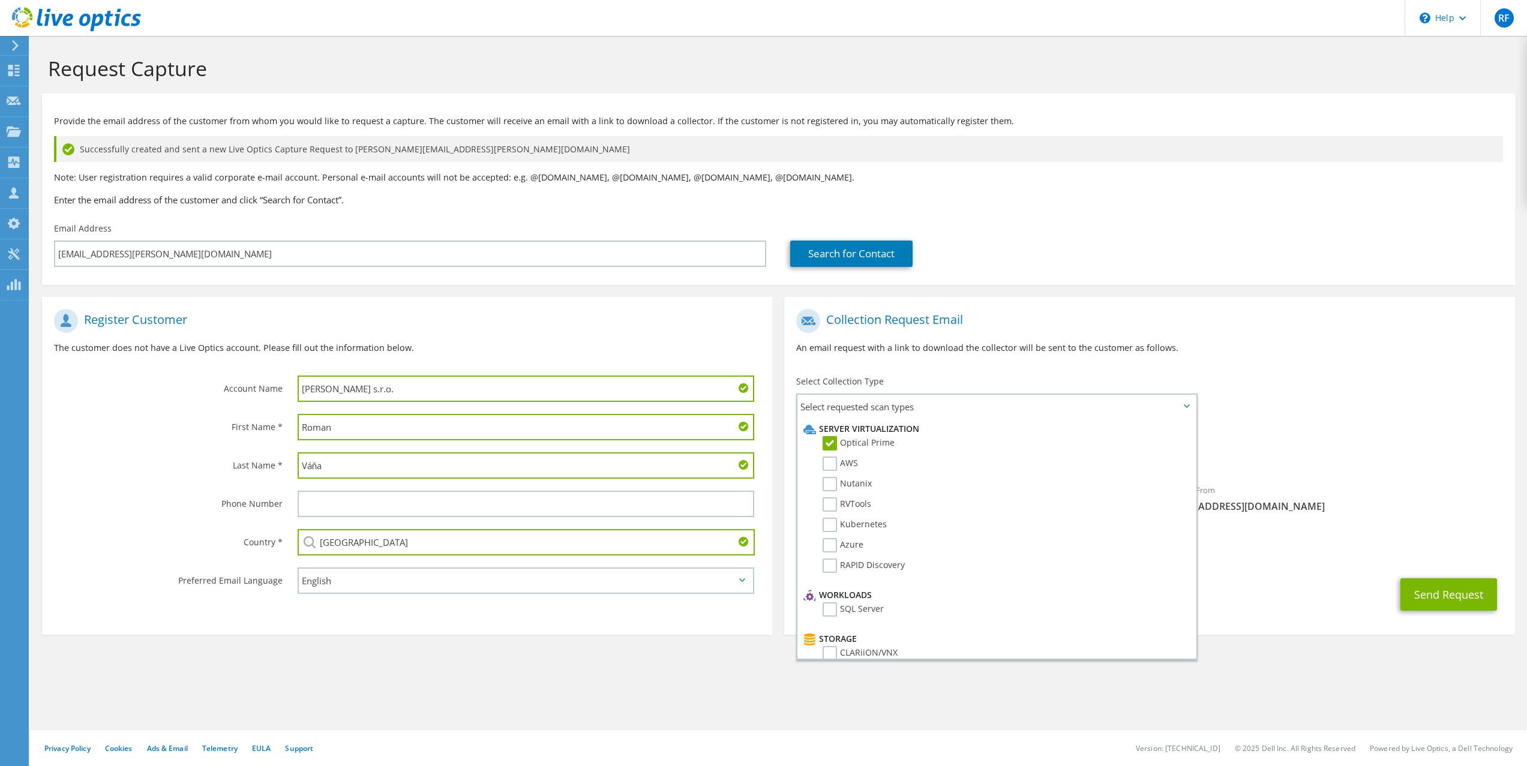
click at [1349, 383] on div "To vana@gaston.cz Sender & From liveoptics@liveoptics.com" at bounding box center [1149, 414] width 730 height 222
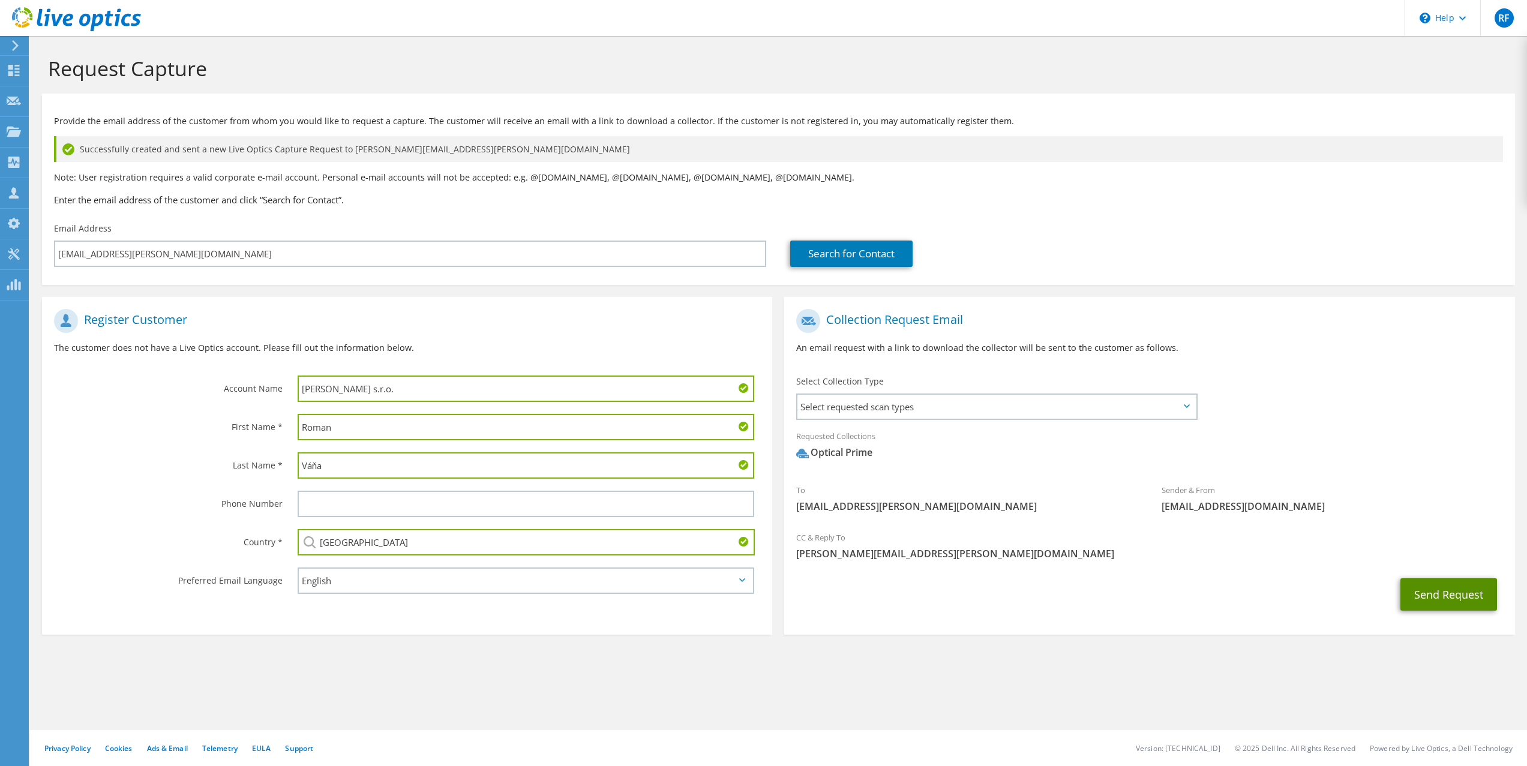
click at [1453, 592] on button "Send Request" at bounding box center [1448, 594] width 97 height 32
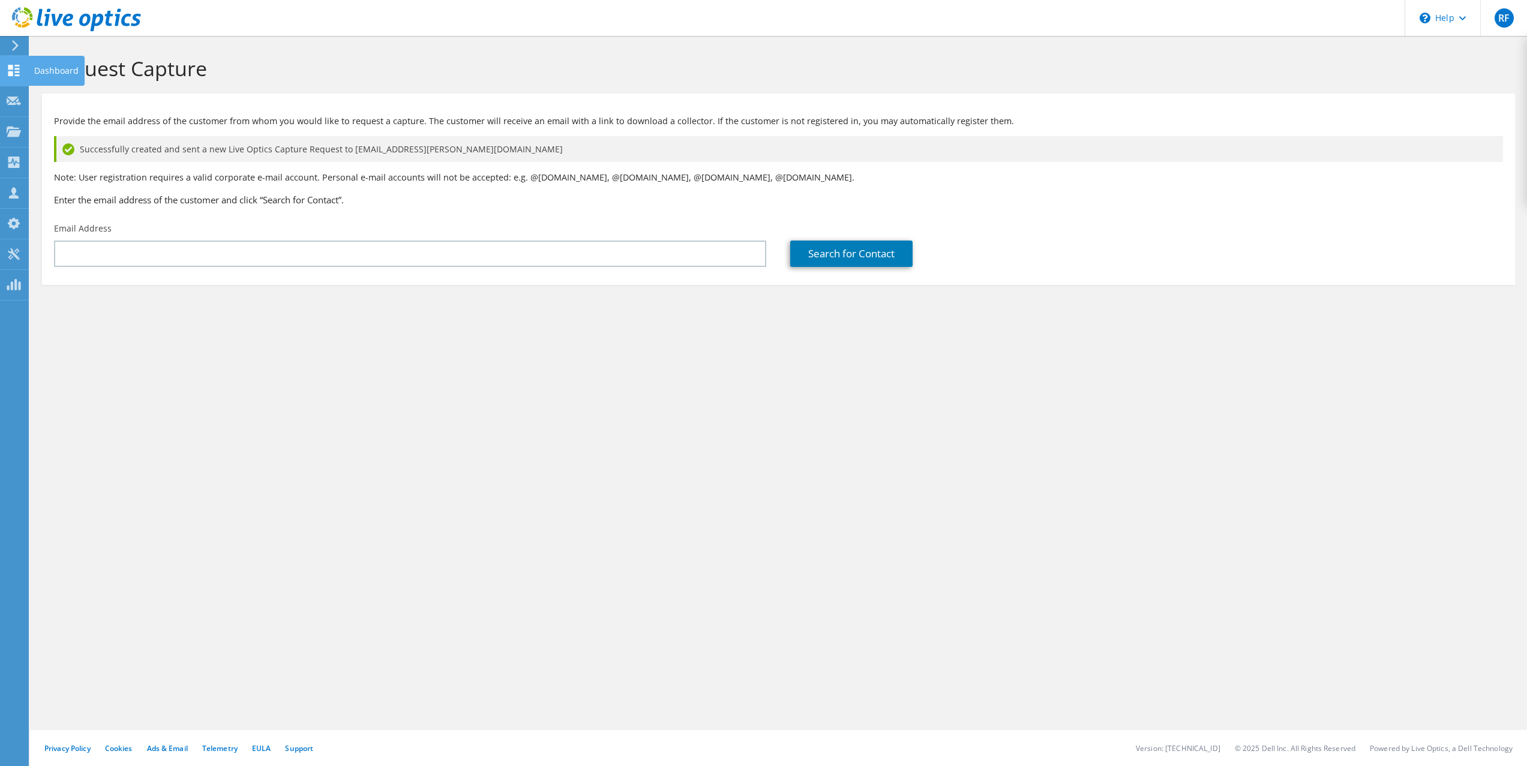
click at [13, 70] on icon at bounding box center [14, 70] width 14 height 11
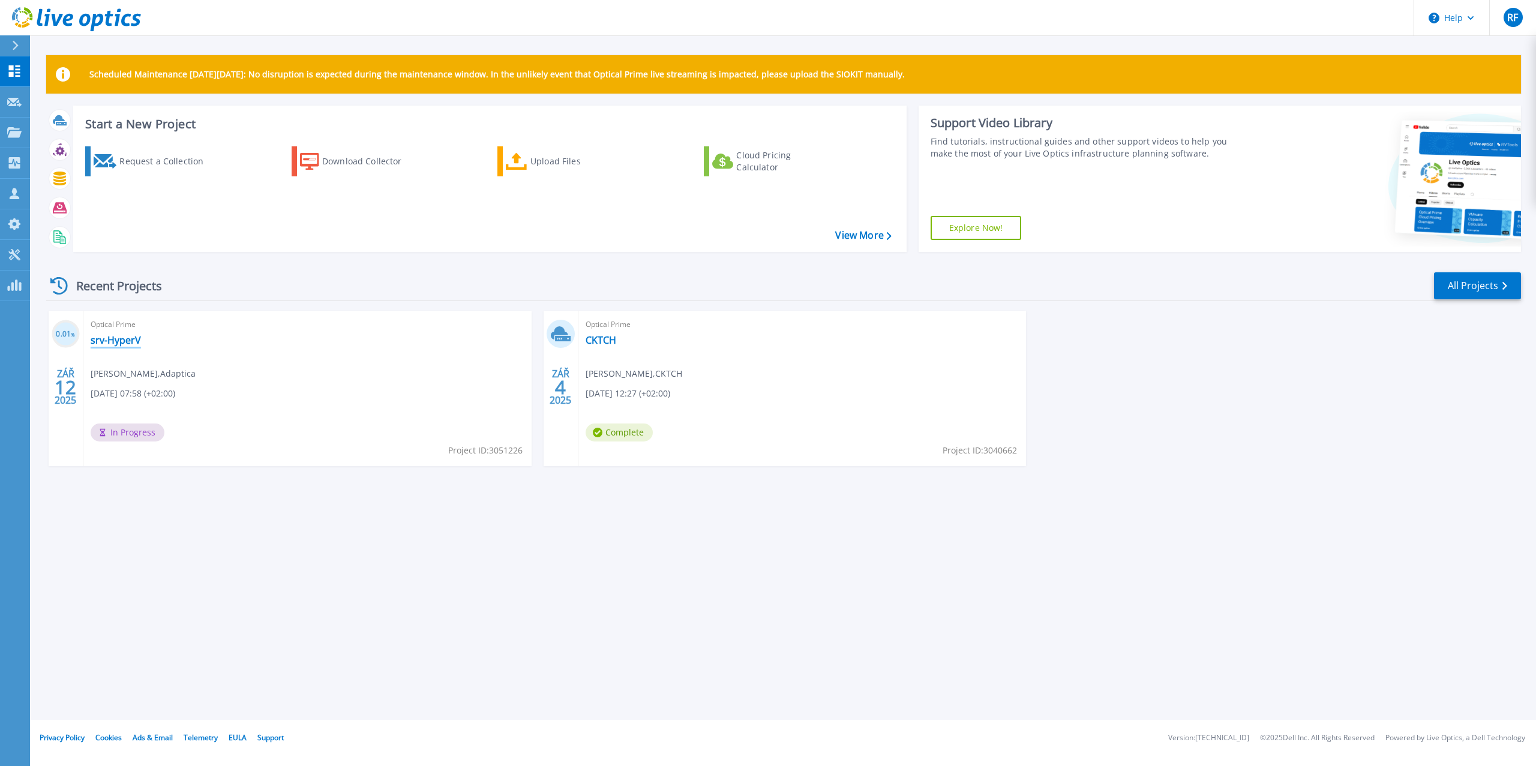
click at [118, 343] on link "srv-HyperV" at bounding box center [116, 340] width 50 height 12
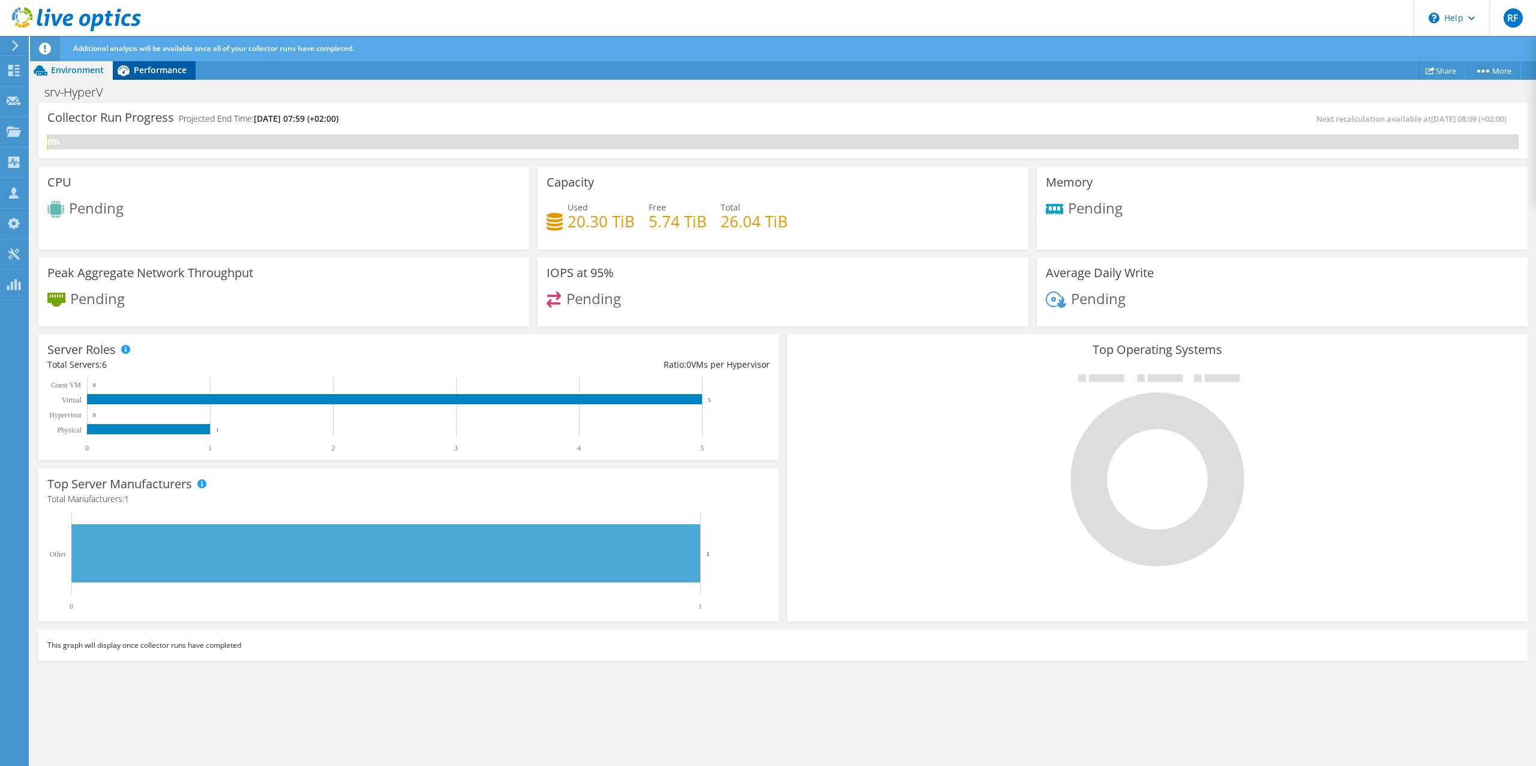
click at [138, 71] on span "Performance" at bounding box center [160, 69] width 53 height 11
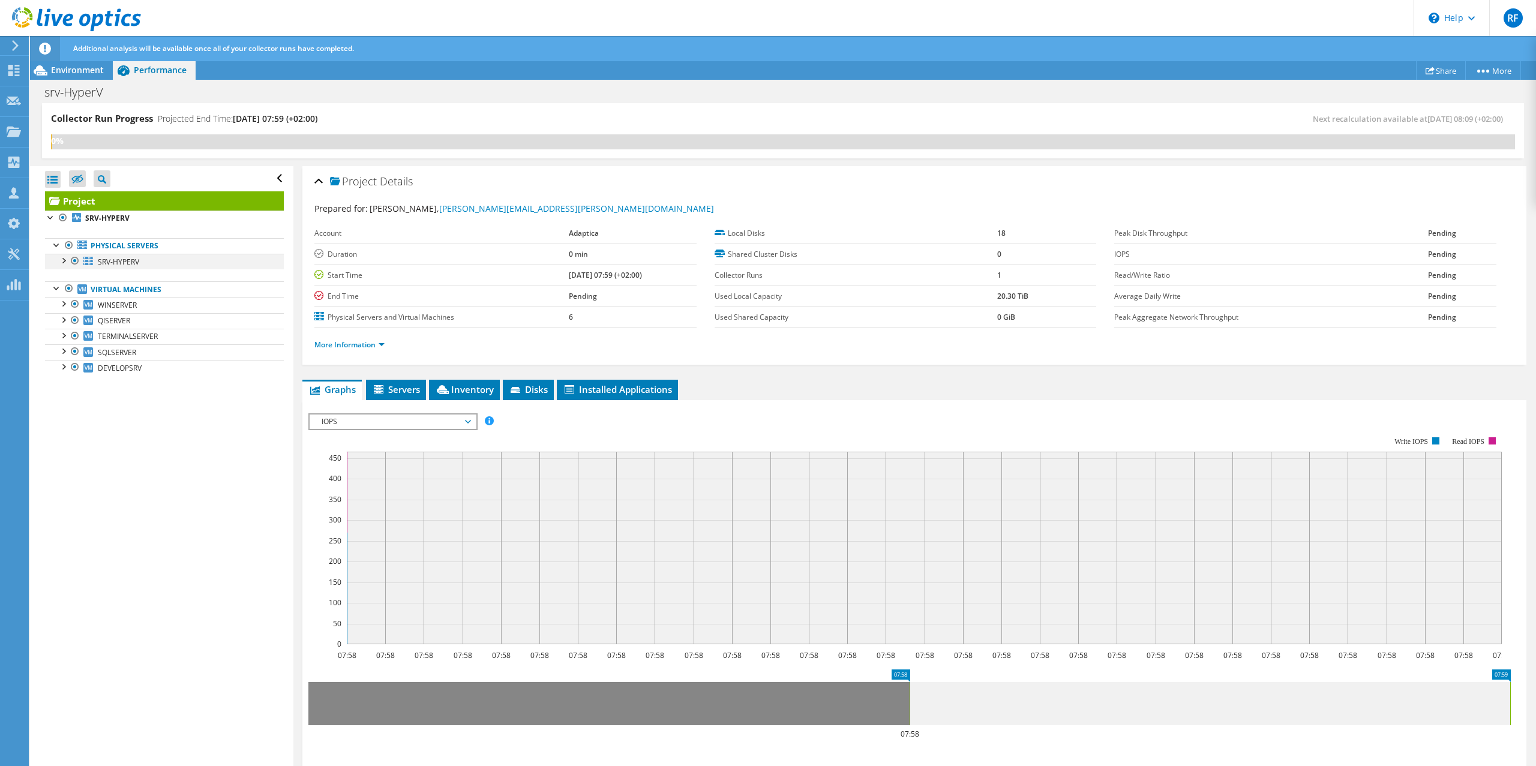
click at [62, 263] on div at bounding box center [63, 260] width 12 height 12
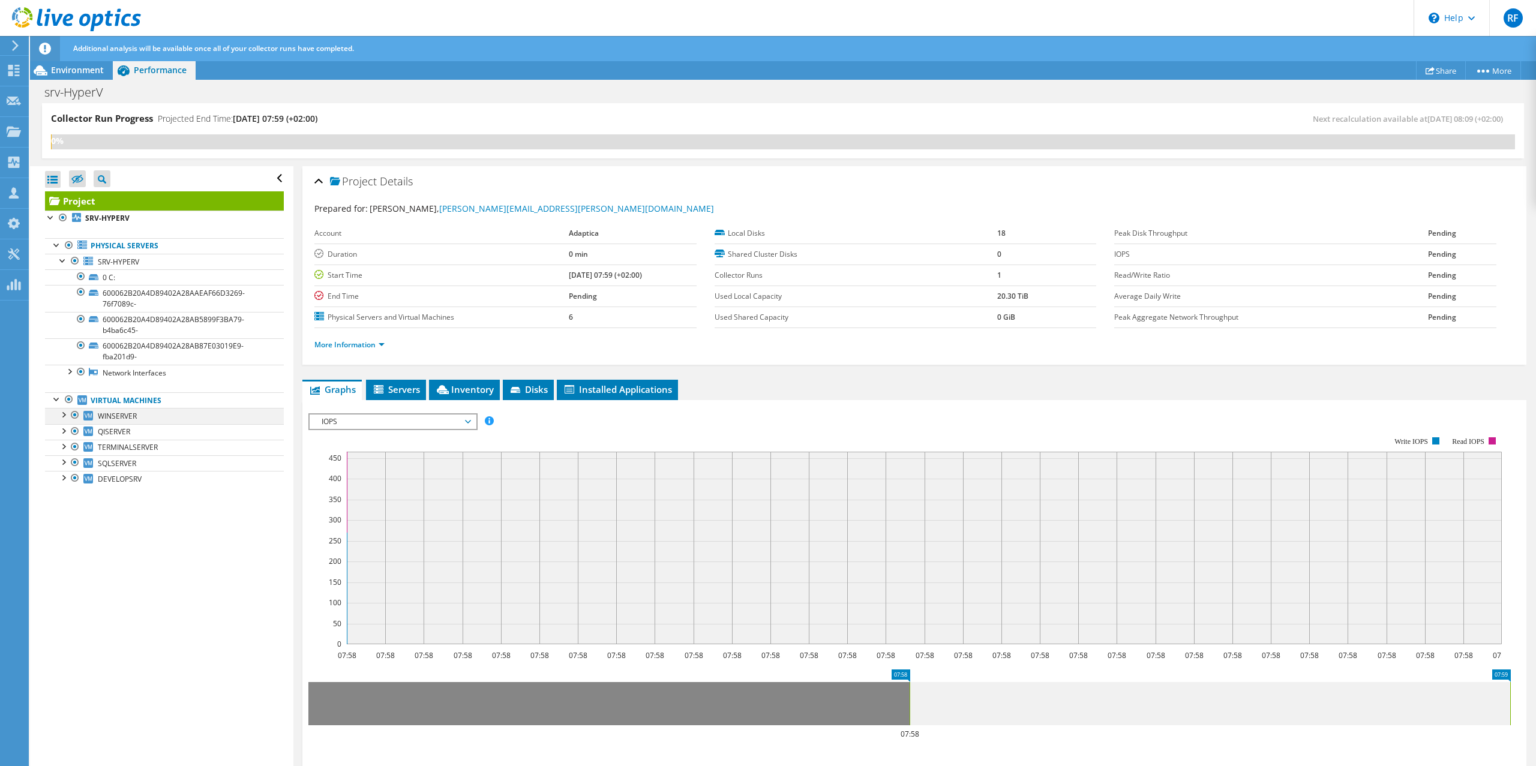
click at [62, 417] on div at bounding box center [63, 414] width 12 height 12
click at [63, 413] on div at bounding box center [63, 414] width 12 height 12
click at [61, 258] on div at bounding box center [63, 260] width 12 height 12
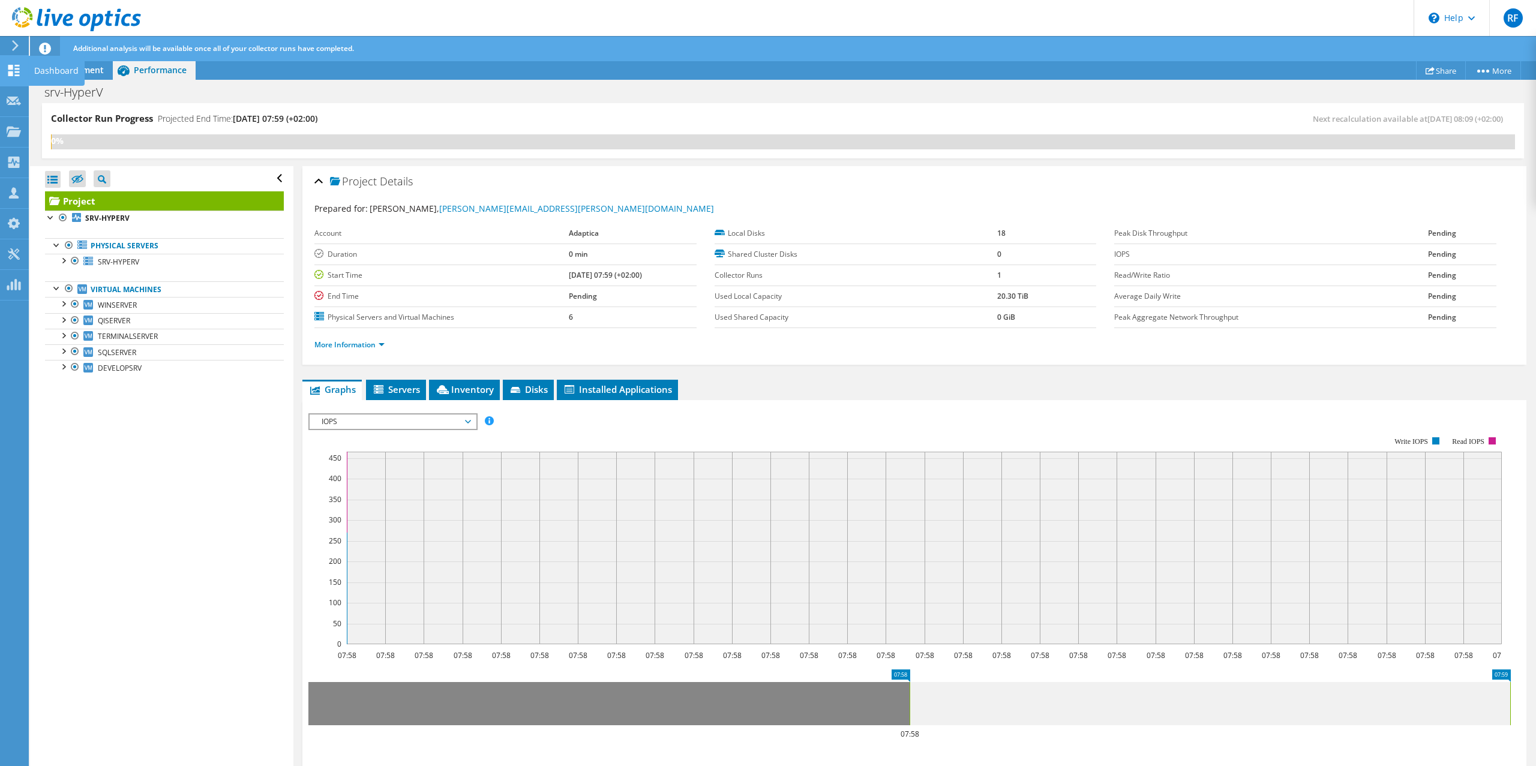
click at [16, 68] on use at bounding box center [13, 70] width 11 height 11
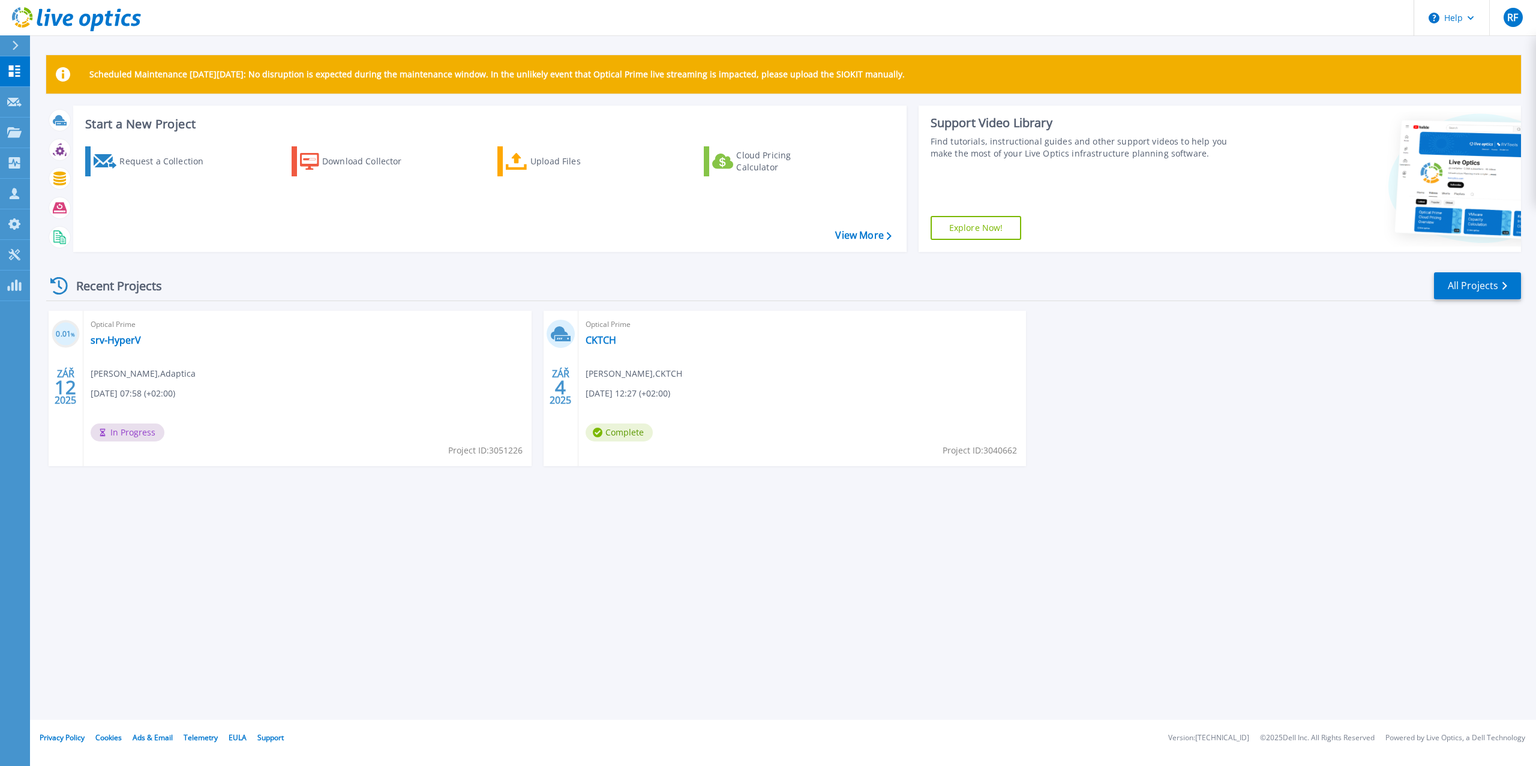
click at [492, 571] on div "Scheduled Maintenance [DATE][DATE]: No disruption is expected during the mainte…" at bounding box center [783, 360] width 1506 height 720
click at [124, 339] on link "srv-HyperV" at bounding box center [116, 340] width 50 height 12
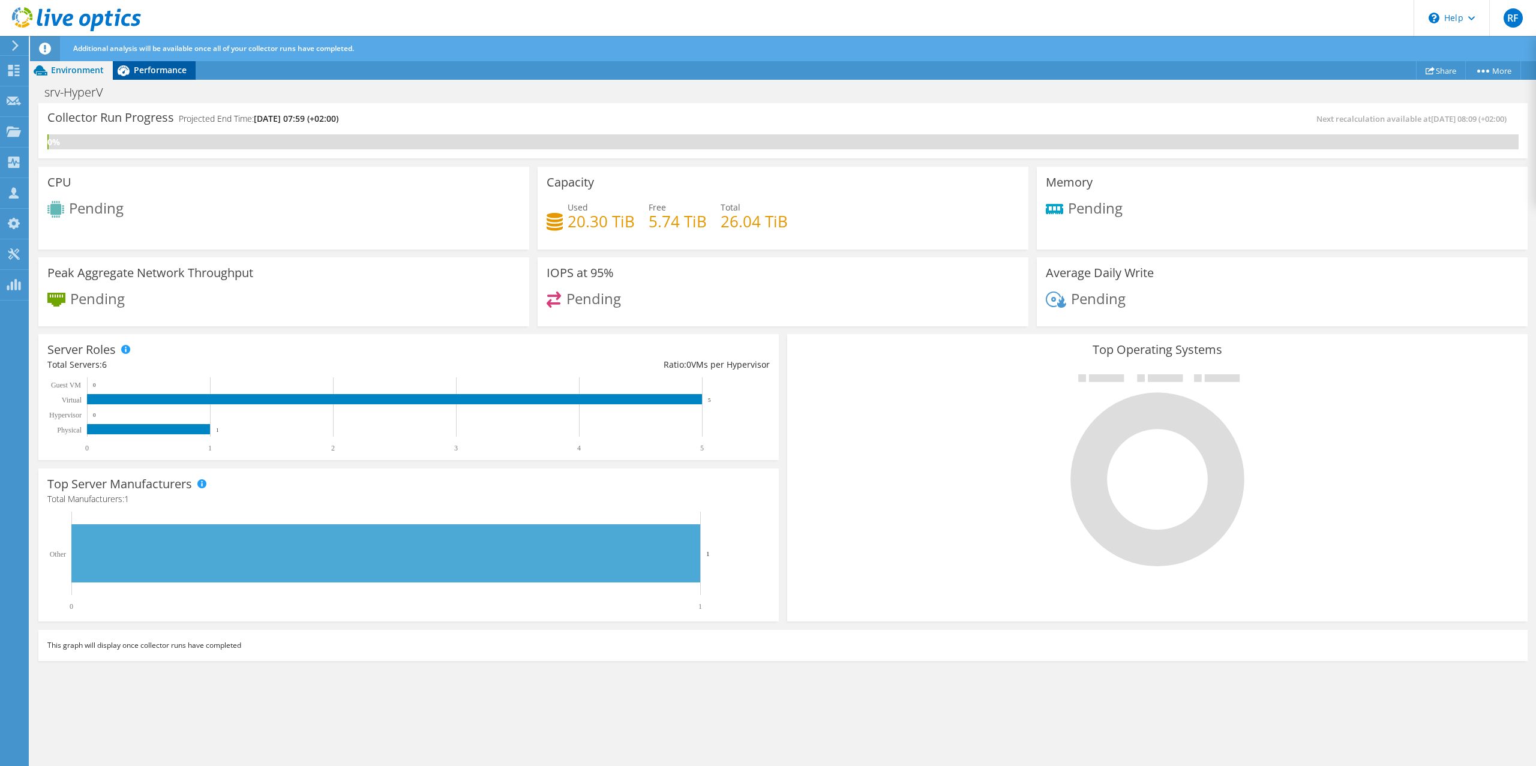
click at [135, 68] on span "Performance" at bounding box center [160, 69] width 53 height 11
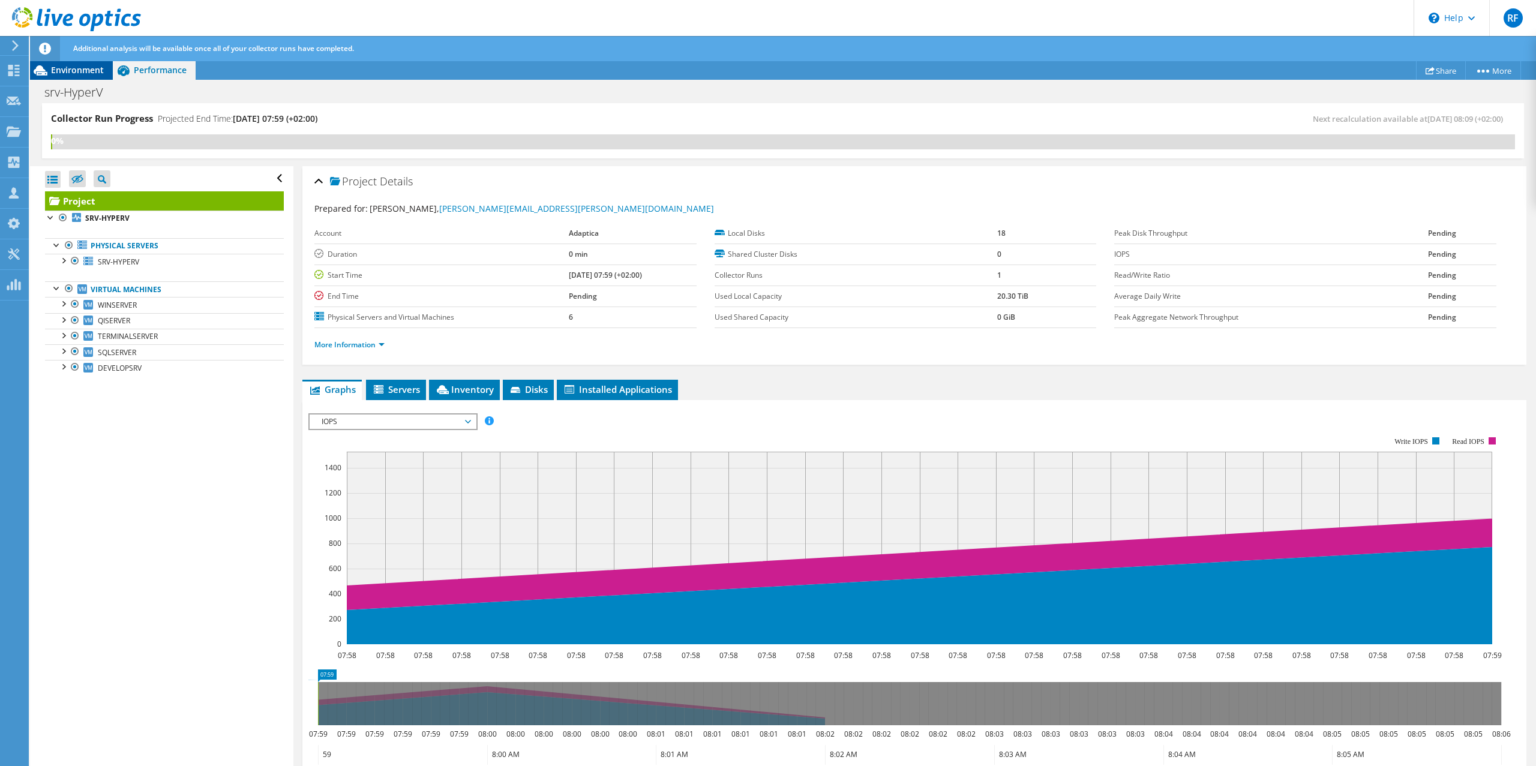
click at [73, 66] on span "Environment" at bounding box center [77, 69] width 53 height 11
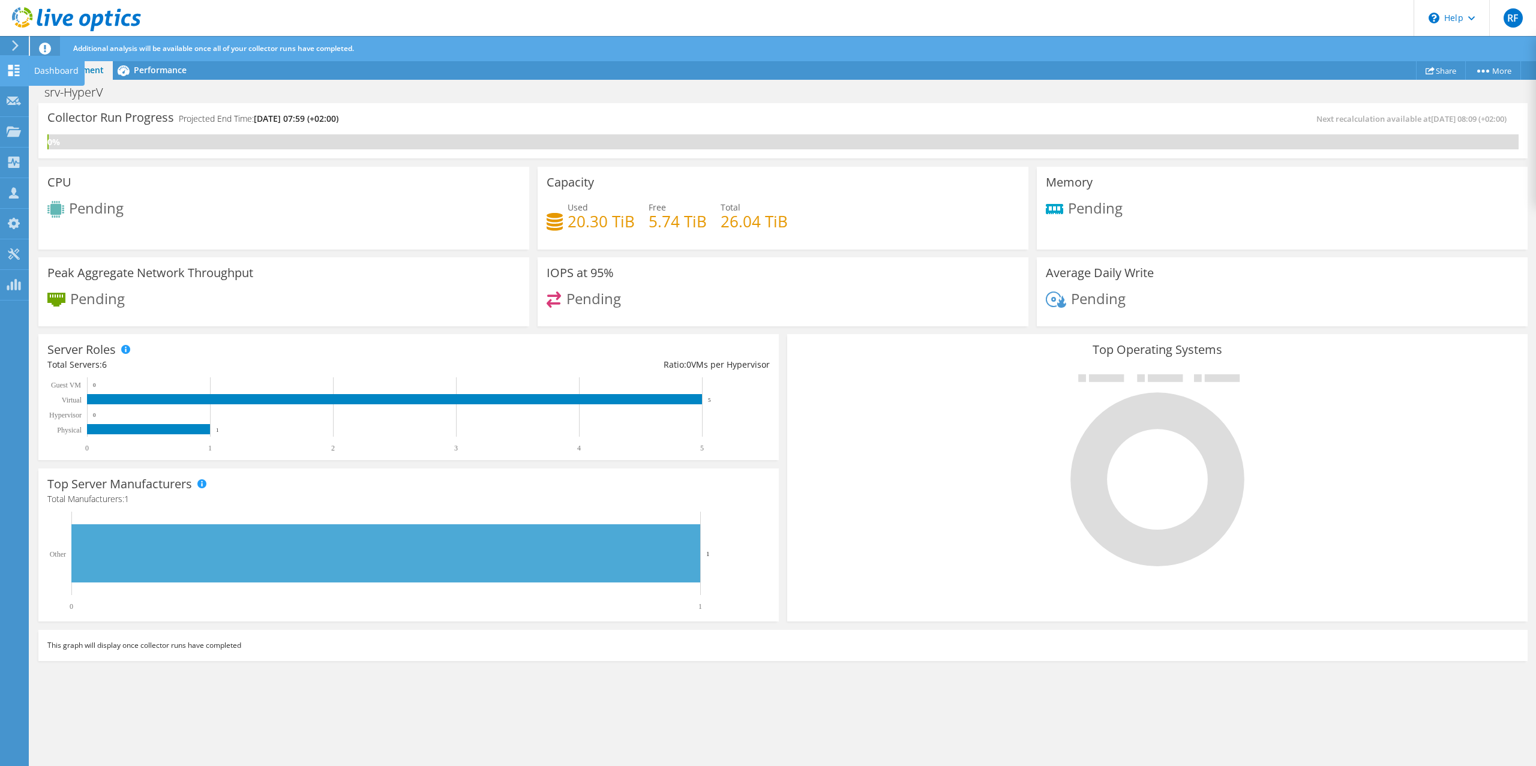
click at [13, 68] on icon at bounding box center [14, 70] width 14 height 11
